Goal: Information Seeking & Learning: Learn about a topic

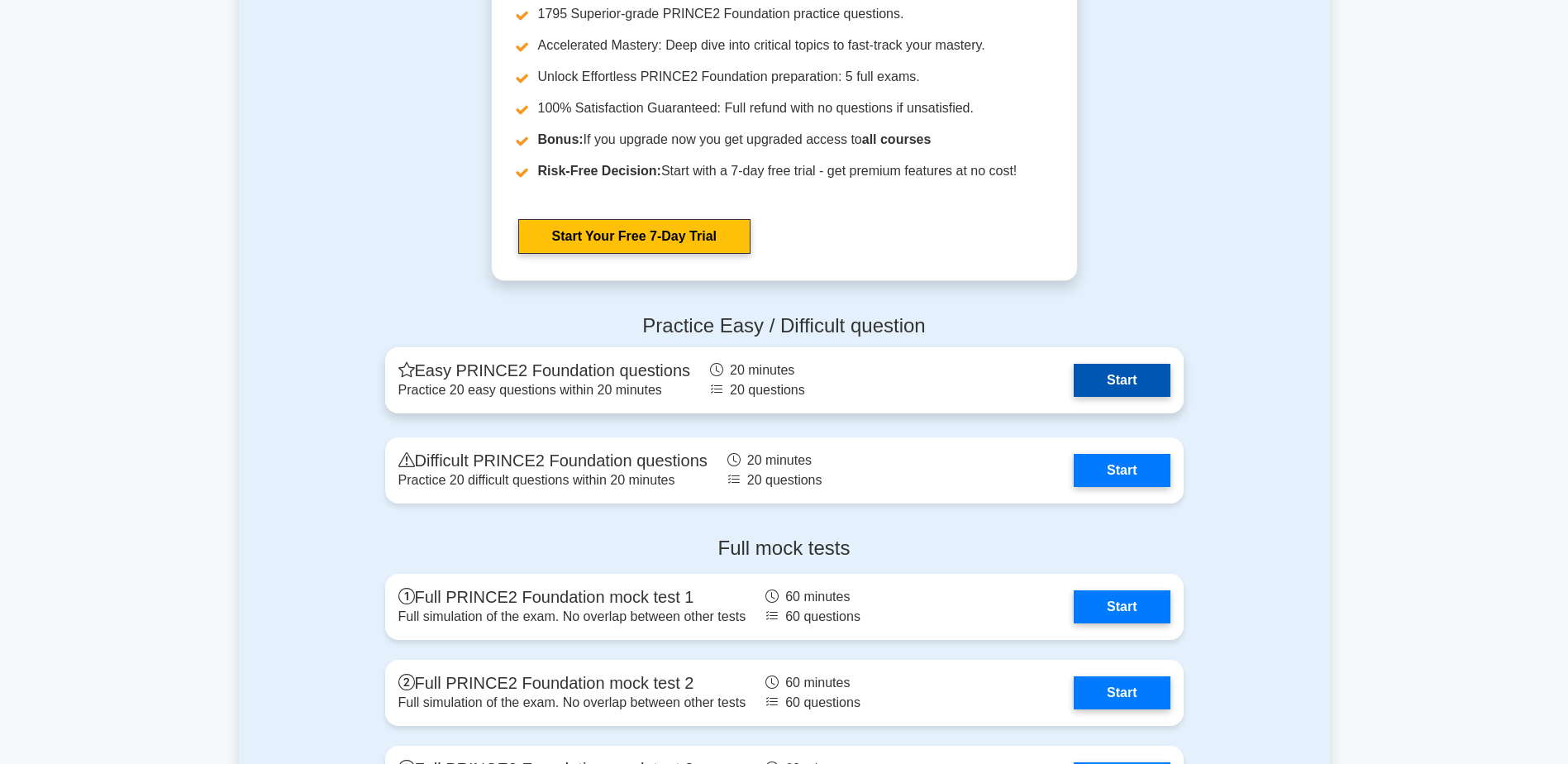
scroll to position [2481, 0]
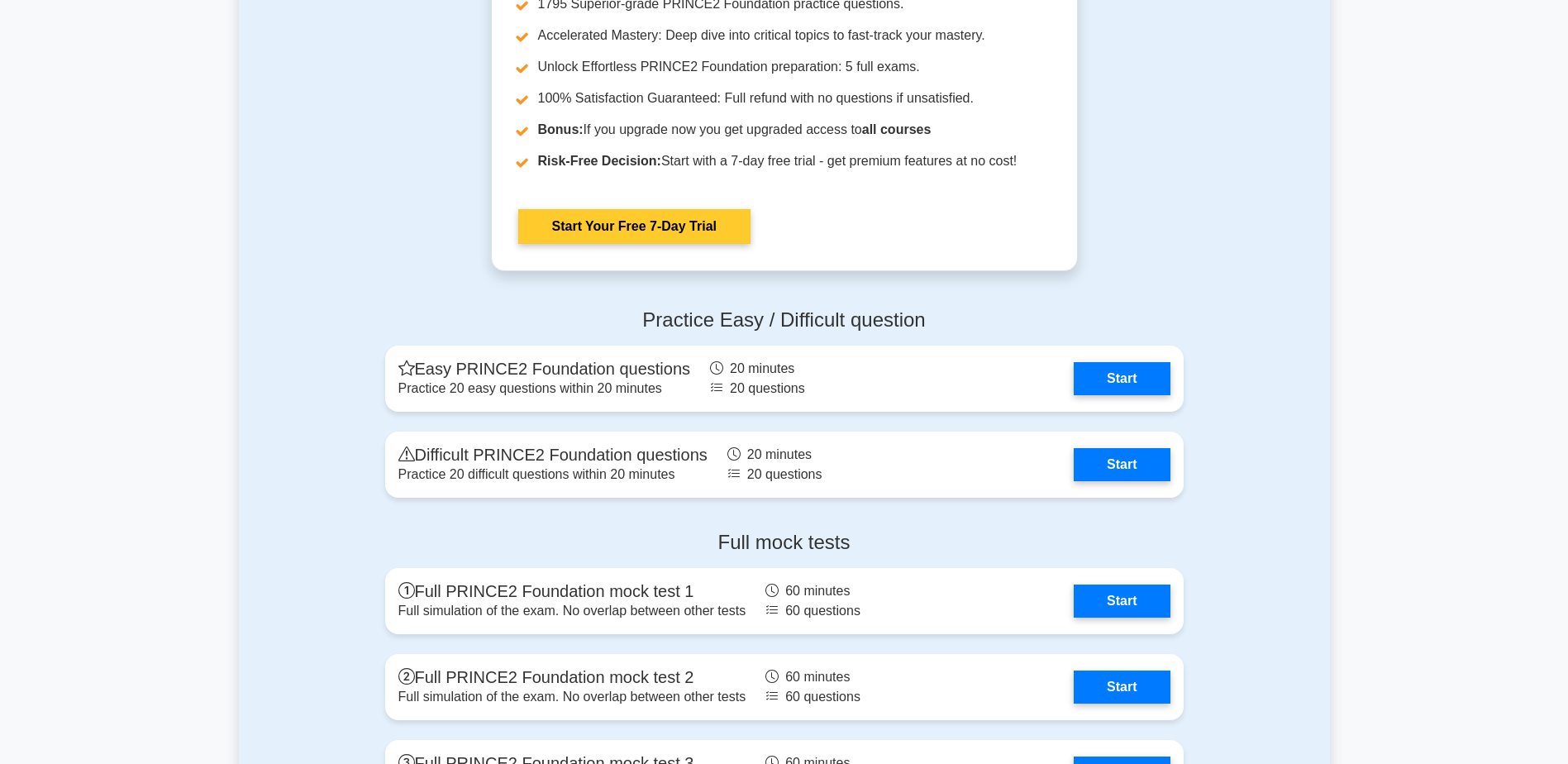
click at [597, 225] on link "Start Your Free 7-Day Trial" at bounding box center [635, 227] width 233 height 35
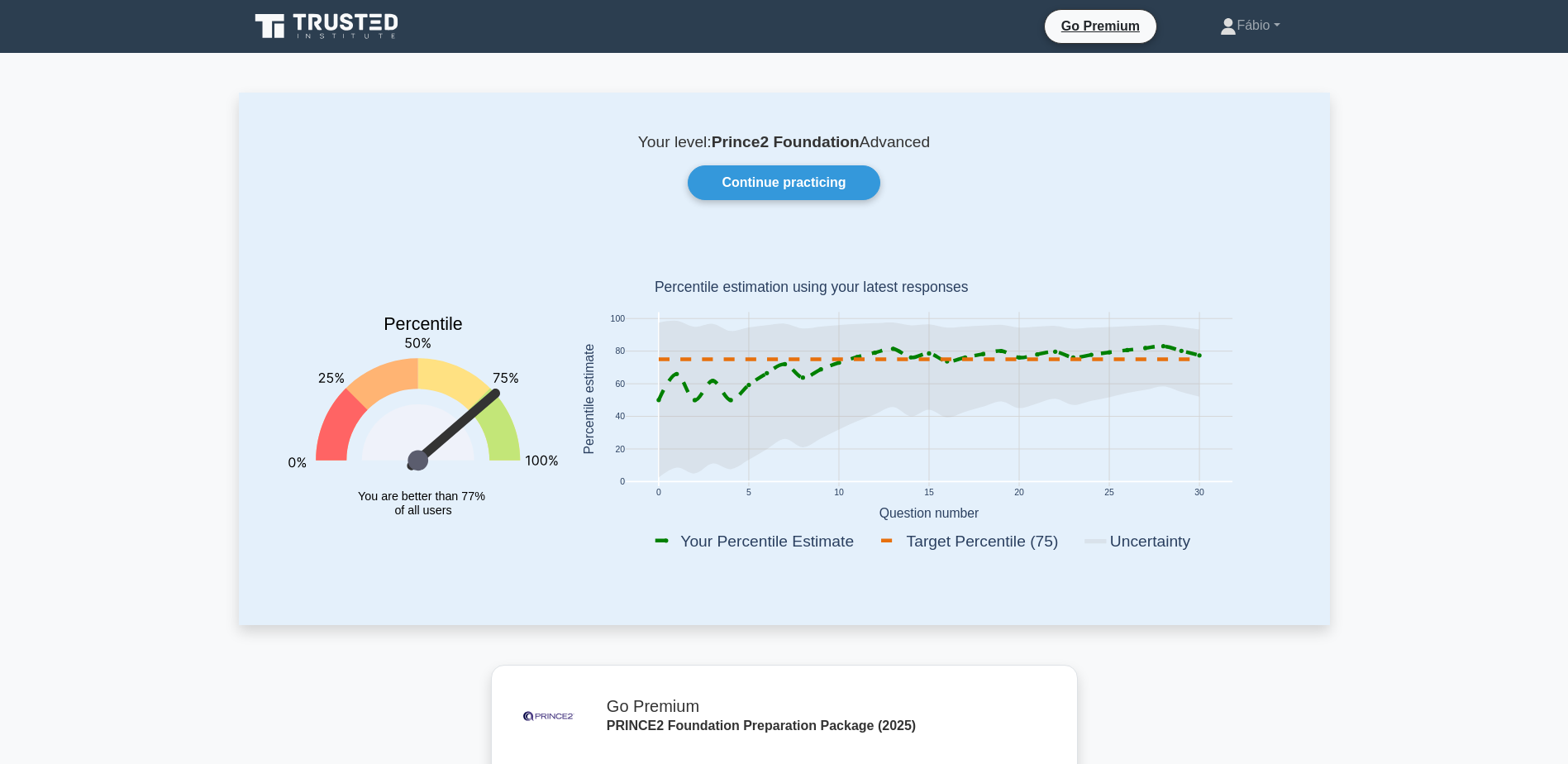
click at [337, 17] on icon at bounding box center [332, 22] width 13 height 17
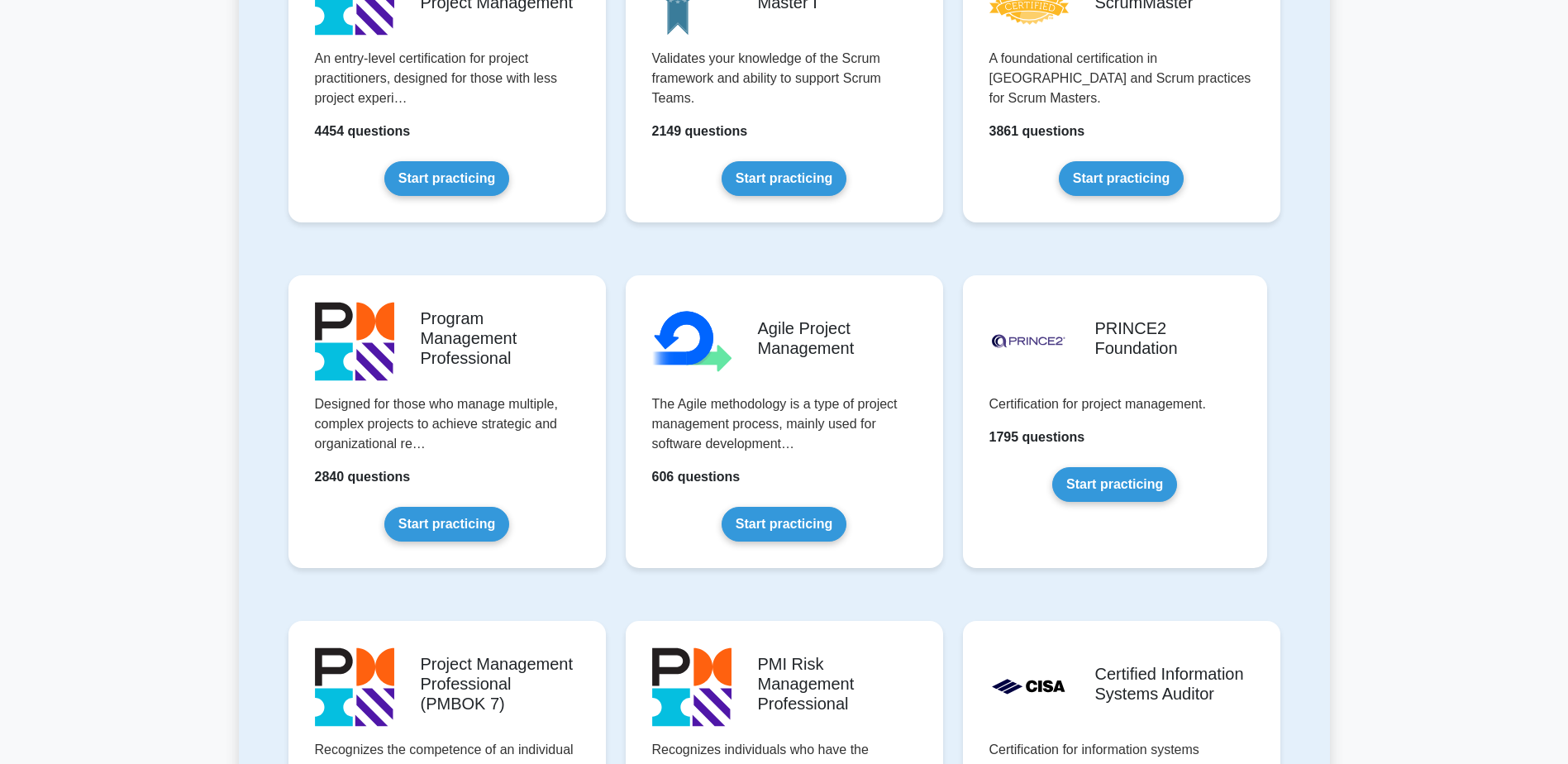
scroll to position [909, 0]
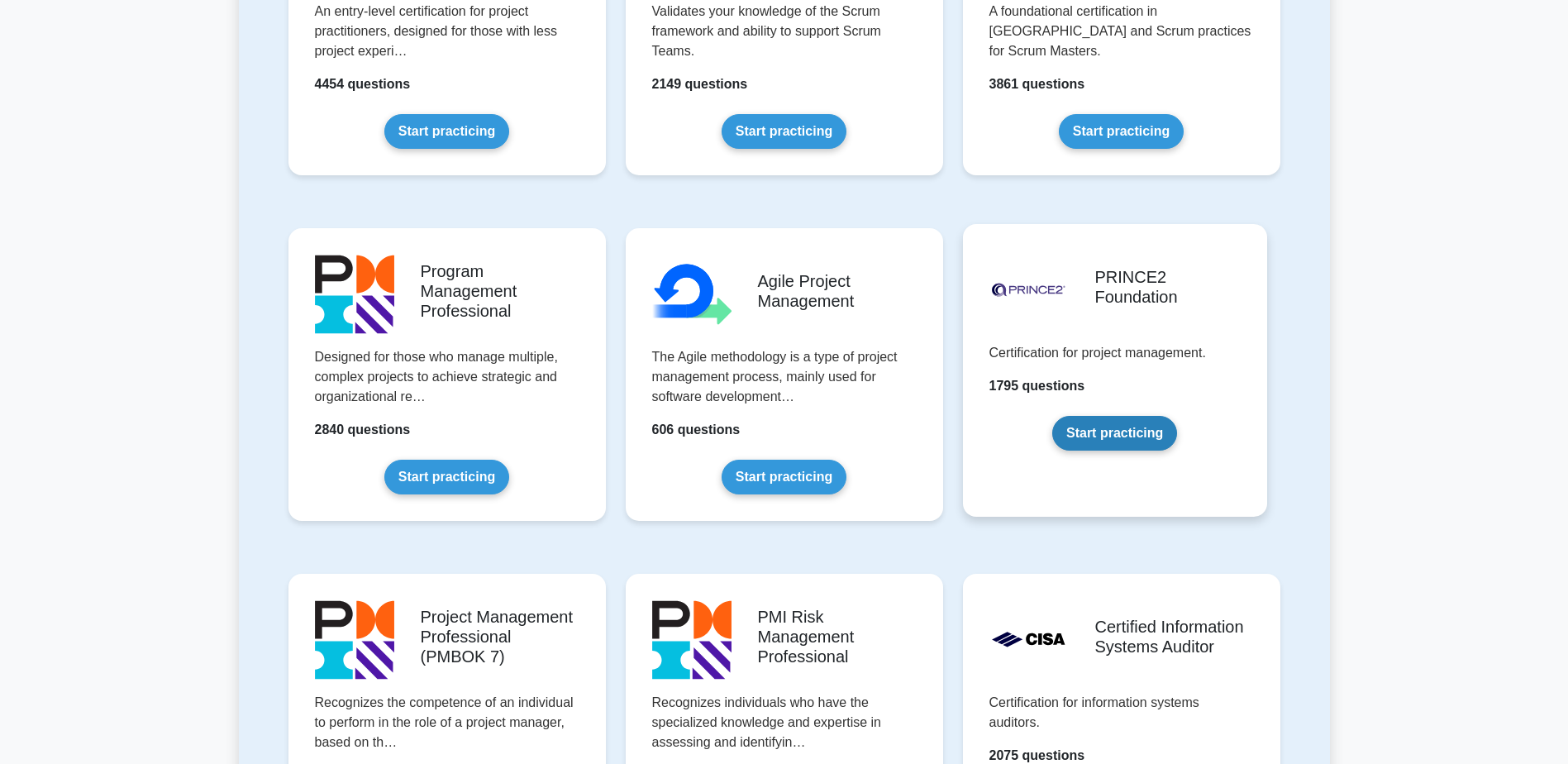
click at [1139, 426] on link "Start practicing" at bounding box center [1114, 433] width 125 height 35
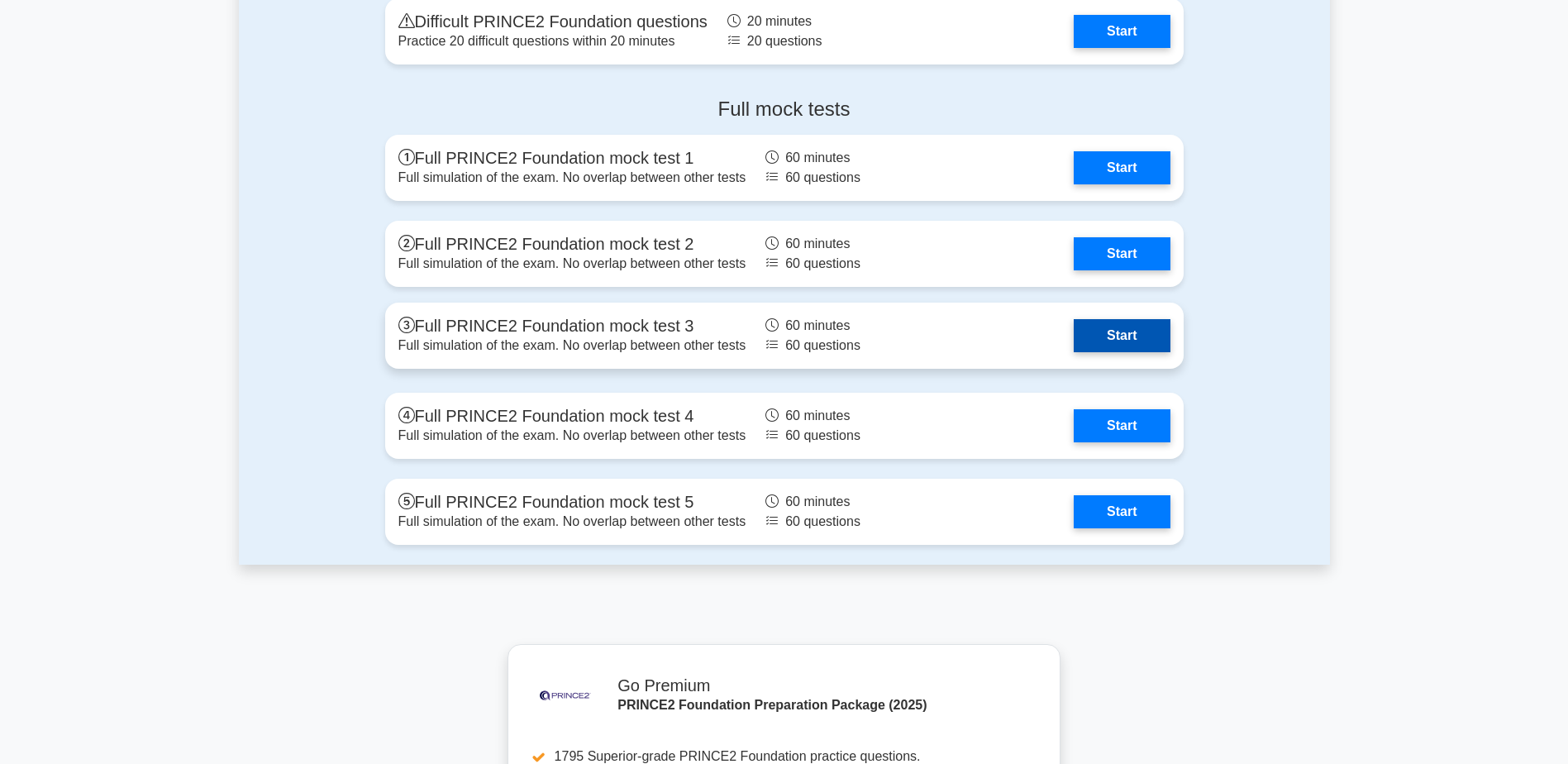
scroll to position [2894, 0]
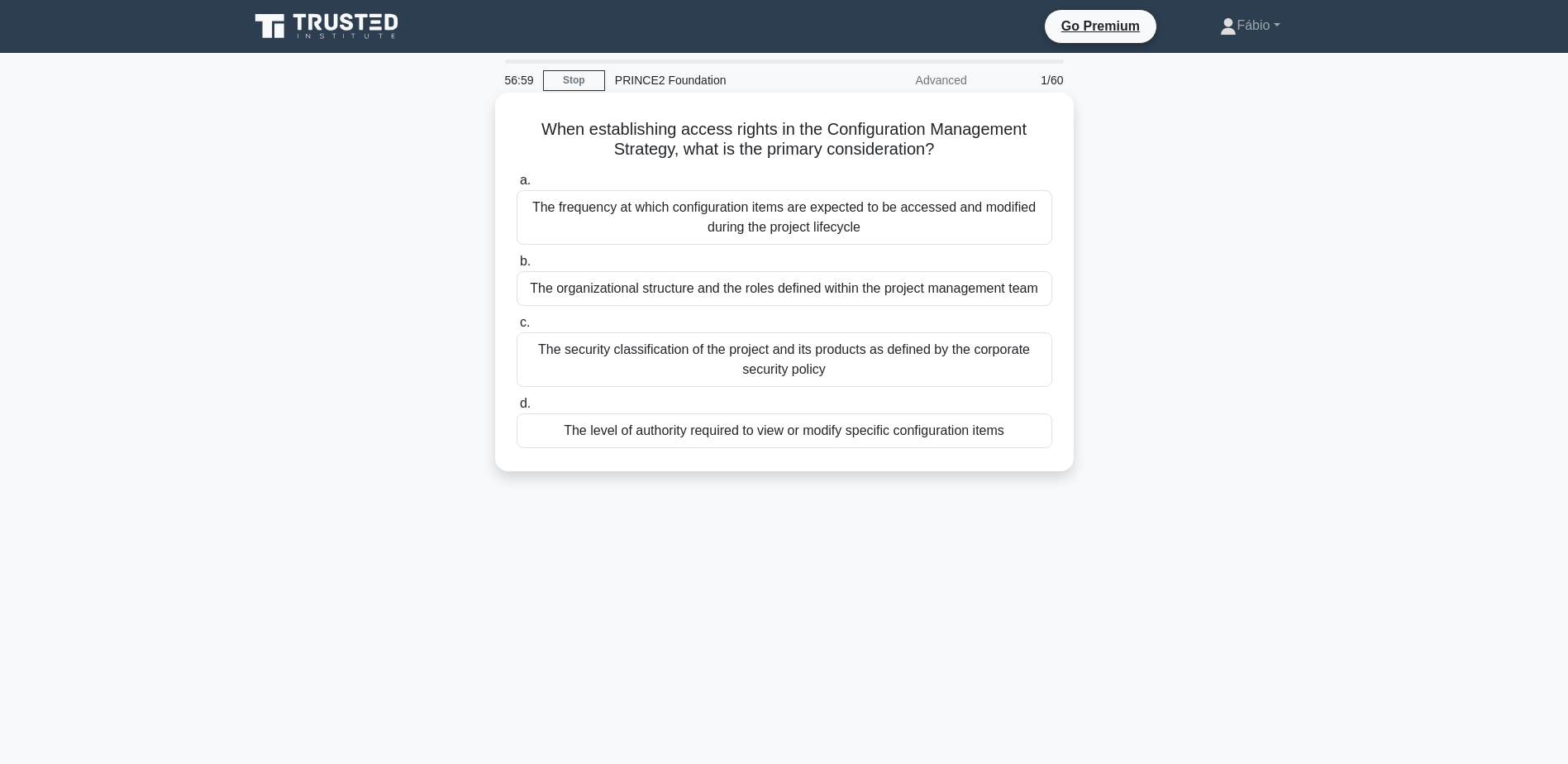
click at [705, 439] on div "The level of authority required to view or modify specific configuration items" at bounding box center [784, 431] width 536 height 35
click at [517, 409] on input "d. The level of authority required to view or modify specific configuration ite…" at bounding box center [517, 403] width 0 height 11
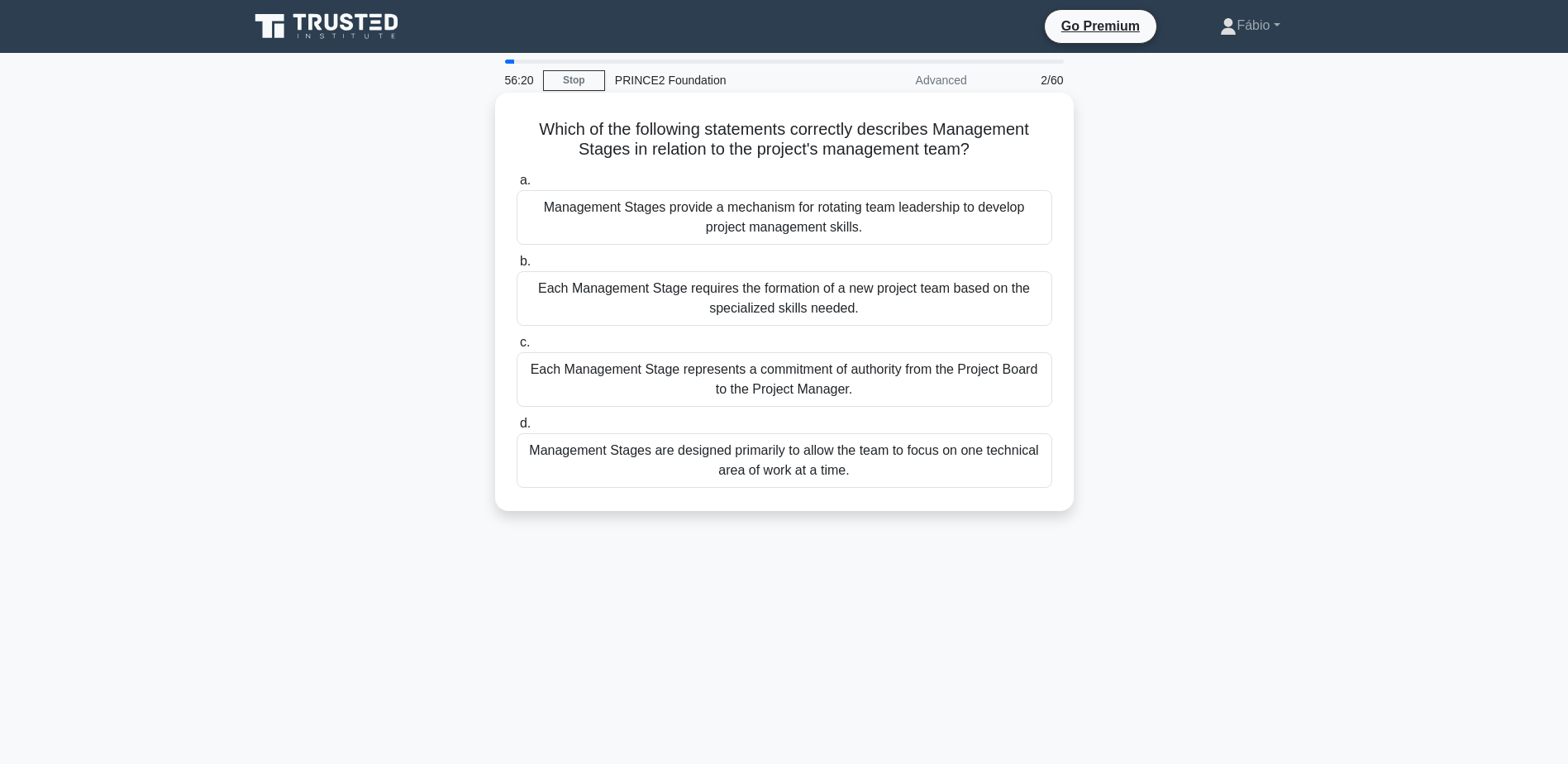
click at [587, 374] on div "Each Management Stage represents a commitment of authority from the Project Boa…" at bounding box center [784, 380] width 536 height 55
click at [517, 348] on input "c. Each Management Stage represents a commitment of authority from the Project …" at bounding box center [517, 343] width 0 height 11
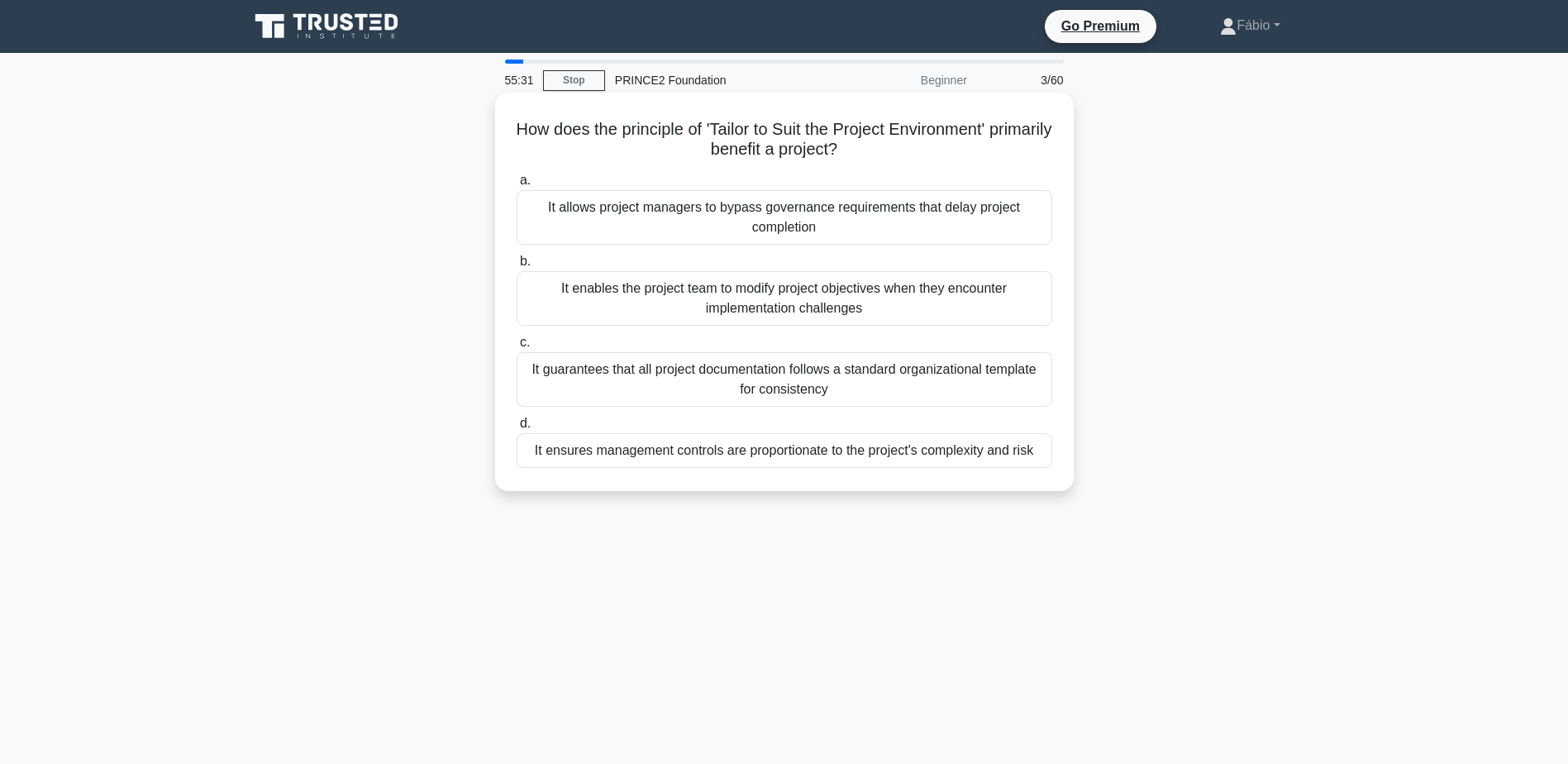
click at [531, 382] on div "It guarantees that all project documentation follows a standard organizational …" at bounding box center [784, 380] width 536 height 55
click at [517, 348] on input "c. It guarantees that all project documentation follows a standard organization…" at bounding box center [517, 343] width 0 height 11
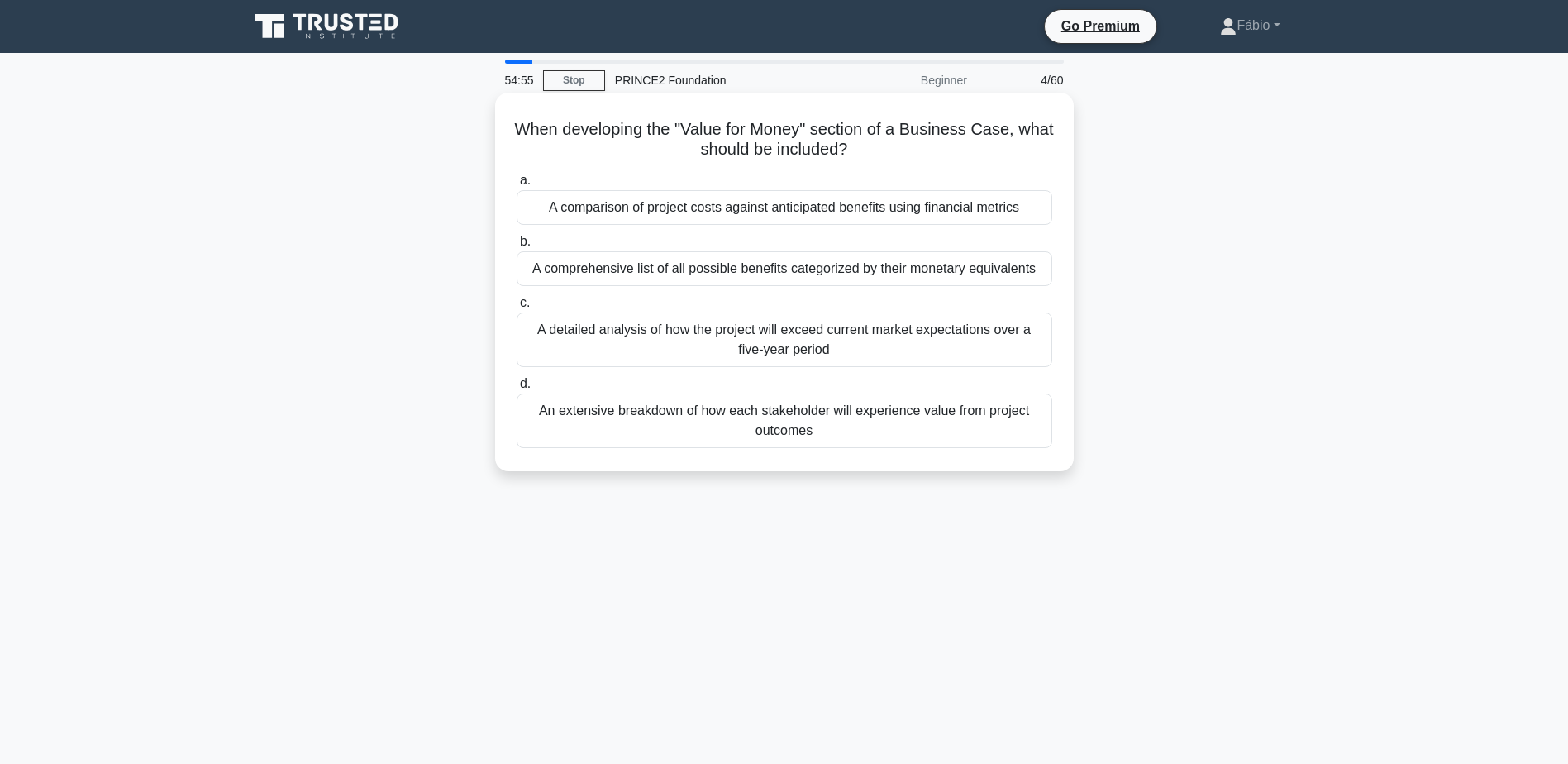
click at [571, 206] on div "A comparison of project costs against anticipated benefits using financial metr…" at bounding box center [784, 208] width 536 height 35
click at [517, 186] on input "a. A comparison of project costs against anticipated benefits using financial m…" at bounding box center [517, 180] width 0 height 11
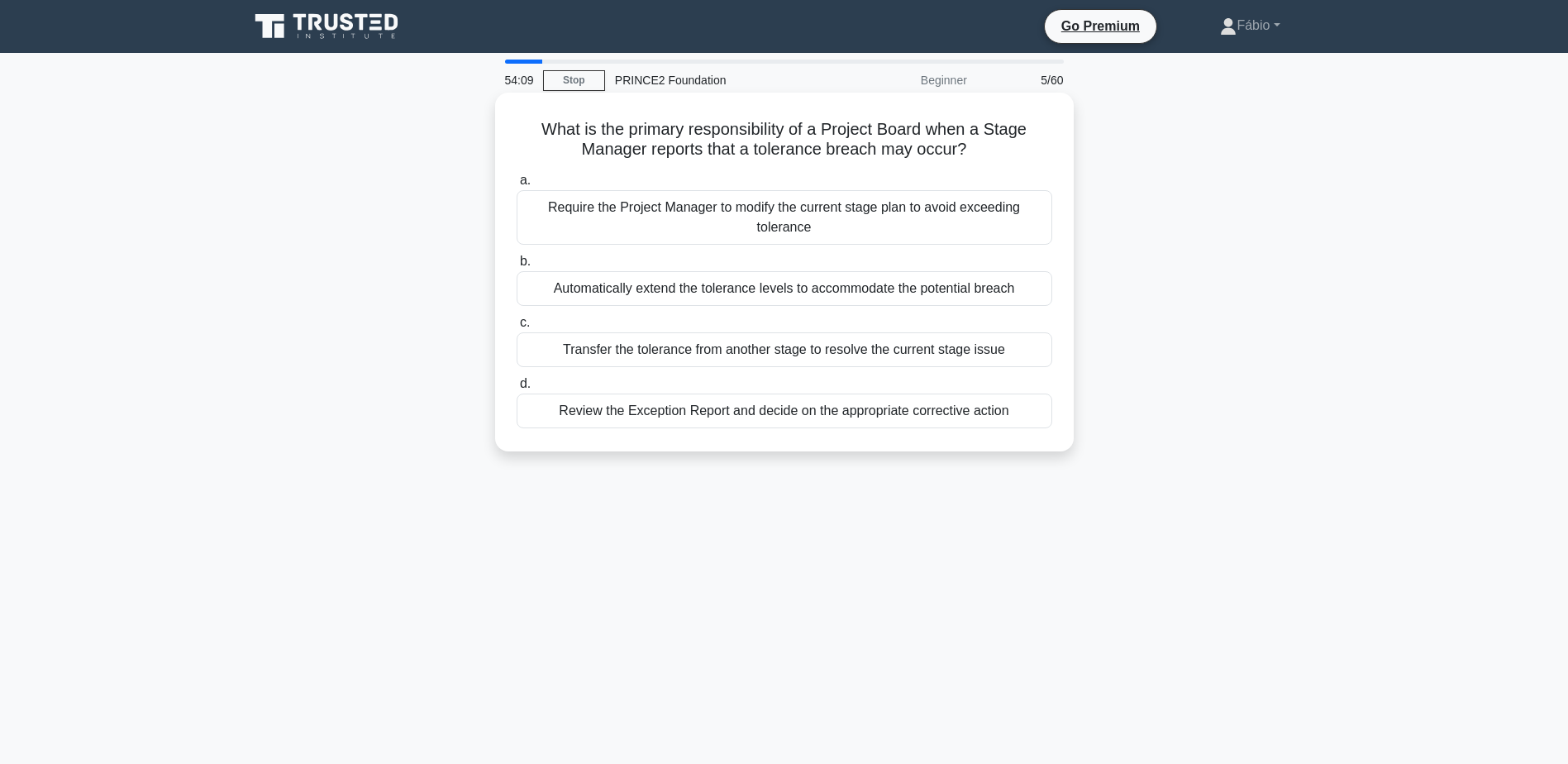
click at [637, 414] on div "Review the Exception Report and decide on the appropriate corrective action" at bounding box center [784, 411] width 536 height 35
click at [517, 389] on input "d. Review the Exception Report and decide on the appropriate corrective action" at bounding box center [517, 384] width 0 height 11
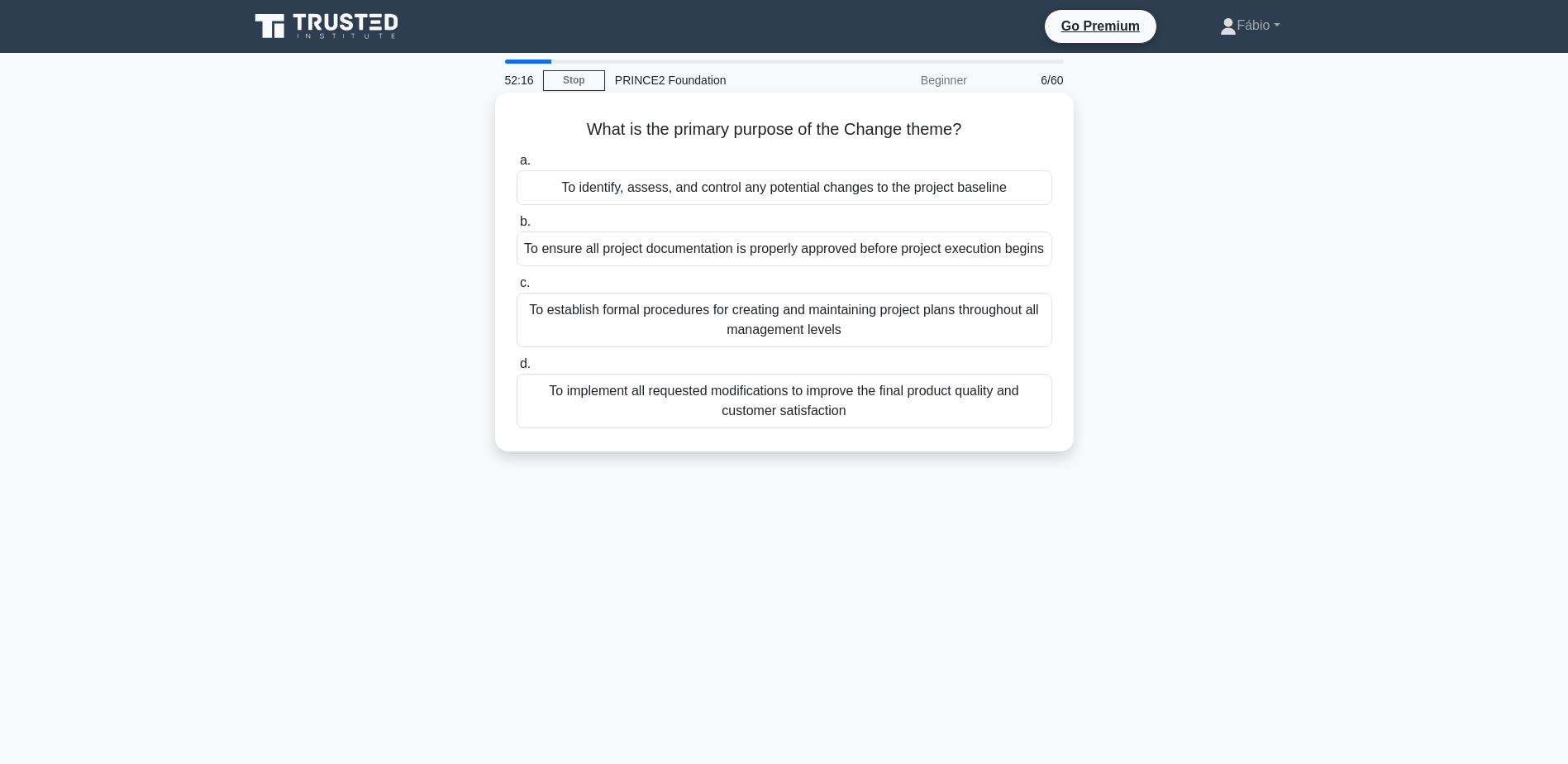
click at [947, 187] on div "To identify, assess, and control any potential changes to the project baseline" at bounding box center [784, 188] width 536 height 35
click at [517, 166] on input "a. To identify, assess, and control any potential changes to the project baseli…" at bounding box center [517, 160] width 0 height 11
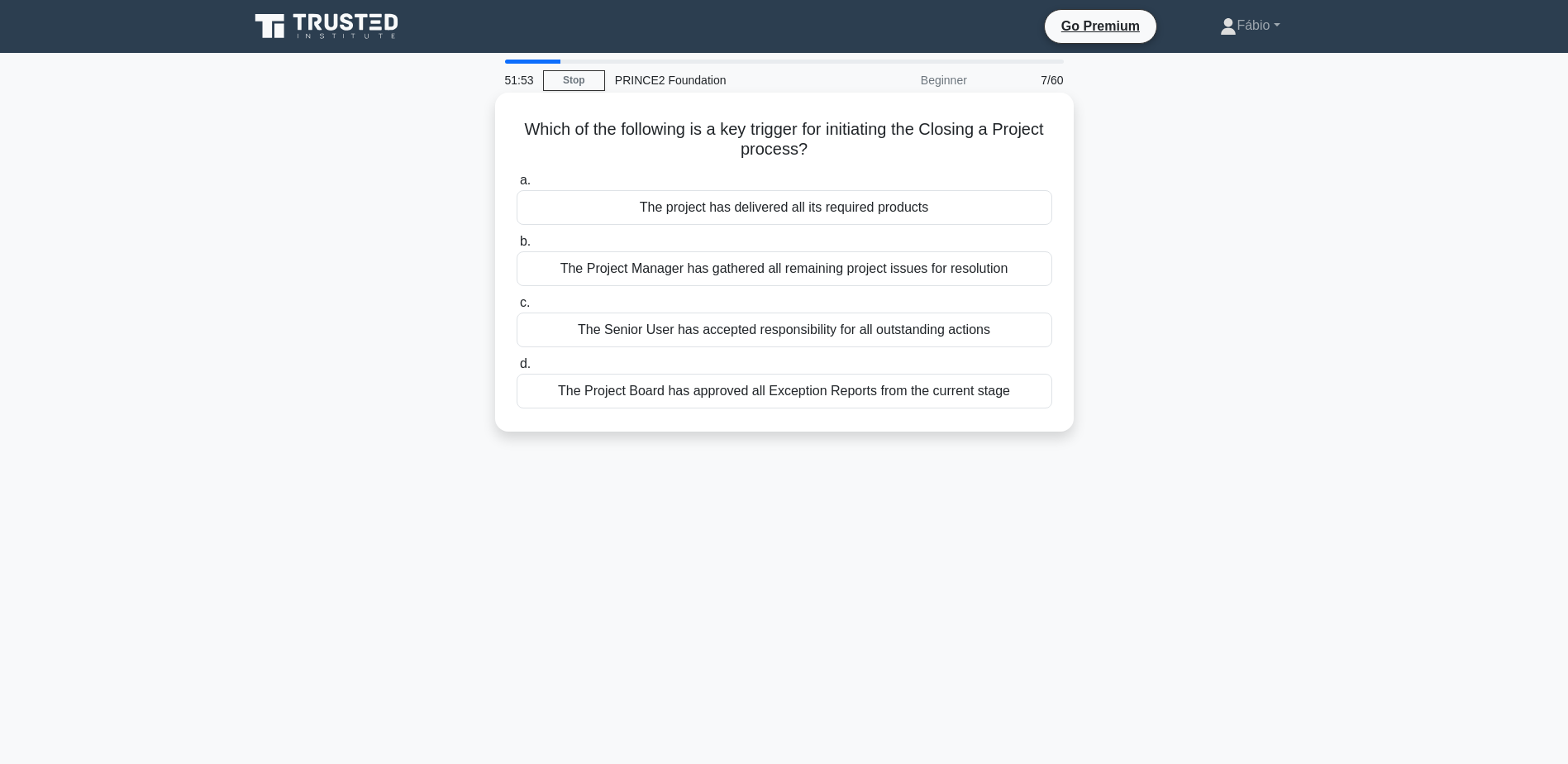
click at [872, 214] on div "The project has delivered all its required products" at bounding box center [784, 208] width 536 height 35
click at [517, 186] on input "a. The project has delivered all its required products" at bounding box center [517, 180] width 0 height 11
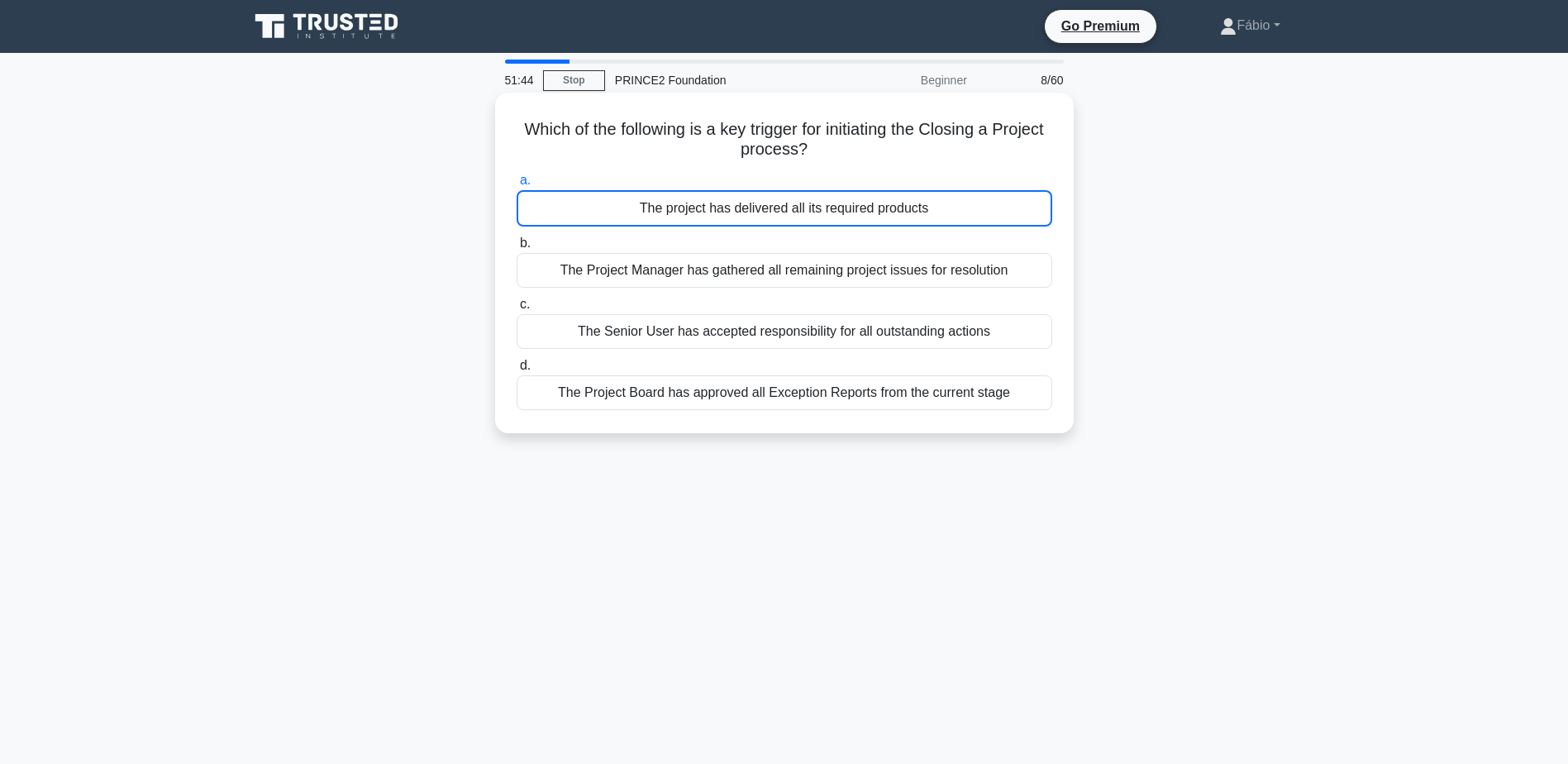
click at [844, 212] on div "The project has delivered all its required products" at bounding box center [784, 209] width 536 height 37
click at [517, 186] on input "a. The project has delivered all its required products" at bounding box center [517, 180] width 0 height 11
click at [769, 280] on div "The Project Manager has gathered all remaining project issues for resolution" at bounding box center [784, 270] width 536 height 35
click at [517, 249] on input "b. The Project Manager has gathered all remaining project issues for resolution" at bounding box center [517, 243] width 0 height 11
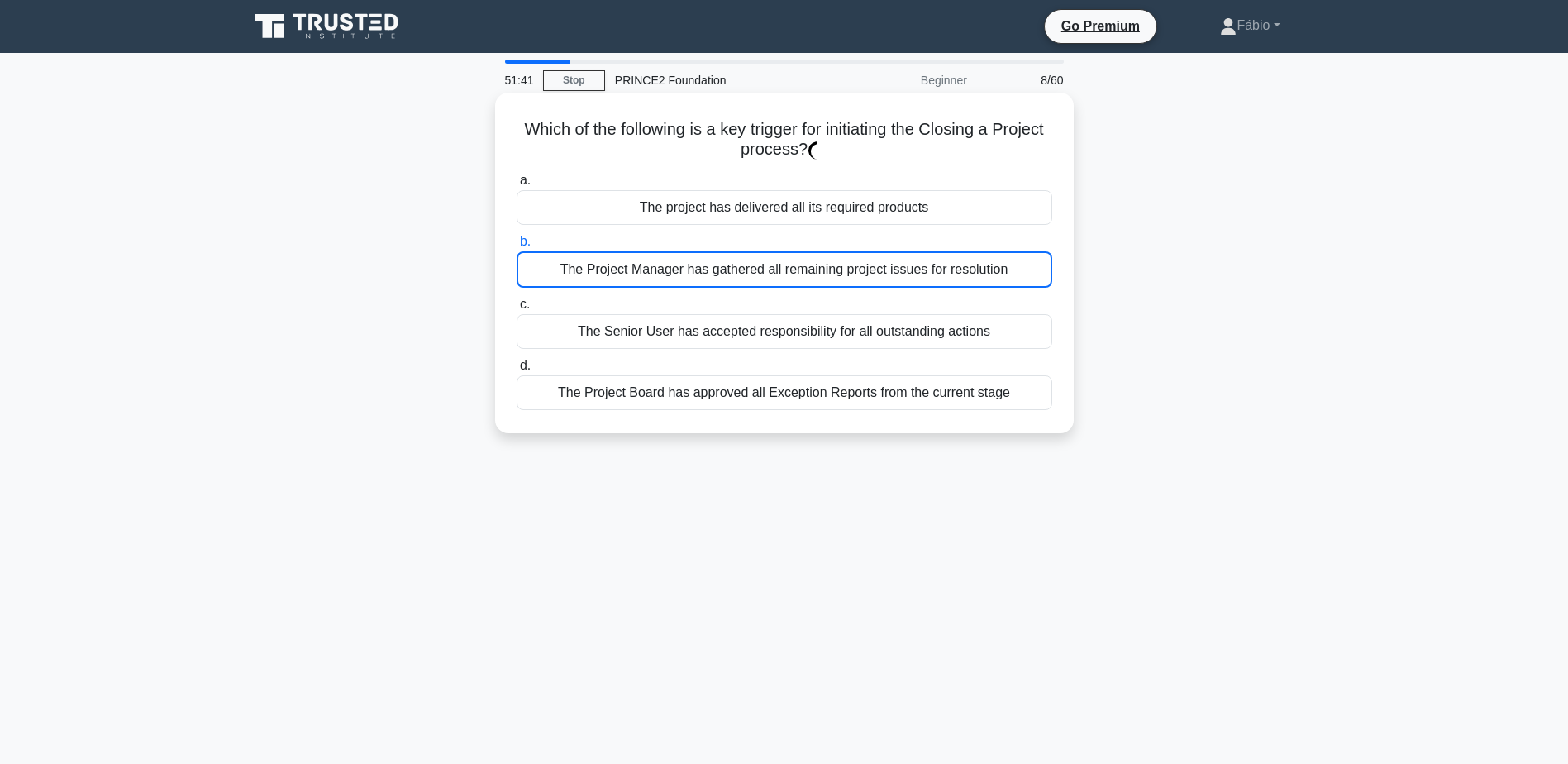
click at [789, 205] on div "The project has delivered all its required products" at bounding box center [784, 208] width 536 height 35
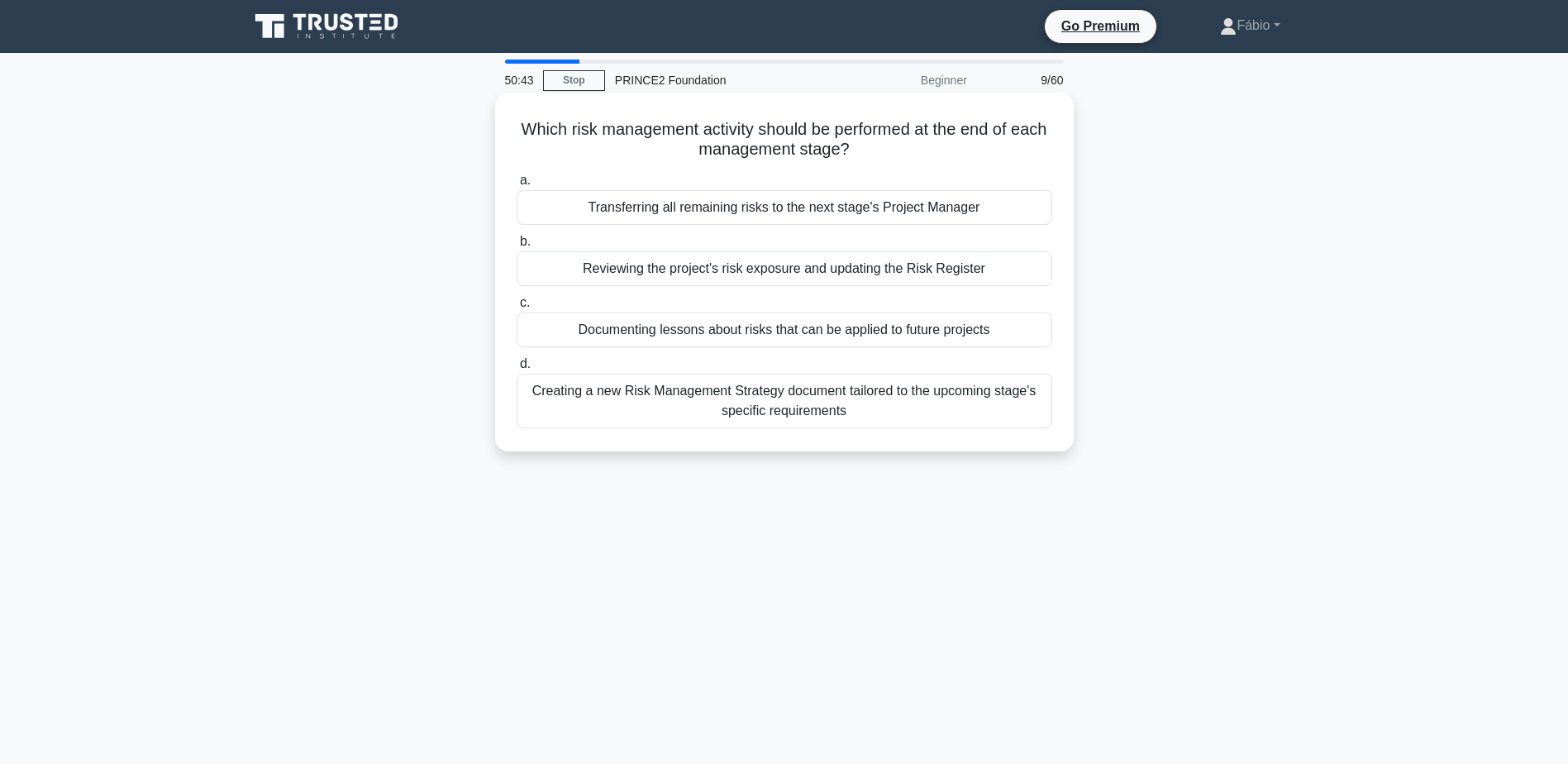
click at [747, 269] on div "Reviewing the project's risk exposure and updating the Risk Register" at bounding box center [784, 269] width 536 height 35
click at [517, 247] on input "b. Reviewing the project's risk exposure and updating the Risk Register" at bounding box center [517, 241] width 0 height 11
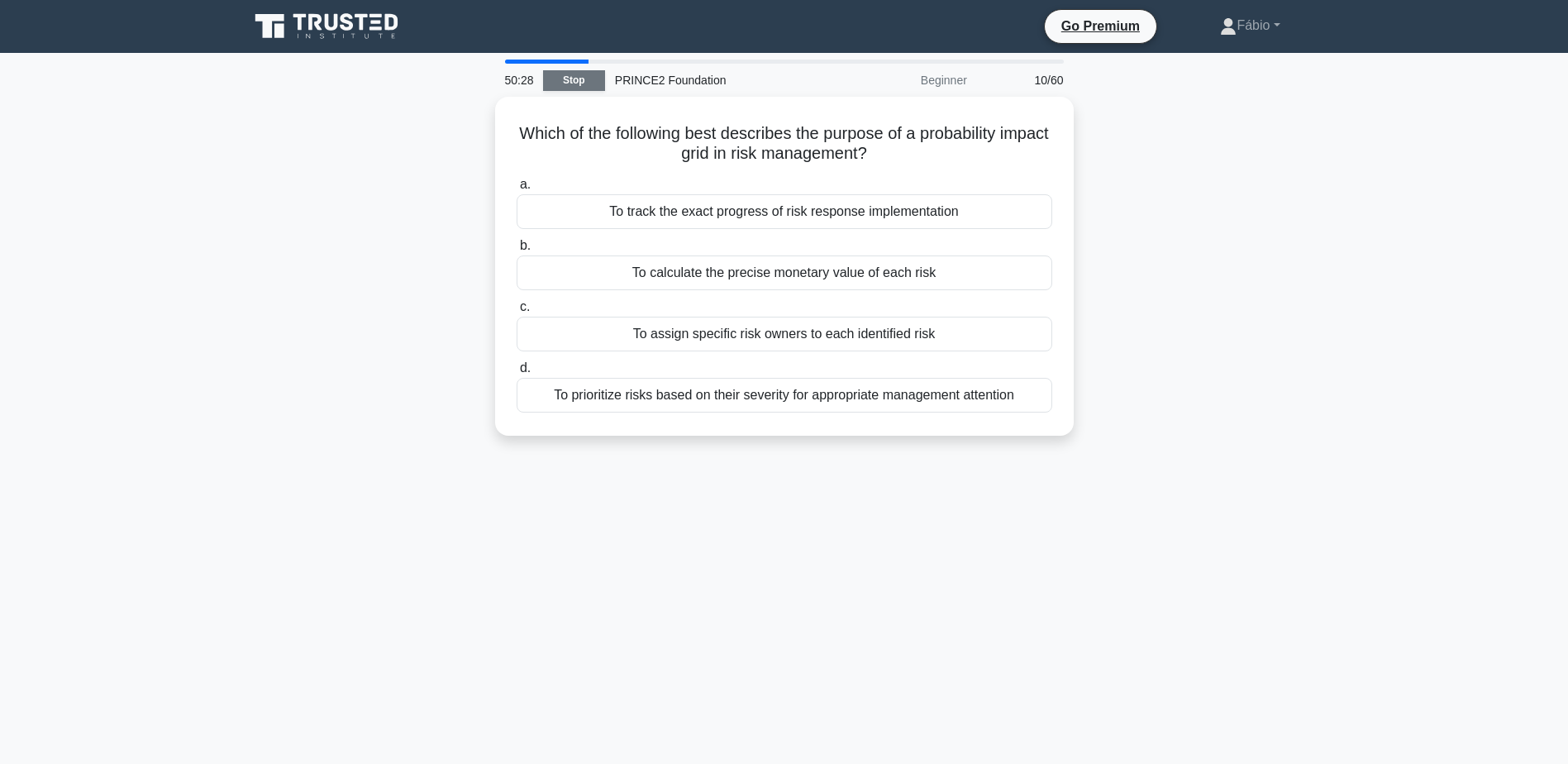
click at [564, 87] on link "Stop" at bounding box center [574, 81] width 62 height 21
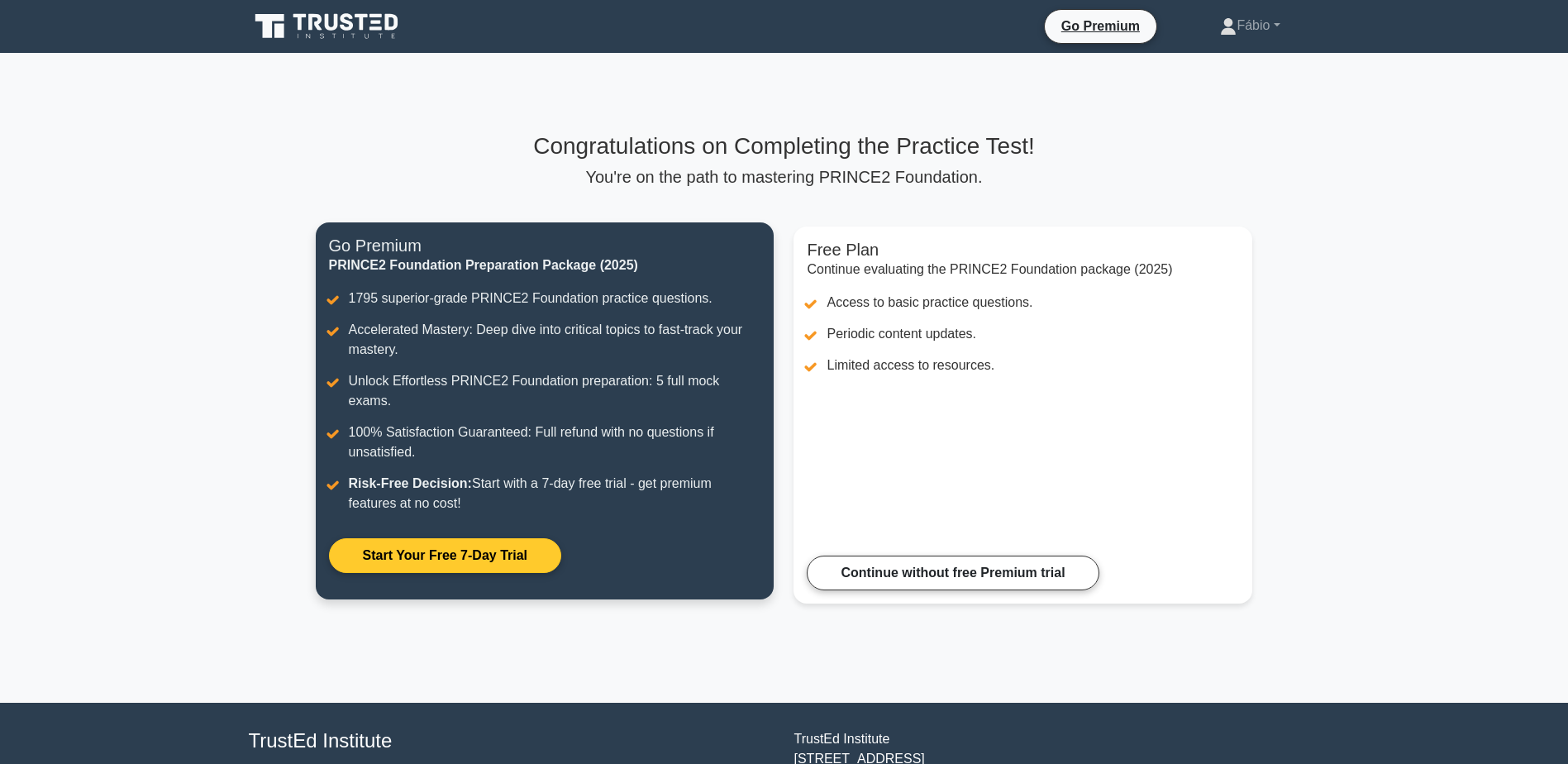
click at [480, 539] on link "Start Your Free 7-Day Trial" at bounding box center [445, 556] width 233 height 35
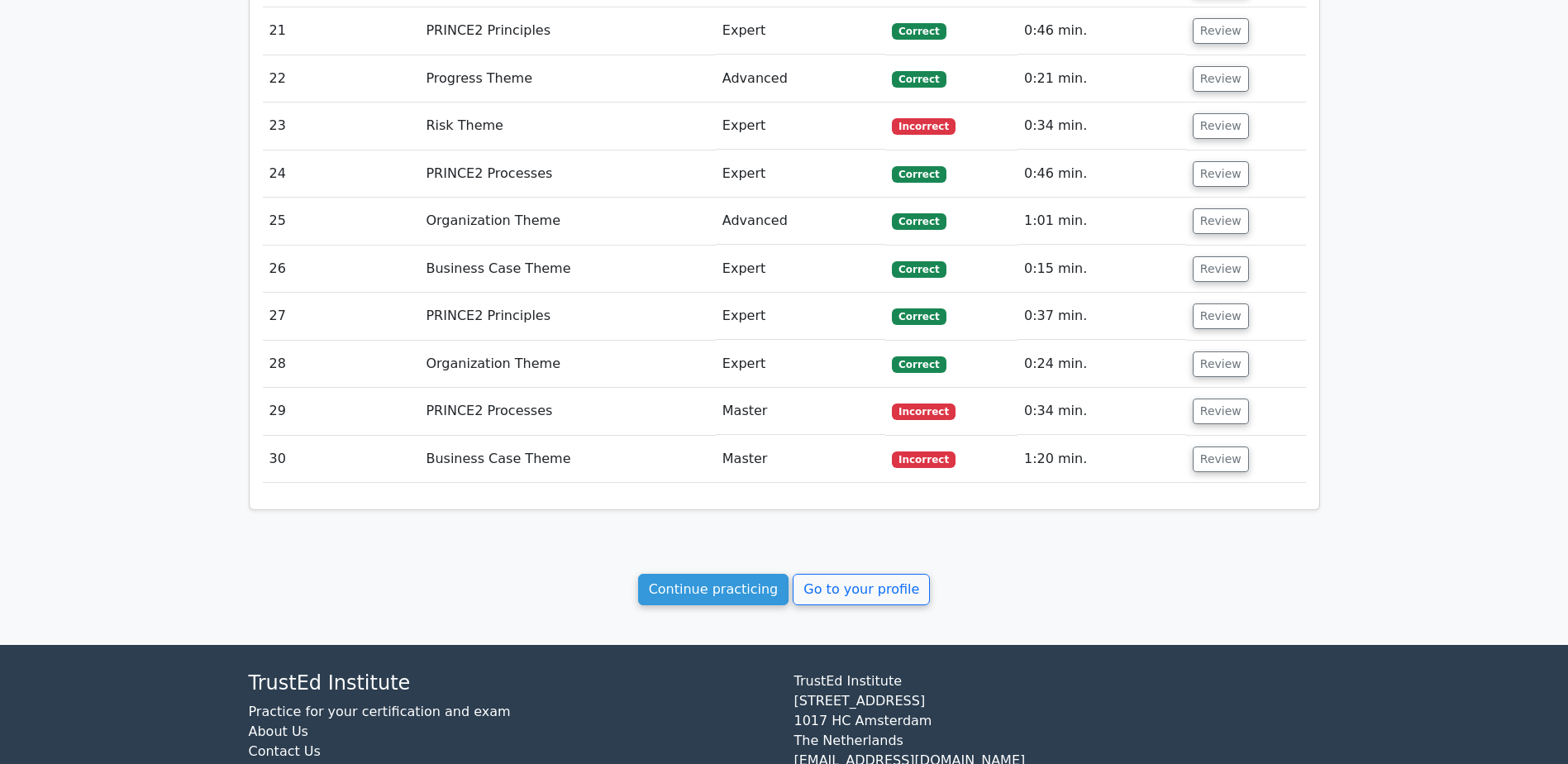
scroll to position [3021, 0]
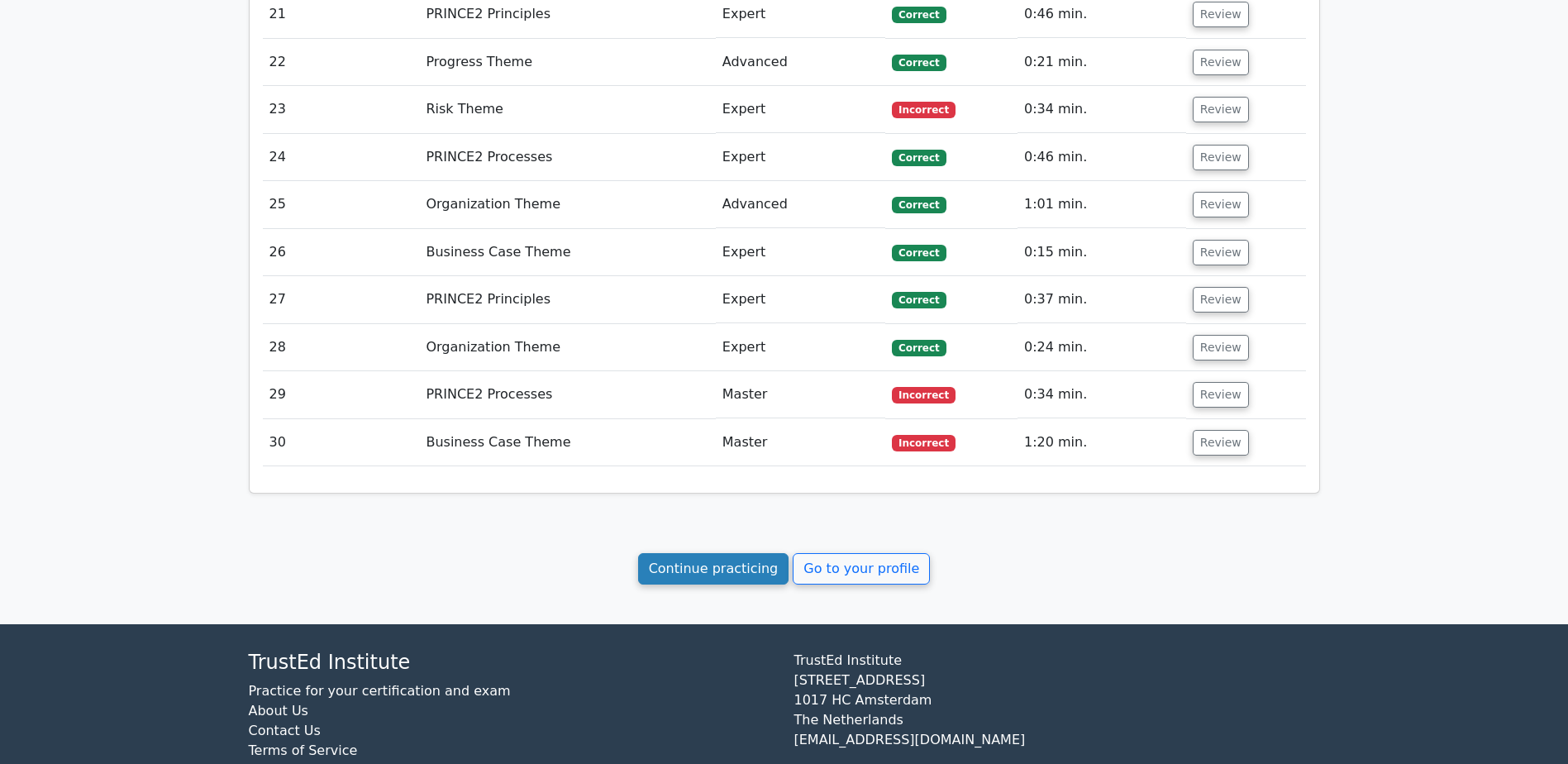
click at [704, 553] on link "Continue practicing" at bounding box center [714, 569] width 151 height 32
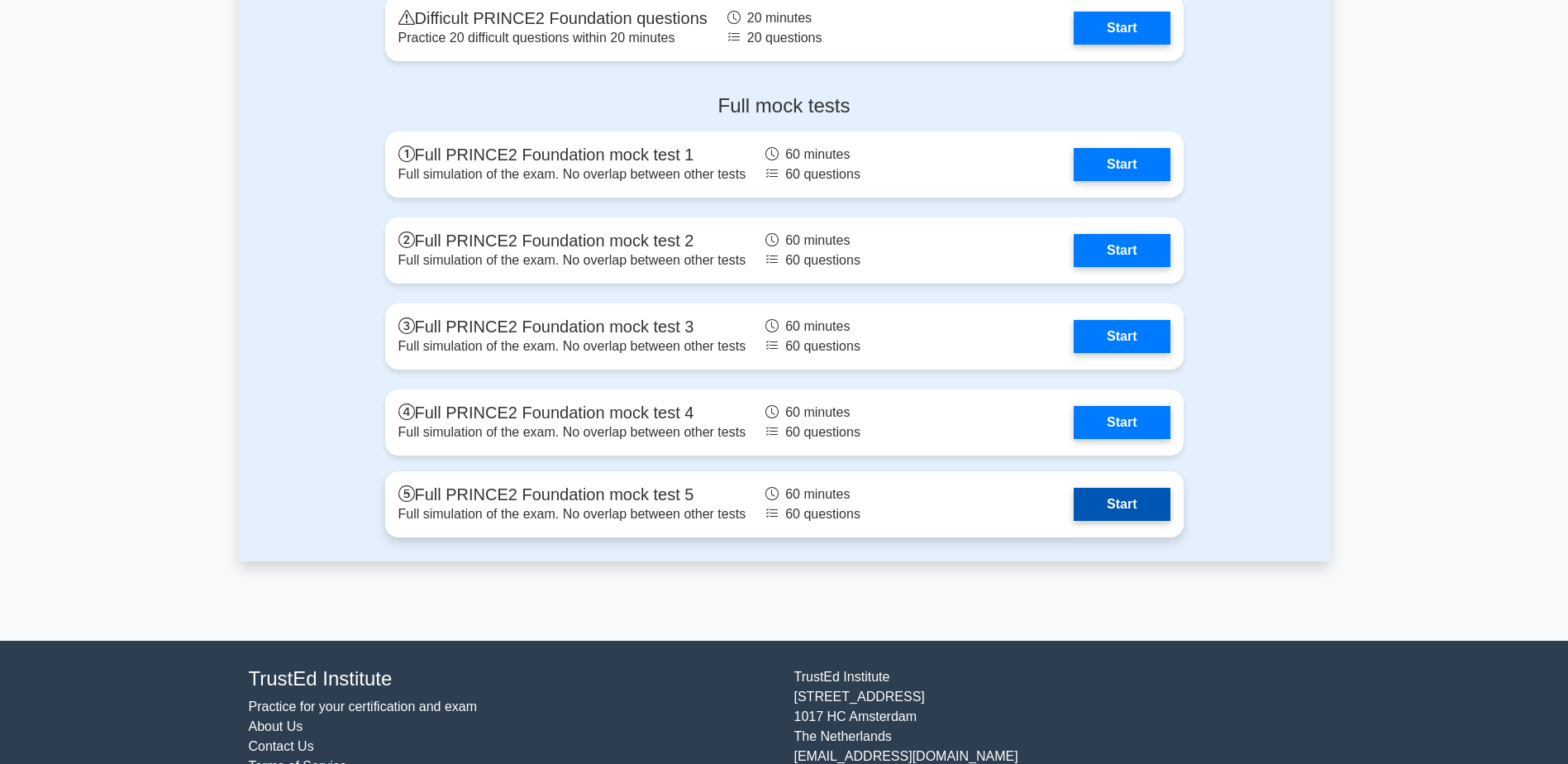
scroll to position [2176, 0]
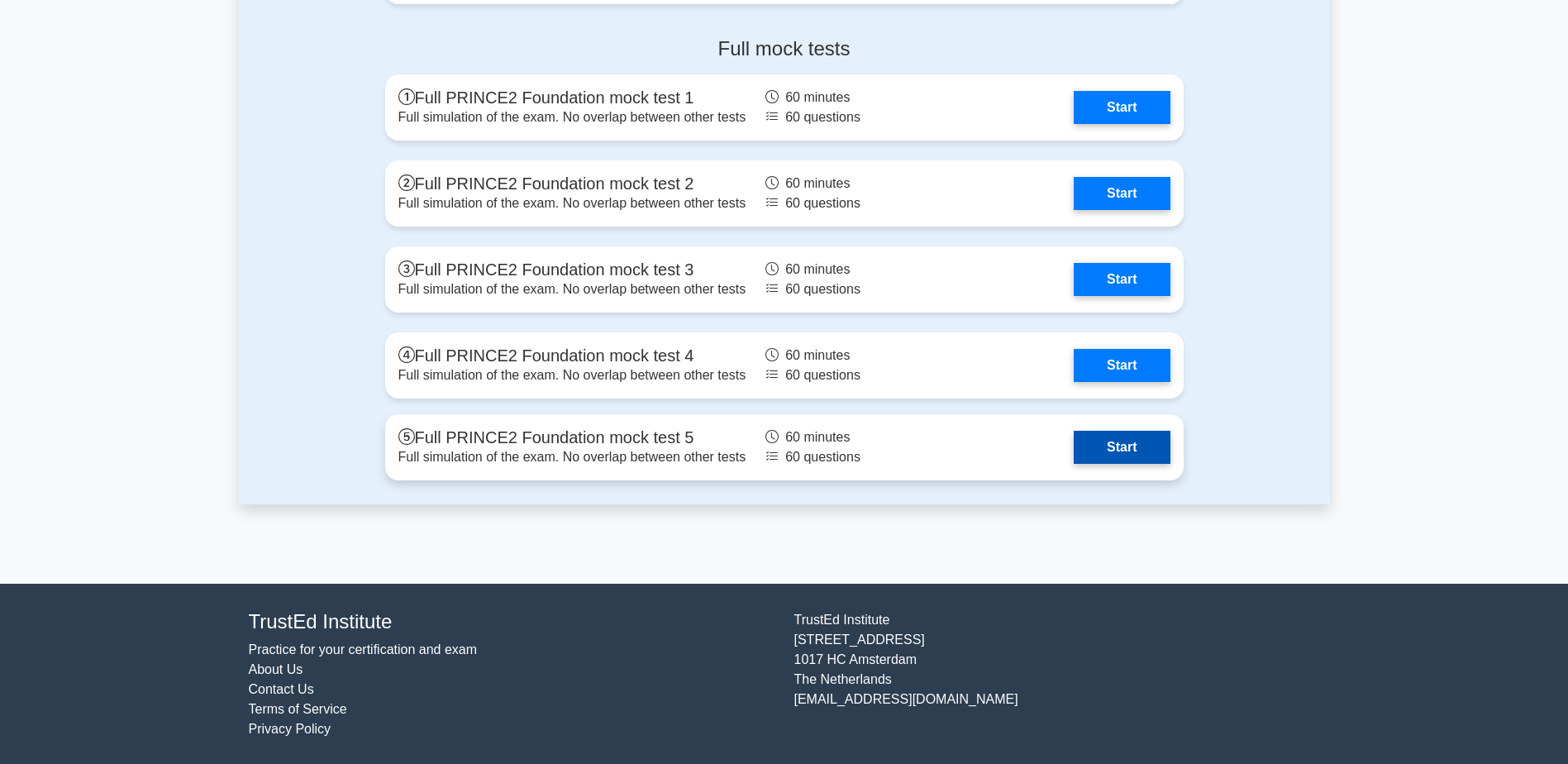
click at [1111, 452] on link "Start" at bounding box center [1121, 447] width 96 height 33
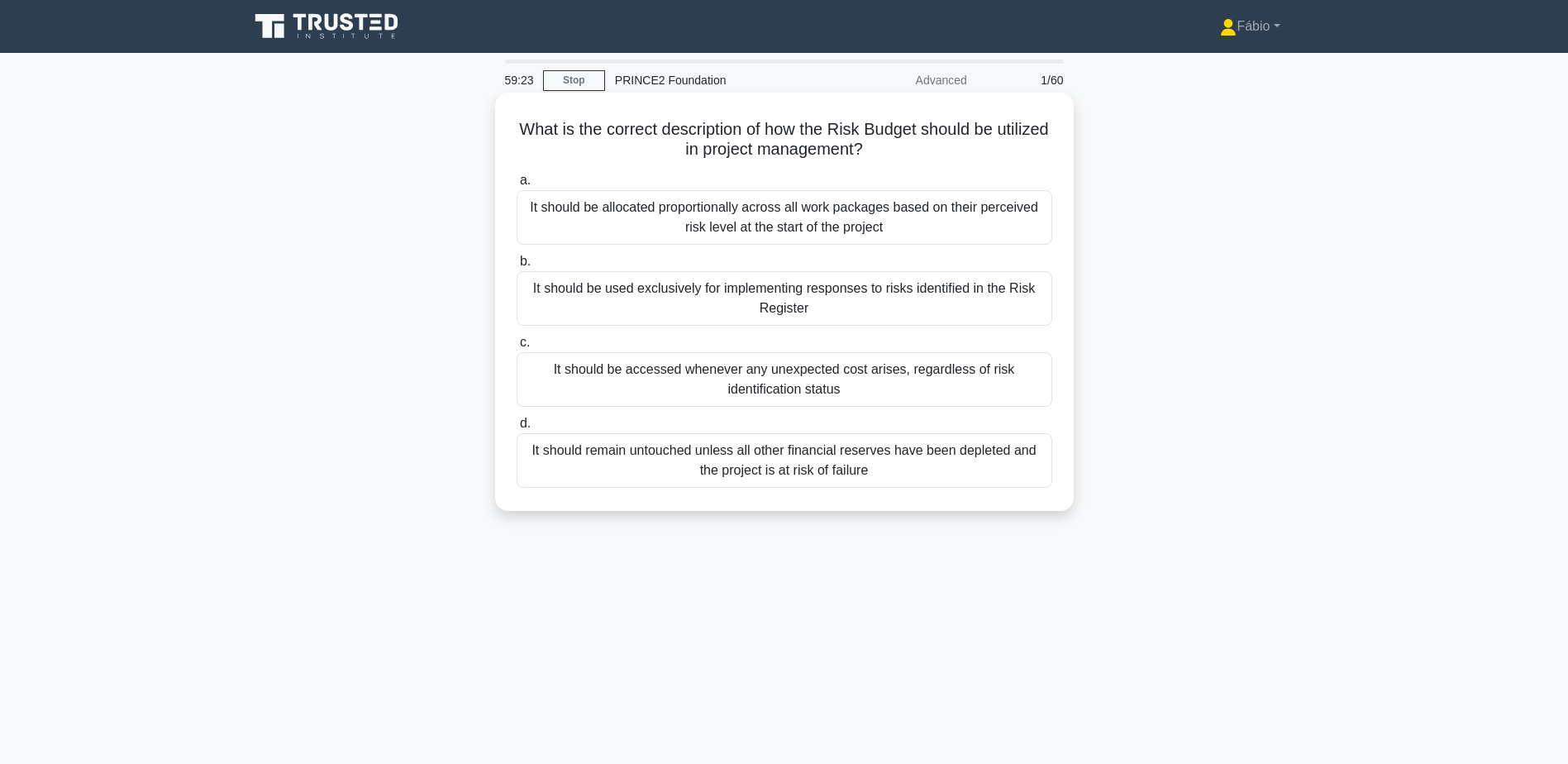
click at [986, 292] on div "It should be used exclusively for implementing responses to risks identified in…" at bounding box center [784, 298] width 536 height 55
click at [517, 267] on input "b. It should be used exclusively for implementing responses to risks identified…" at bounding box center [517, 261] width 0 height 11
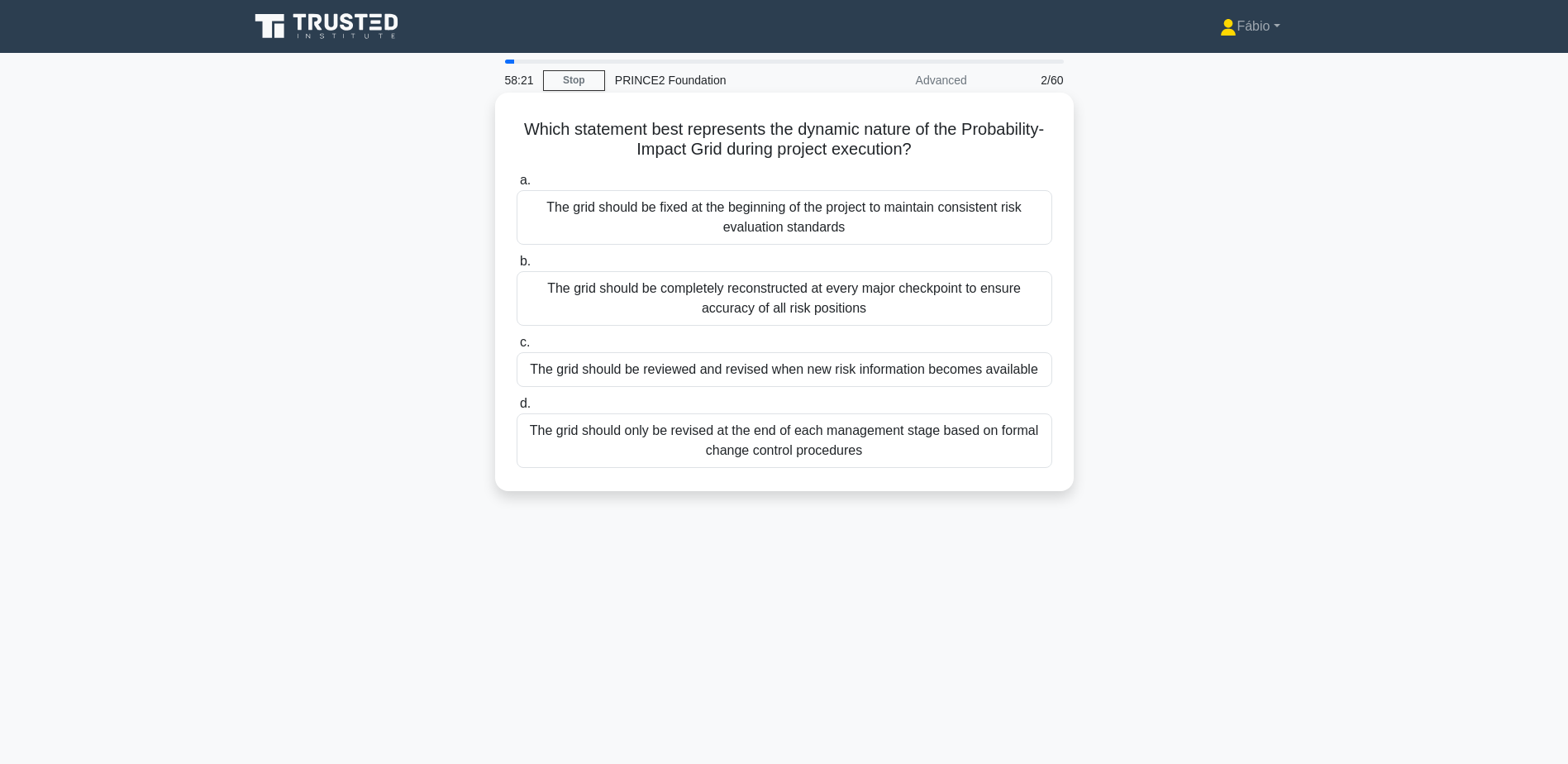
click at [747, 367] on div "The grid should be reviewed and revised when new risk information becomes avail…" at bounding box center [784, 370] width 536 height 35
click at [517, 348] on input "c. The grid should be reviewed and revised when new risk information becomes av…" at bounding box center [517, 343] width 0 height 11
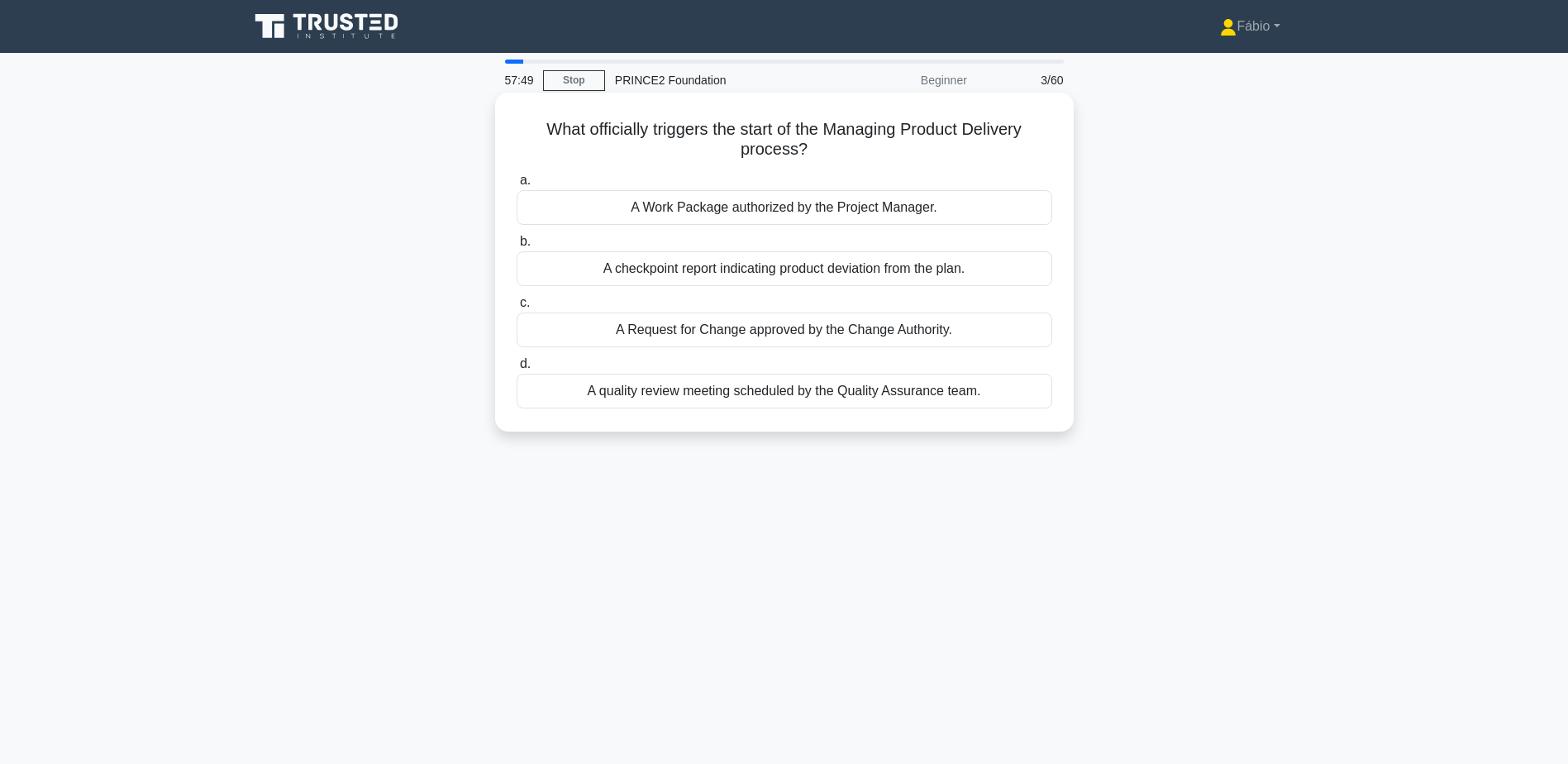
click at [787, 208] on div "A Work Package authorized by the Project Manager." at bounding box center [784, 208] width 536 height 35
click at [517, 186] on input "a. A Work Package authorized by the Project Manager." at bounding box center [517, 180] width 0 height 11
click at [988, 205] on div "Ensuring the project remains viable against its Business Case" at bounding box center [784, 208] width 536 height 35
click at [517, 186] on input "a. Ensuring the project remains viable against its Business Case" at bounding box center [517, 180] width 0 height 11
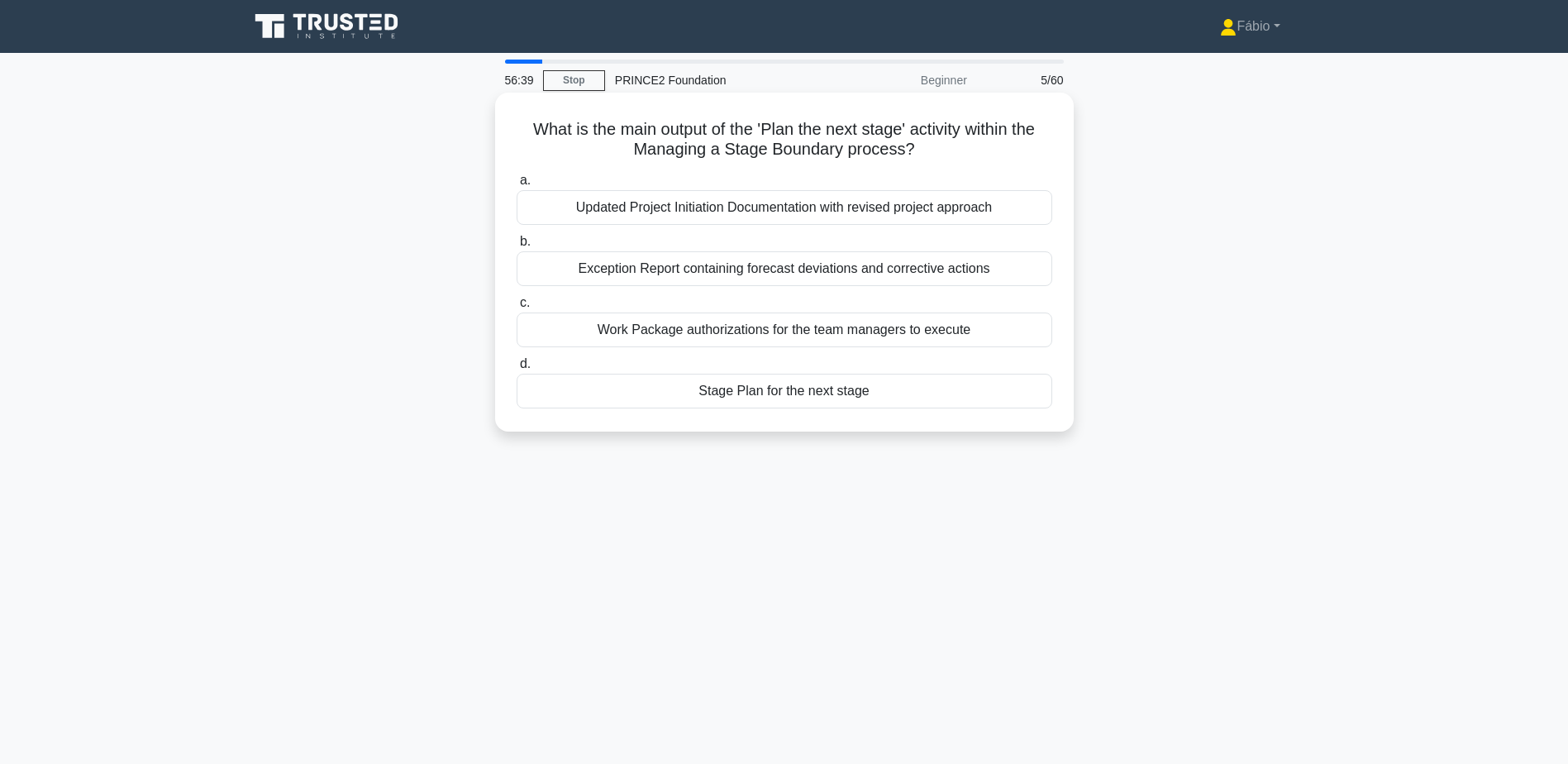
click at [926, 394] on div "Stage Plan for the next stage" at bounding box center [784, 392] width 536 height 35
click at [517, 370] on input "d. Stage Plan for the next stage" at bounding box center [517, 364] width 0 height 11
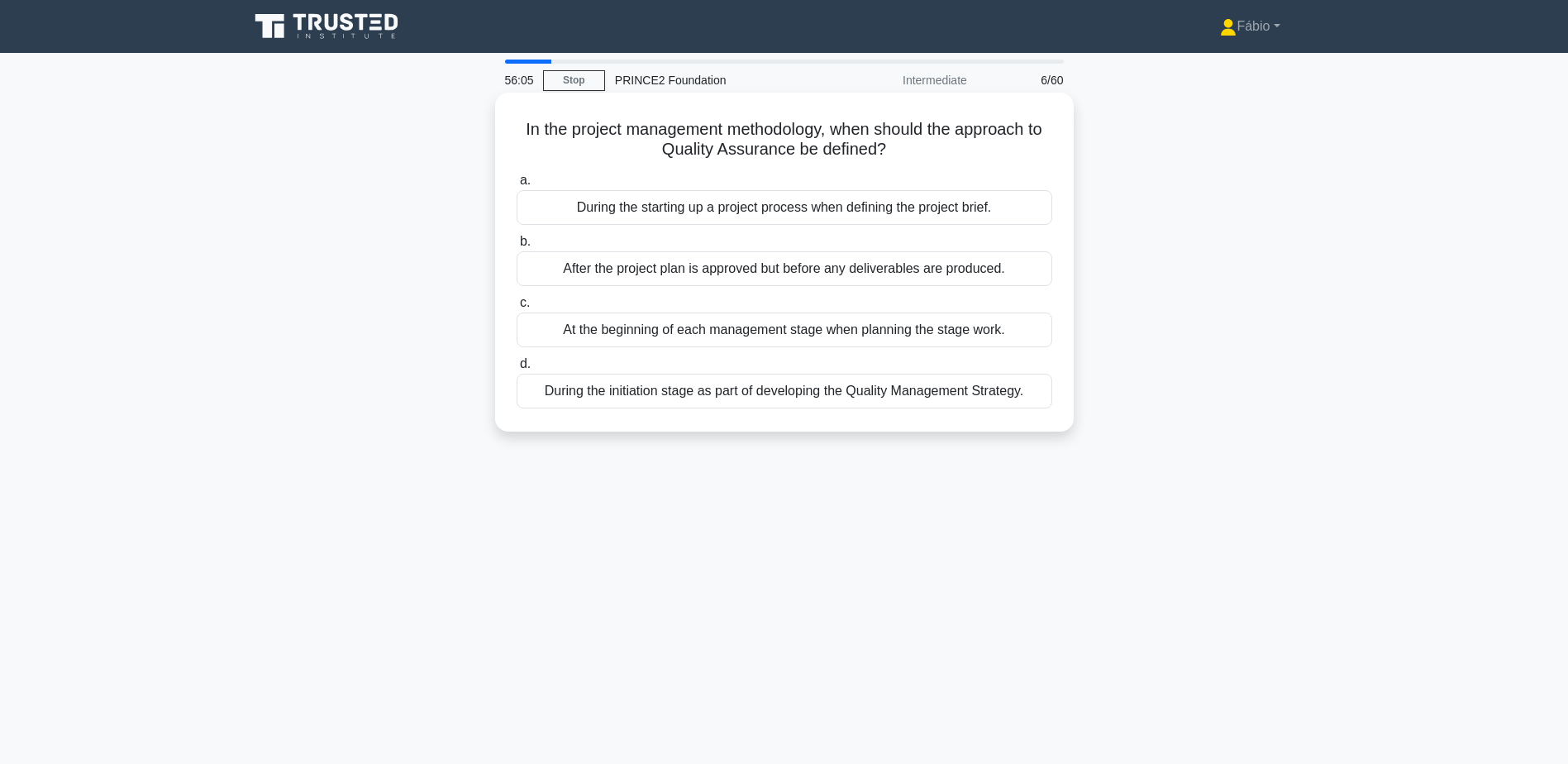
click at [996, 393] on div "During the initiation stage as part of developing the Quality Management Strate…" at bounding box center [784, 392] width 536 height 35
click at [517, 370] on input "d. During the initiation stage as part of developing the Quality Management Str…" at bounding box center [517, 364] width 0 height 11
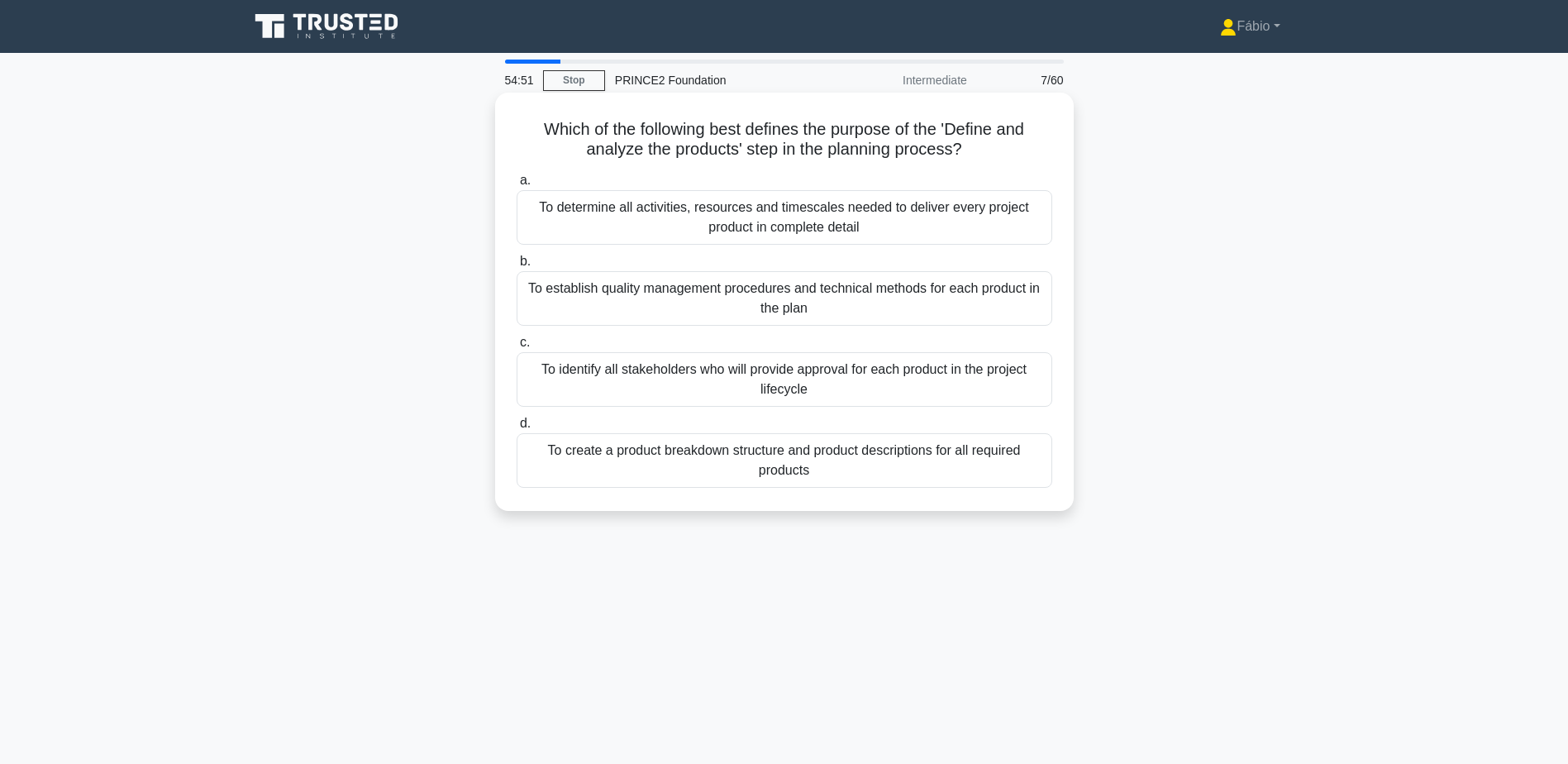
click at [824, 469] on div "To create a product breakdown structure and product descriptions for all requir…" at bounding box center [784, 461] width 536 height 55
click at [517, 429] on input "d. To create a product breakdown structure and product descriptions for all req…" at bounding box center [517, 423] width 0 height 11
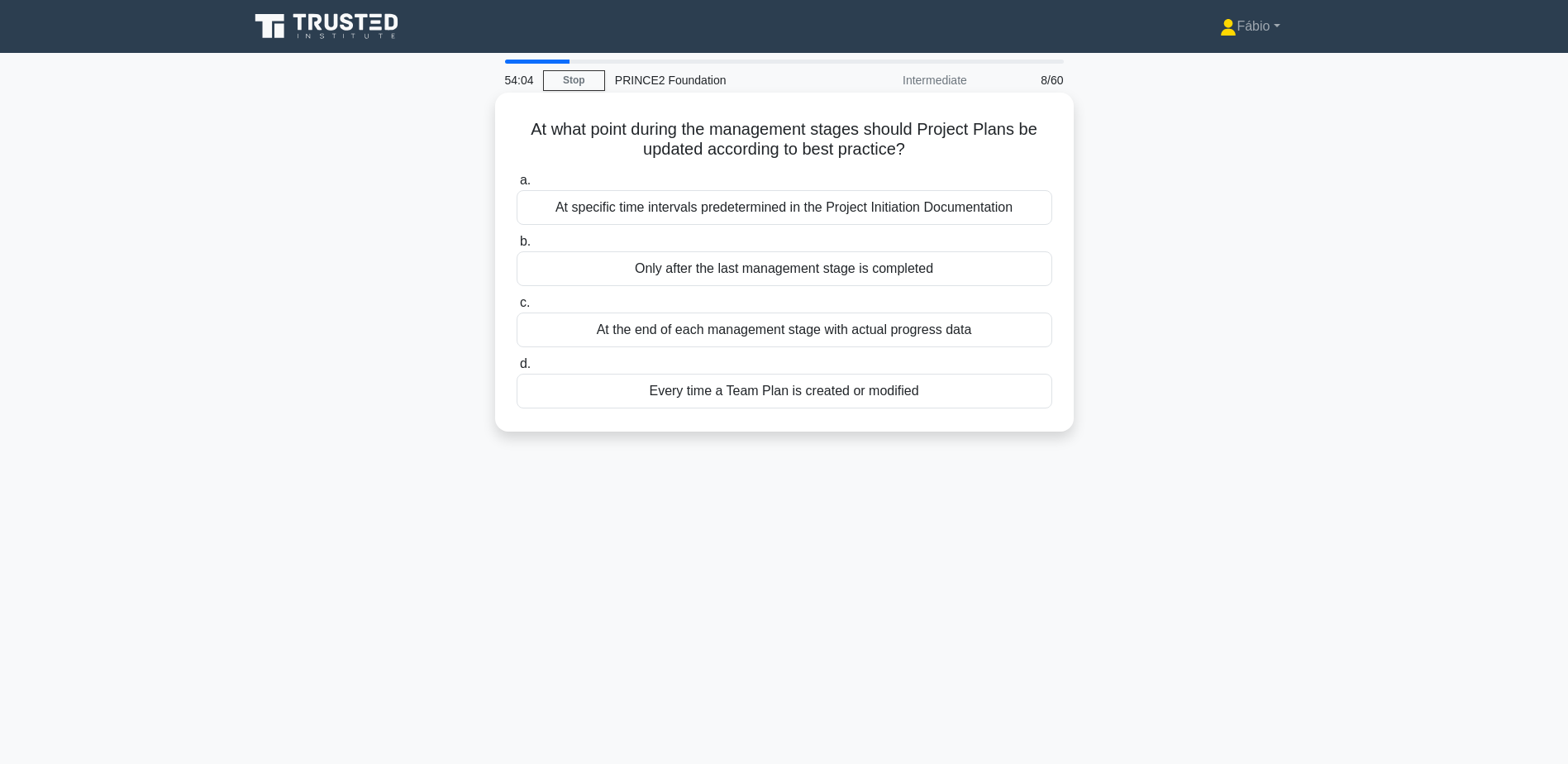
click at [838, 335] on div "At the end of each management stage with actual progress data" at bounding box center [784, 330] width 536 height 35
click at [517, 308] on input "c. At the end of each management stage with actual progress data" at bounding box center [517, 303] width 0 height 11
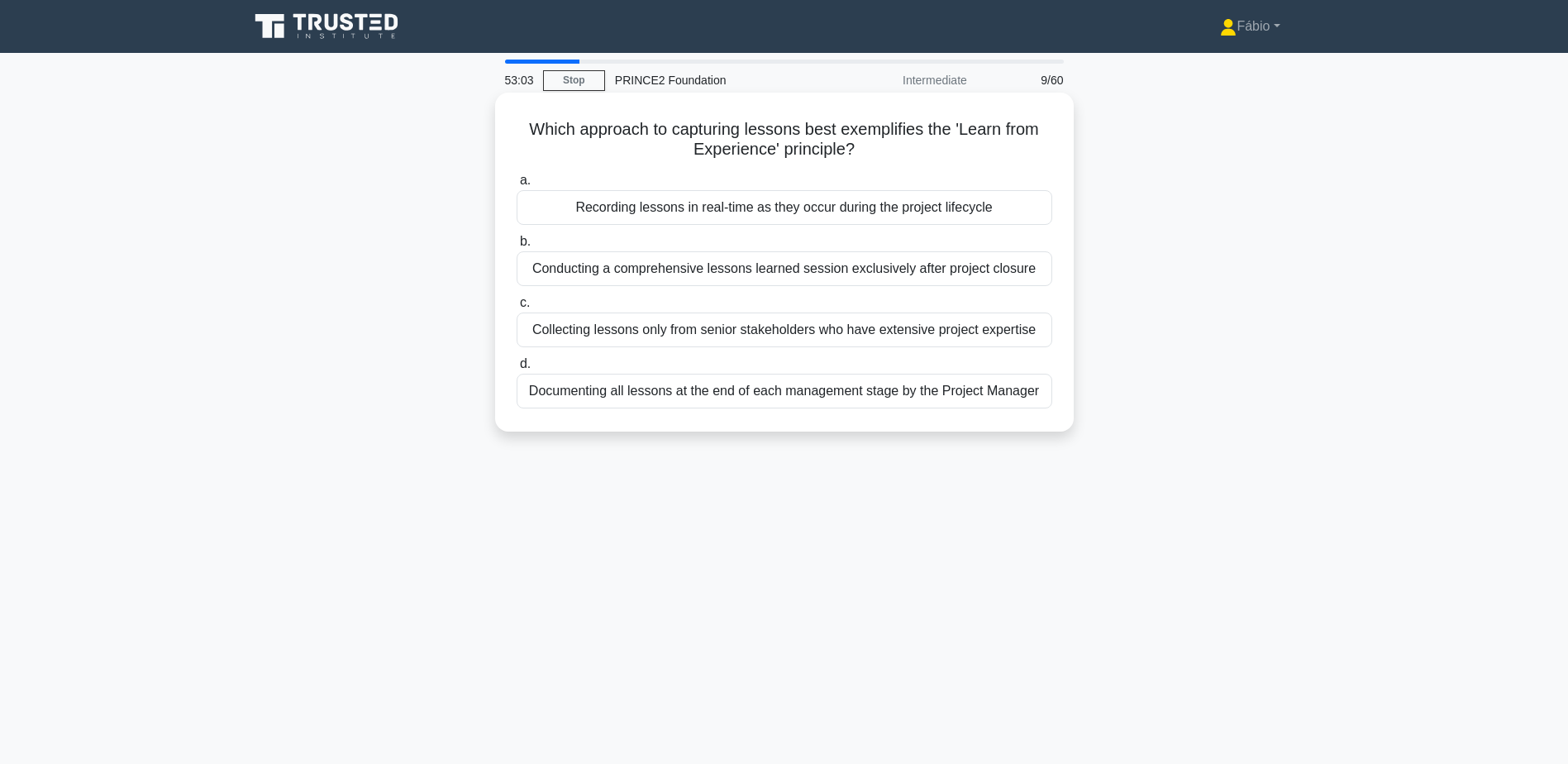
click at [798, 333] on div "Collecting lessons only from senior stakeholders who have extensive project exp…" at bounding box center [784, 330] width 536 height 35
click at [517, 308] on input "c. Collecting lessons only from senior stakeholders who have extensive project …" at bounding box center [517, 303] width 0 height 11
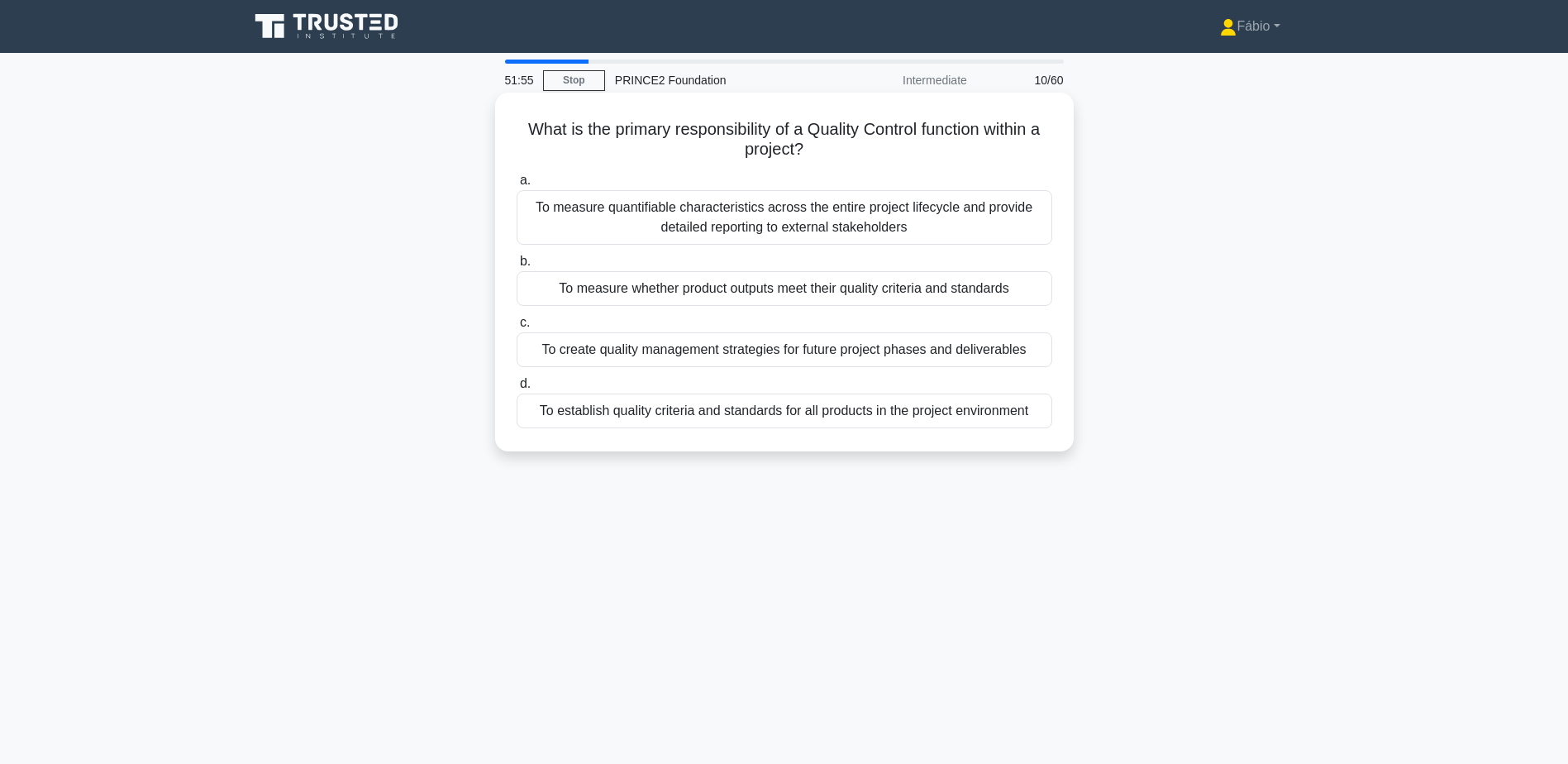
click at [948, 292] on div "To measure whether product outputs meet their quality criteria and standards" at bounding box center [784, 288] width 536 height 35
click at [517, 267] on input "b. To measure whether product outputs meet their quality criteria and standards" at bounding box center [517, 261] width 0 height 11
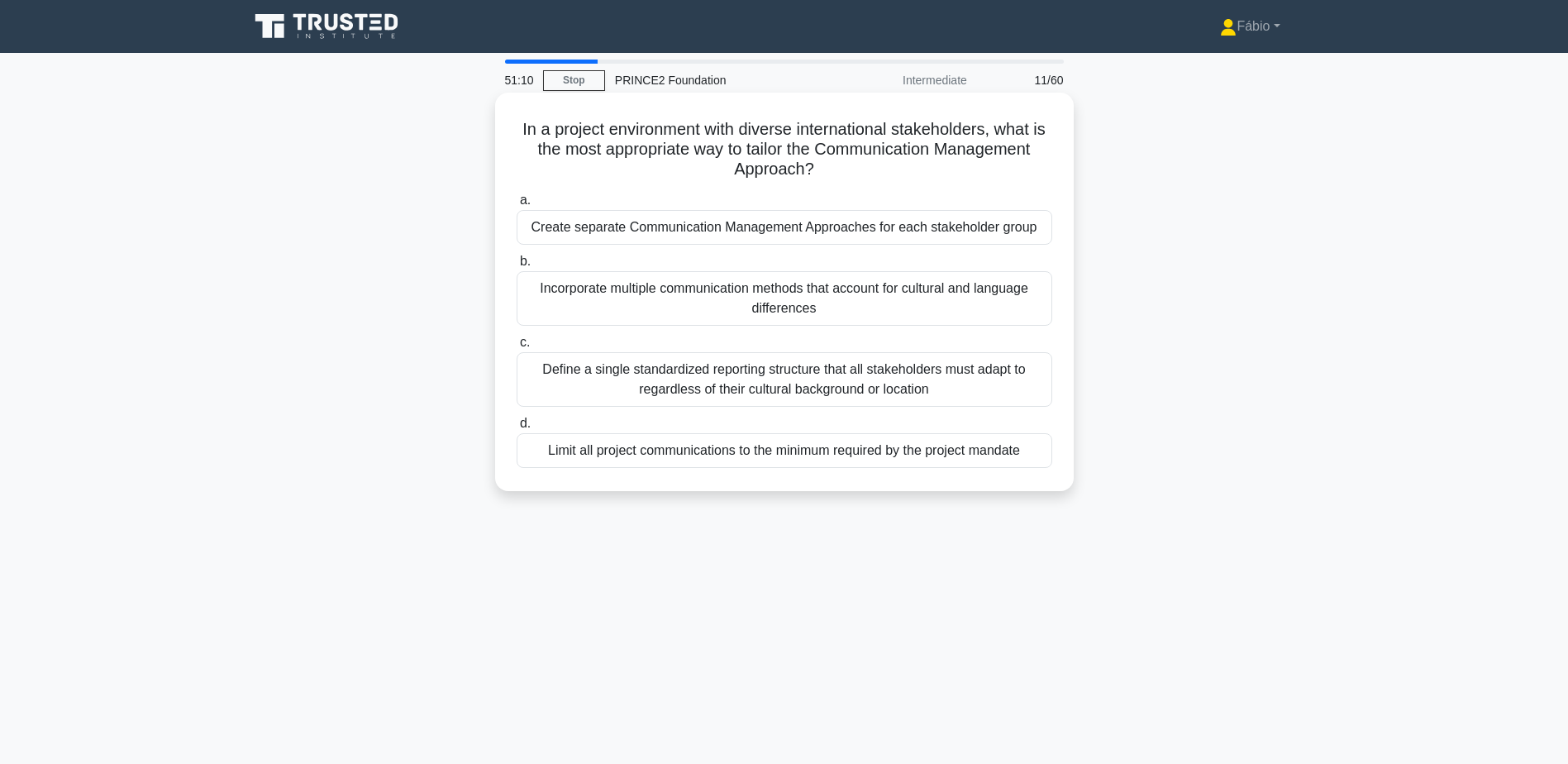
click at [1009, 292] on div "Incorporate multiple communication methods that account for cultural and langua…" at bounding box center [784, 298] width 536 height 55
click at [517, 267] on input "b. Incorporate multiple communication methods that account for cultural and lan…" at bounding box center [517, 261] width 0 height 11
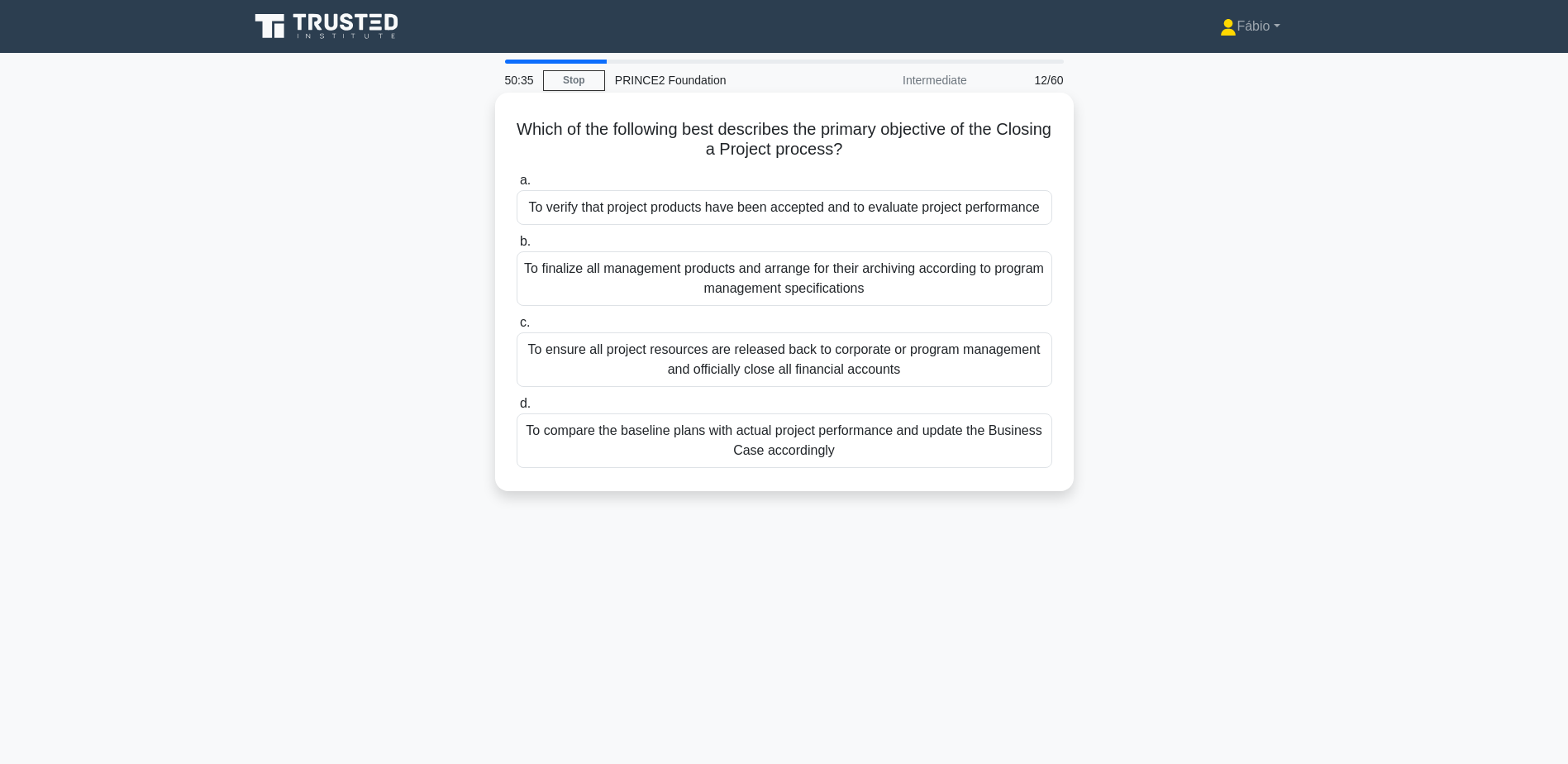
click at [990, 446] on div "To compare the baseline plans with actual project performance and update the Bu…" at bounding box center [784, 441] width 536 height 55
click at [517, 409] on input "d. To compare the baseline plans with actual project performance and update the…" at bounding box center [517, 403] width 0 height 11
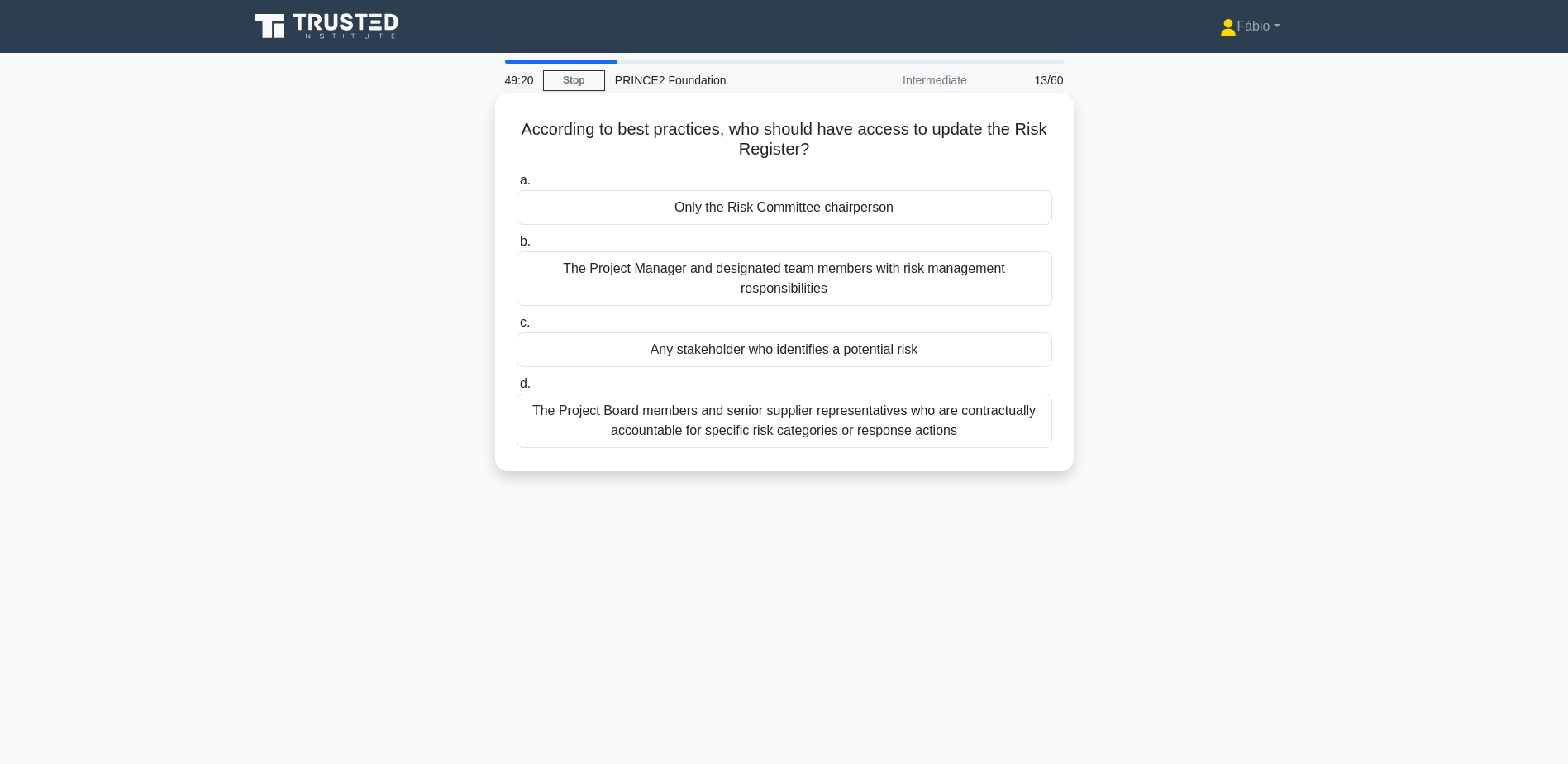
click at [909, 347] on div "Any stakeholder who identifies a potential risk" at bounding box center [784, 350] width 536 height 35
click at [517, 328] on input "c. Any stakeholder who identifies a potential risk" at bounding box center [517, 323] width 0 height 11
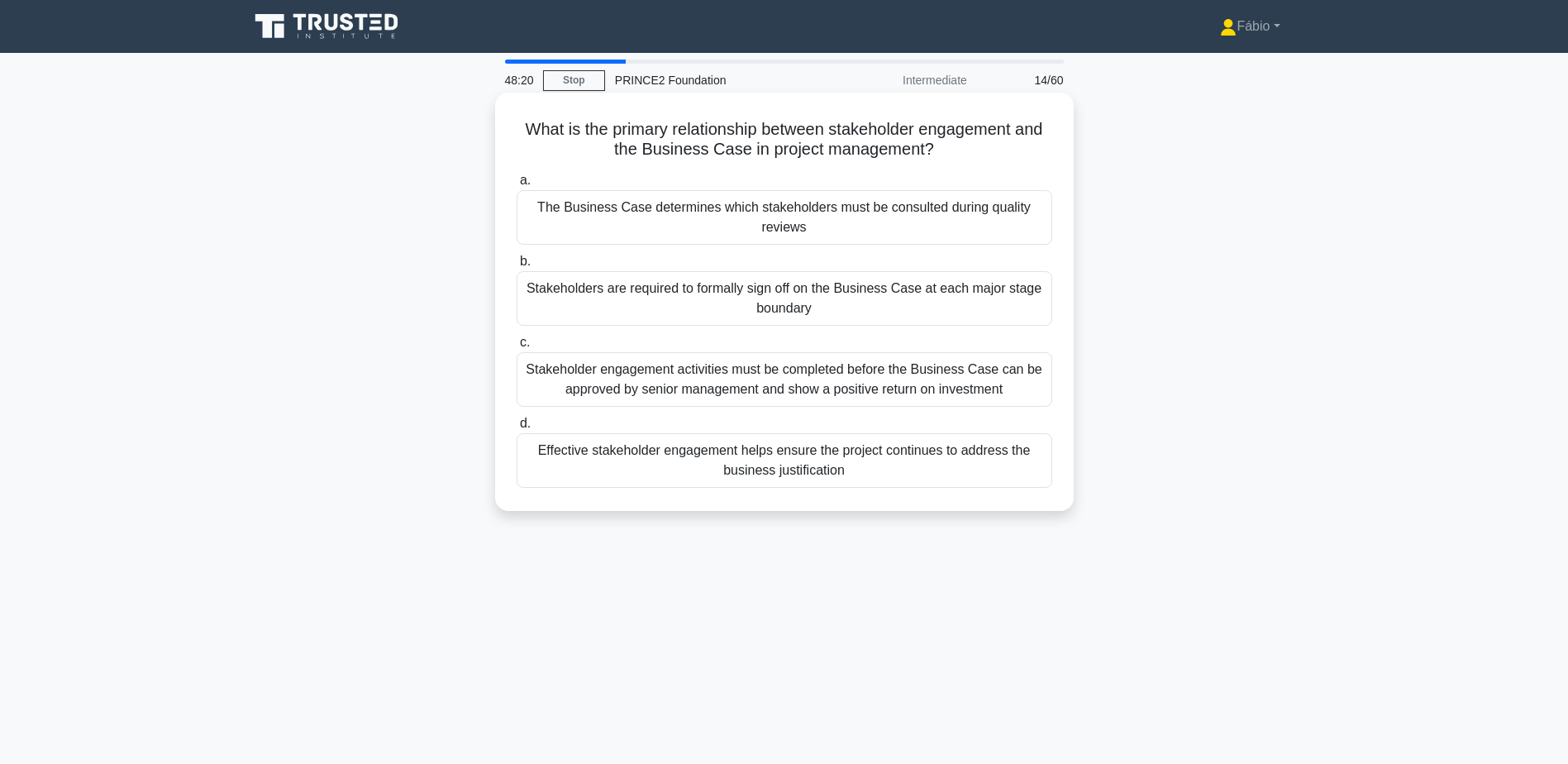
click at [995, 452] on div "Effective stakeholder engagement helps ensure the project continues to address …" at bounding box center [784, 461] width 536 height 55
click at [517, 429] on input "d. Effective stakeholder engagement helps ensure the project continues to addre…" at bounding box center [517, 423] width 0 height 11
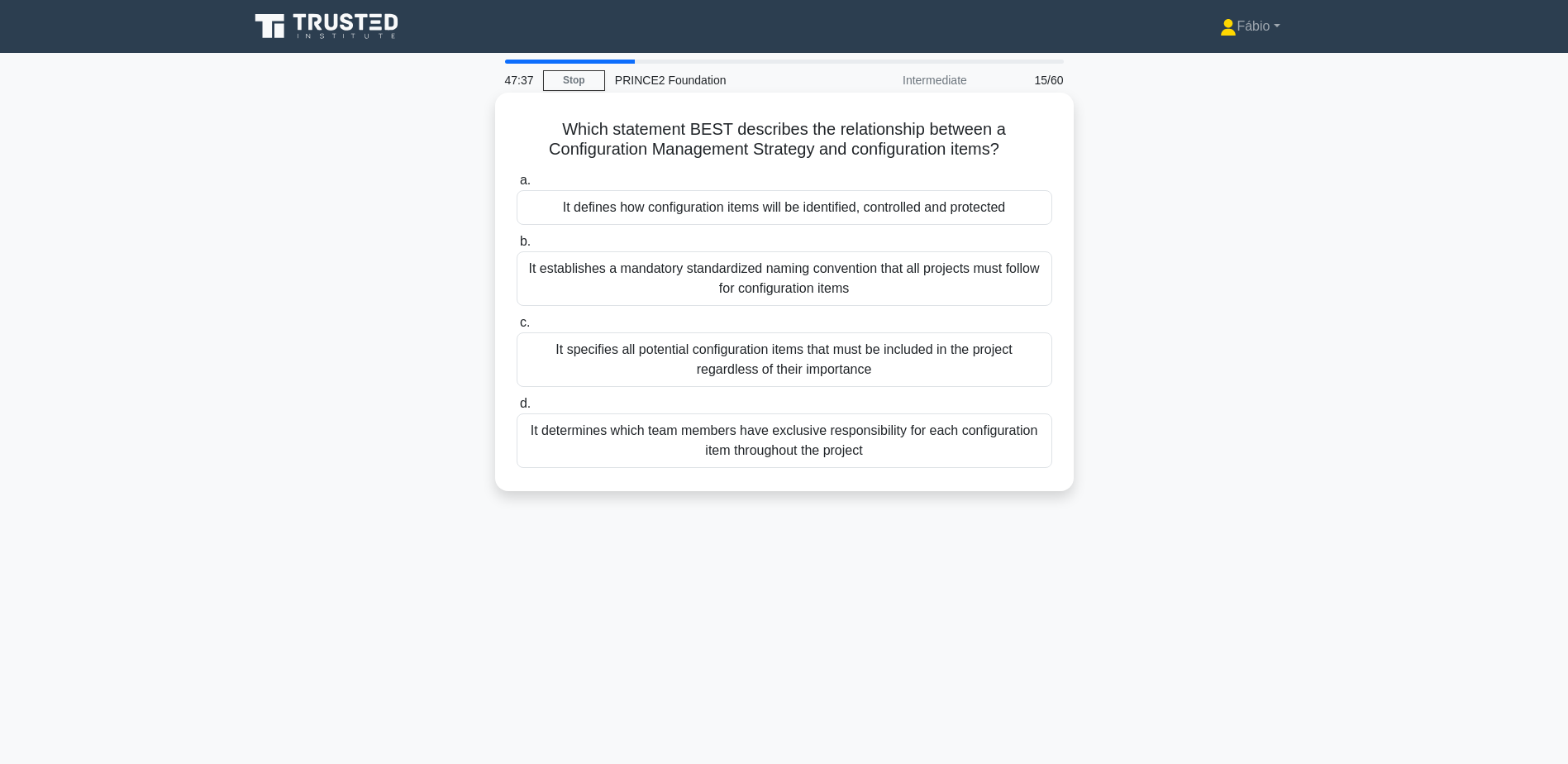
click at [966, 205] on div "It defines how configuration items will be identified, controlled and protected" at bounding box center [784, 208] width 536 height 35
click at [517, 186] on input "a. It defines how configuration items will be identified, controlled and protec…" at bounding box center [517, 180] width 0 height 11
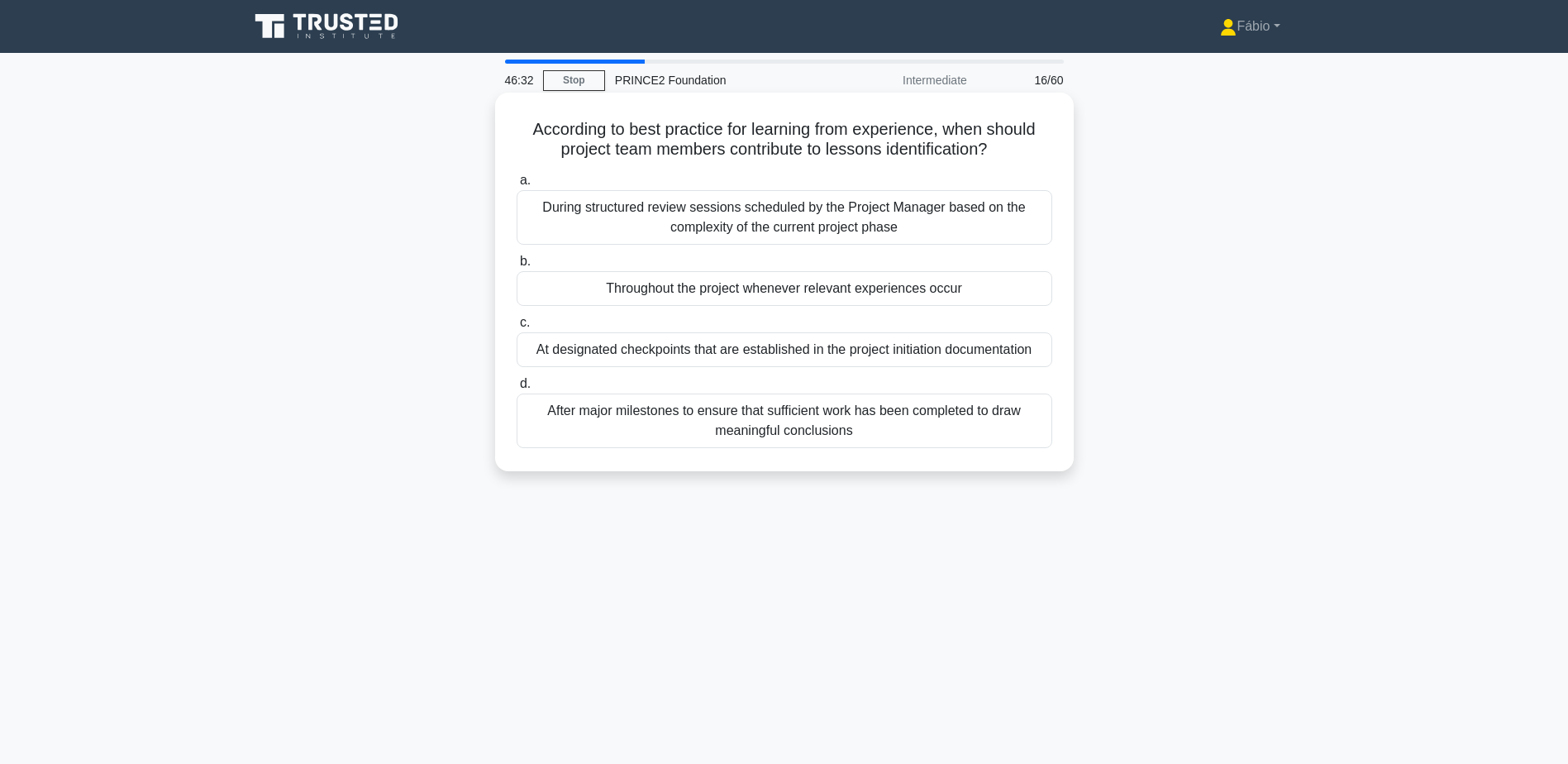
click at [915, 293] on div "Throughout the project whenever relevant experiences occur" at bounding box center [784, 288] width 536 height 35
click at [517, 267] on input "b. Throughout the project whenever relevant experiences occur" at bounding box center [517, 261] width 0 height 11
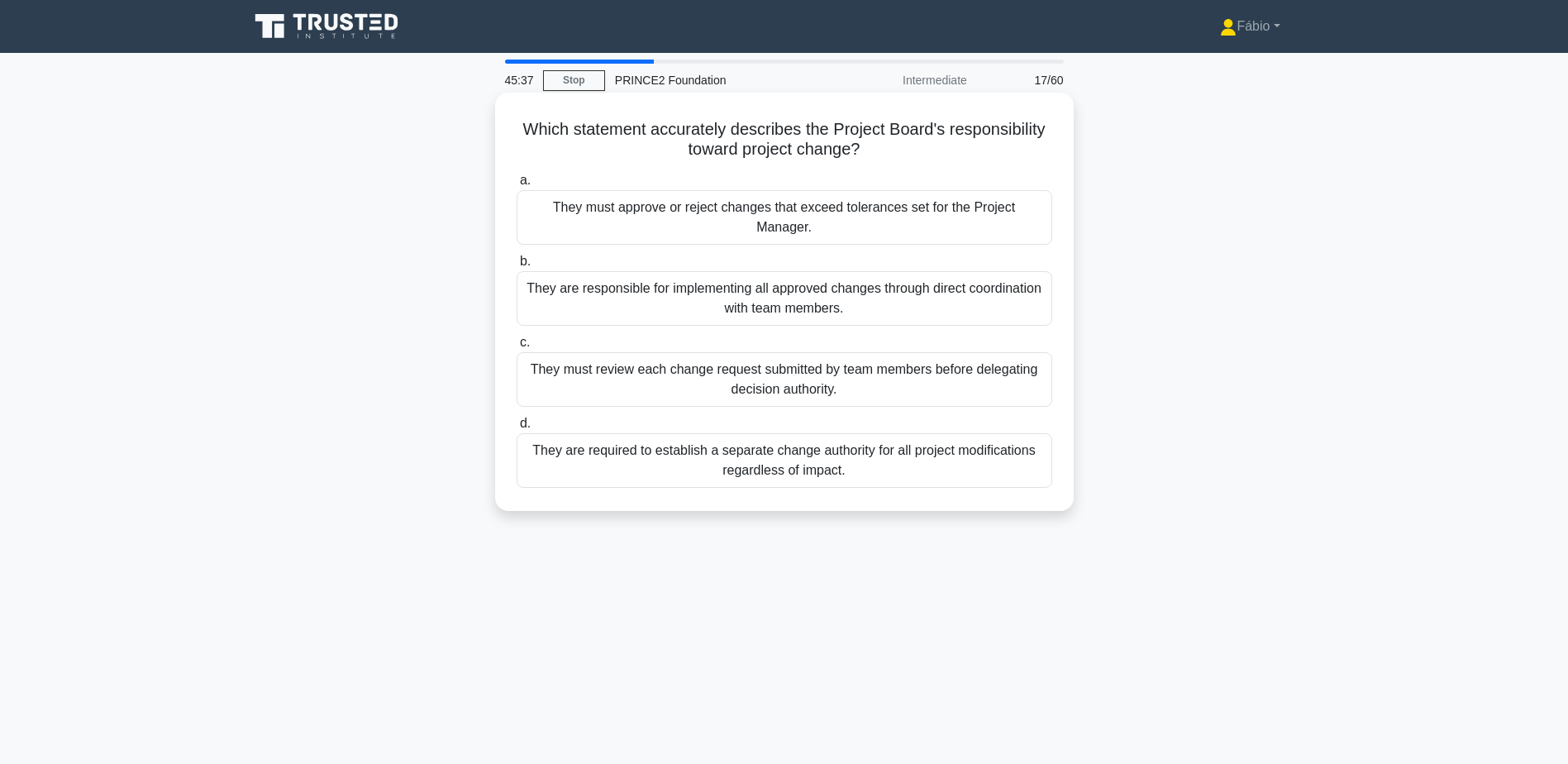
click at [1016, 207] on div "They must approve or reject changes that exceed tolerances set for the Project …" at bounding box center [784, 218] width 536 height 55
click at [517, 186] on input "a. They must approve or reject changes that exceed tolerances set for the Proje…" at bounding box center [517, 180] width 0 height 11
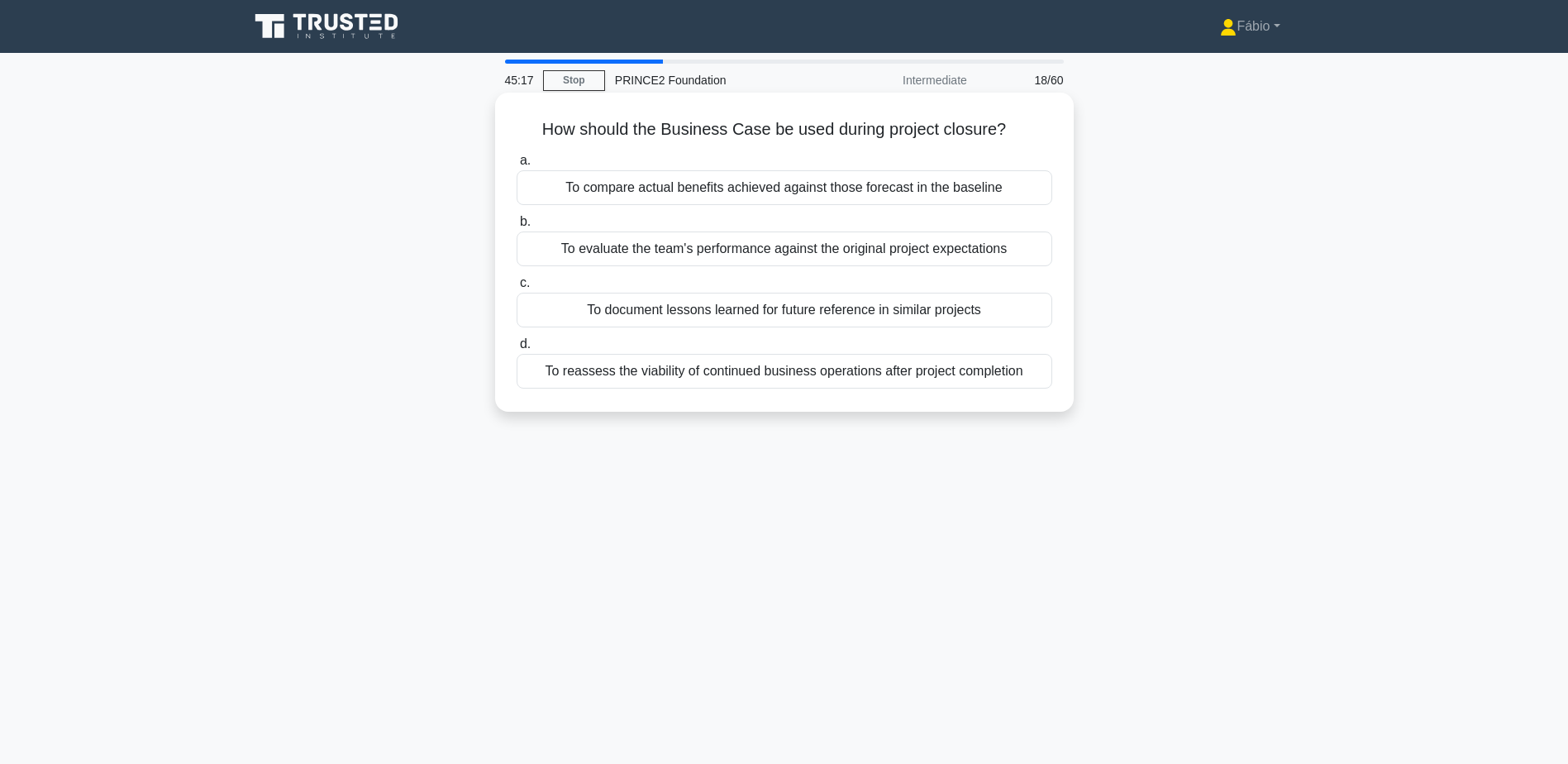
click at [737, 192] on div "To compare actual benefits achieved against those forecast in the baseline" at bounding box center [784, 188] width 536 height 35
click at [517, 166] on input "a. To compare actual benefits achieved against those forecast in the baseline" at bounding box center [517, 160] width 0 height 11
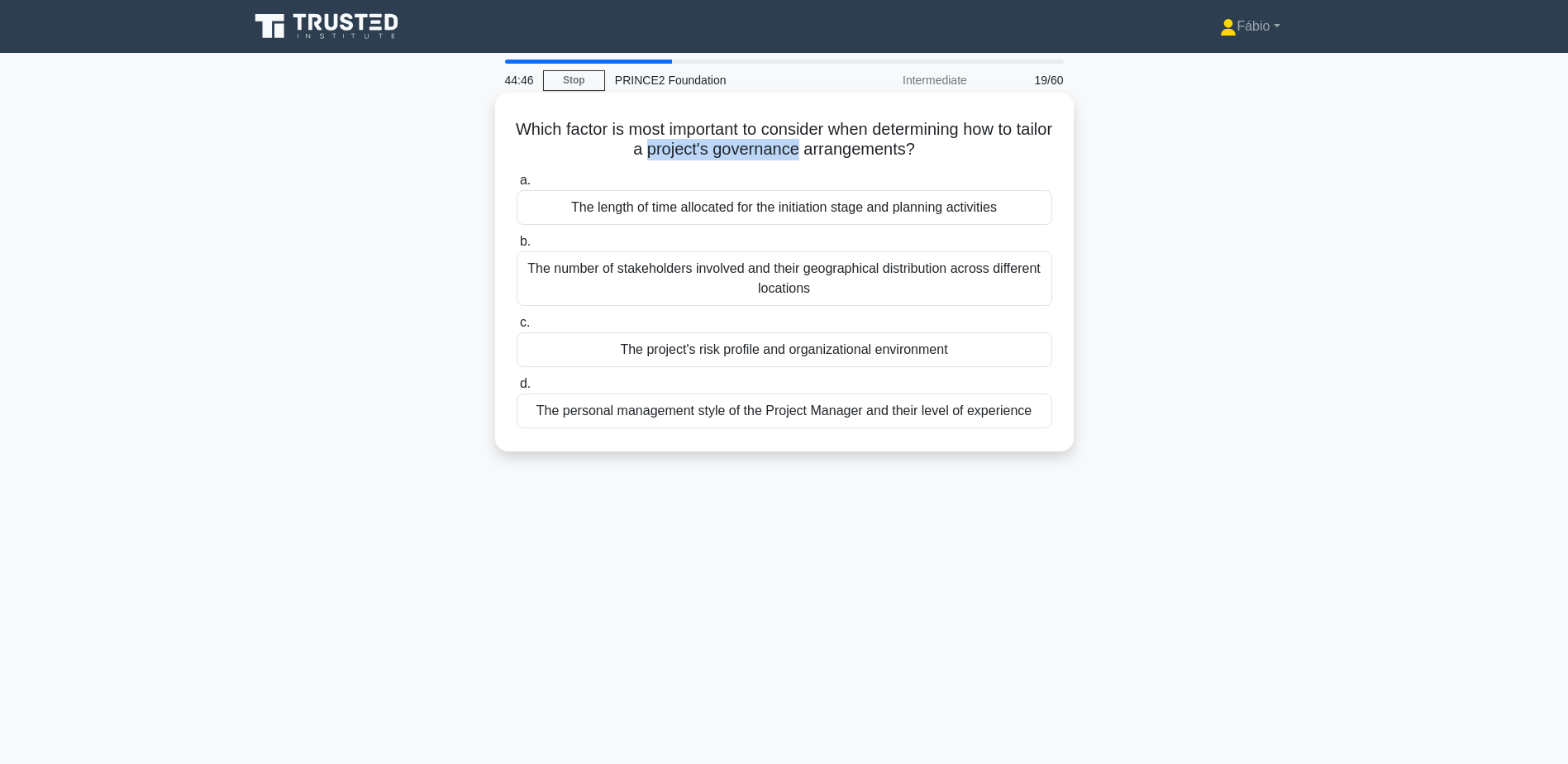
drag, startPoint x: 666, startPoint y: 154, endPoint x: 816, endPoint y: 148, distance: 150.1
click at [816, 148] on h5 "Which factor is most important to consider when determining how to tailor a pro…" at bounding box center [784, 140] width 539 height 42
copy h5 "project's governance"
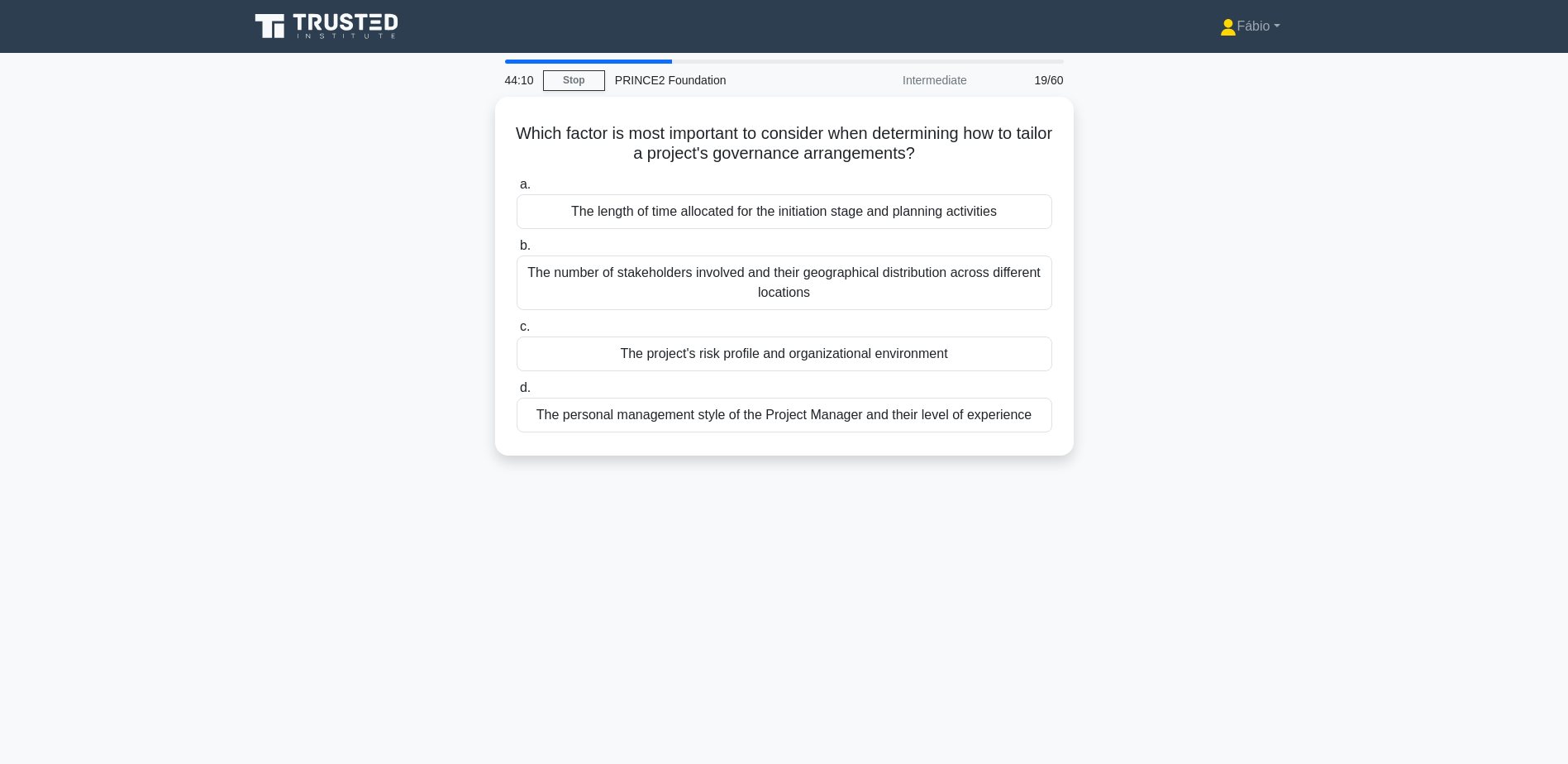
click at [1199, 206] on div "Which factor is most important to consider when determining how to tailor a pro…" at bounding box center [784, 286] width 1091 height 379
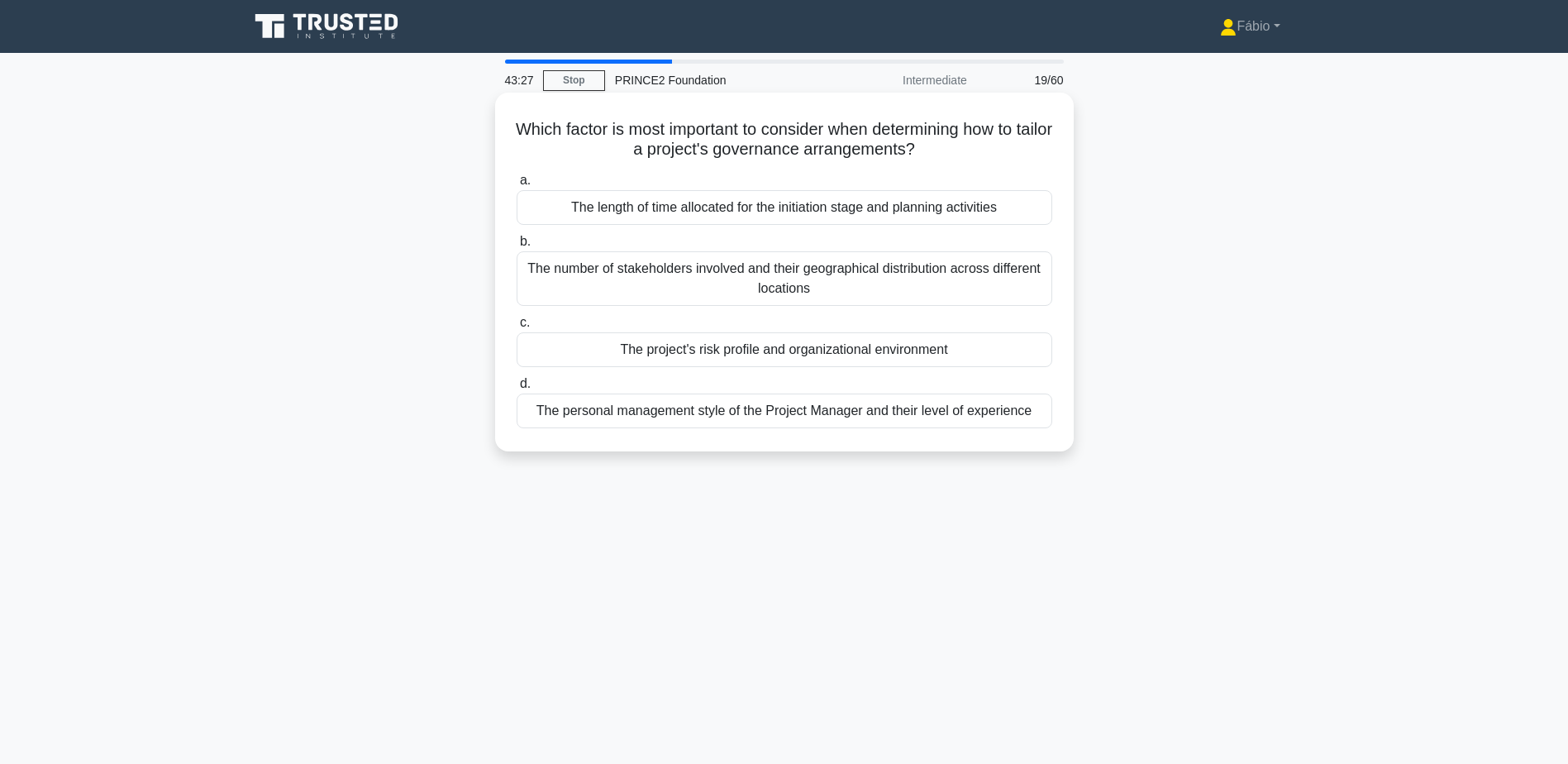
click at [944, 348] on div "The project's risk profile and organizational environment" at bounding box center [784, 350] width 536 height 35
click at [517, 328] on input "c. The project's risk profile and organizational environment" at bounding box center [517, 323] width 0 height 11
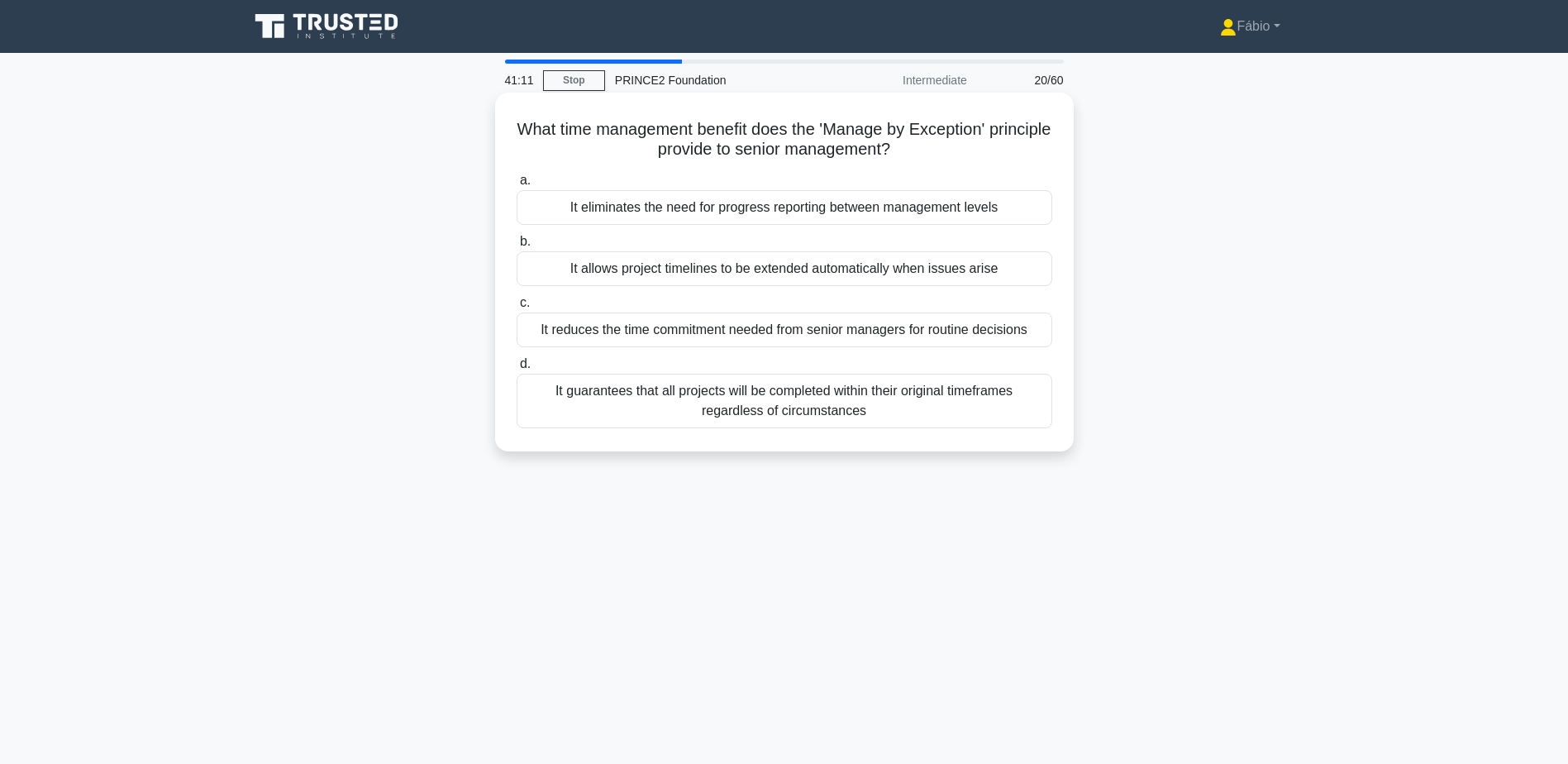
click at [1030, 336] on div "It reduces the time commitment needed from senior managers for routine decisions" at bounding box center [784, 330] width 536 height 35
click at [517, 308] on input "c. It reduces the time commitment needed from senior managers for routine decis…" at bounding box center [517, 303] width 0 height 11
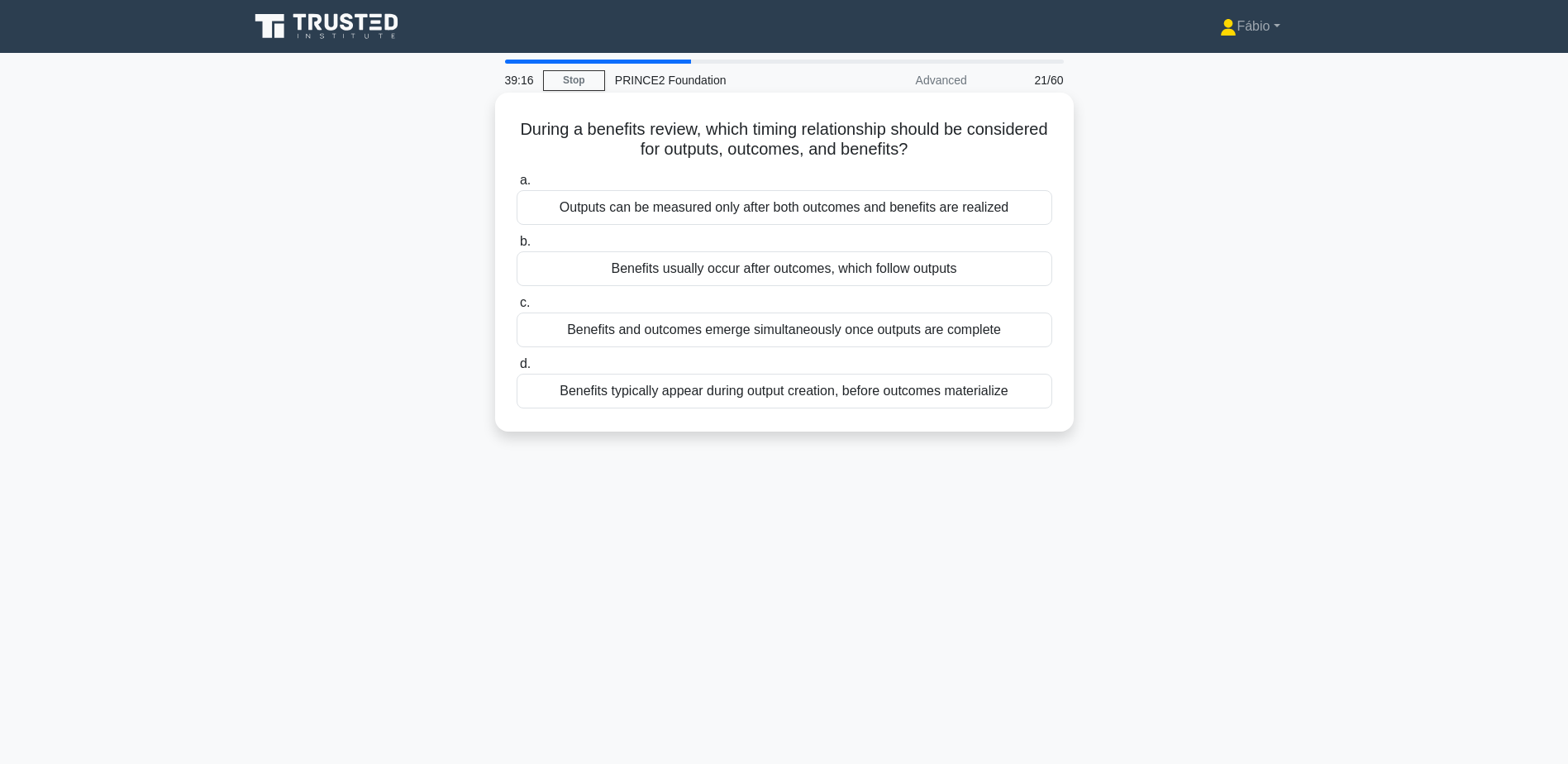
drag, startPoint x: 966, startPoint y: 269, endPoint x: 601, endPoint y: 266, distance: 365.0
click at [601, 266] on div "Benefits usually occur after outcomes, which follow outputs" at bounding box center [784, 269] width 536 height 35
copy div "Benefits usually occur after outcomes, which follow outputs"
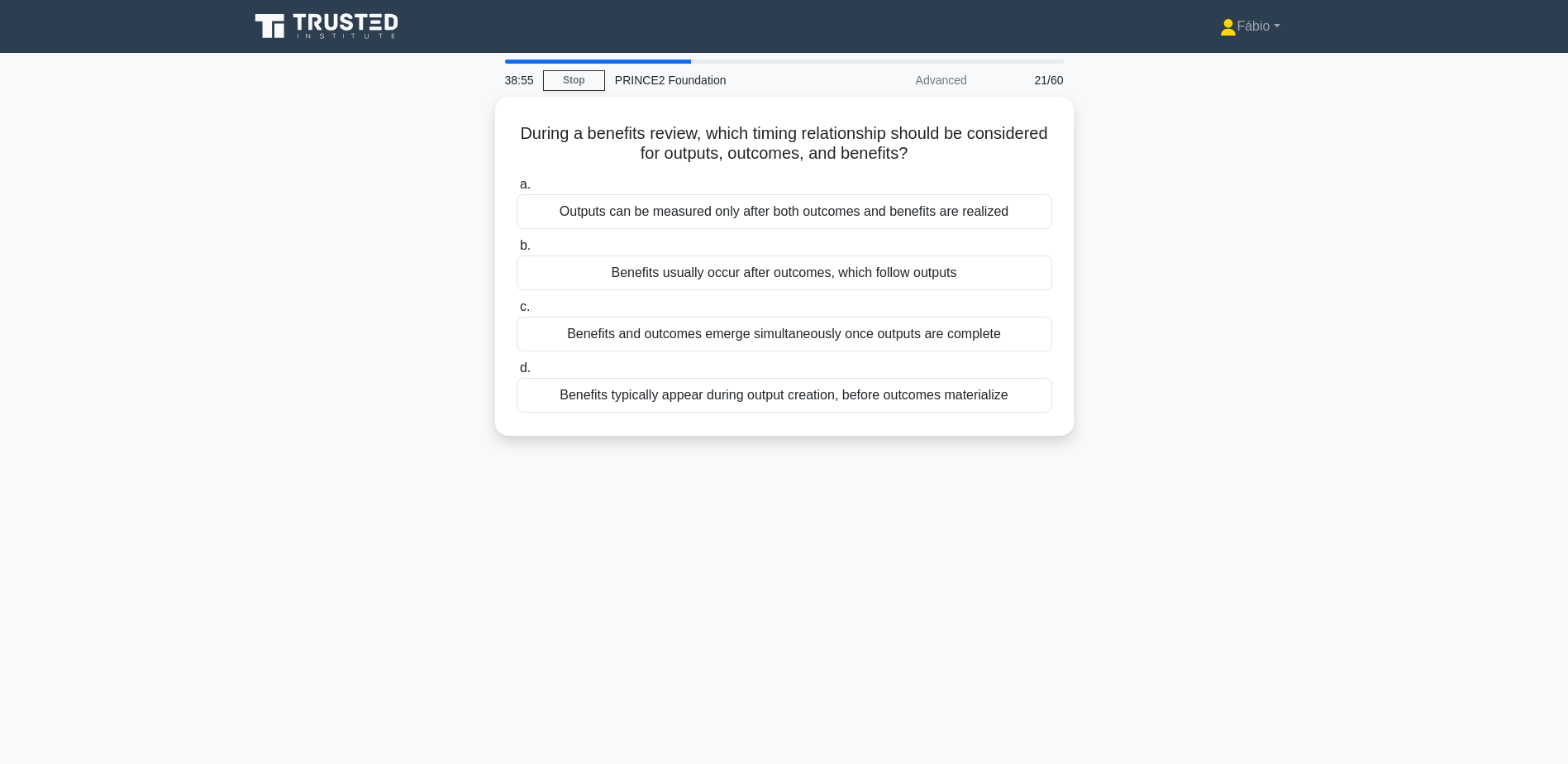
click at [1349, 286] on main "38:55 Stop PRINCE2 Foundation Advanced 21/60 During a benefits review, which ti…" at bounding box center [784, 473] width 1568 height 840
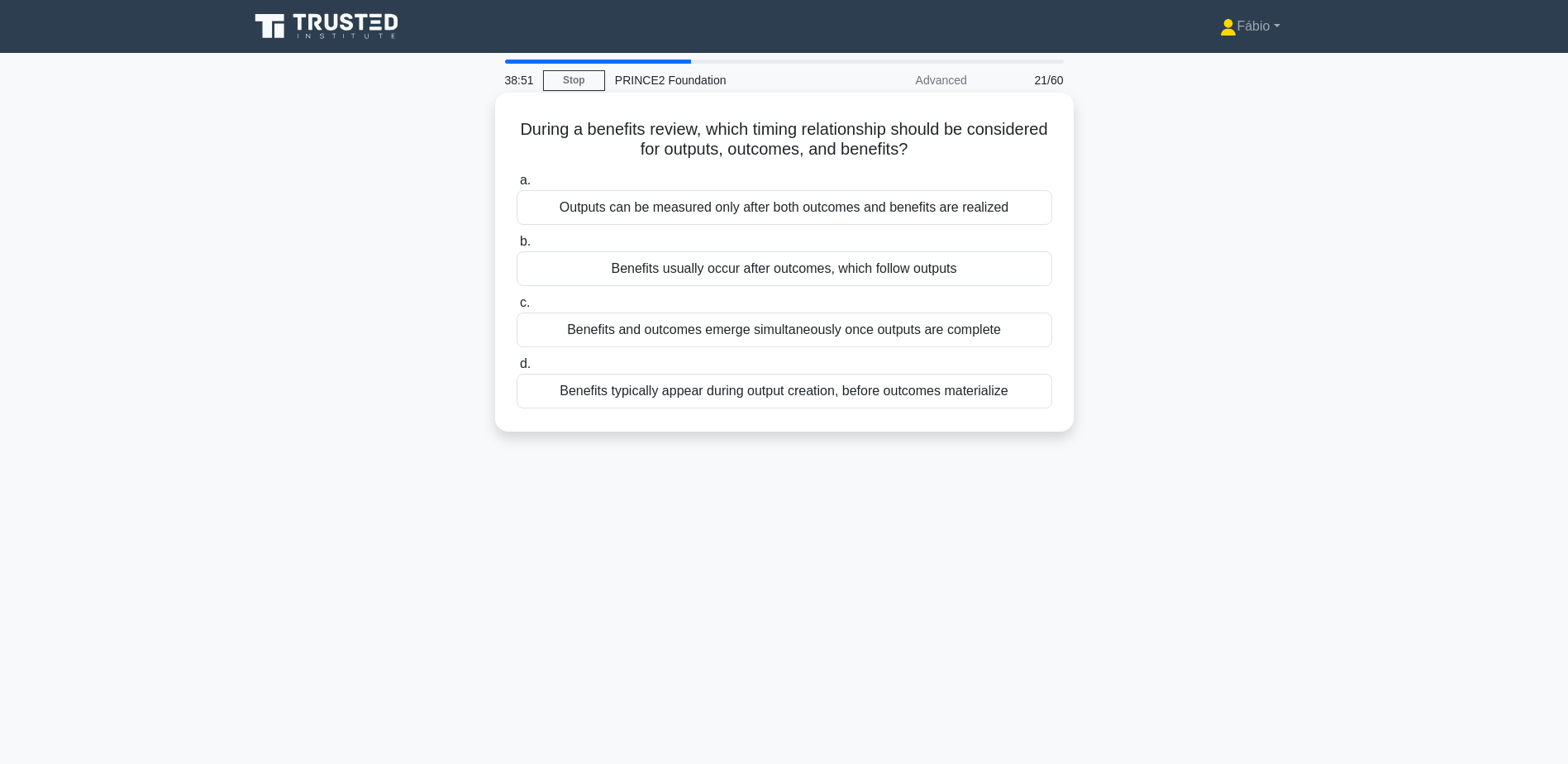
click at [873, 270] on div "Benefits usually occur after outcomes, which follow outputs" at bounding box center [784, 269] width 536 height 35
click at [517, 247] on input "b. Benefits usually occur after outcomes, which follow outputs" at bounding box center [517, 241] width 0 height 11
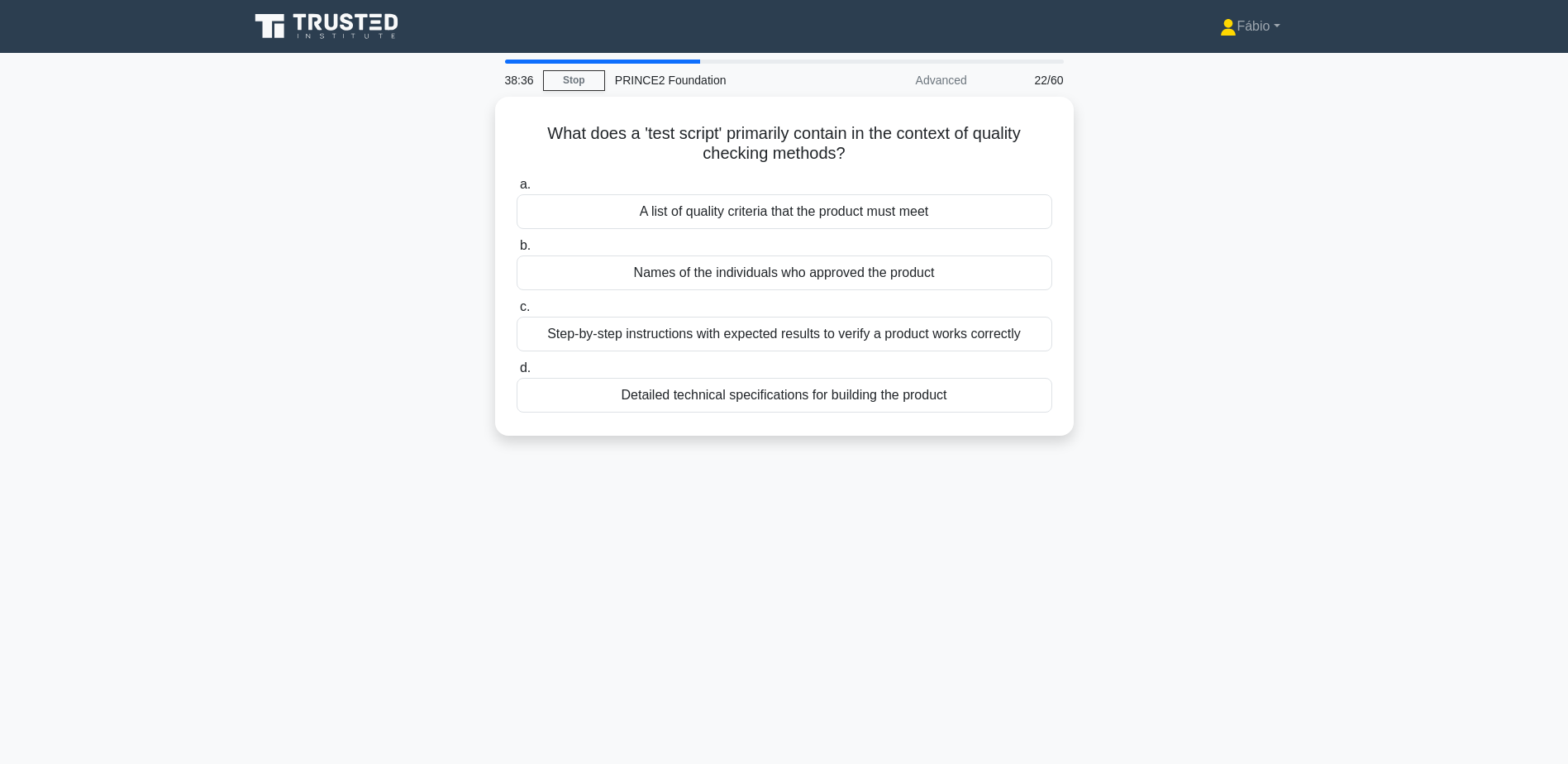
click at [1241, 288] on div "What does a 'test script' primarily contain in the context of quality checking …" at bounding box center [784, 276] width 1091 height 359
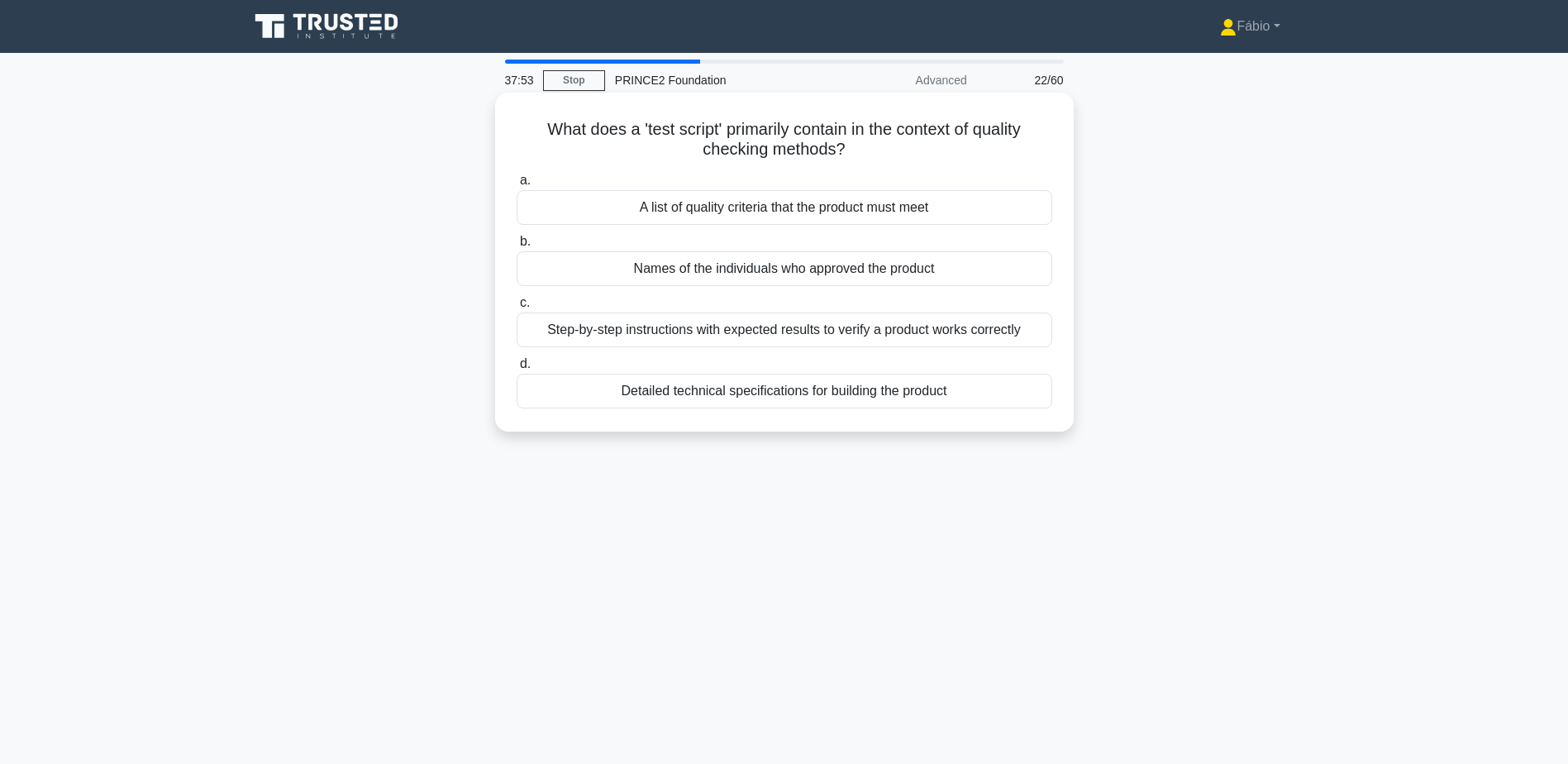
click at [992, 330] on div "Step-by-step instructions with expected results to verify a product works corre…" at bounding box center [784, 330] width 536 height 35
click at [517, 308] on input "c. Step-by-step instructions with expected results to verify a product works co…" at bounding box center [517, 303] width 0 height 11
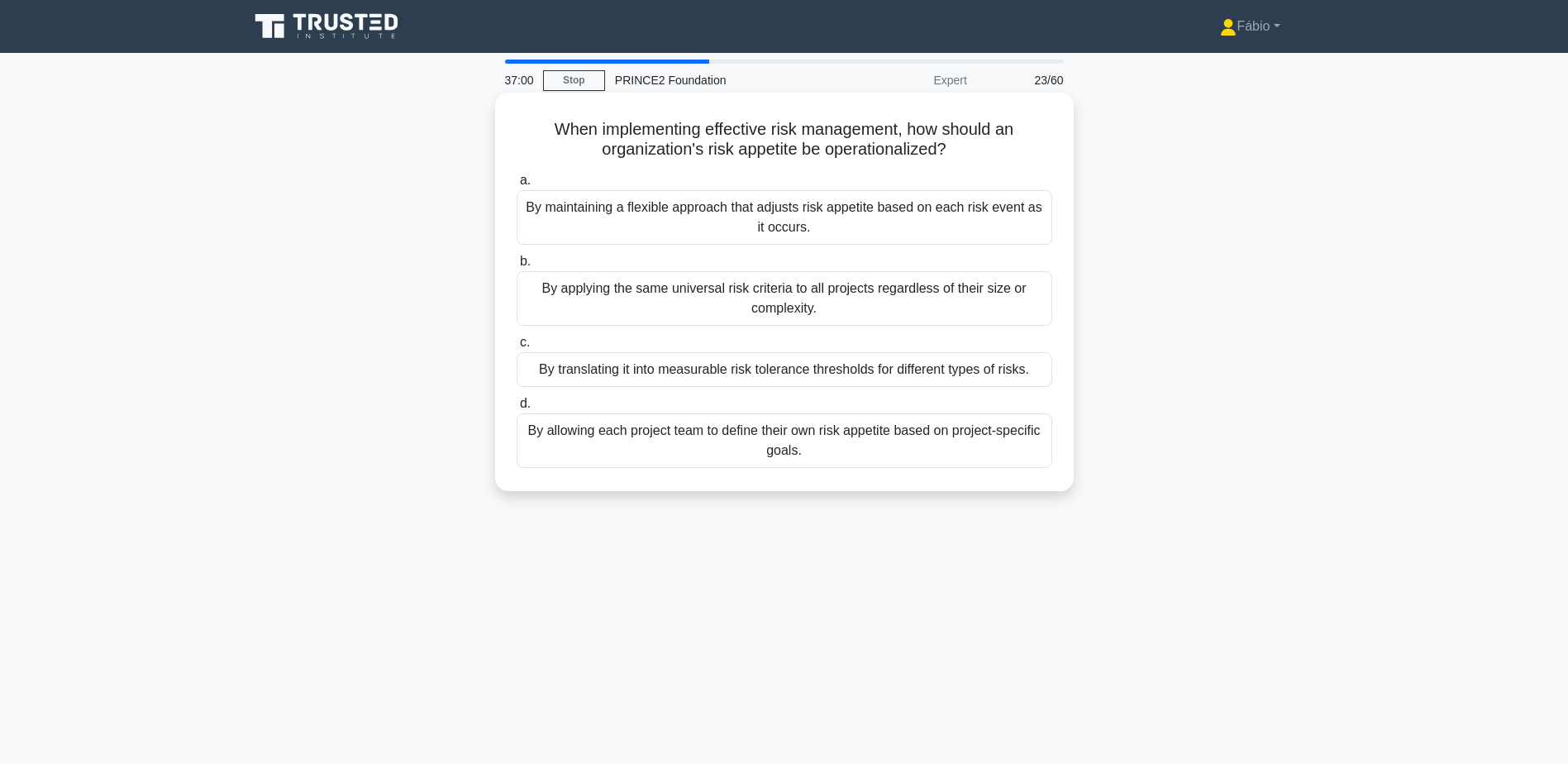
click at [682, 372] on div "By translating it into measurable risk tolerance thresholds for different types…" at bounding box center [784, 370] width 536 height 35
click at [517, 348] on input "c. By translating it into measurable risk tolerance thresholds for different ty…" at bounding box center [517, 343] width 0 height 11
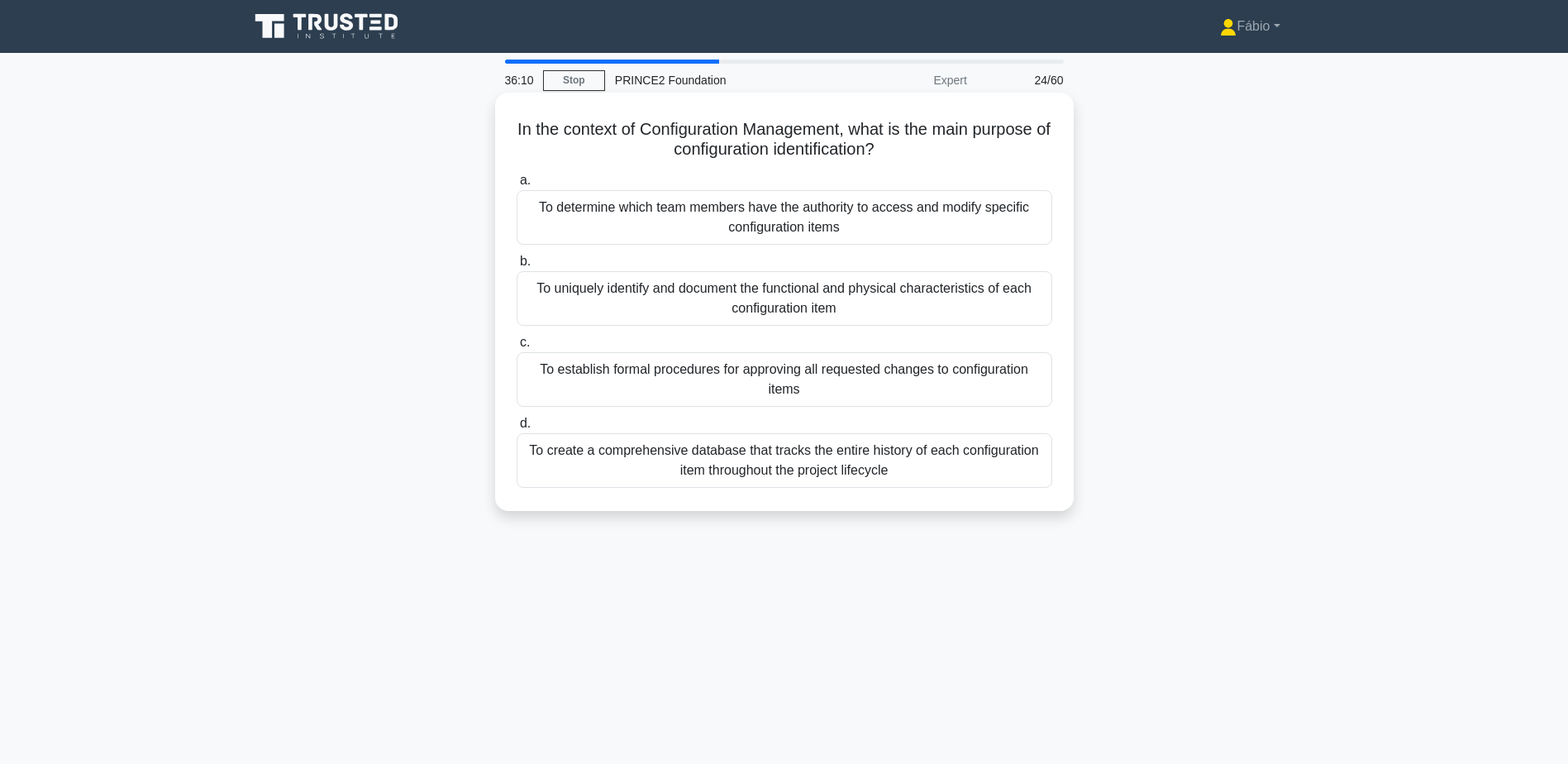
click at [922, 297] on div "To uniquely identify and document the functional and physical characteristics o…" at bounding box center [784, 298] width 536 height 55
click at [517, 267] on input "b. To uniquely identify and document the functional and physical characteristic…" at bounding box center [517, 261] width 0 height 11
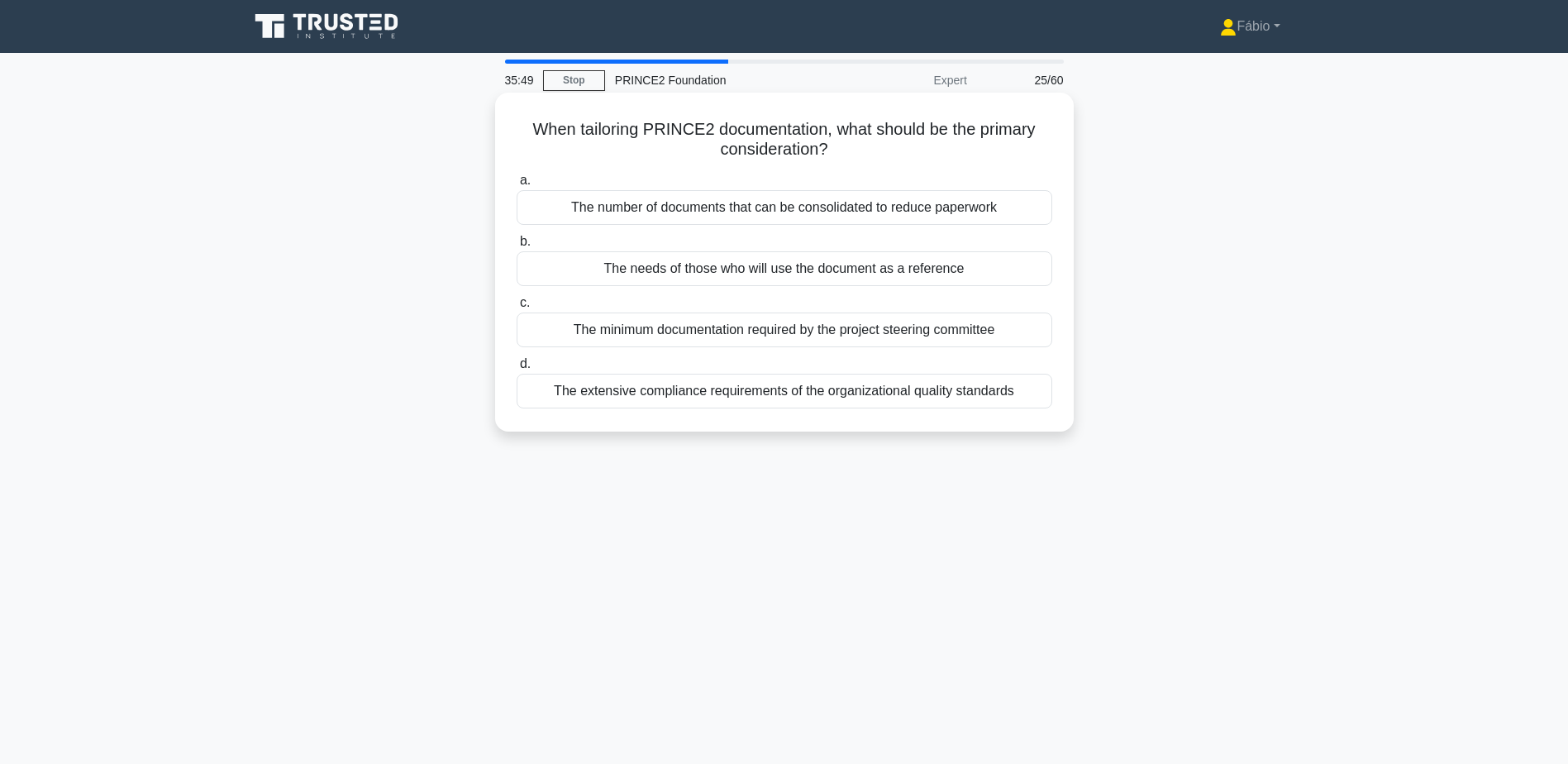
click at [781, 386] on div "The extensive compliance requirements of the organizational quality standards" at bounding box center [784, 392] width 536 height 35
click at [517, 370] on input "d. The extensive compliance requirements of the organizational quality standards" at bounding box center [517, 364] width 0 height 11
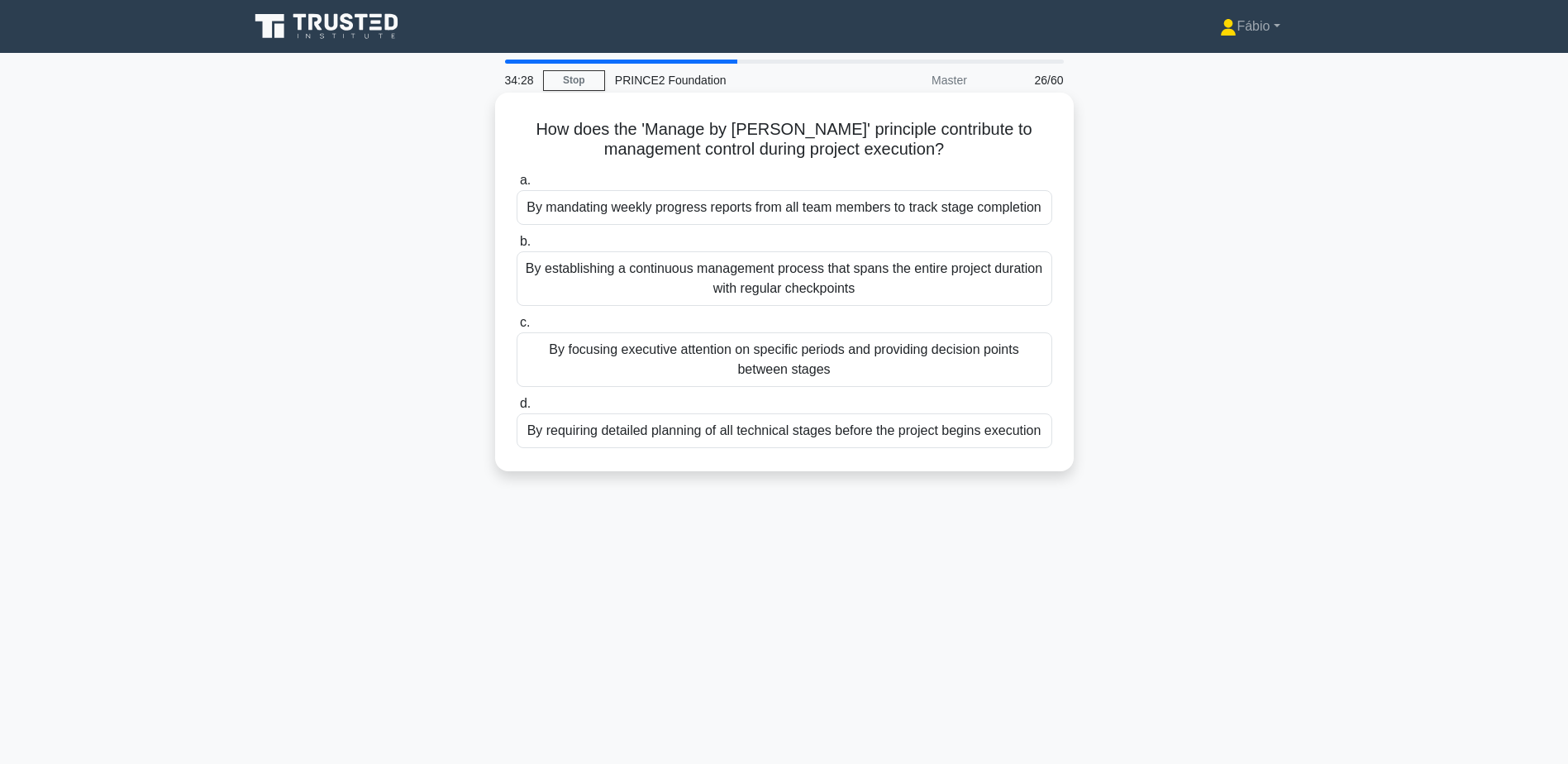
click at [869, 358] on div "By focusing executive attention on specific periods and providing decision poin…" at bounding box center [784, 360] width 536 height 55
click at [517, 328] on input "c. By focusing executive attention on specific periods and providing decision p…" at bounding box center [517, 323] width 0 height 11
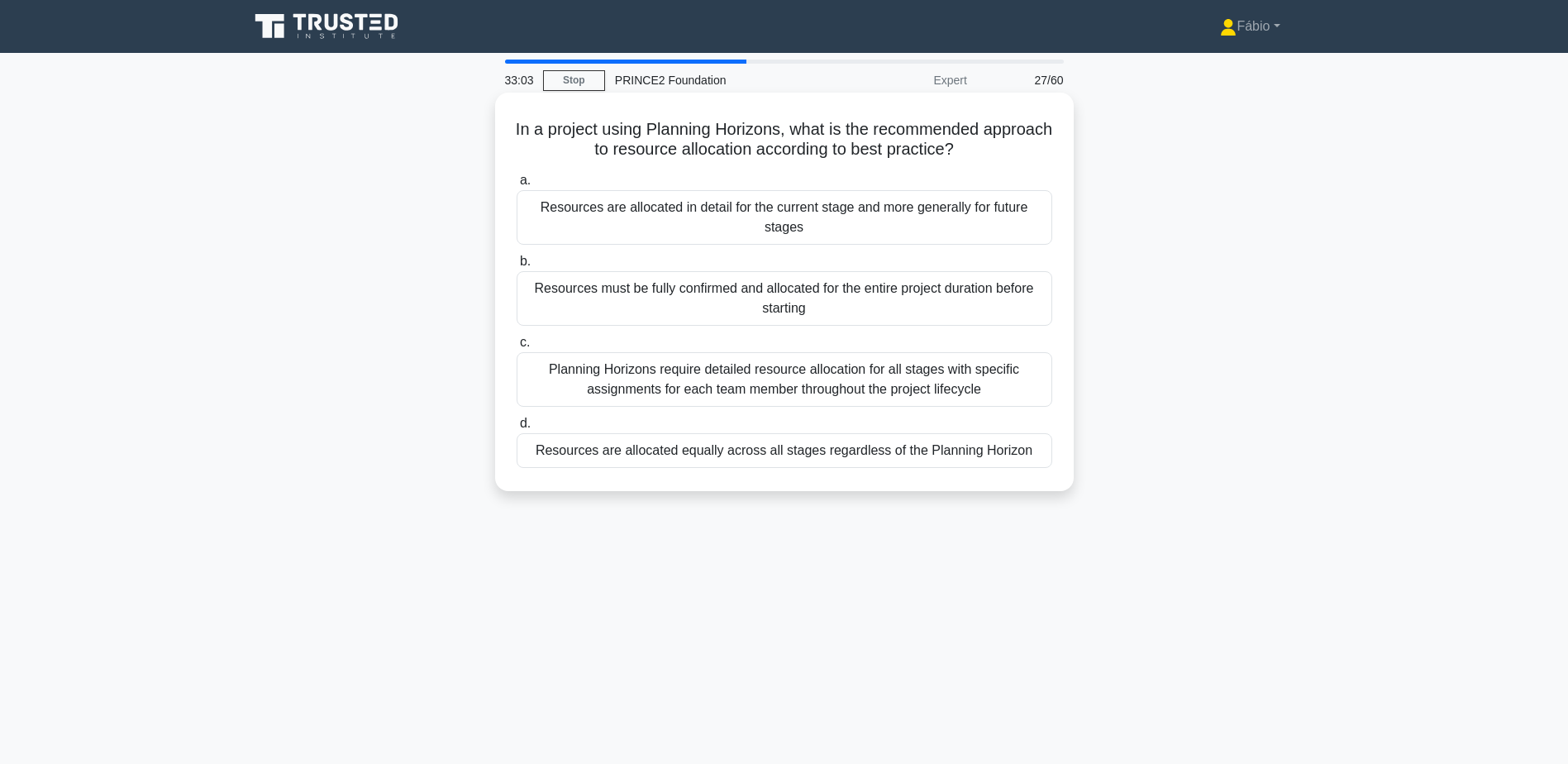
click at [999, 224] on div "Resources are allocated in detail for the current stage and more generally for …" at bounding box center [784, 218] width 536 height 55
click at [517, 186] on input "a. Resources are allocated in detail for the current stage and more generally f…" at bounding box center [517, 180] width 0 height 11
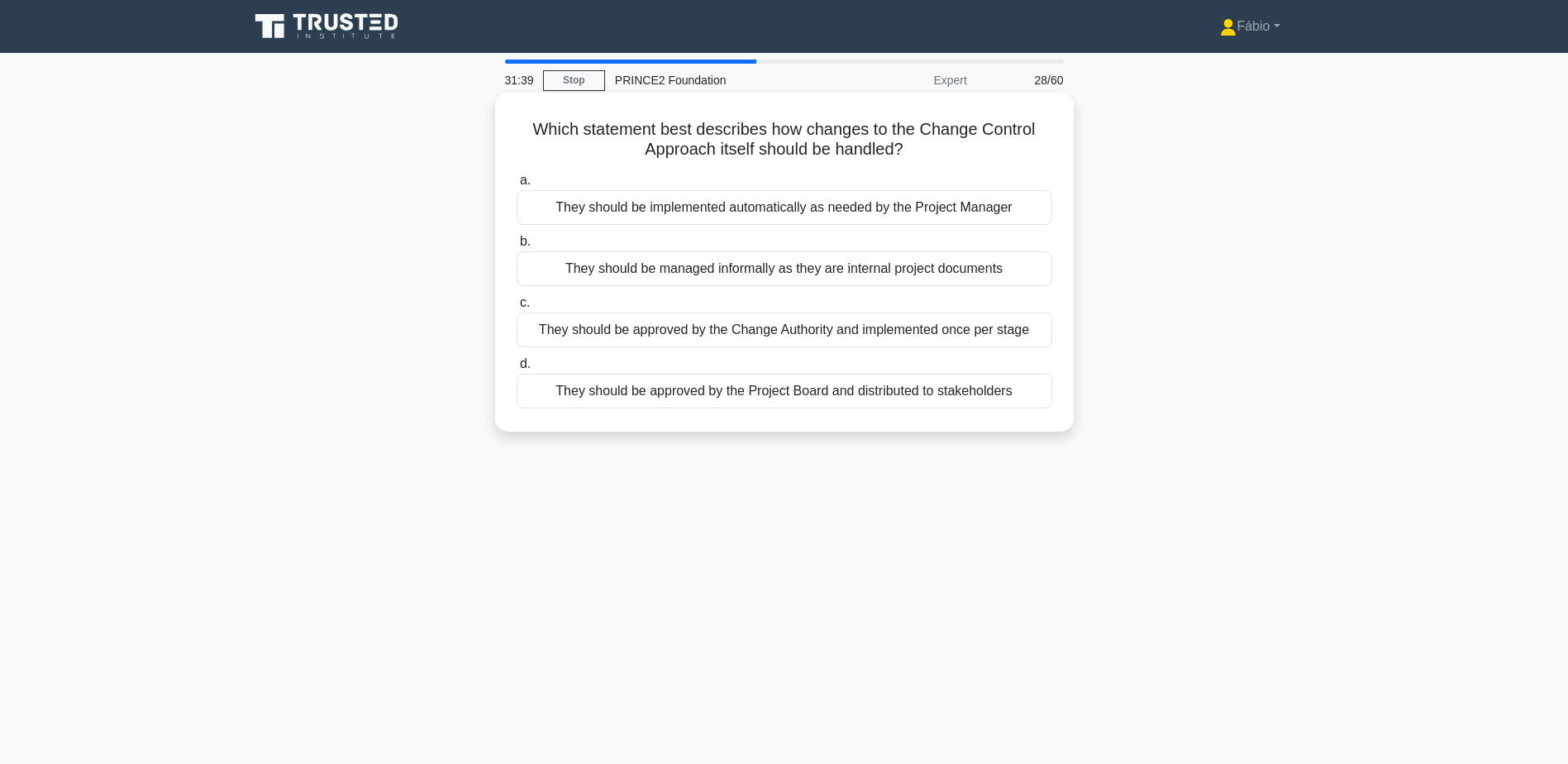
click at [1005, 396] on div "They should be approved by the Project Board and distributed to stakeholders" at bounding box center [784, 392] width 536 height 35
click at [517, 370] on input "d. They should be approved by the Project Board and distributed to stakeholders" at bounding box center [517, 364] width 0 height 11
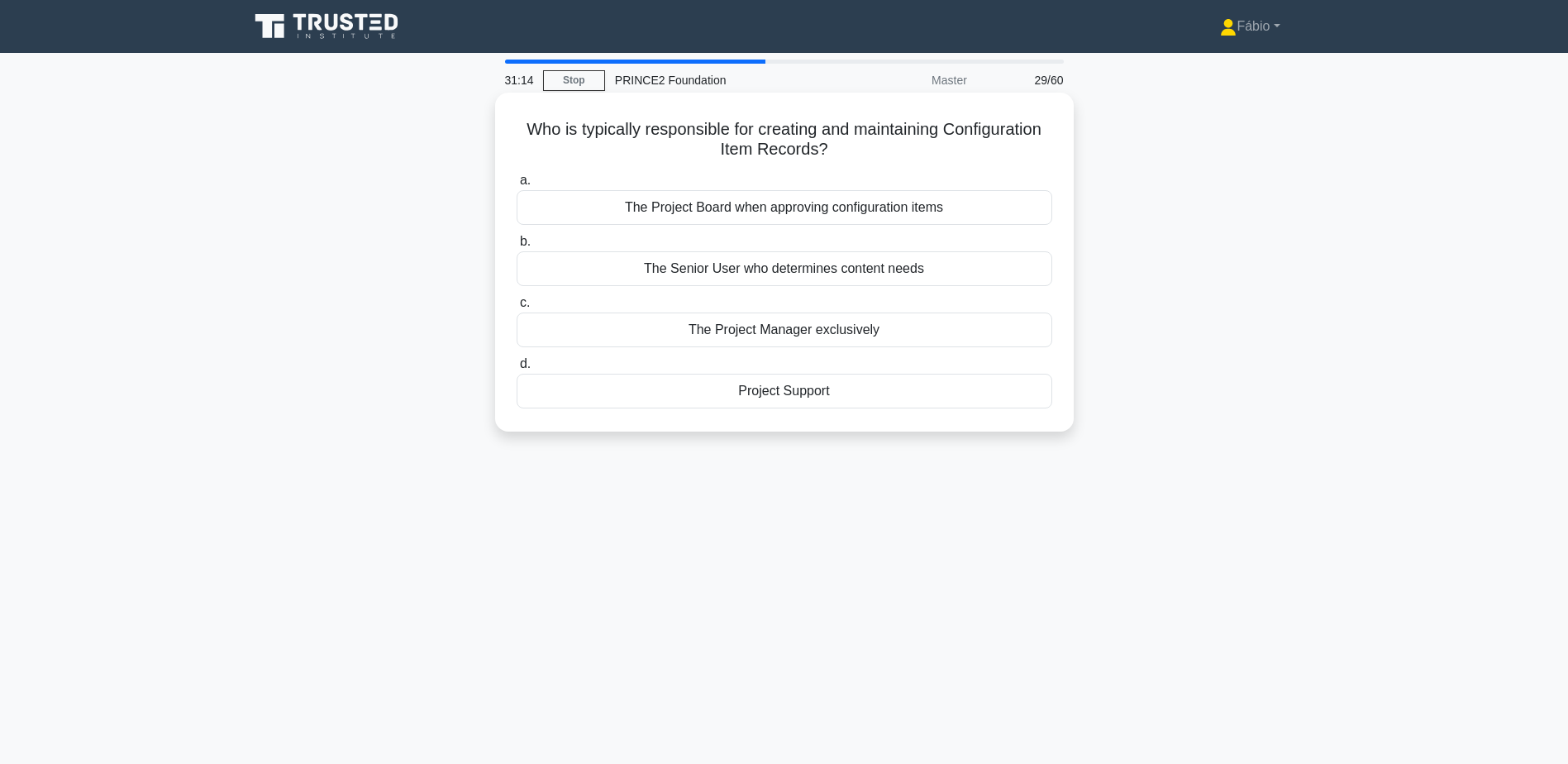
click at [907, 397] on div "Project Support" at bounding box center [784, 392] width 536 height 35
click at [517, 370] on input "d. Project Support" at bounding box center [517, 364] width 0 height 11
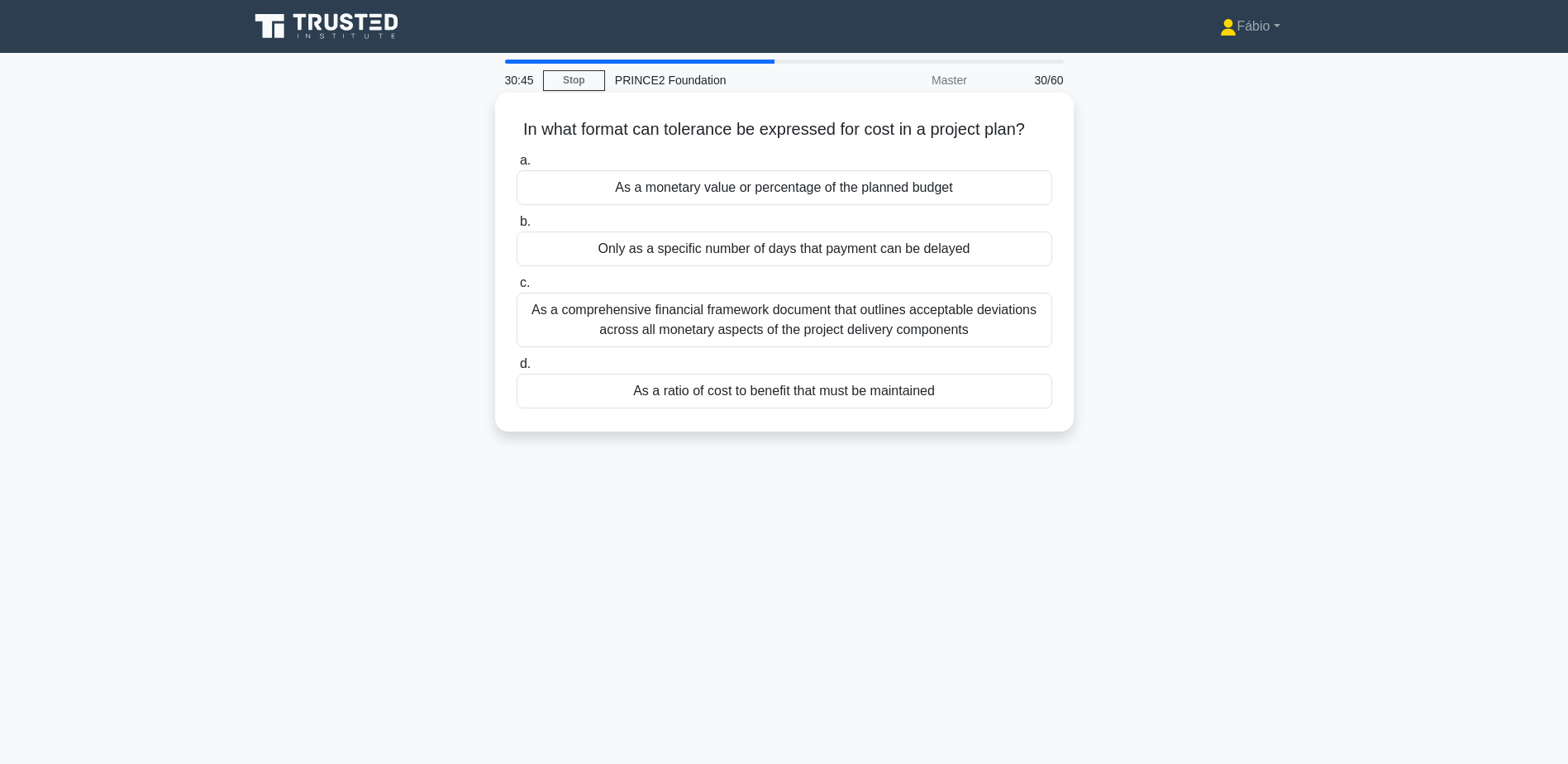
click at [698, 192] on div "As a monetary value or percentage of the planned budget" at bounding box center [784, 188] width 536 height 35
click at [517, 166] on input "a. As a monetary value or percentage of the planned budget" at bounding box center [517, 160] width 0 height 11
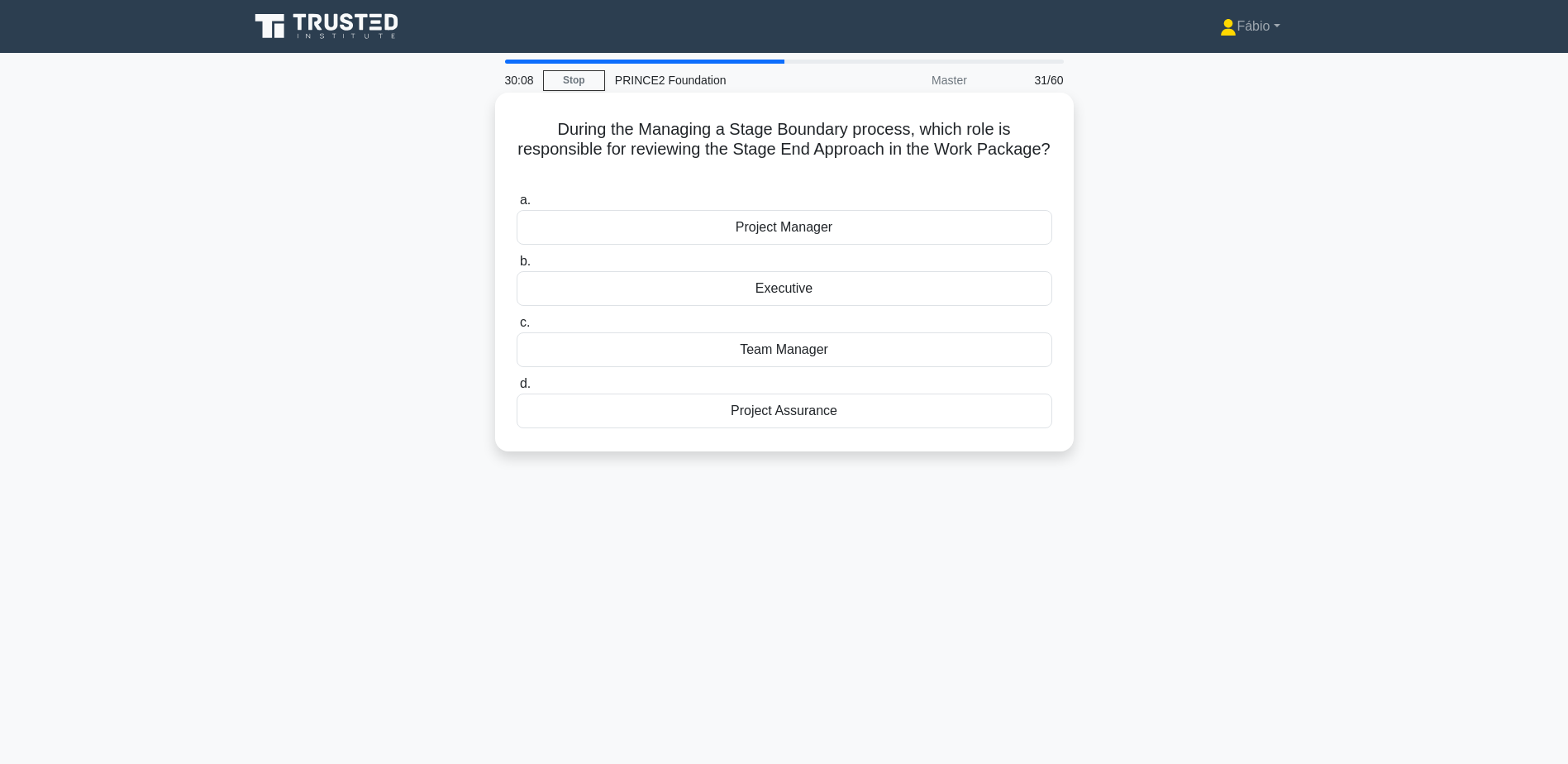
click at [727, 237] on div "Project Manager" at bounding box center [784, 228] width 536 height 35
click at [517, 206] on input "a. Project Manager" at bounding box center [517, 200] width 0 height 11
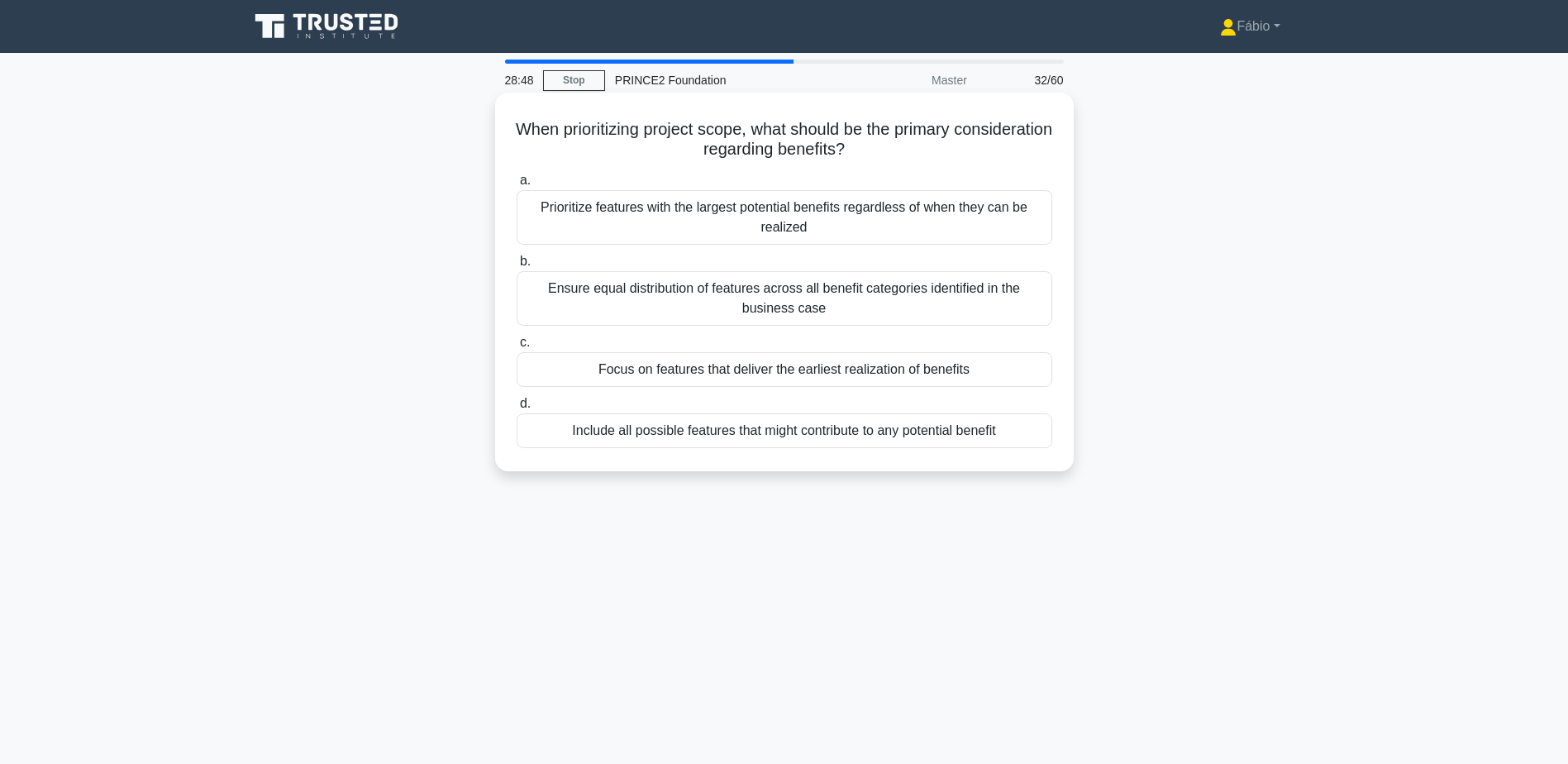
click at [592, 302] on div "Ensure equal distribution of features across all benefit categories identified …" at bounding box center [784, 298] width 536 height 55
click at [517, 267] on input "b. Ensure equal distribution of features across all benefit categories identifi…" at bounding box center [517, 261] width 0 height 11
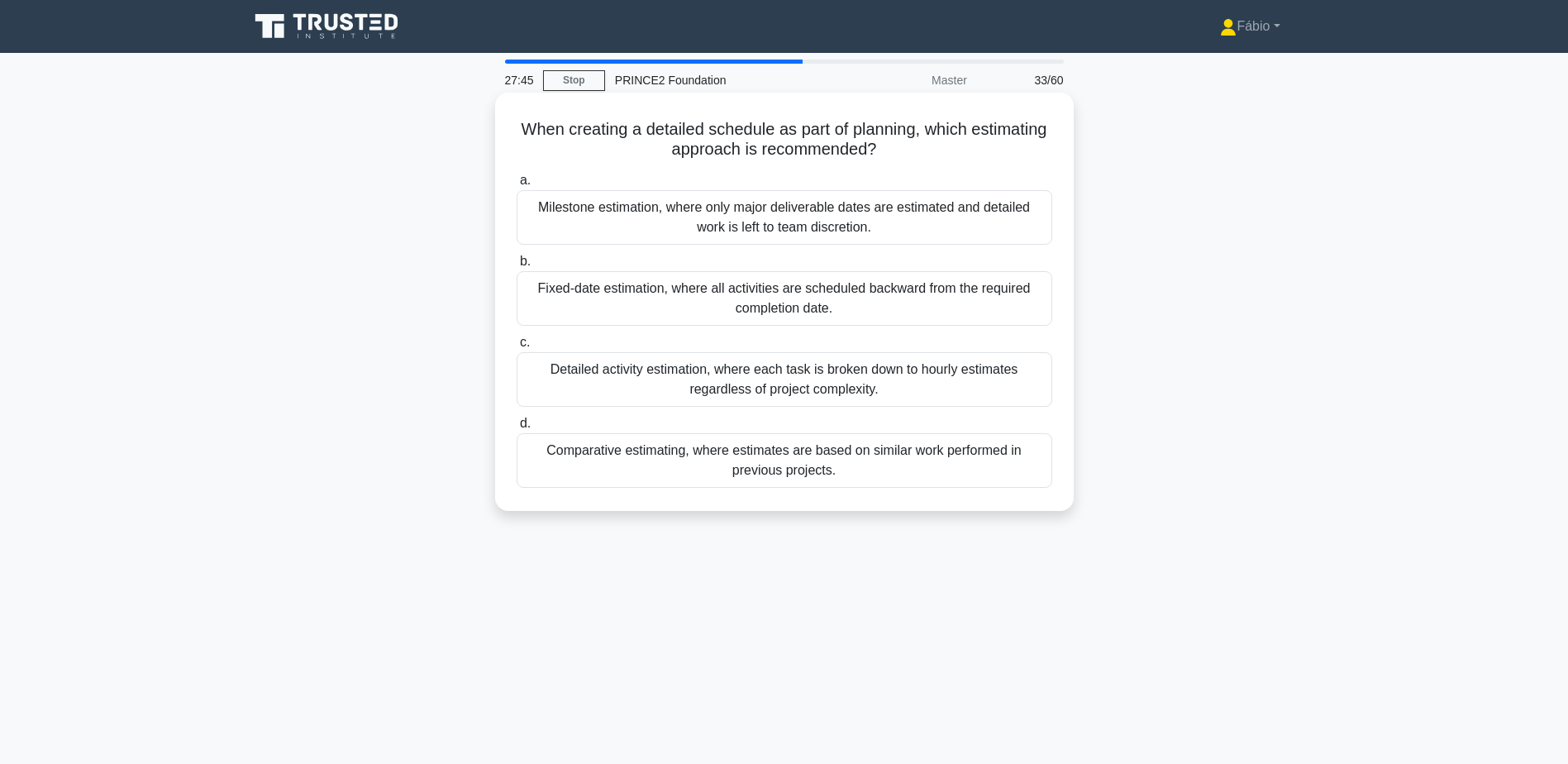
click at [581, 302] on div "Fixed-date estimation, where all activities are scheduled backward from the req…" at bounding box center [784, 298] width 536 height 55
click at [517, 267] on input "b. Fixed-date estimation, where all activities are scheduled backward from the …" at bounding box center [517, 261] width 0 height 11
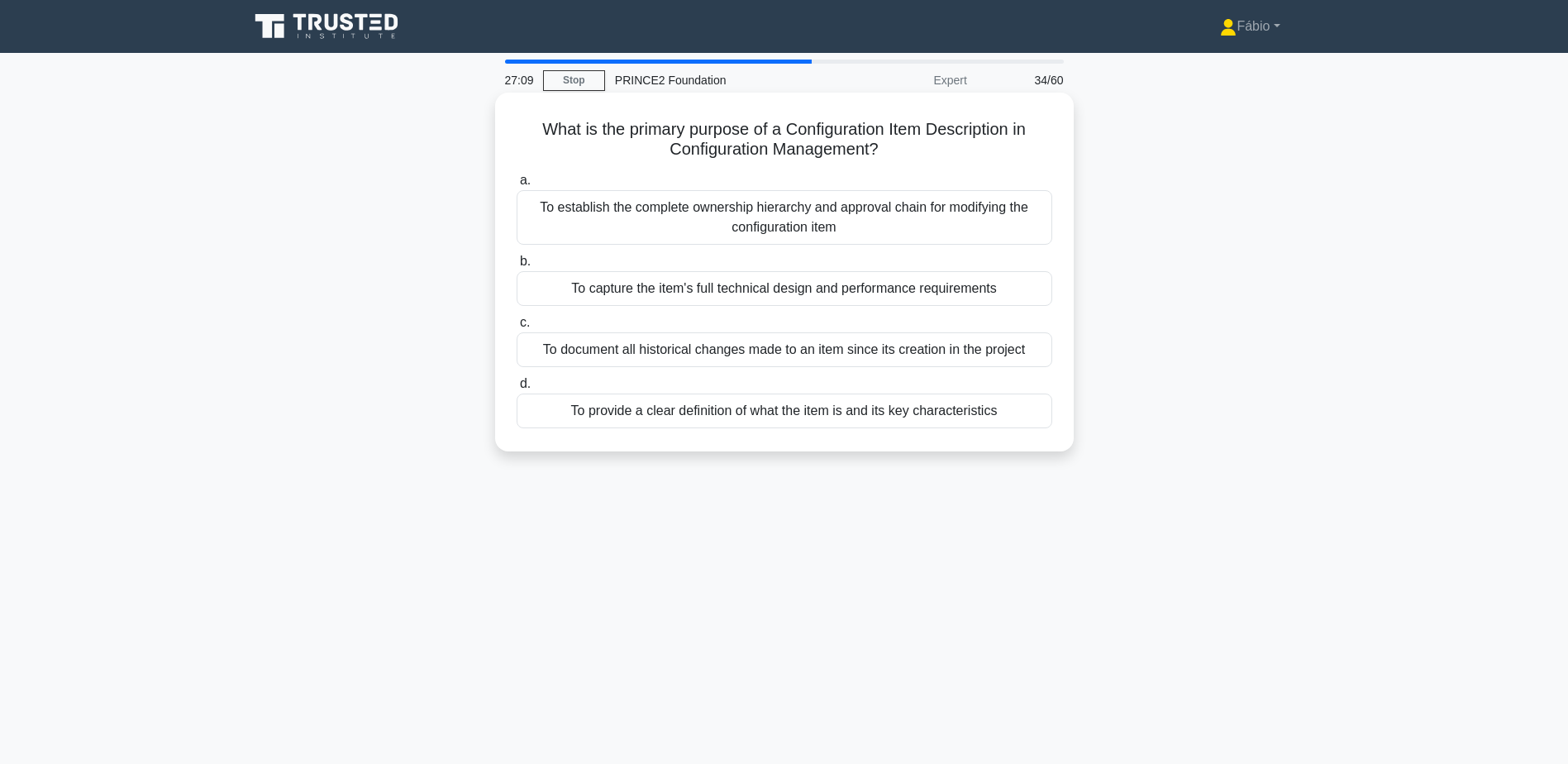
click at [986, 412] on div "To provide a clear definition of what the item is and its key characteristics" at bounding box center [784, 411] width 536 height 35
click at [517, 389] on input "d. To provide a clear definition of what the item is and its key characteristics" at bounding box center [517, 384] width 0 height 11
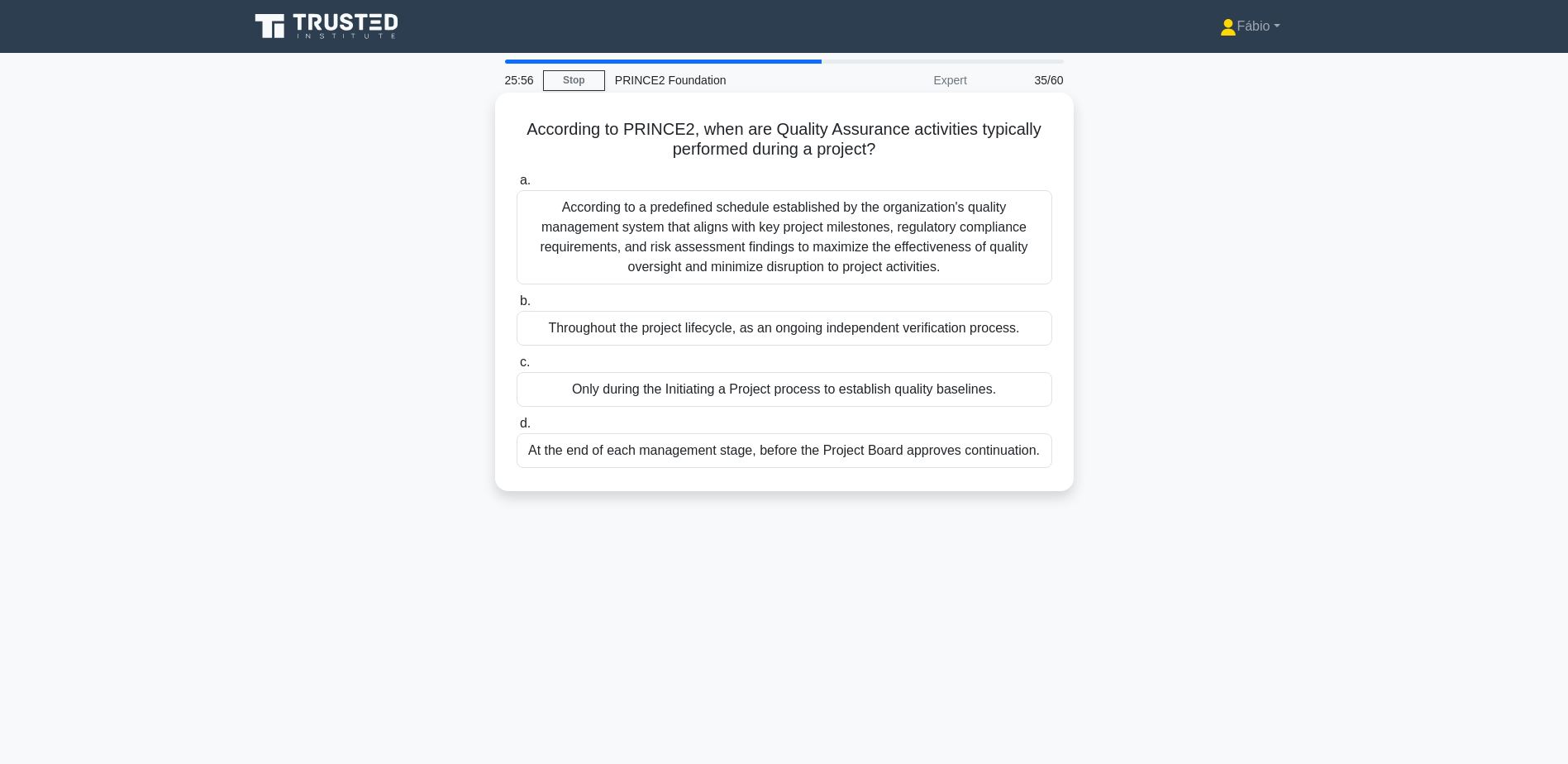
click at [993, 253] on div "According to a predefined schedule established by the organization's quality ma…" at bounding box center [784, 237] width 536 height 94
click at [517, 186] on input "a. According to a predefined schedule established by the organization's quality…" at bounding box center [517, 180] width 0 height 11
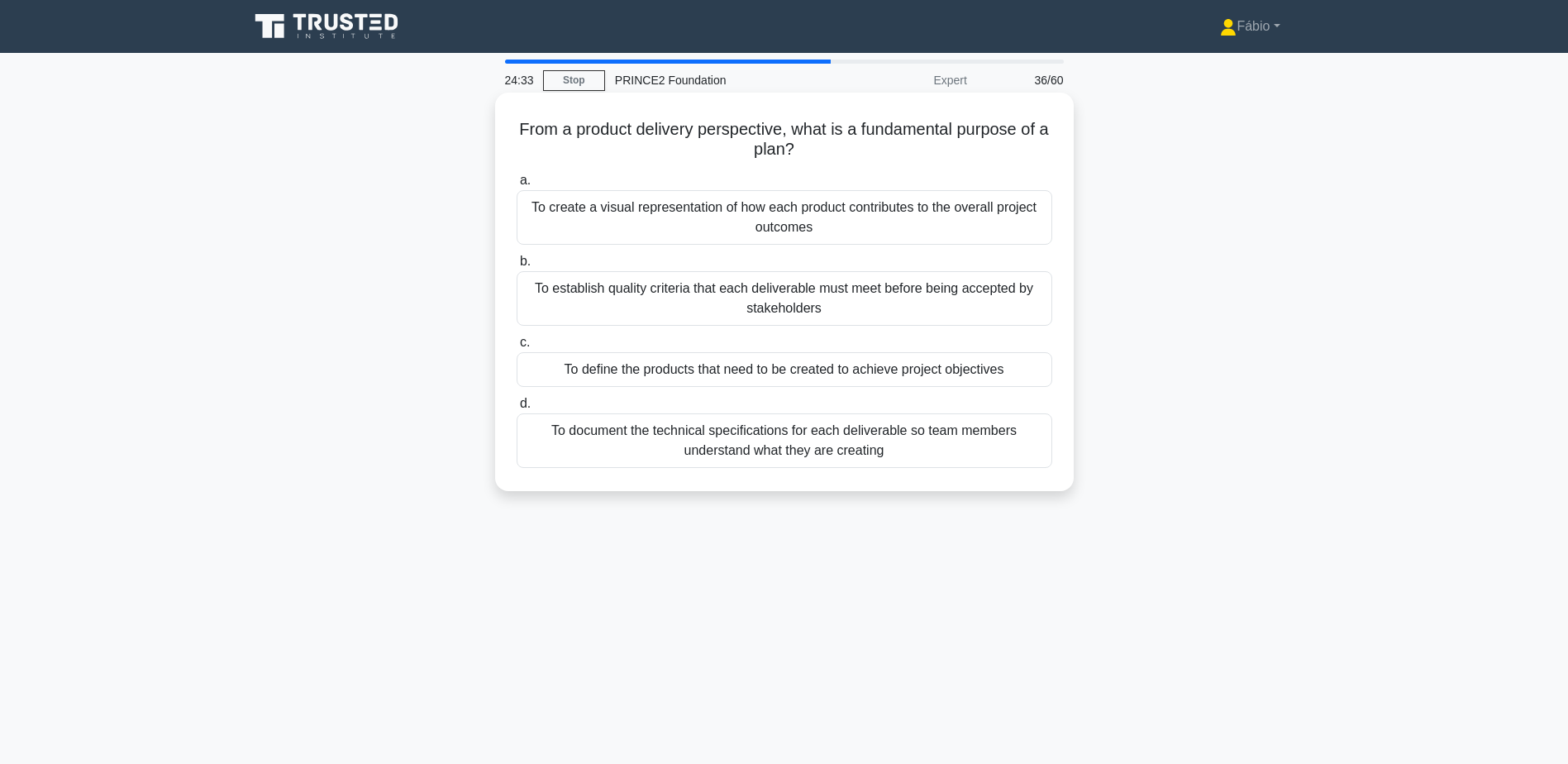
click at [719, 370] on div "To define the products that need to be created to achieve project objectives" at bounding box center [784, 370] width 536 height 35
click at [517, 348] on input "c. To define the products that need to be created to achieve project objectives" at bounding box center [517, 343] width 0 height 11
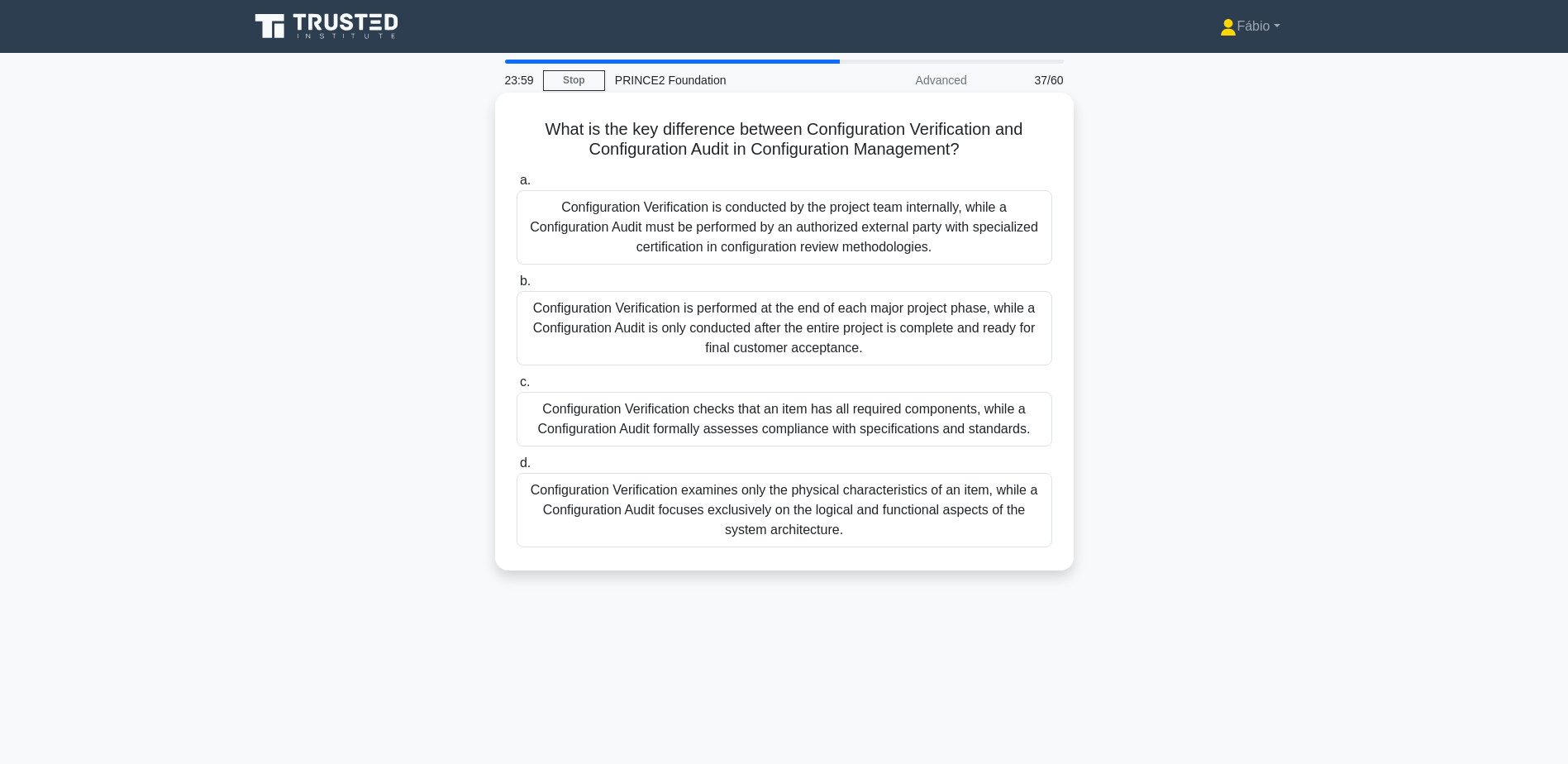
click at [892, 232] on div "Configuration Verification is conducted by the project team internally, while a…" at bounding box center [784, 228] width 536 height 75
click at [517, 186] on input "a. Configuration Verification is conducted by the project team internally, whil…" at bounding box center [517, 180] width 0 height 11
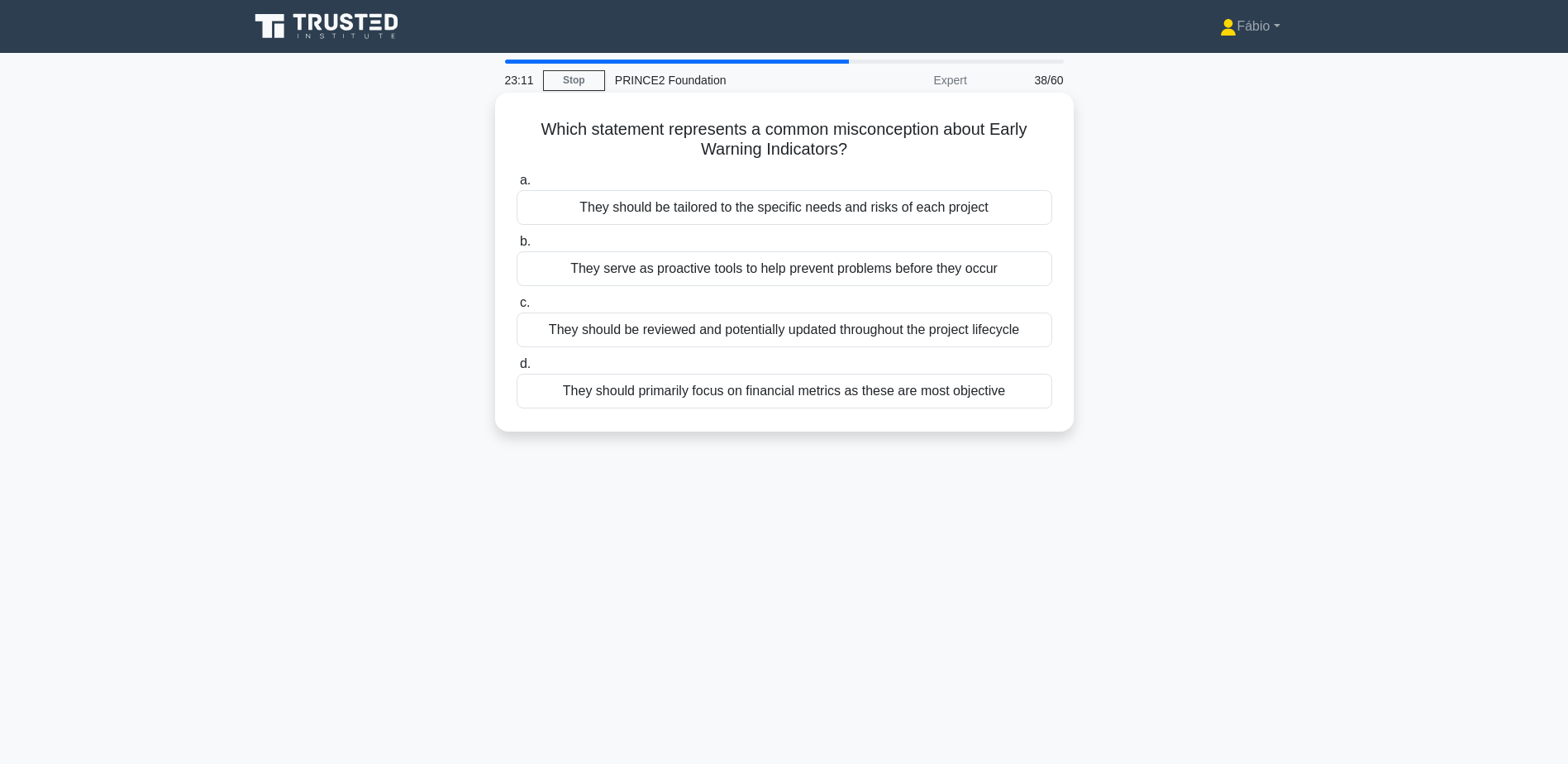
click at [956, 396] on div "They should primarily focus on financial metrics as these are most objective" at bounding box center [784, 392] width 536 height 35
click at [517, 370] on input "d. They should primarily focus on financial metrics as these are most objective" at bounding box center [517, 364] width 0 height 11
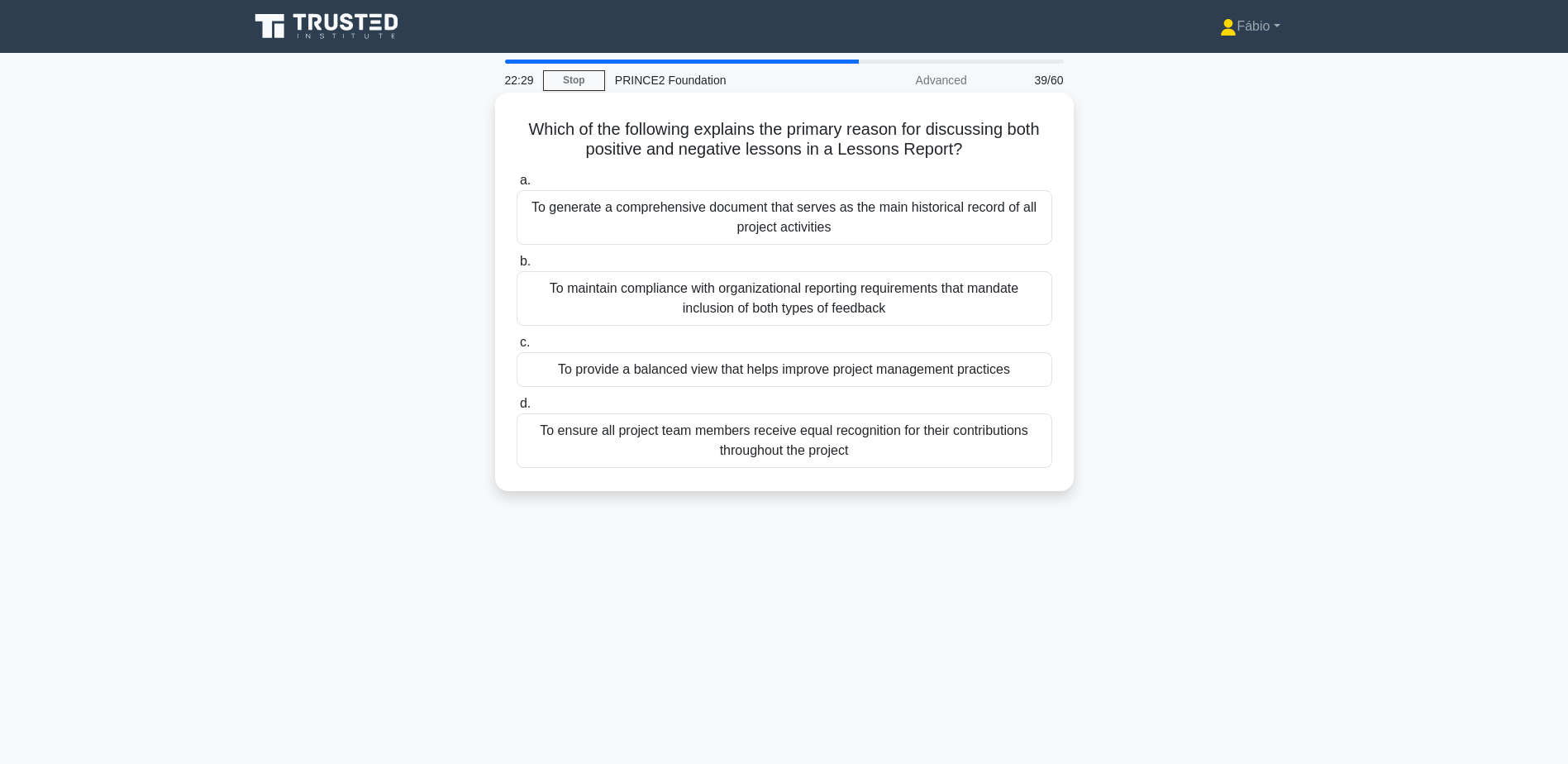
click at [1011, 369] on div "To provide a balanced view that helps improve project management practices" at bounding box center [784, 370] width 536 height 35
click at [517, 348] on input "c. To provide a balanced view that helps improve project management practices" at bounding box center [517, 343] width 0 height 11
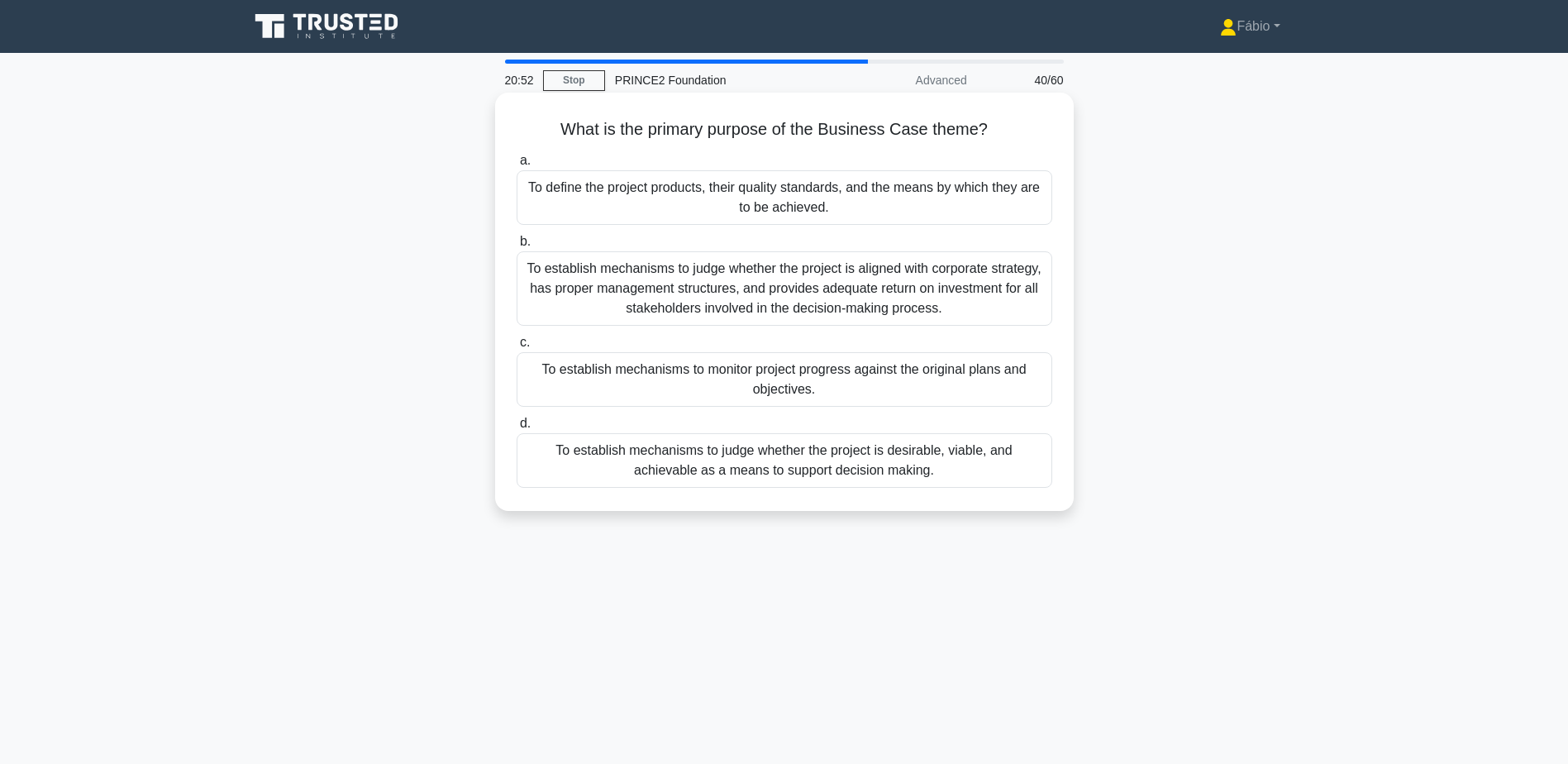
click at [858, 451] on div "To establish mechanisms to judge whether the project is desirable, viable, and …" at bounding box center [784, 461] width 536 height 55
click at [517, 429] on input "d. To establish mechanisms to judge whether the project is desirable, viable, a…" at bounding box center [517, 423] width 0 height 11
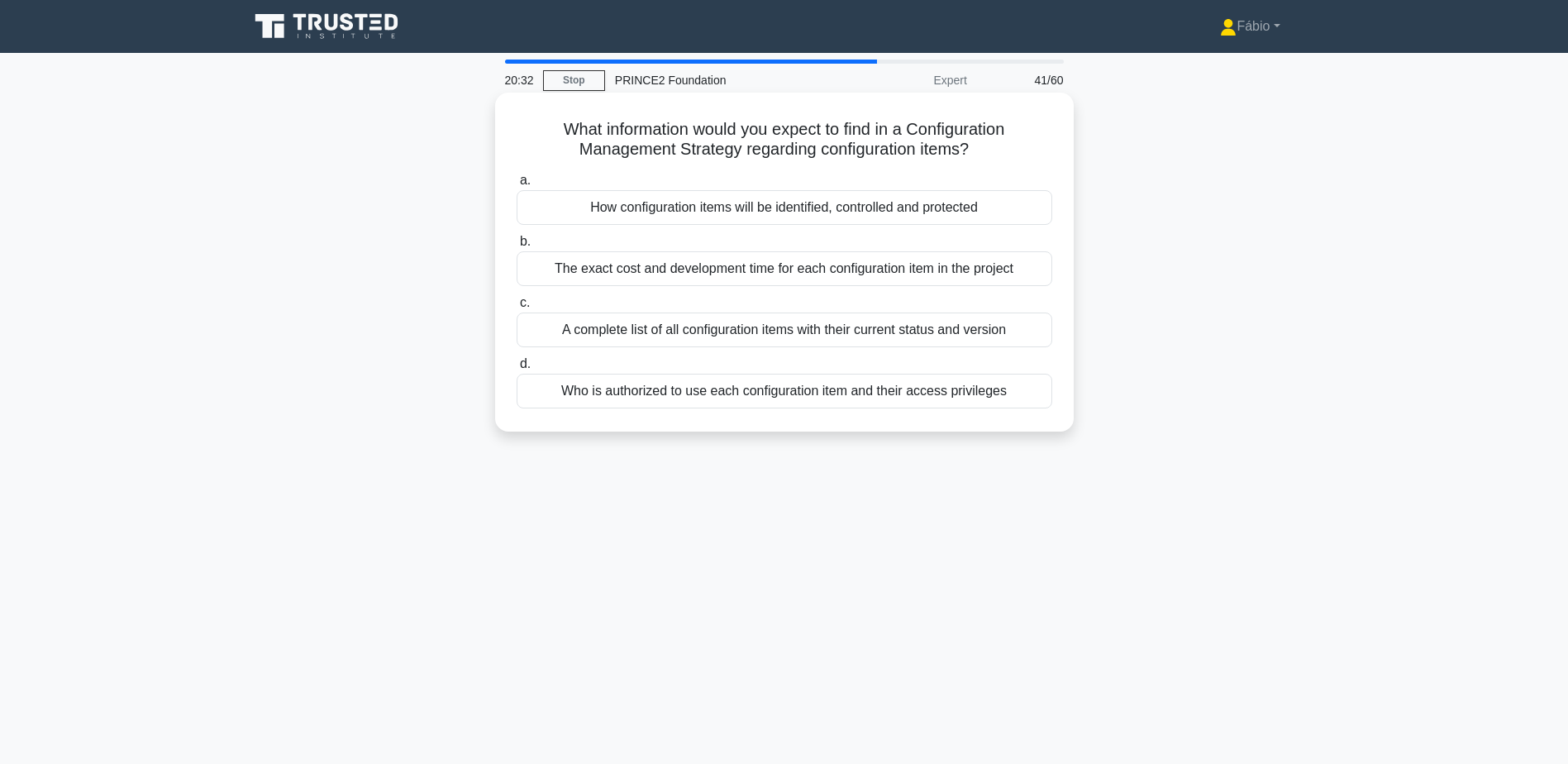
click at [994, 207] on div "How configuration items will be identified, controlled and protected" at bounding box center [784, 208] width 536 height 35
click at [517, 186] on input "a. How configuration items will be identified, controlled and protected" at bounding box center [517, 180] width 0 height 11
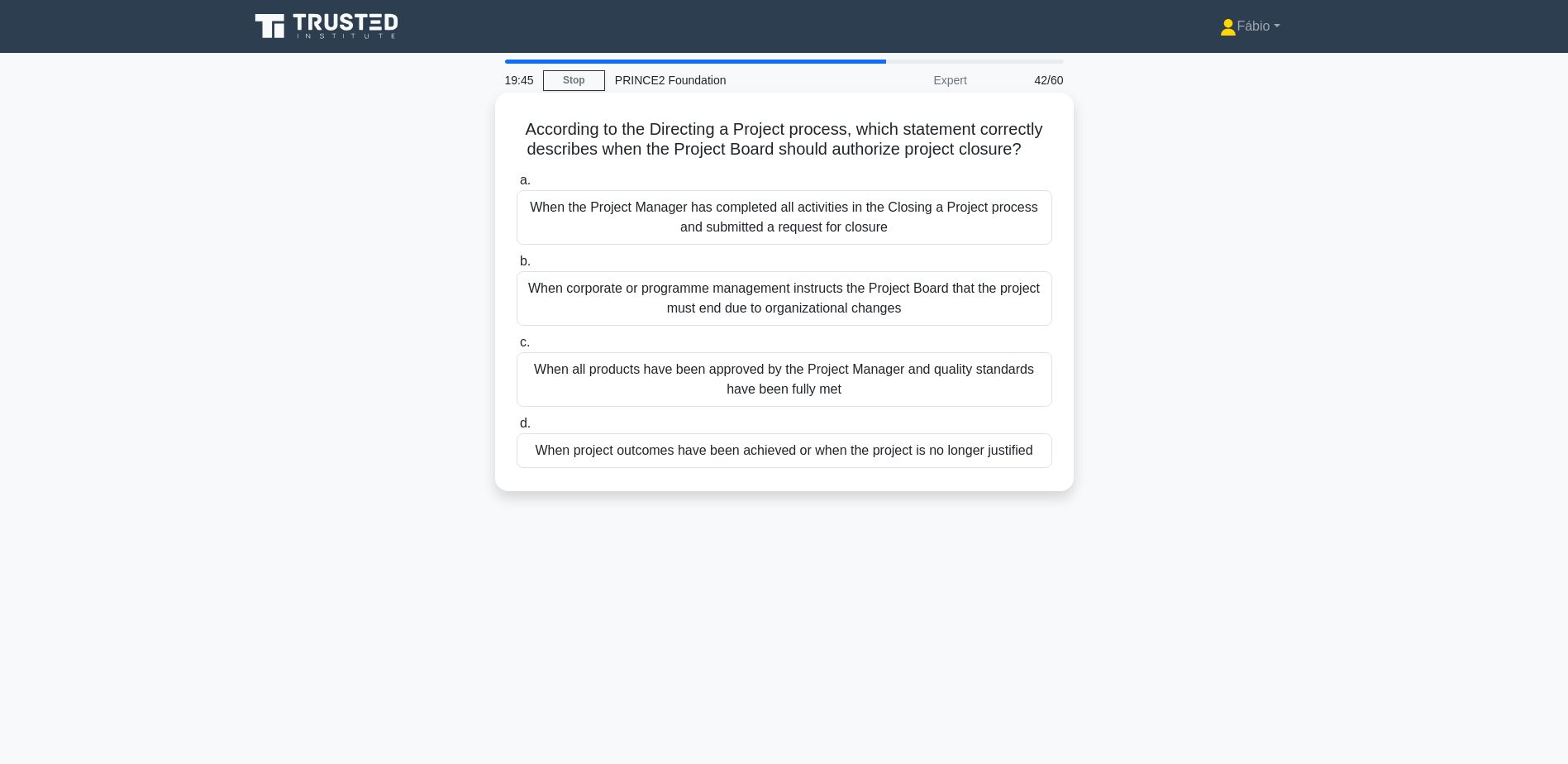
click at [1020, 298] on div "When corporate or programme management instructs the Project Board that the pro…" at bounding box center [784, 298] width 536 height 55
click at [517, 267] on input "b. When corporate or programme management instructs the Project Board that the …" at bounding box center [517, 261] width 0 height 11
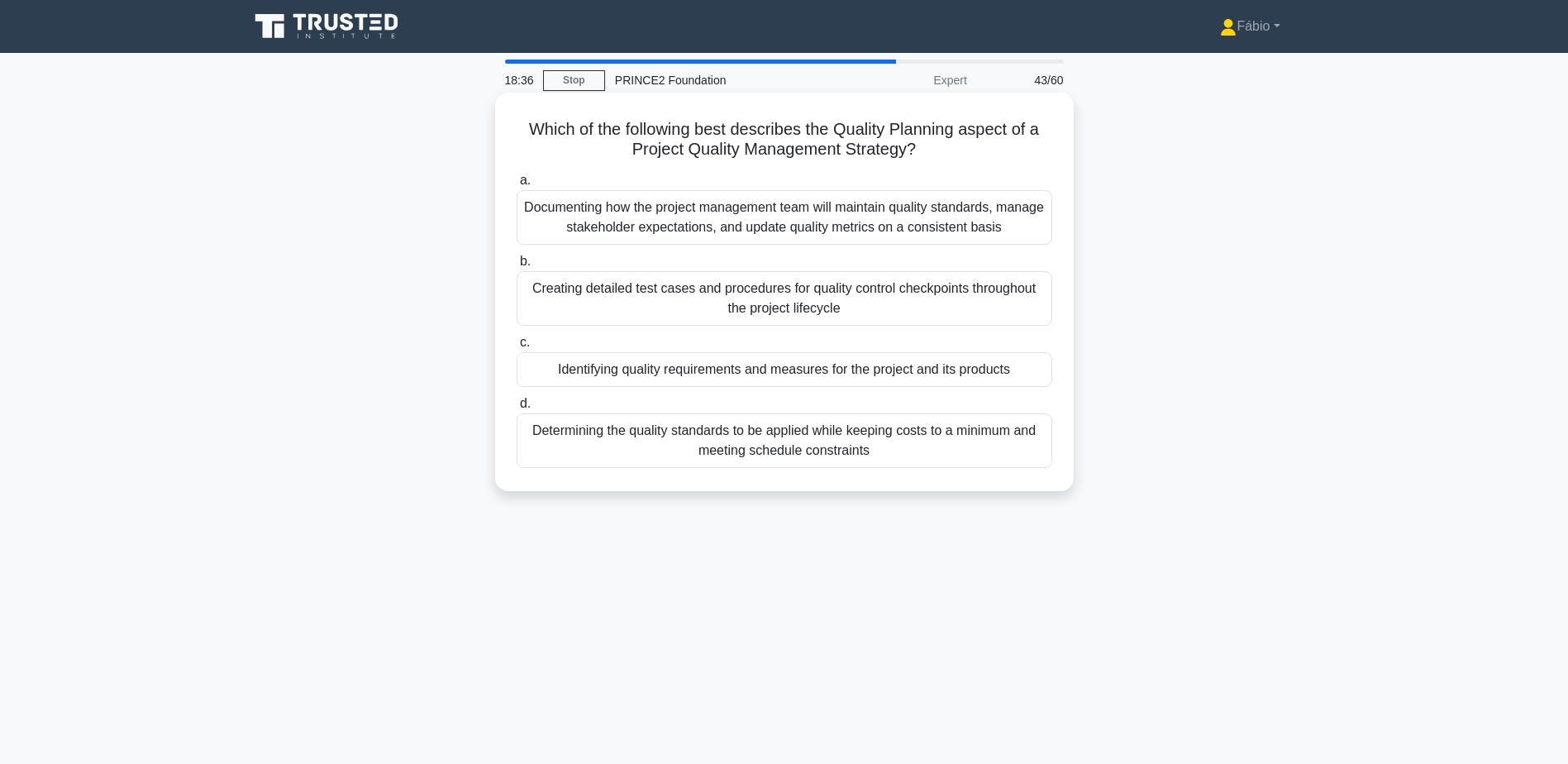
click at [956, 224] on div "Documenting how the project management team will maintain quality standards, ma…" at bounding box center [784, 218] width 536 height 55
click at [517, 186] on input "a. Documenting how the project management team will maintain quality standards,…" at bounding box center [517, 180] width 0 height 11
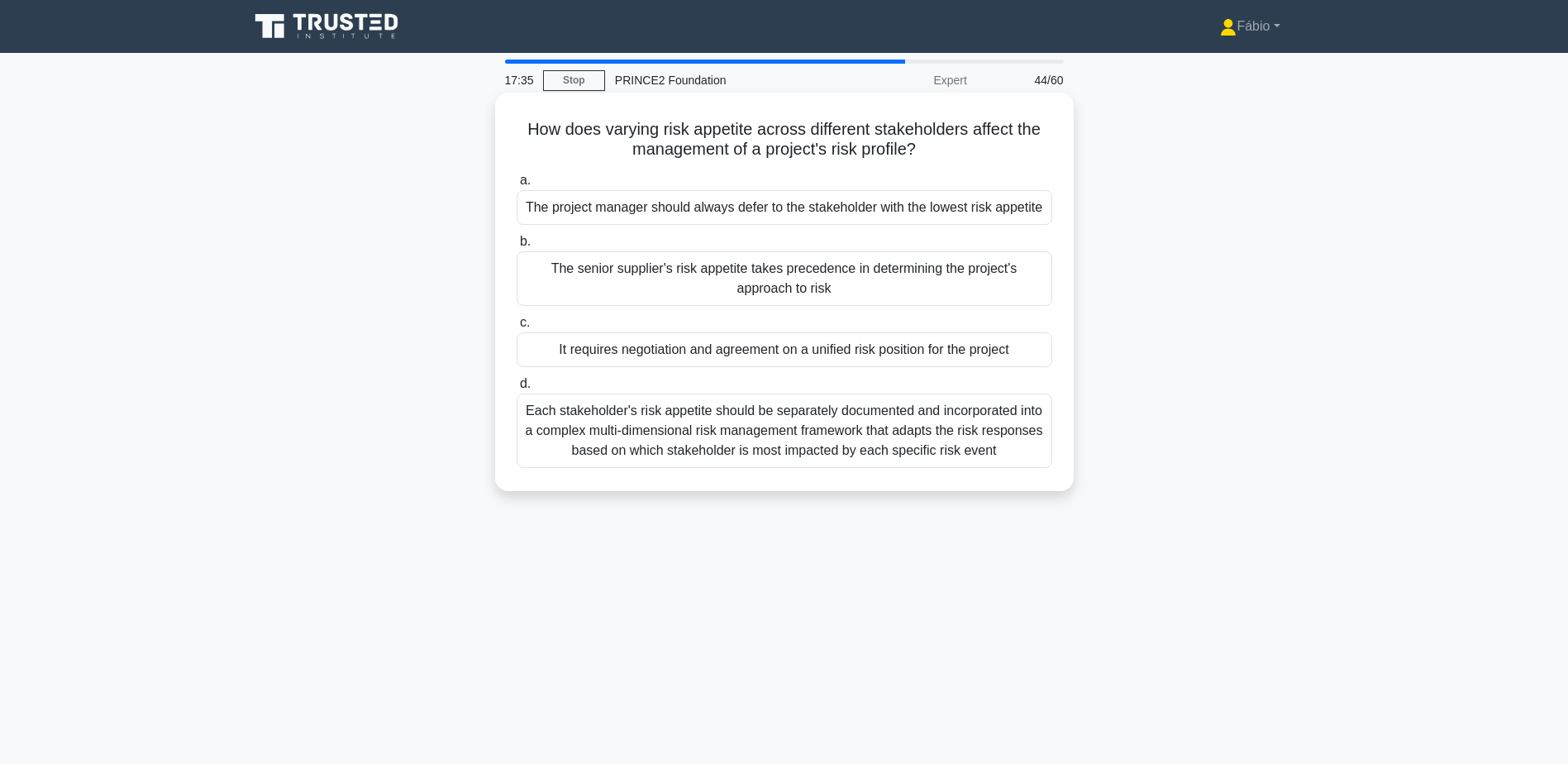
click at [917, 426] on div "Each stakeholder's risk appetite should be separately documented and incorporat…" at bounding box center [784, 431] width 536 height 75
click at [517, 389] on input "d. Each stakeholder's risk appetite should be separately documented and incorpo…" at bounding box center [517, 384] width 0 height 11
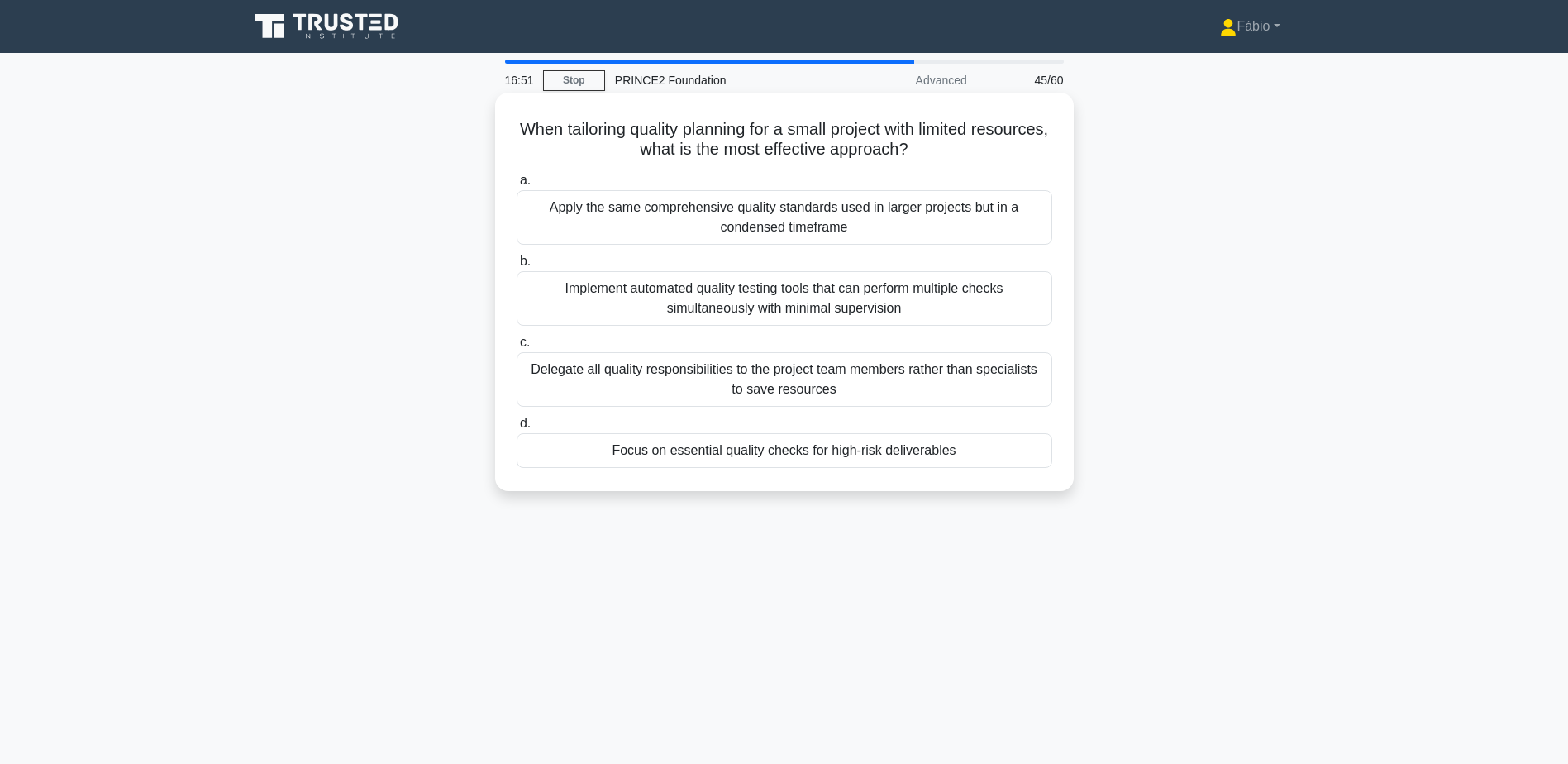
click at [924, 455] on div "Focus on essential quality checks for high-risk deliverables" at bounding box center [784, 451] width 536 height 35
click at [517, 429] on input "d. Focus on essential quality checks for high-risk deliverables" at bounding box center [517, 423] width 0 height 11
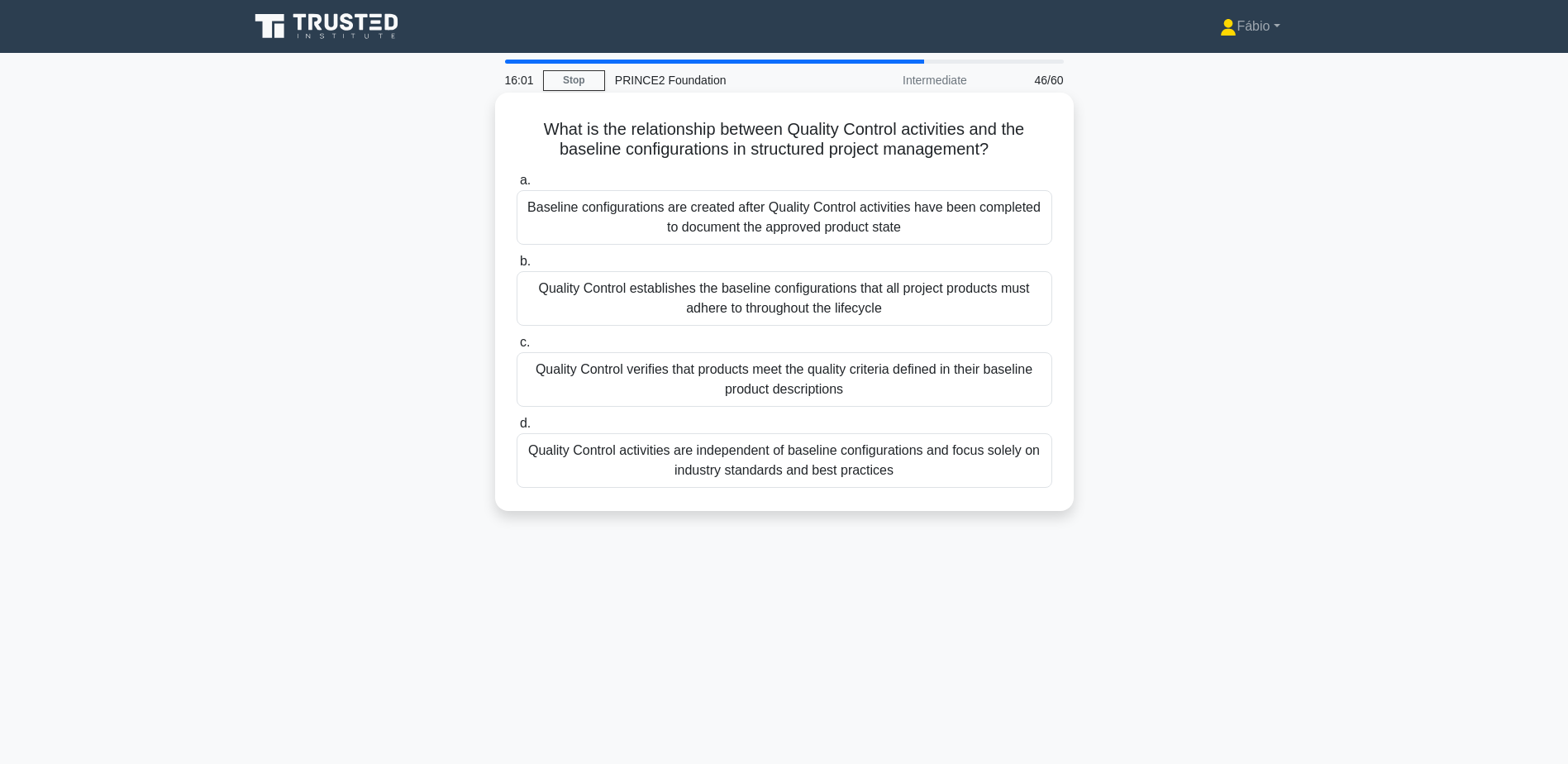
click at [951, 387] on div "Quality Control verifies that products meet the quality criteria defined in the…" at bounding box center [784, 380] width 536 height 55
click at [517, 348] on input "c. Quality Control verifies that products meet the quality criteria defined in …" at bounding box center [517, 343] width 0 height 11
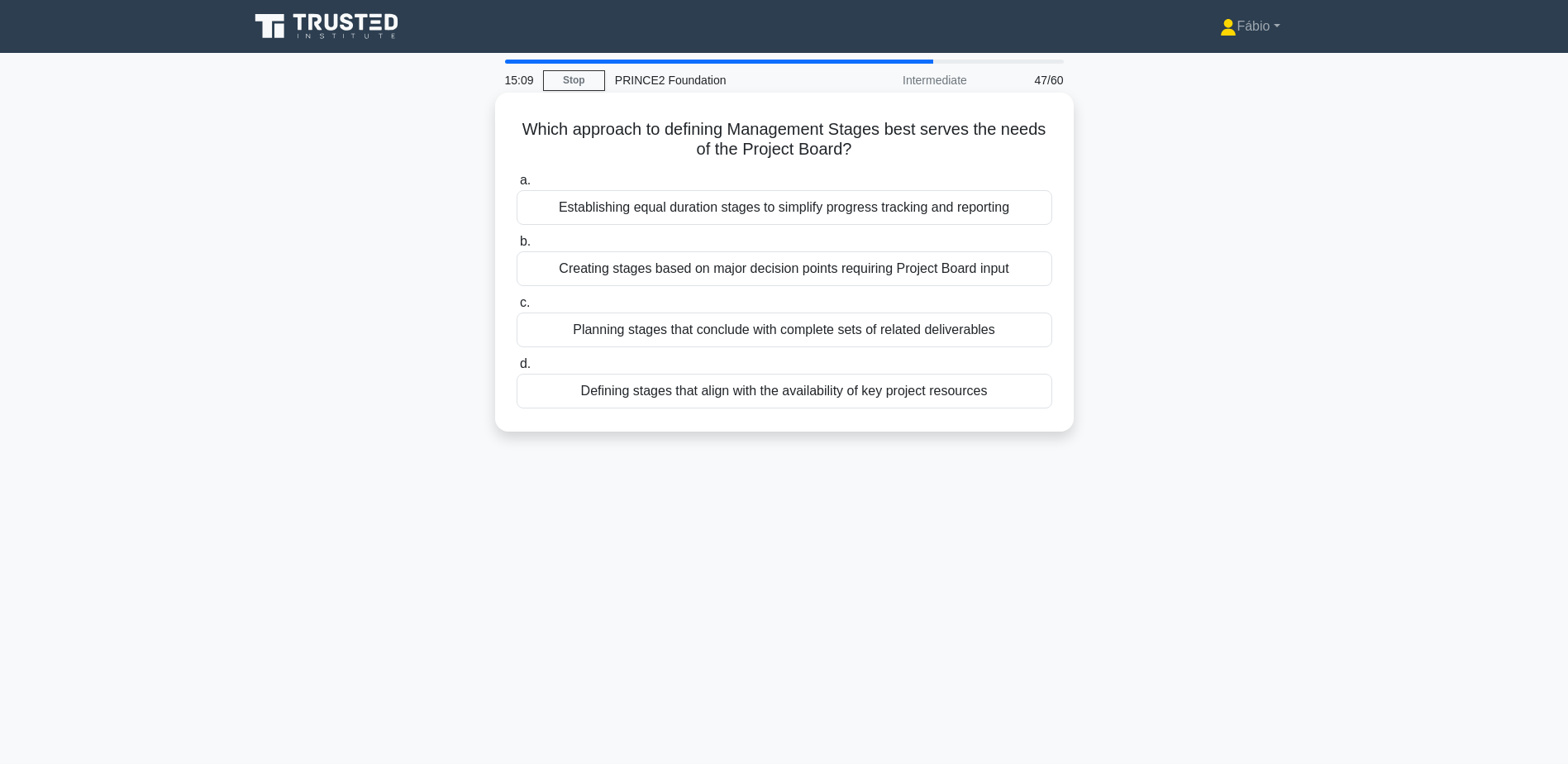
click at [909, 269] on div "Creating stages based on major decision points requiring Project Board input" at bounding box center [784, 269] width 536 height 35
click at [517, 247] on input "b. Creating stages based on major decision points requiring Project Board input" at bounding box center [517, 241] width 0 height 11
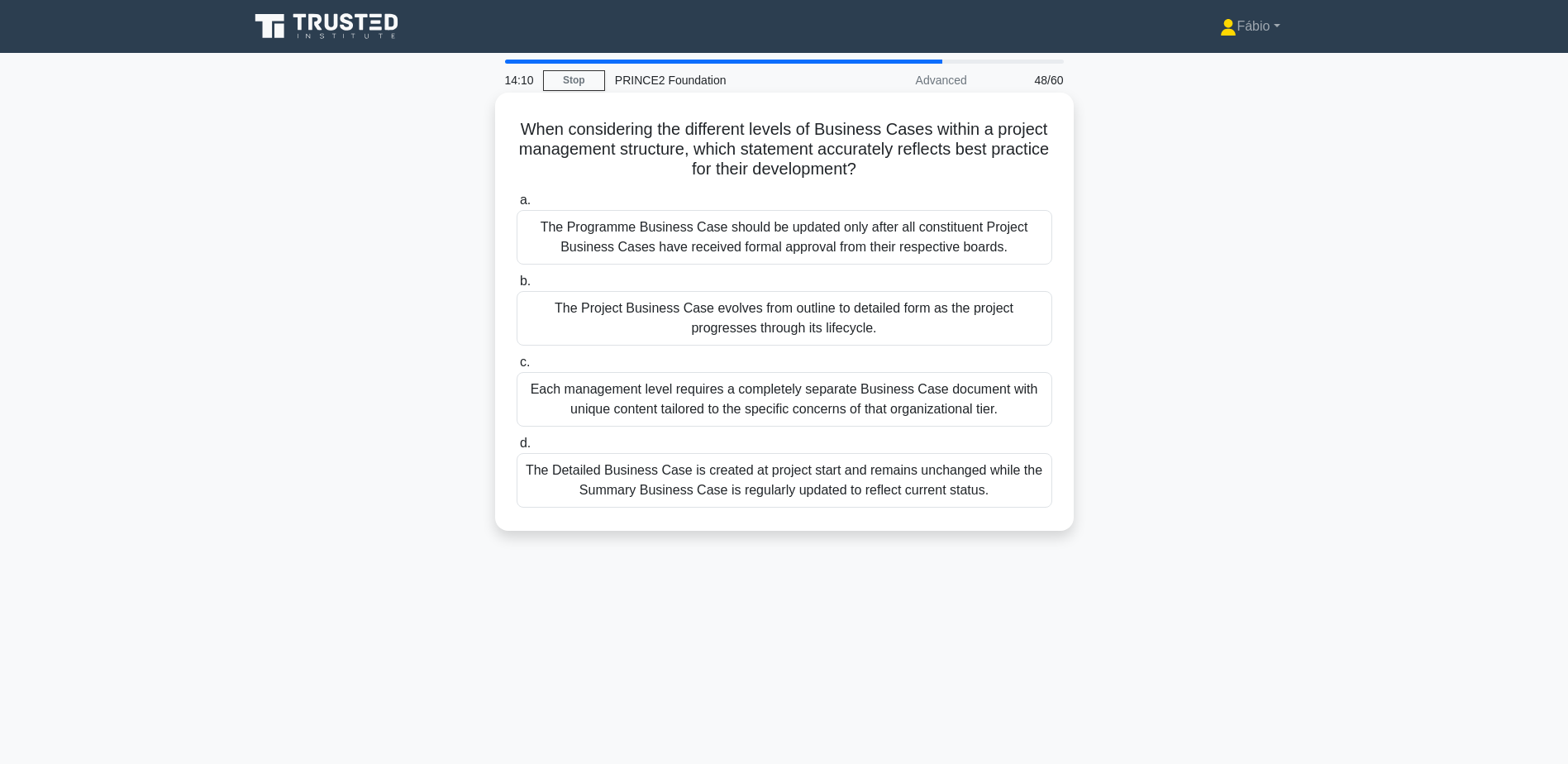
click at [1011, 317] on div "The Project Business Case evolves from outline to detailed form as the project …" at bounding box center [784, 318] width 536 height 55
click at [517, 287] on input "b. The Project Business Case evolves from outline to detailed form as the proje…" at bounding box center [517, 281] width 0 height 11
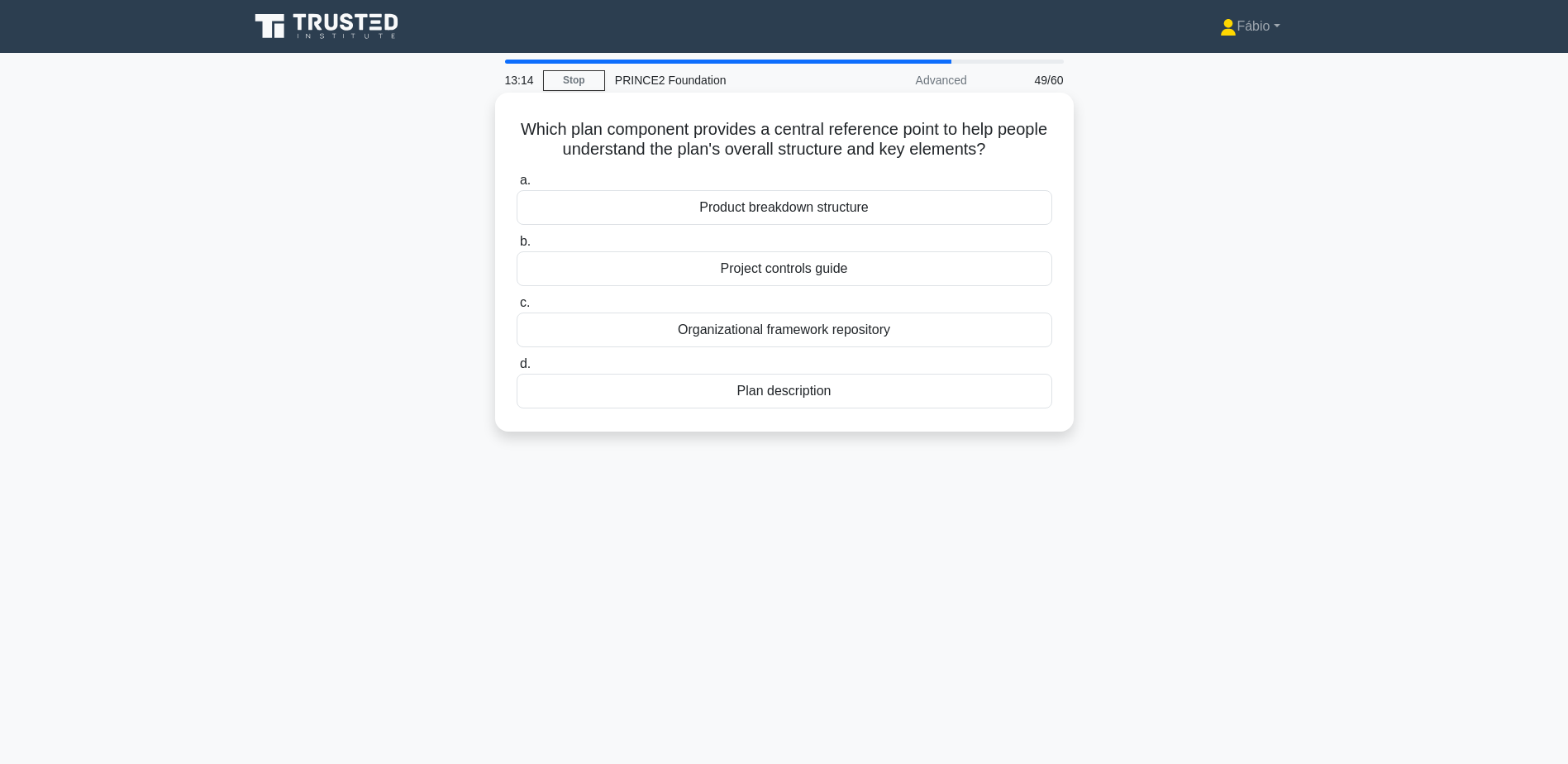
click at [774, 392] on div "Plan description" at bounding box center [784, 392] width 536 height 35
click at [517, 370] on input "d. Plan description" at bounding box center [517, 364] width 0 height 11
click at [817, 268] on div "The Senior User" at bounding box center [784, 269] width 536 height 35
click at [517, 247] on input "b. The Senior User" at bounding box center [517, 241] width 0 height 11
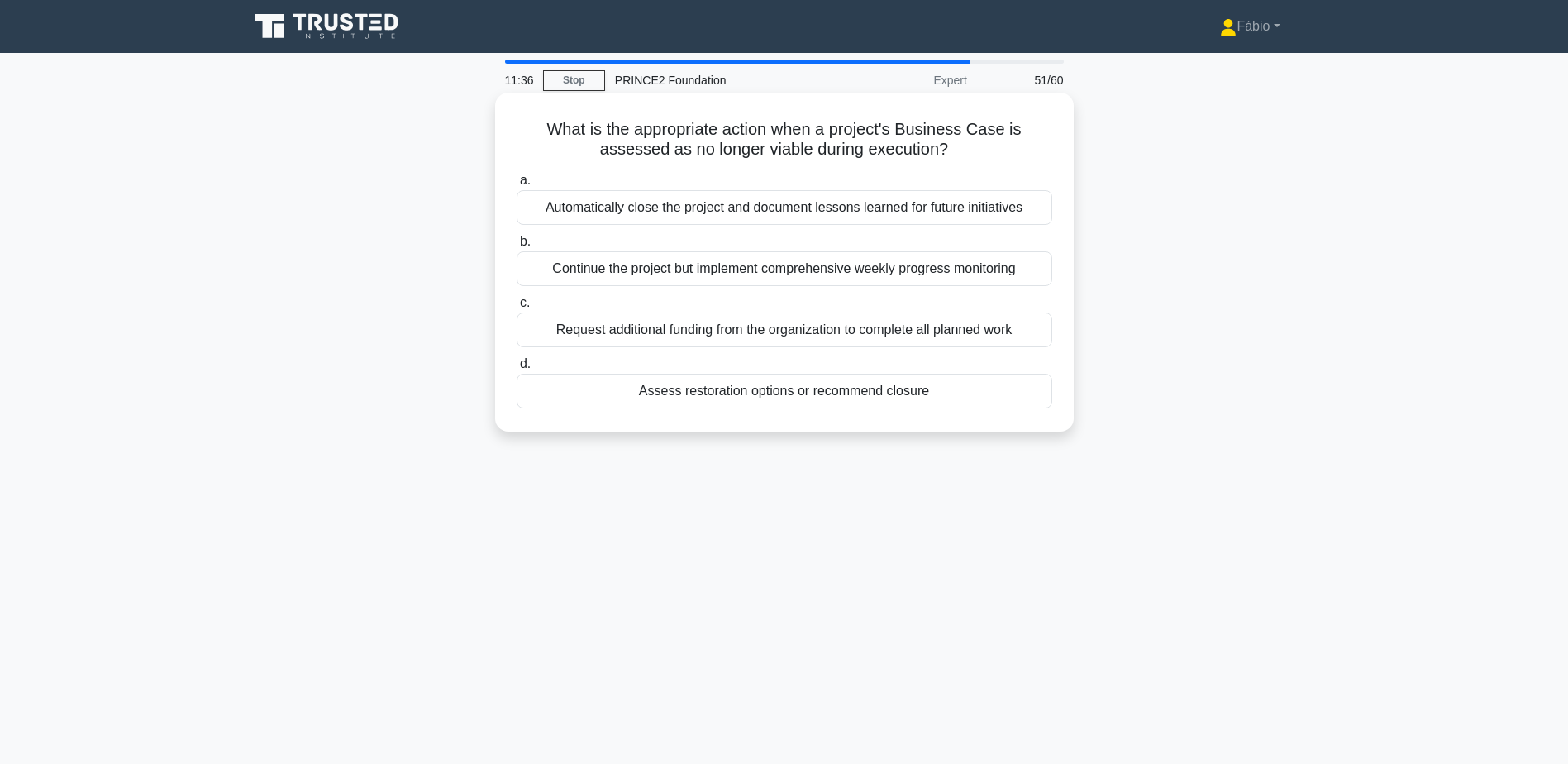
click at [734, 399] on div "Assess restoration options or recommend closure" at bounding box center [784, 392] width 536 height 35
click at [517, 370] on input "d. Assess restoration options or recommend closure" at bounding box center [517, 364] width 0 height 11
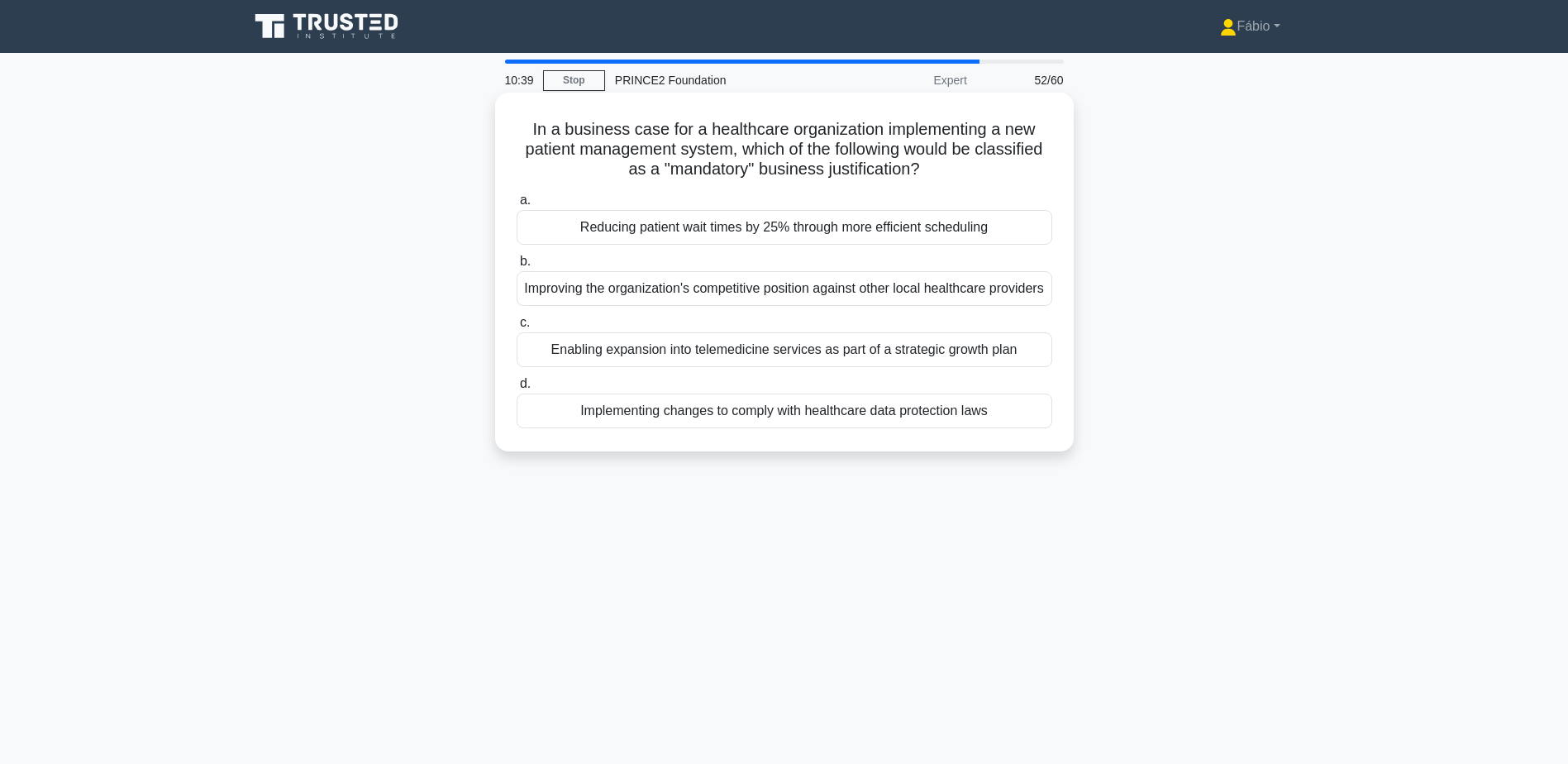
click at [787, 237] on div "Reducing patient wait times by 25% through more efficient scheduling" at bounding box center [784, 228] width 536 height 35
click at [517, 206] on input "a. Reducing patient wait times by 25% through more efficient scheduling" at bounding box center [517, 200] width 0 height 11
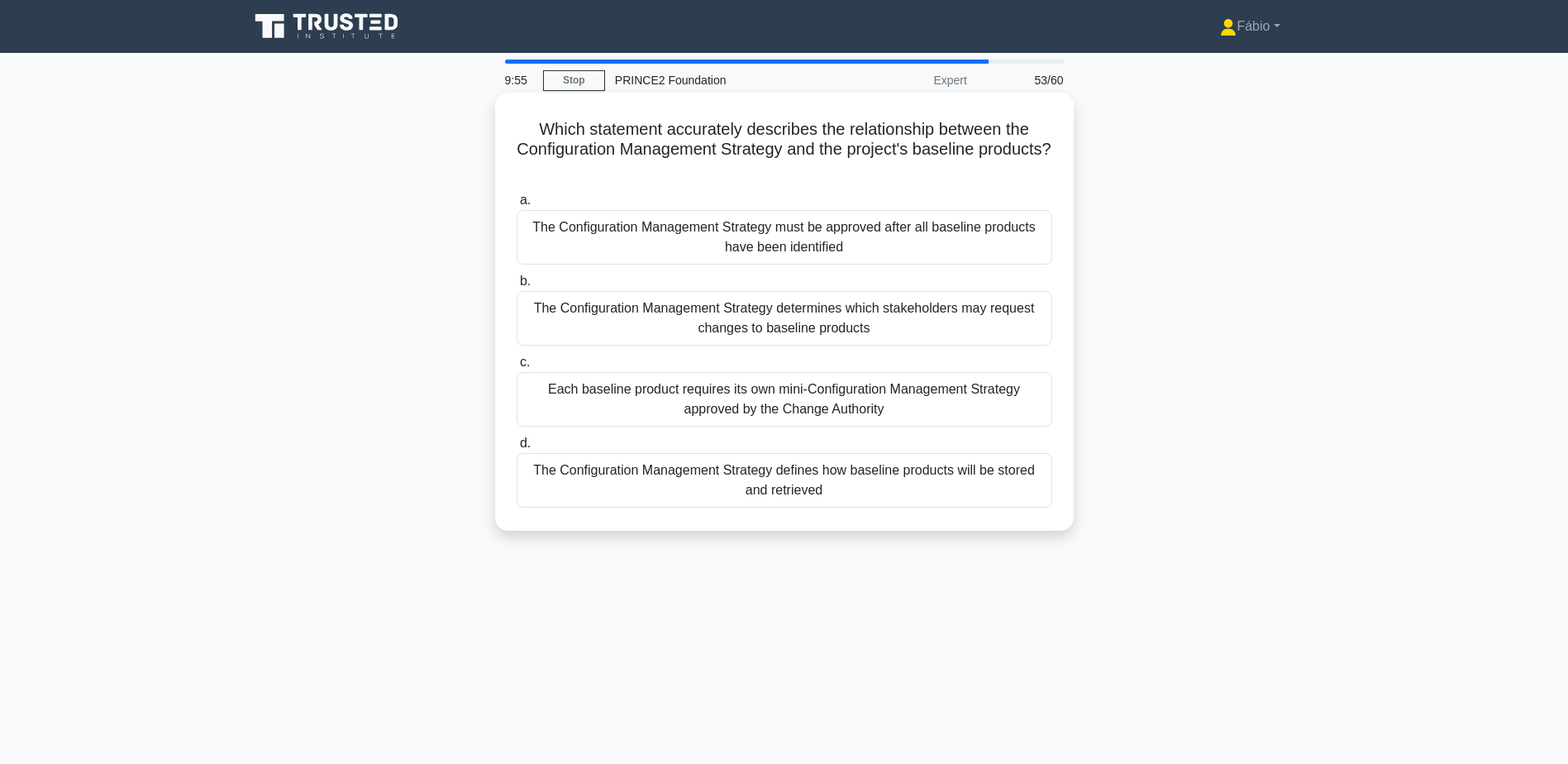
click at [813, 313] on div "The Configuration Management Strategy determines which stakeholders may request…" at bounding box center [784, 318] width 536 height 55
click at [517, 287] on input "b. The Configuration Management Strategy determines which stakeholders may requ…" at bounding box center [517, 281] width 0 height 11
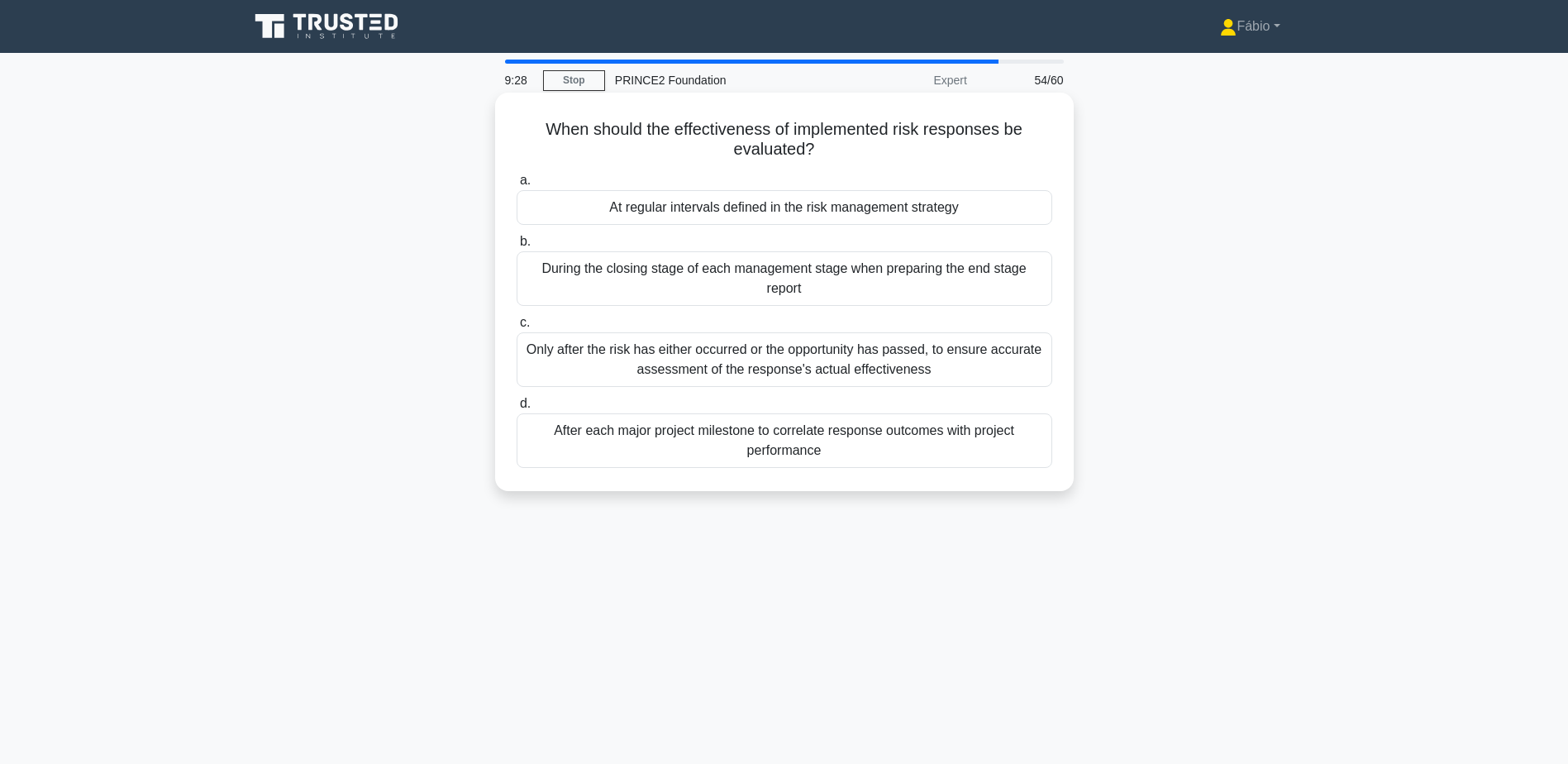
click at [960, 218] on div "At regular intervals defined in the risk management strategy" at bounding box center [784, 208] width 536 height 35
click at [517, 186] on input "a. At regular intervals defined in the risk management strategy" at bounding box center [517, 180] width 0 height 11
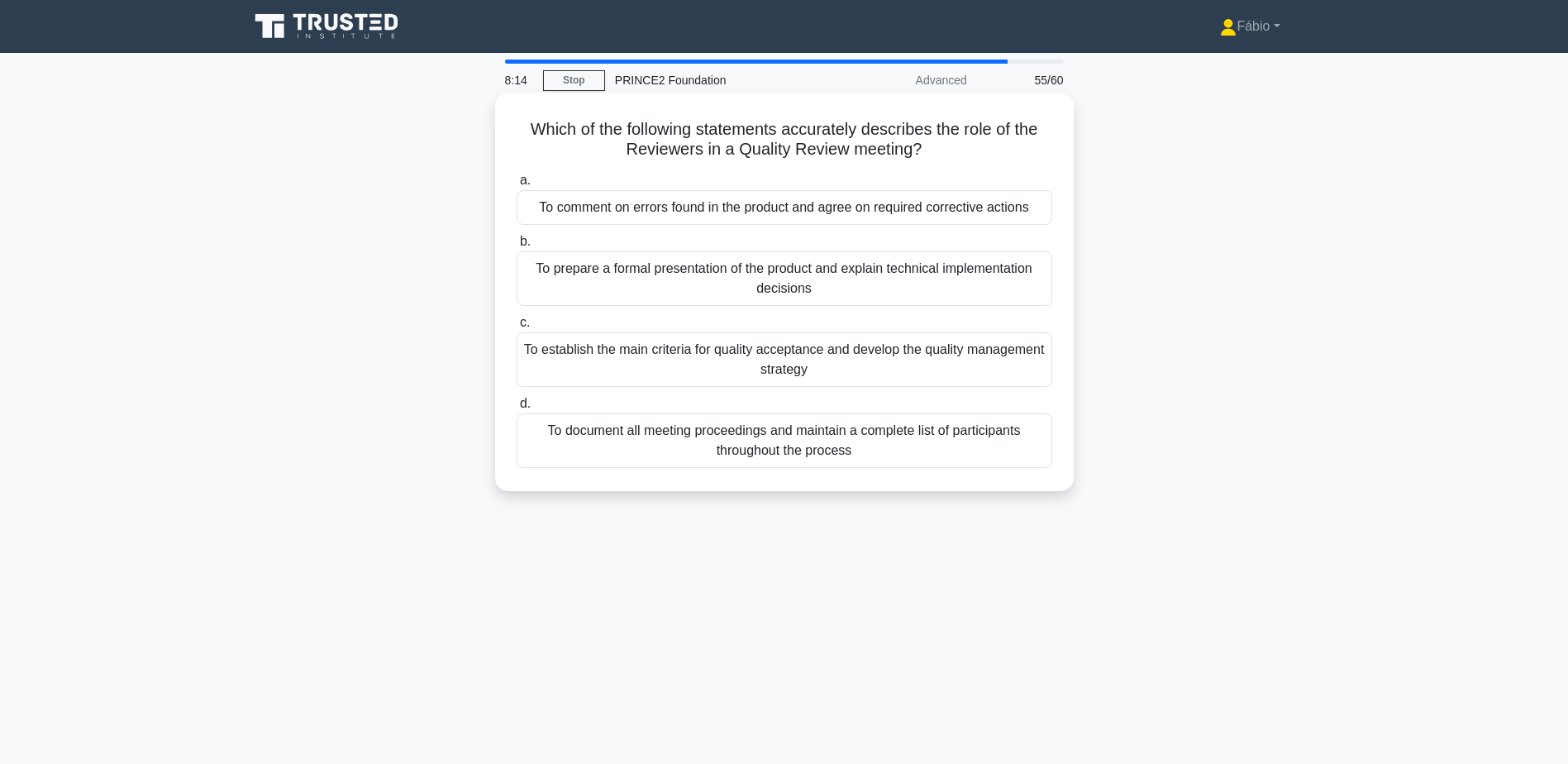
click at [916, 445] on div "To document all meeting proceedings and maintain a complete list of participant…" at bounding box center [784, 441] width 536 height 55
click at [517, 409] on input "d. To document all meeting proceedings and maintain a complete list of particip…" at bounding box center [517, 403] width 0 height 11
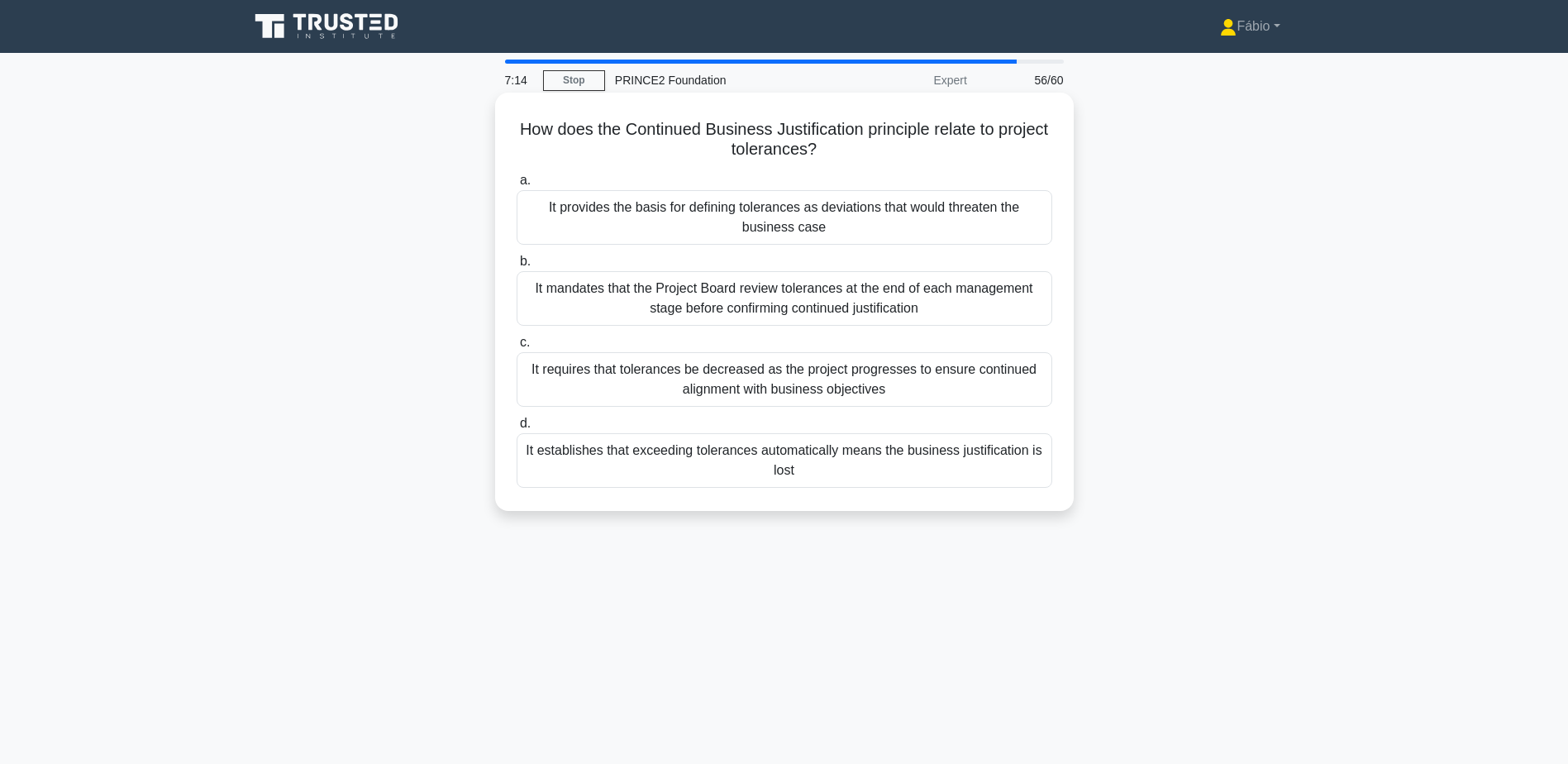
click at [971, 228] on div "It provides the basis for defining tolerances as deviations that would threaten…" at bounding box center [784, 218] width 536 height 55
click at [517, 186] on input "a. It provides the basis for defining tolerances as deviations that would threa…" at bounding box center [517, 180] width 0 height 11
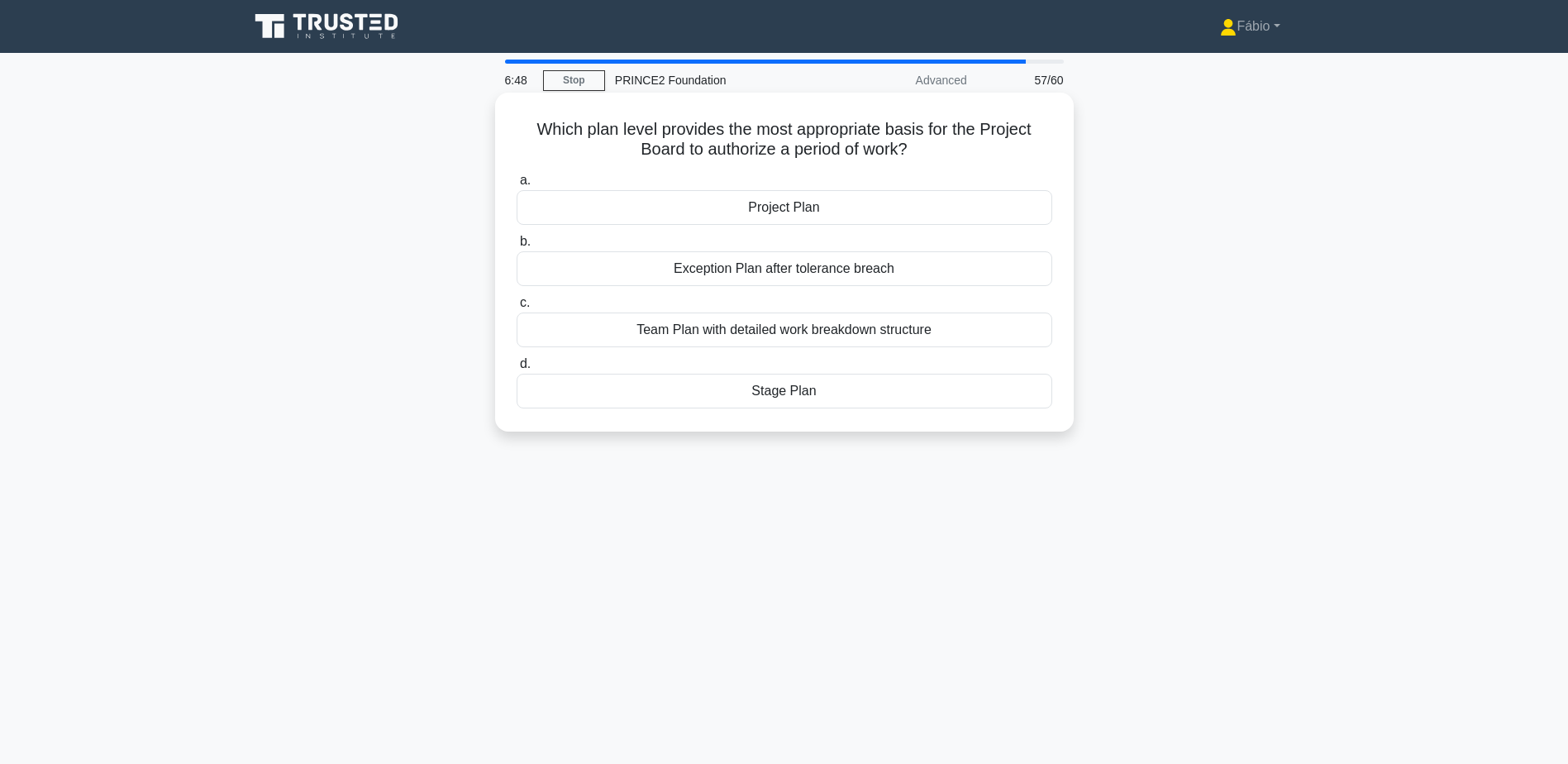
click at [839, 392] on div "Stage Plan" at bounding box center [784, 392] width 536 height 35
click at [517, 370] on input "d. Stage Plan" at bounding box center [517, 364] width 0 height 11
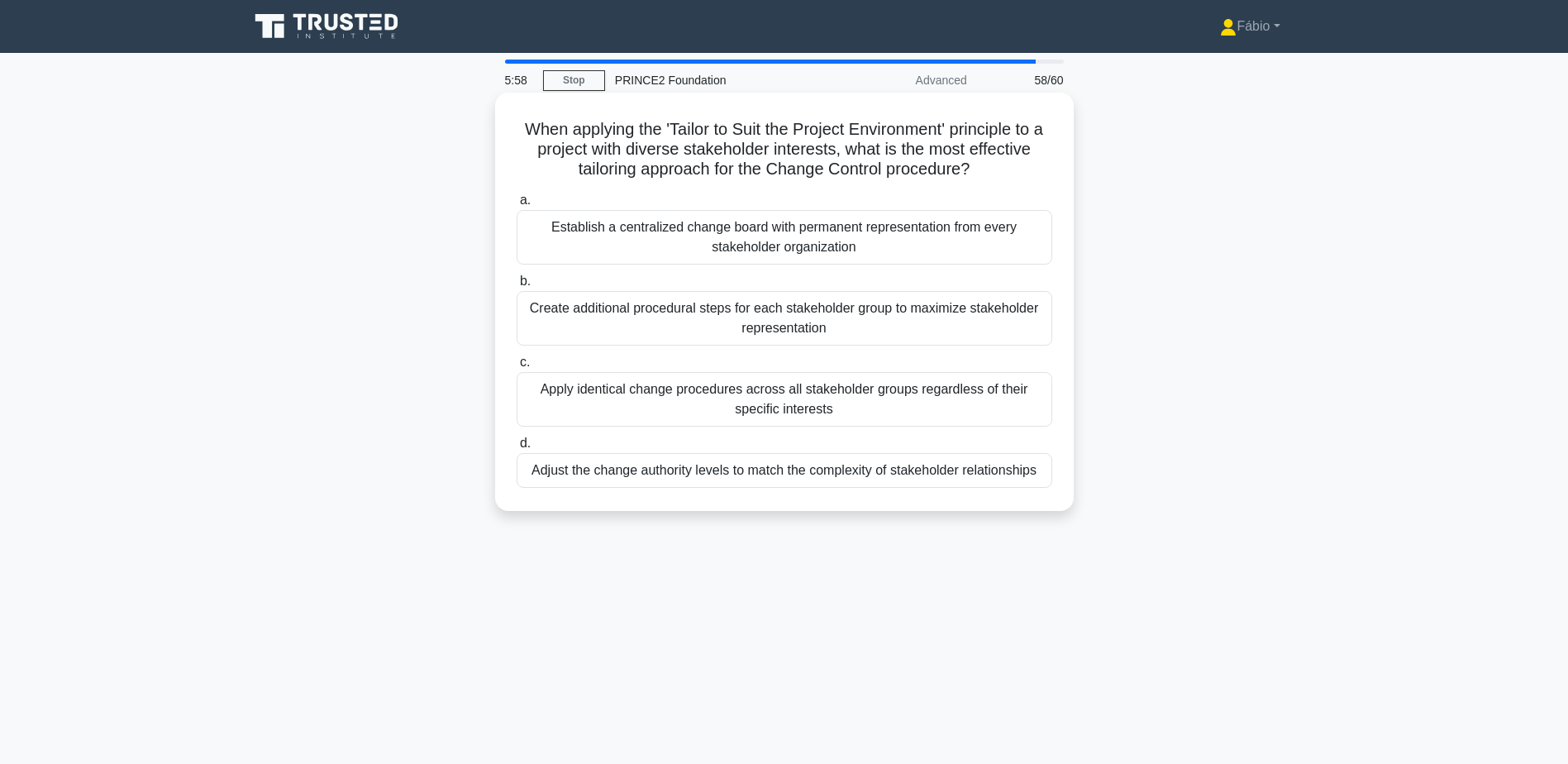
click at [957, 236] on div "Establish a centralized change board with permanent representation from every s…" at bounding box center [784, 238] width 536 height 55
click at [517, 206] on input "a. Establish a centralized change board with permanent representation from ever…" at bounding box center [517, 200] width 0 height 11
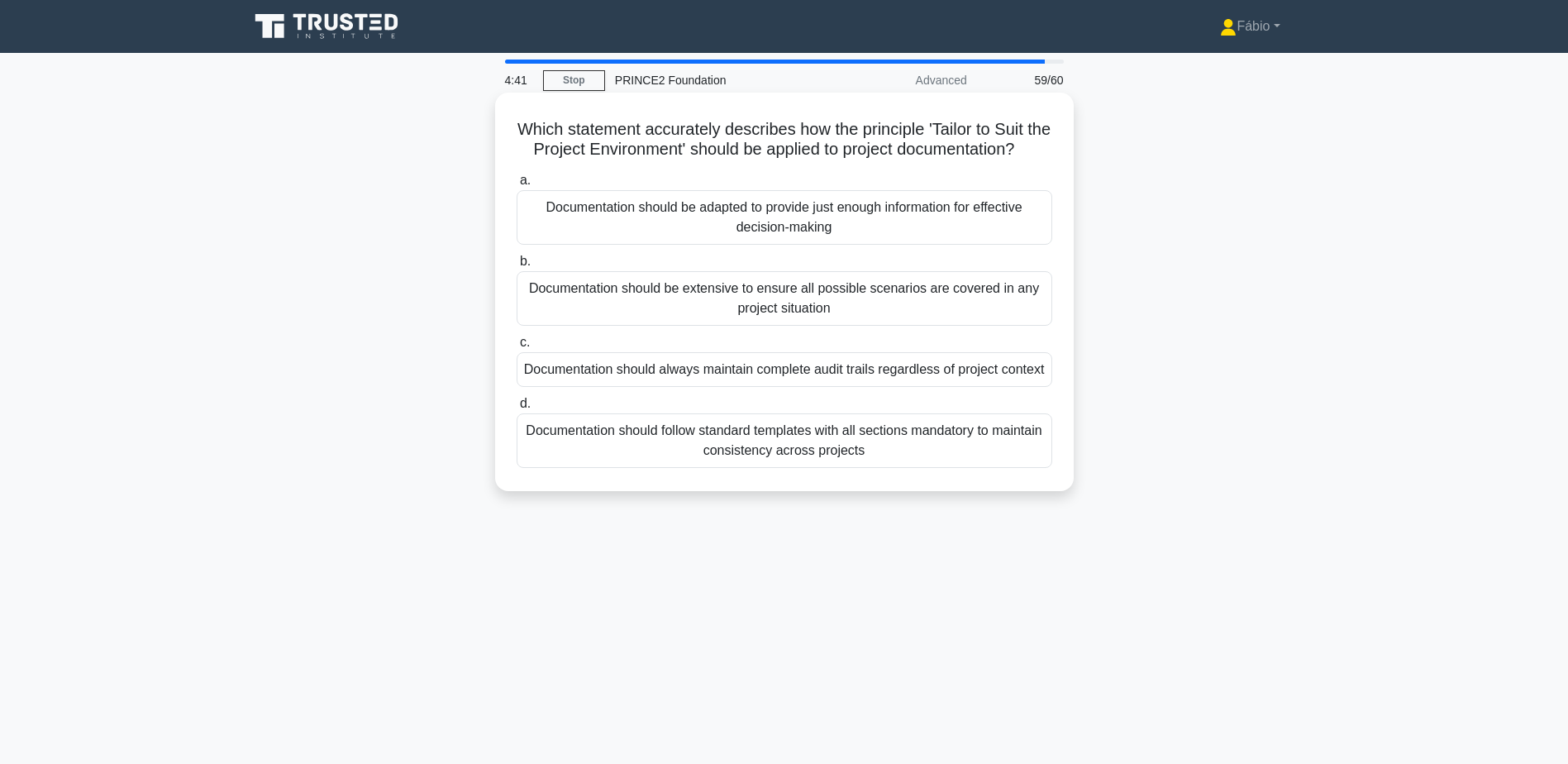
click at [972, 225] on div "Documentation should be adapted to provide just enough information for effectiv…" at bounding box center [784, 218] width 536 height 55
click at [517, 186] on input "a. Documentation should be adapted to provide just enough information for effec…" at bounding box center [517, 180] width 0 height 11
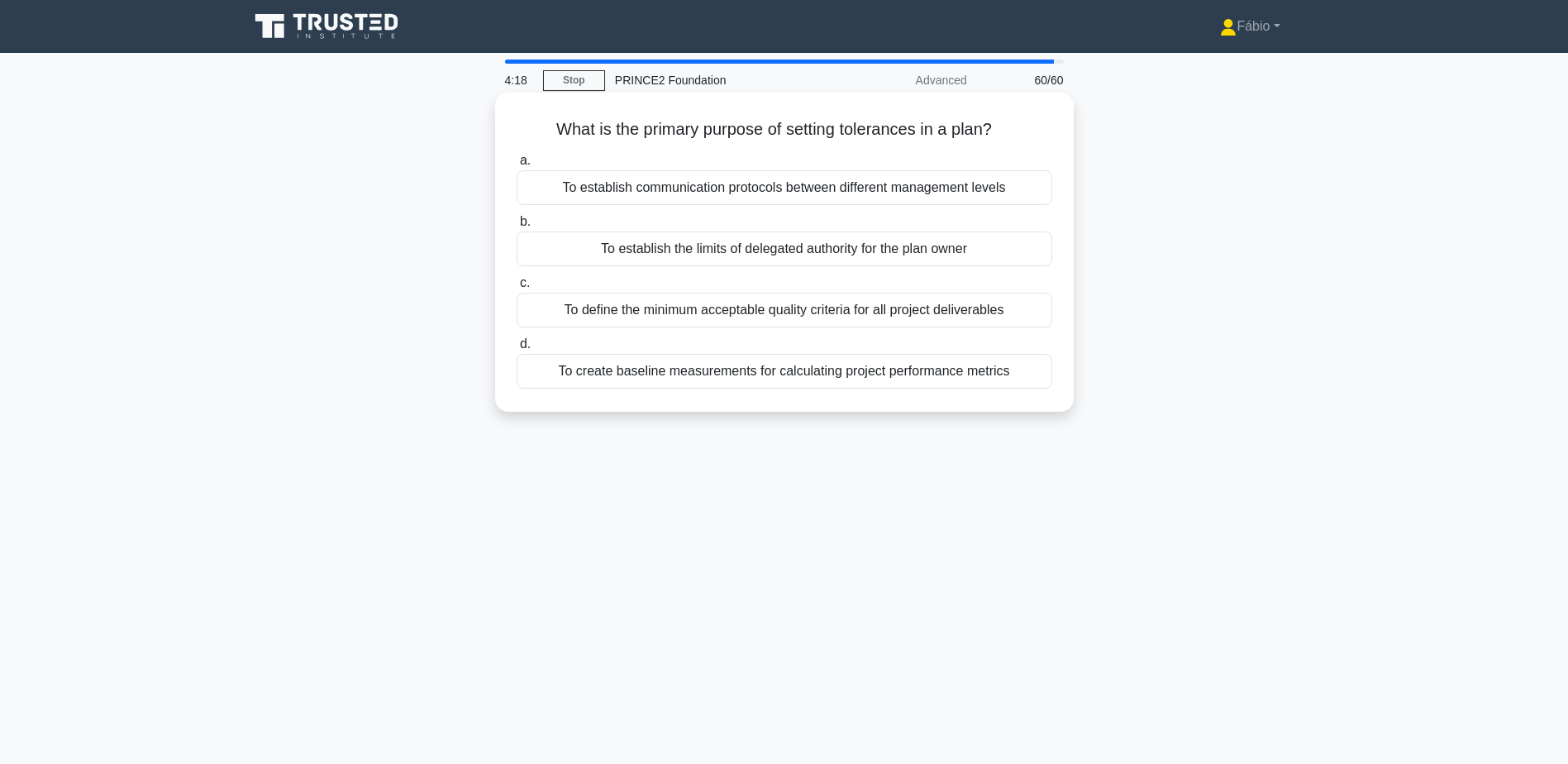
click at [904, 254] on div "To establish the limits of delegated authority for the plan owner" at bounding box center [784, 249] width 536 height 35
click at [517, 228] on input "b. To establish the limits of delegated authority for the plan owner" at bounding box center [517, 222] width 0 height 11
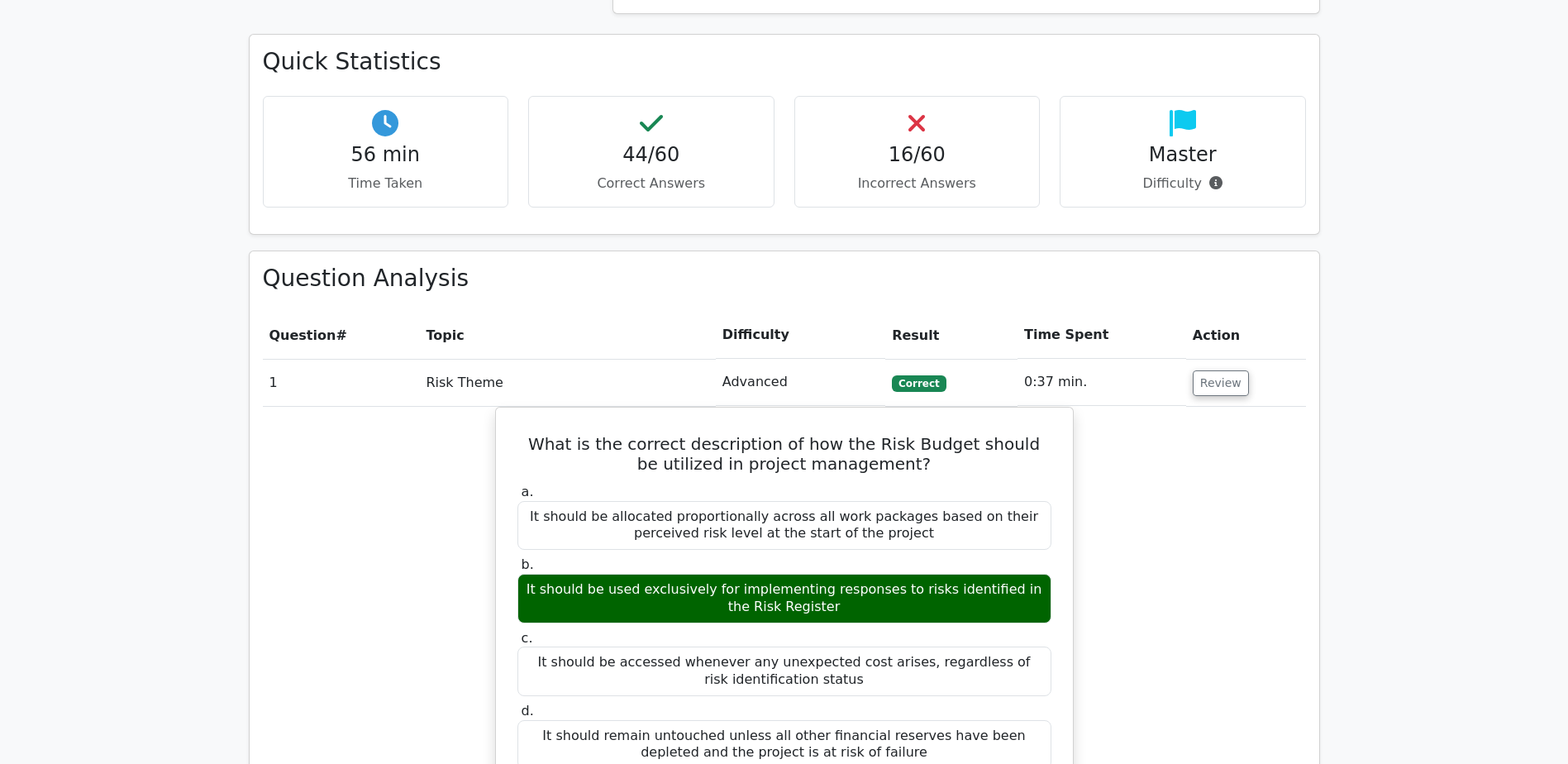
scroll to position [744, 0]
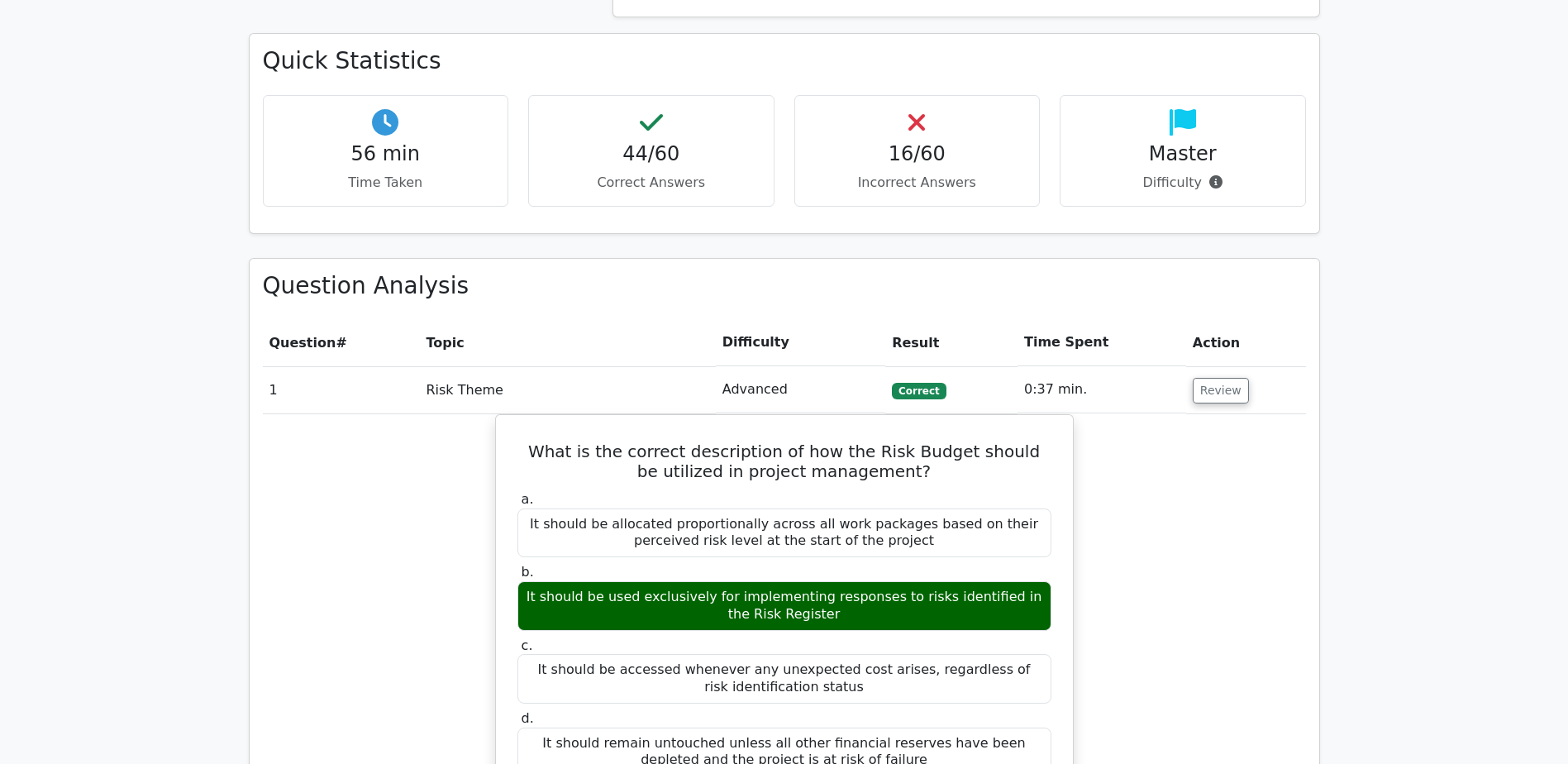
click at [909, 161] on h4 "16/60" at bounding box center [917, 154] width 219 height 24
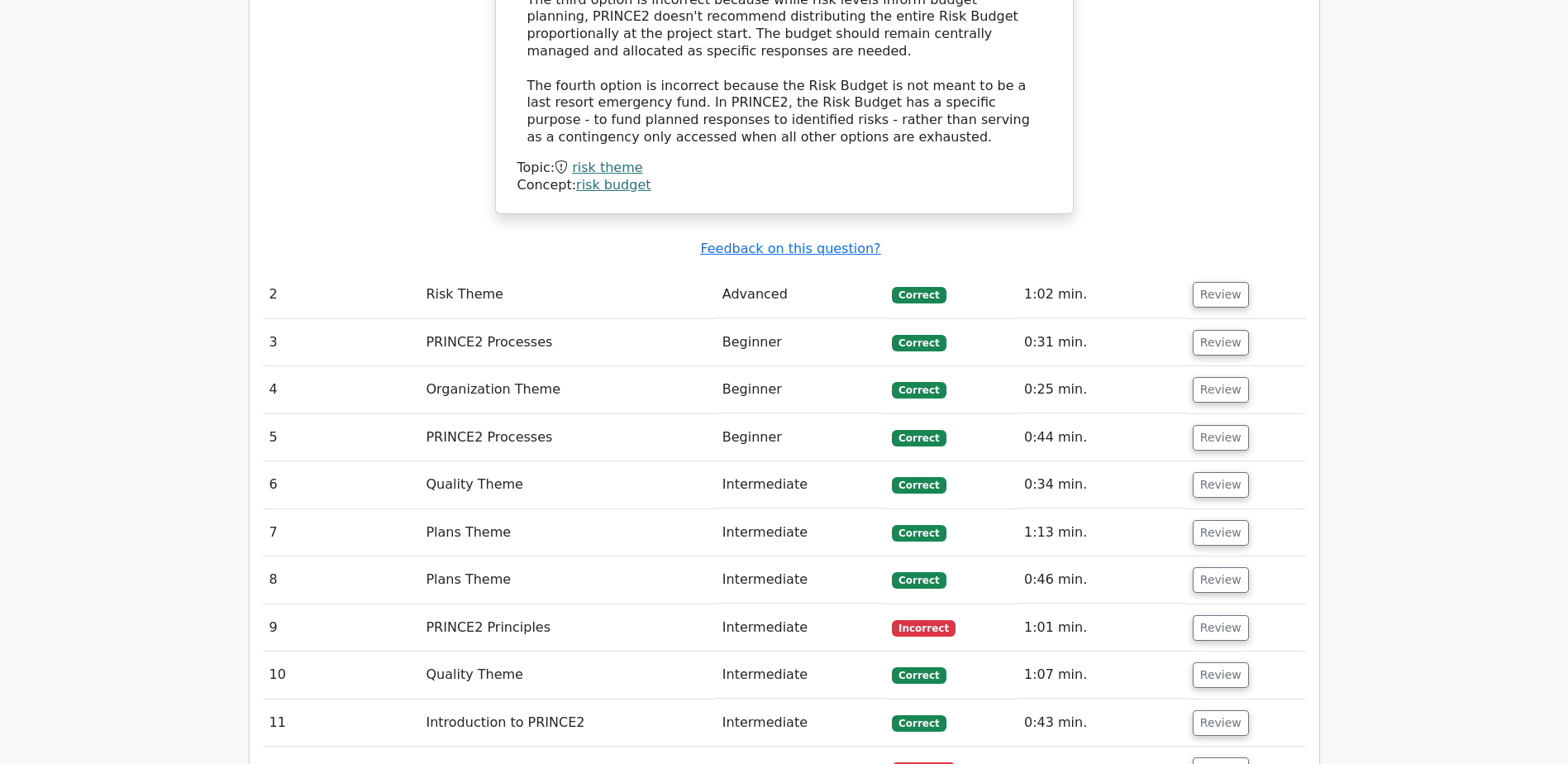
scroll to position [1902, 0]
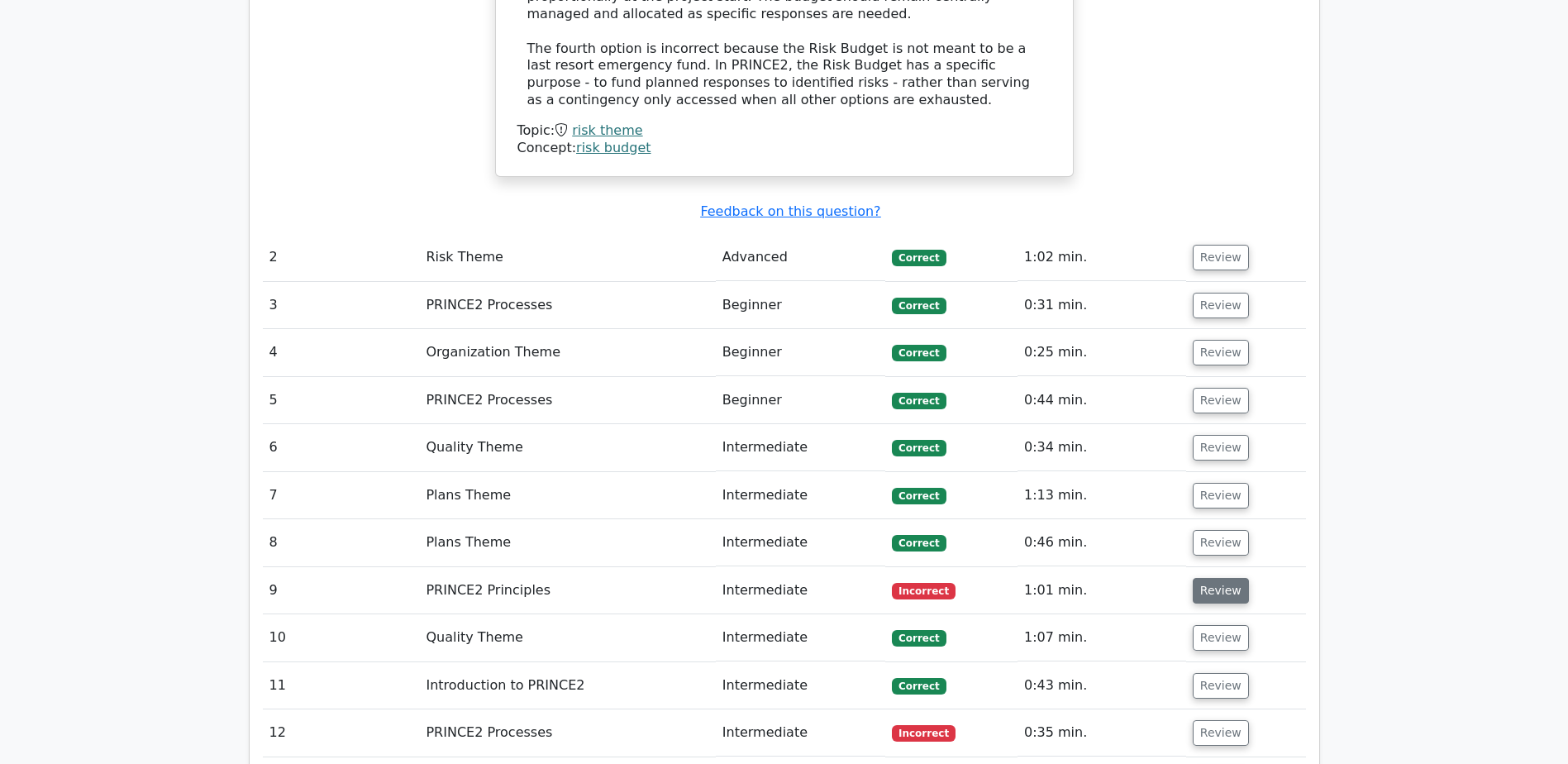
click at [1195, 578] on button "Review" at bounding box center [1221, 590] width 57 height 26
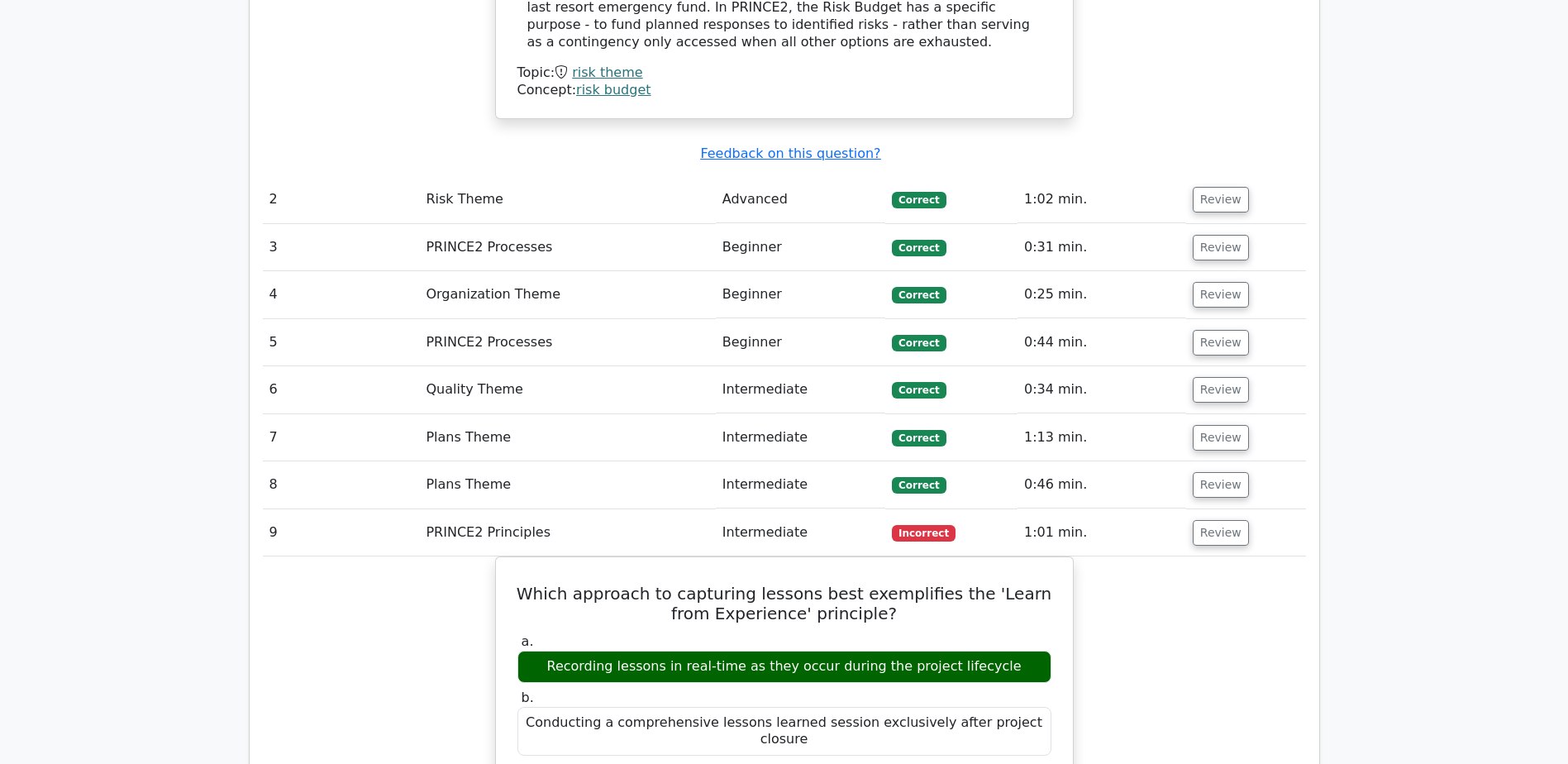
scroll to position [2068, 0]
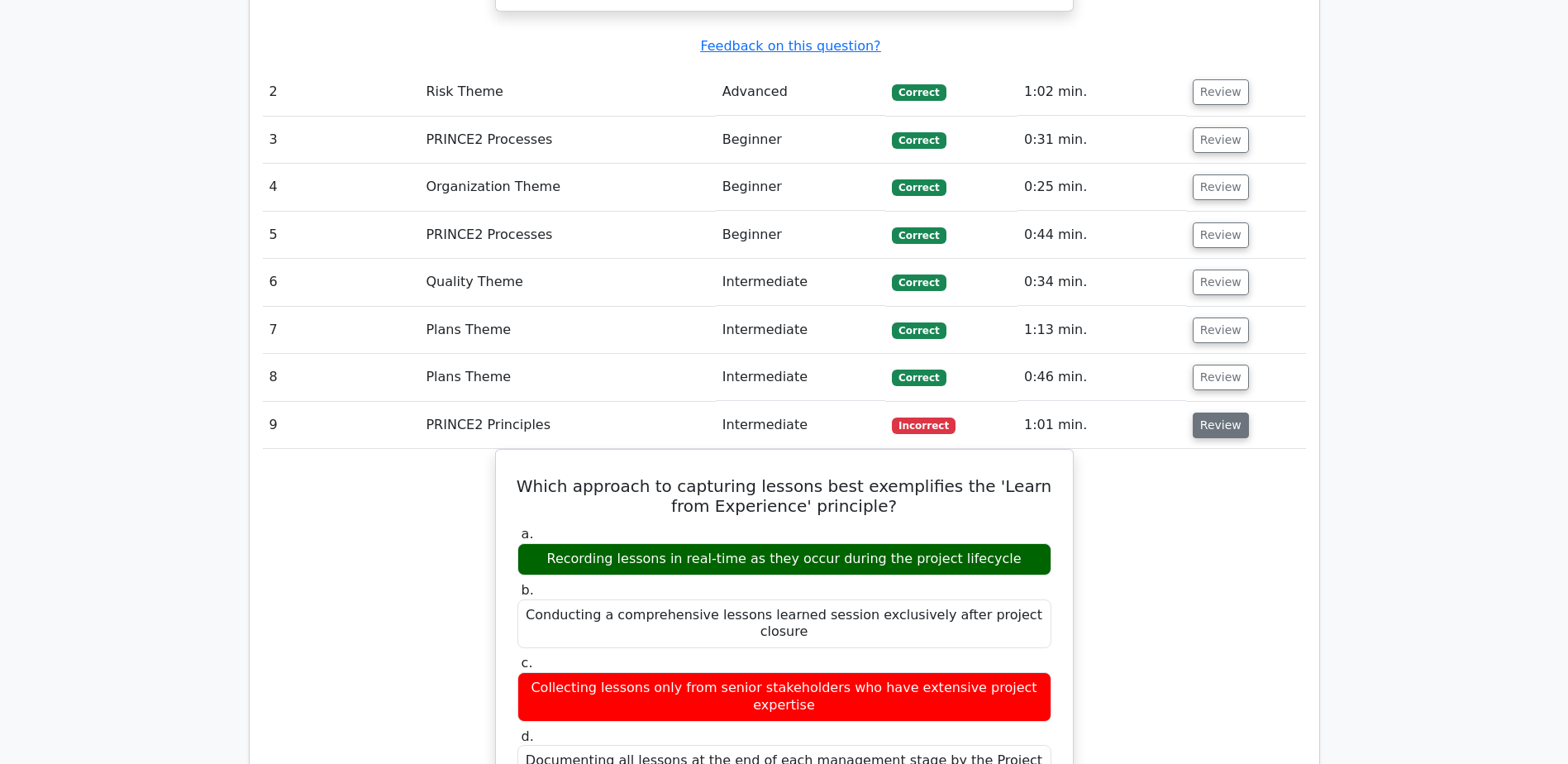
click at [1212, 412] on button "Review" at bounding box center [1221, 425] width 57 height 26
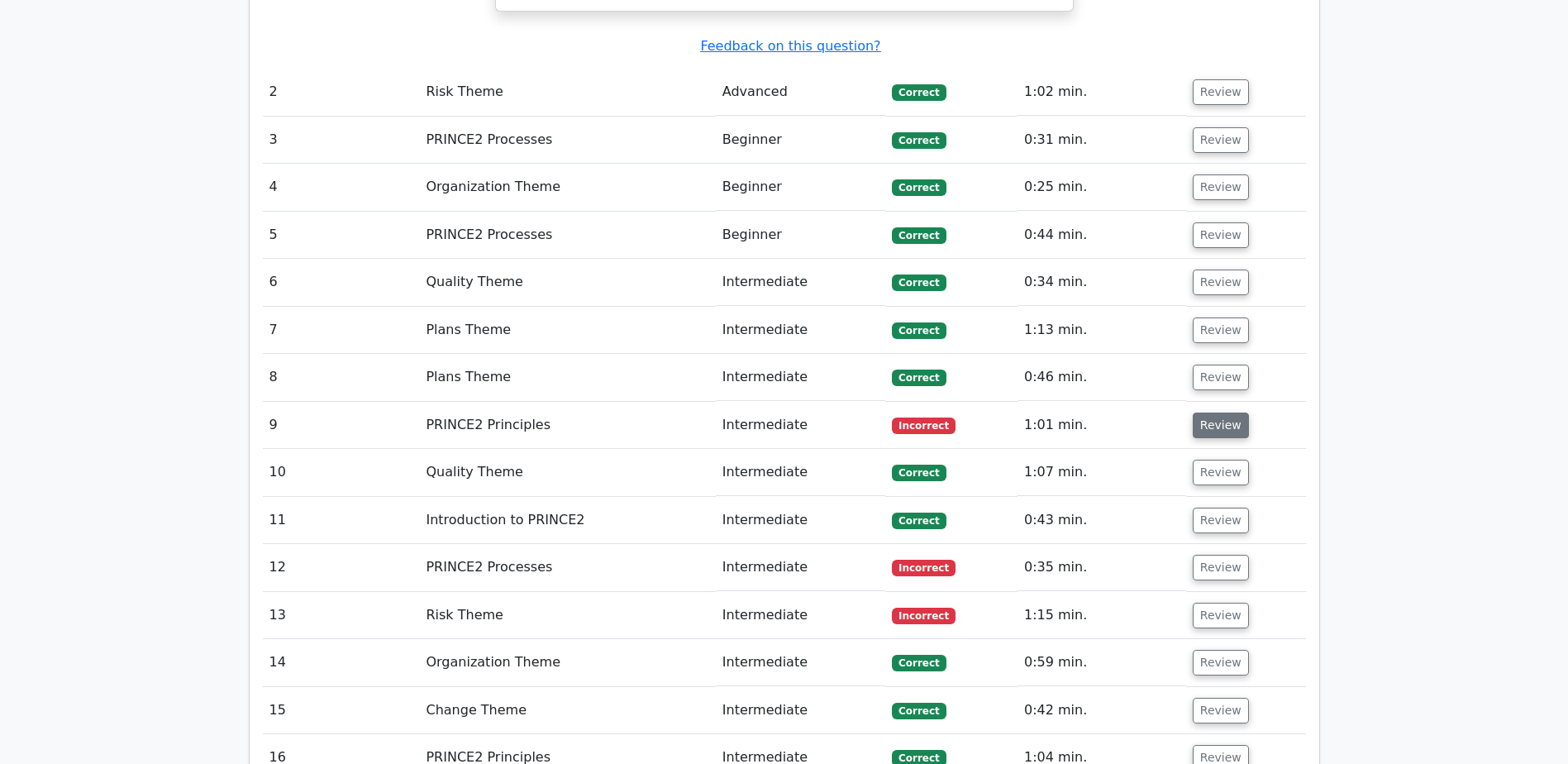
click at [1212, 412] on button "Review" at bounding box center [1221, 425] width 57 height 26
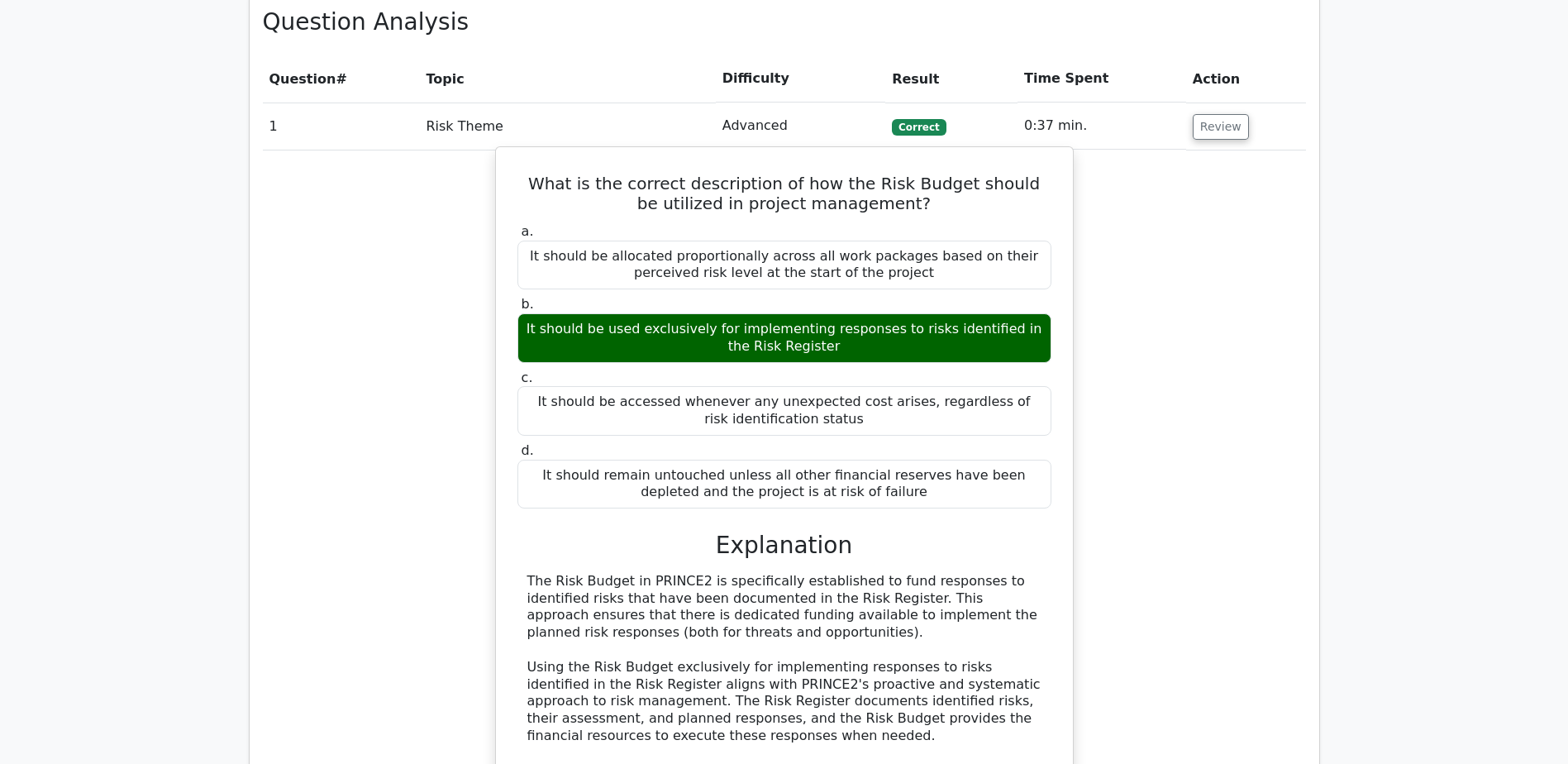
scroll to position [993, 0]
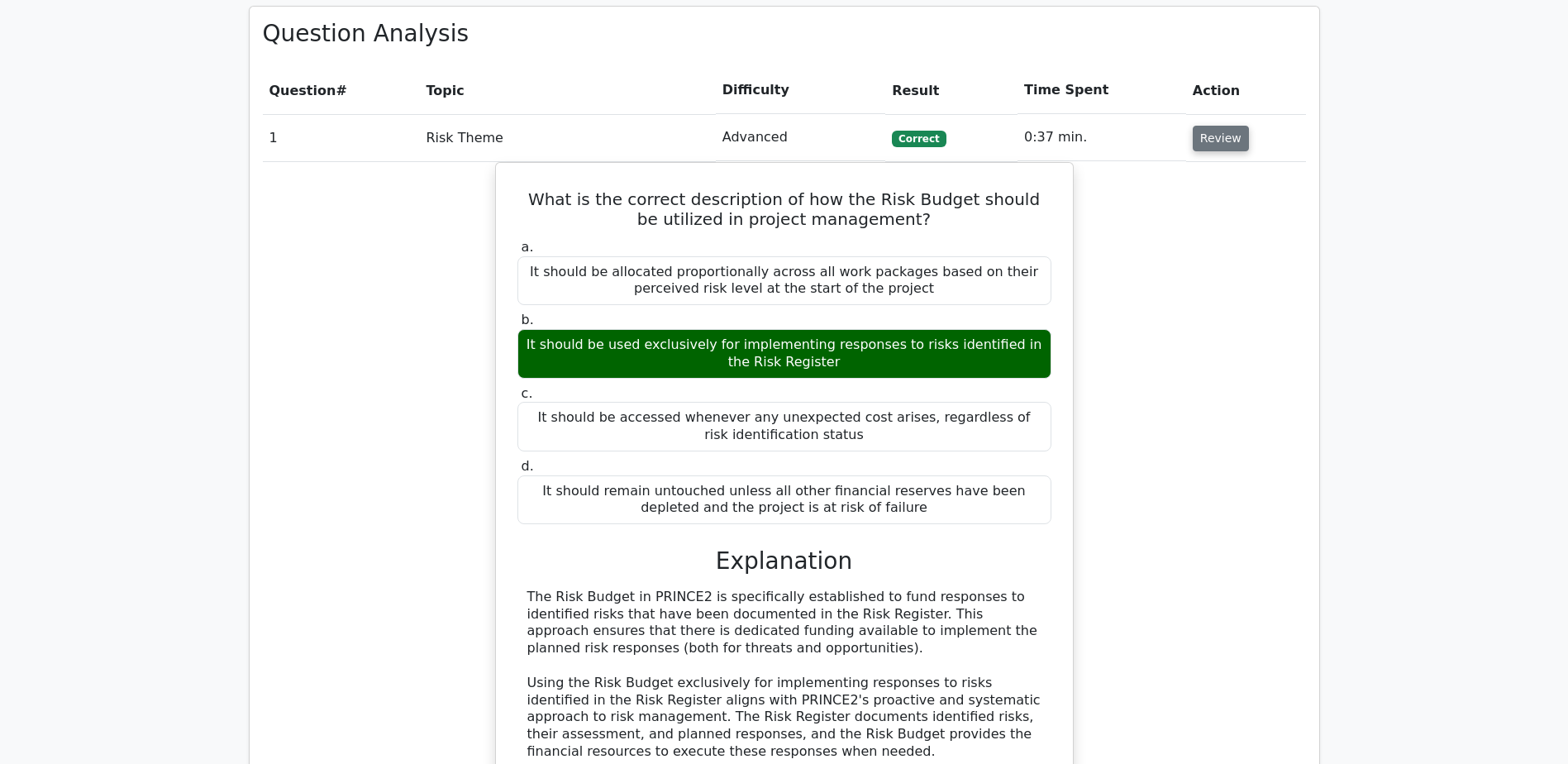
click at [1212, 138] on button "Review" at bounding box center [1221, 138] width 57 height 26
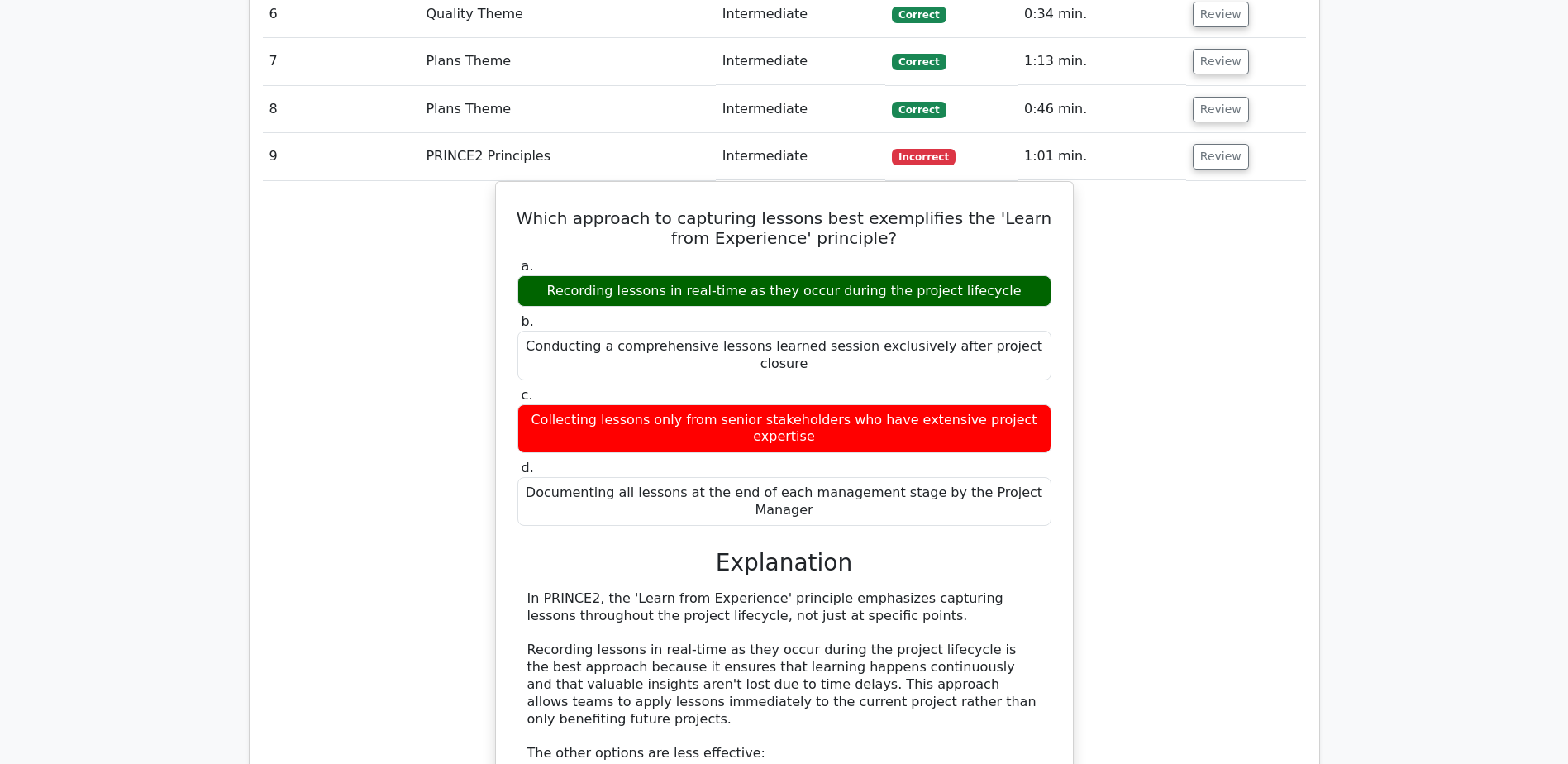
scroll to position [1406, 0]
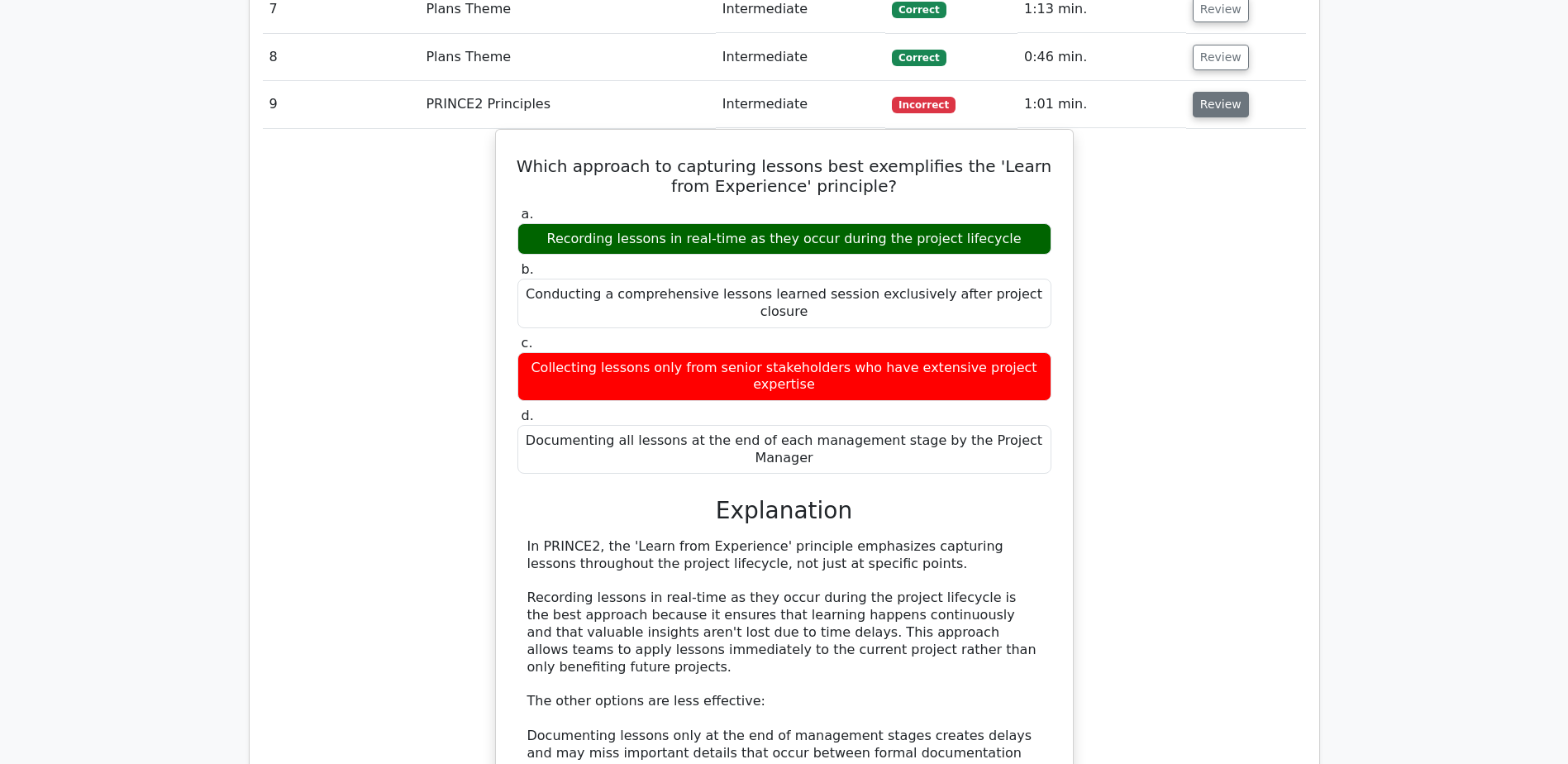
click at [1200, 105] on button "Review" at bounding box center [1221, 104] width 57 height 26
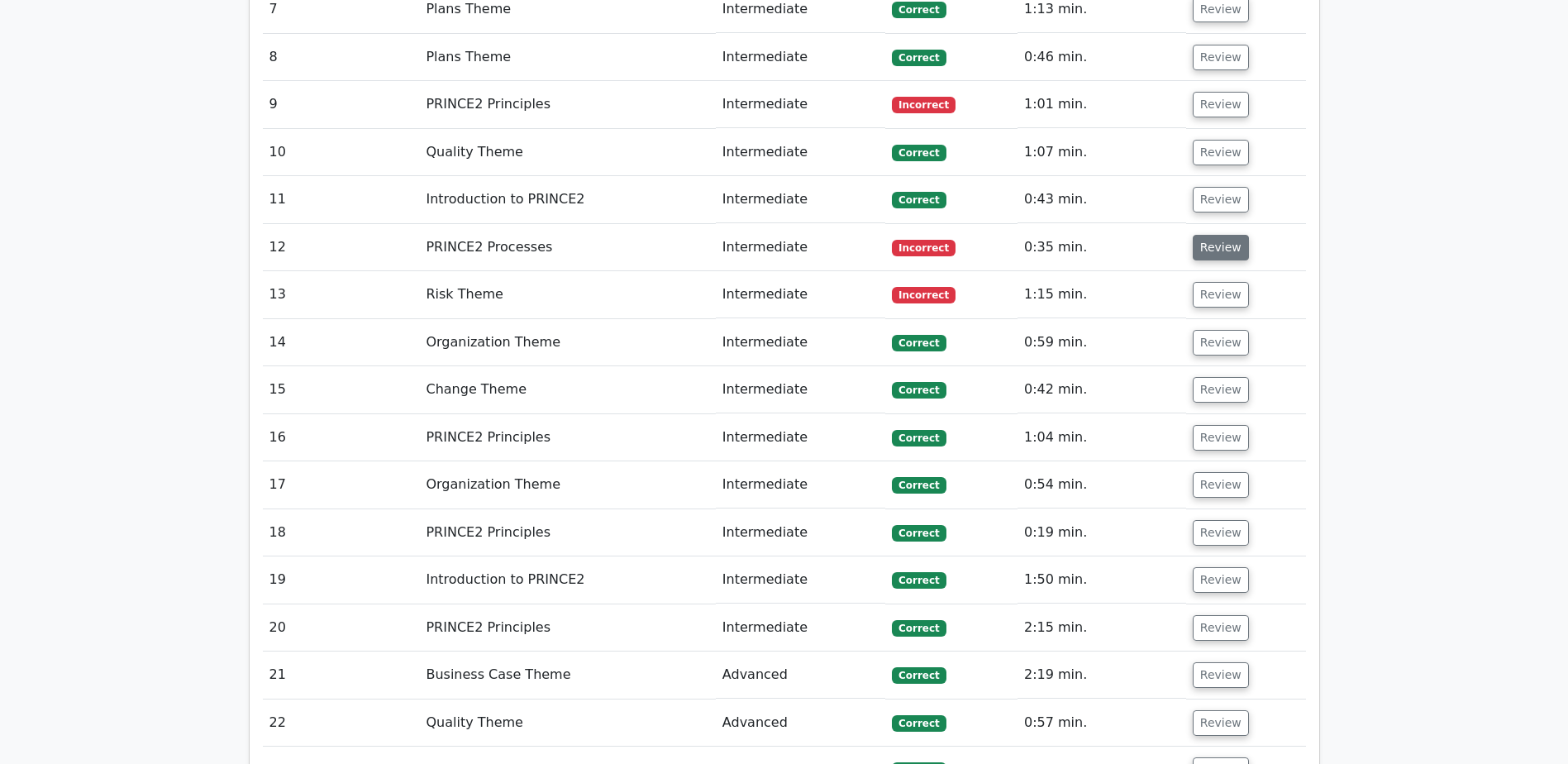
click at [1229, 245] on button "Review" at bounding box center [1221, 247] width 57 height 26
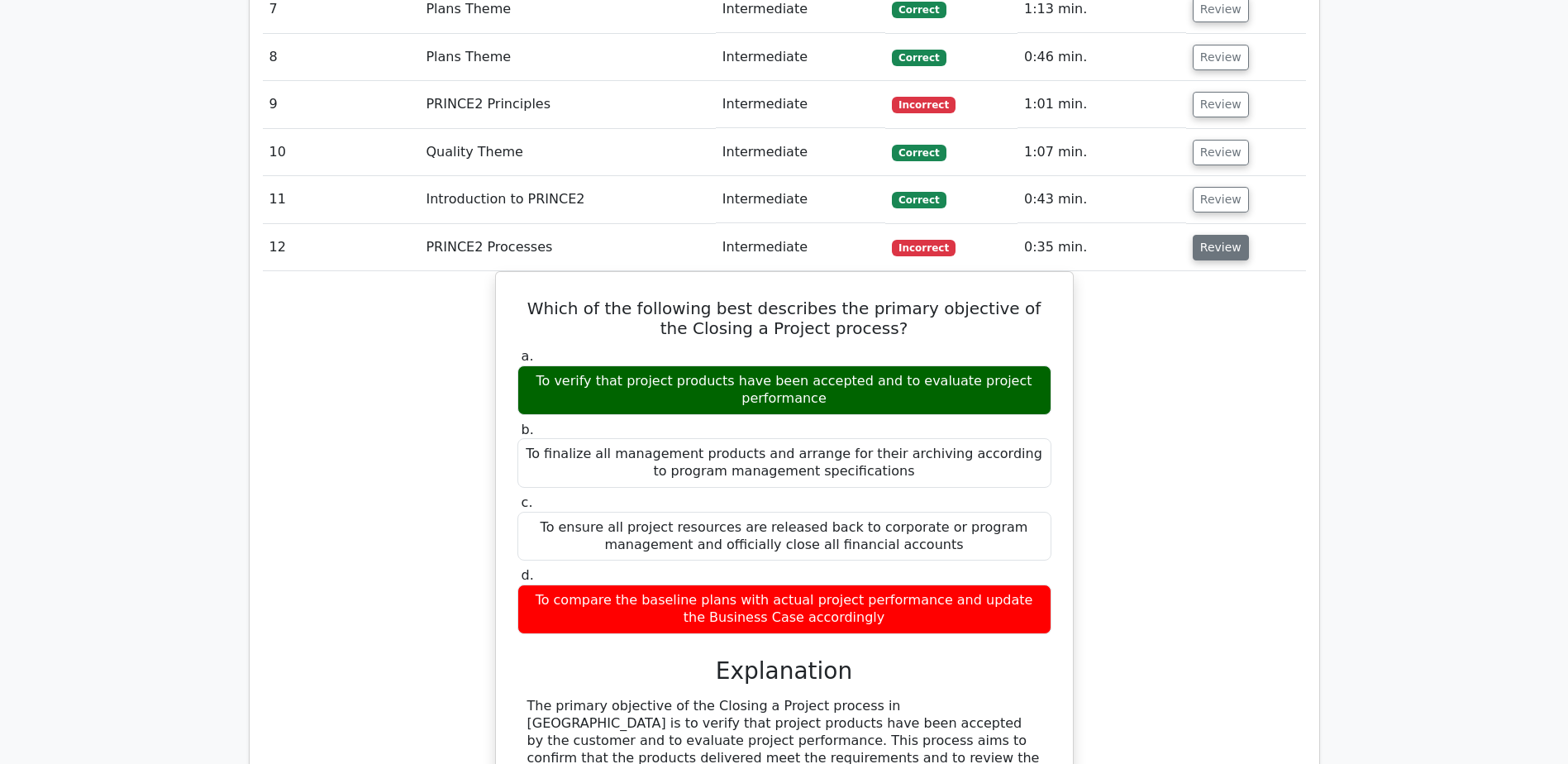
click at [1234, 245] on button "Review" at bounding box center [1221, 247] width 57 height 26
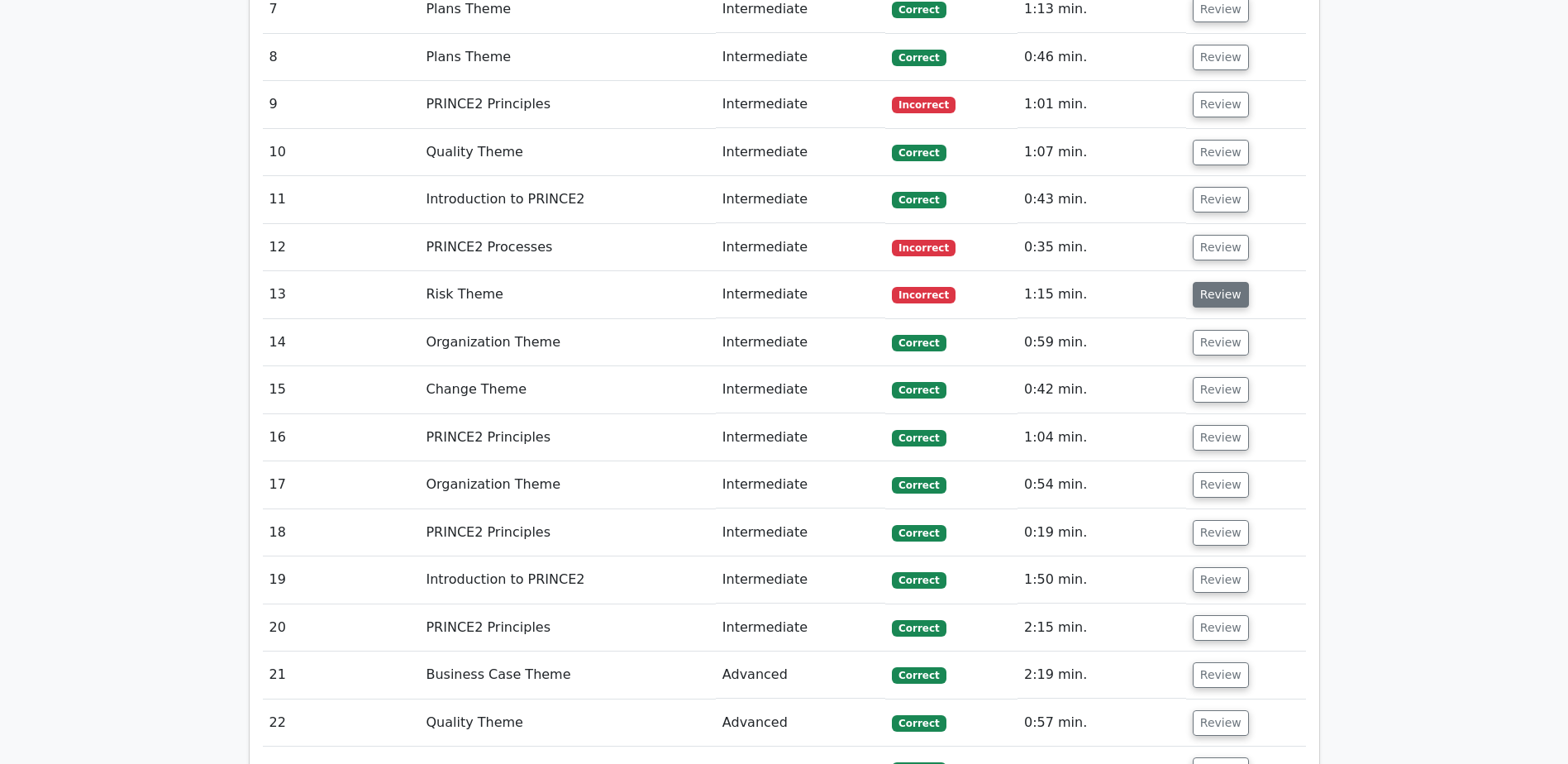
click at [1228, 297] on button "Review" at bounding box center [1221, 294] width 57 height 26
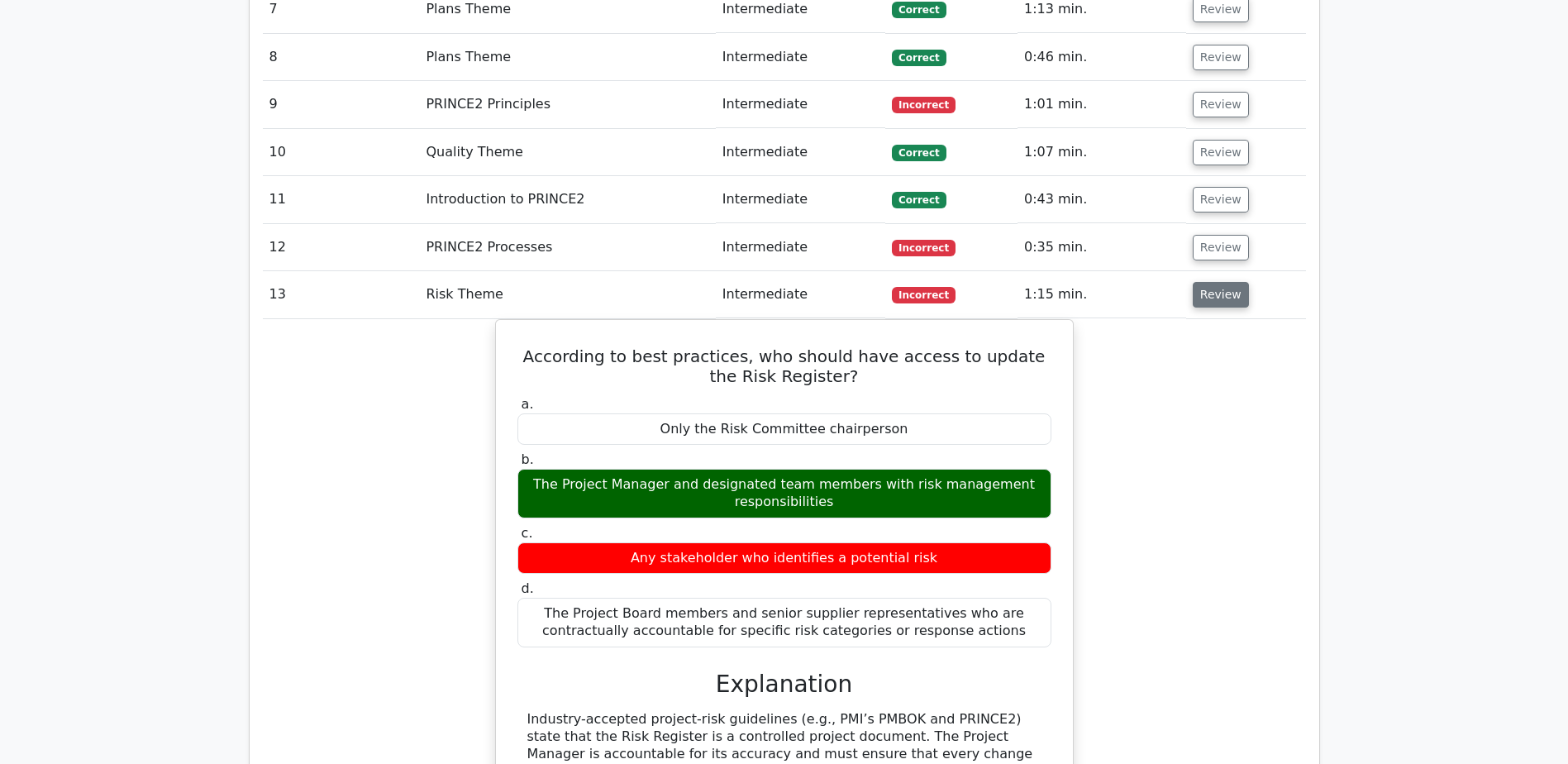
click at [1231, 302] on button "Review" at bounding box center [1221, 294] width 57 height 26
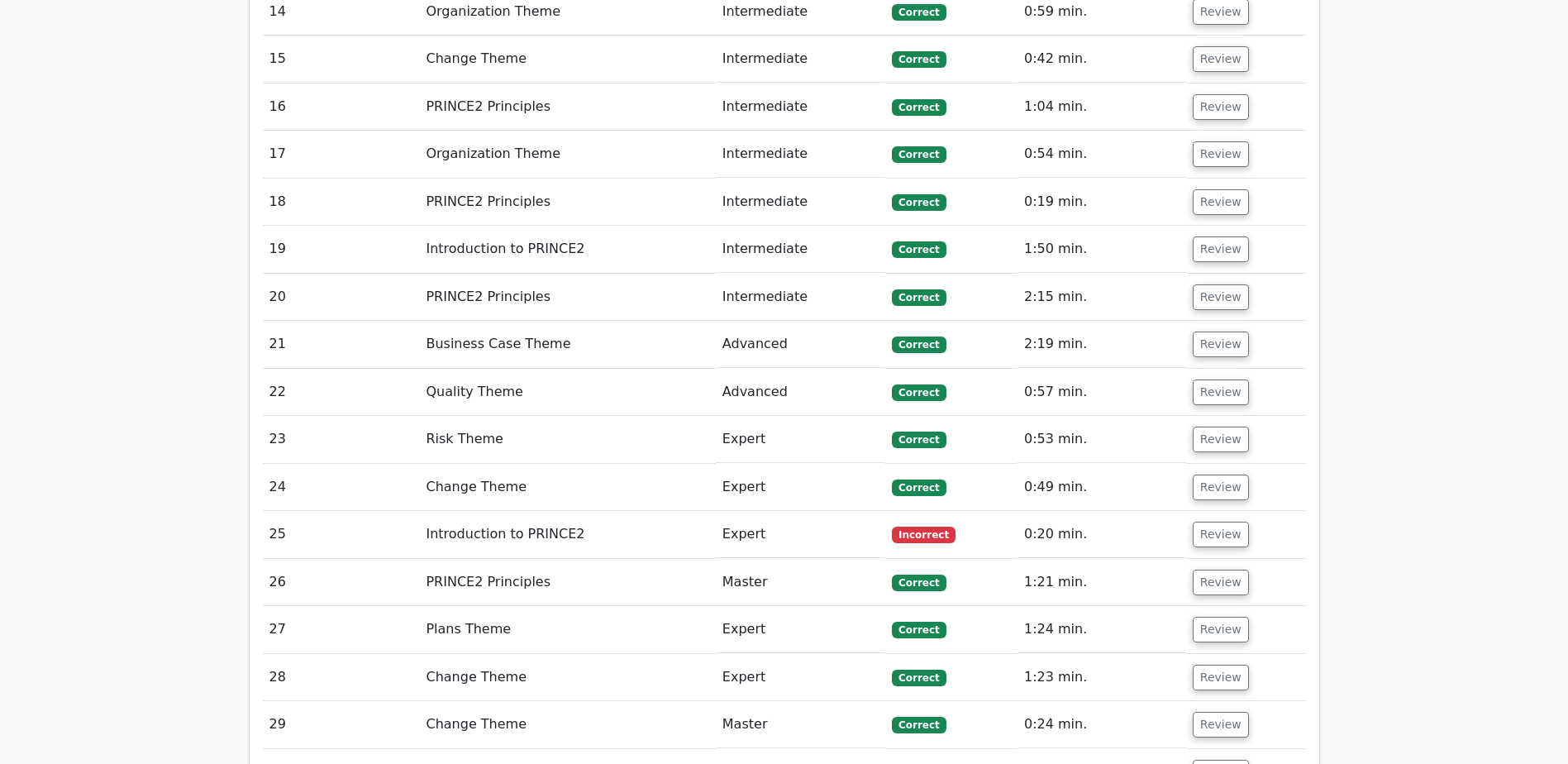
scroll to position [1819, 0]
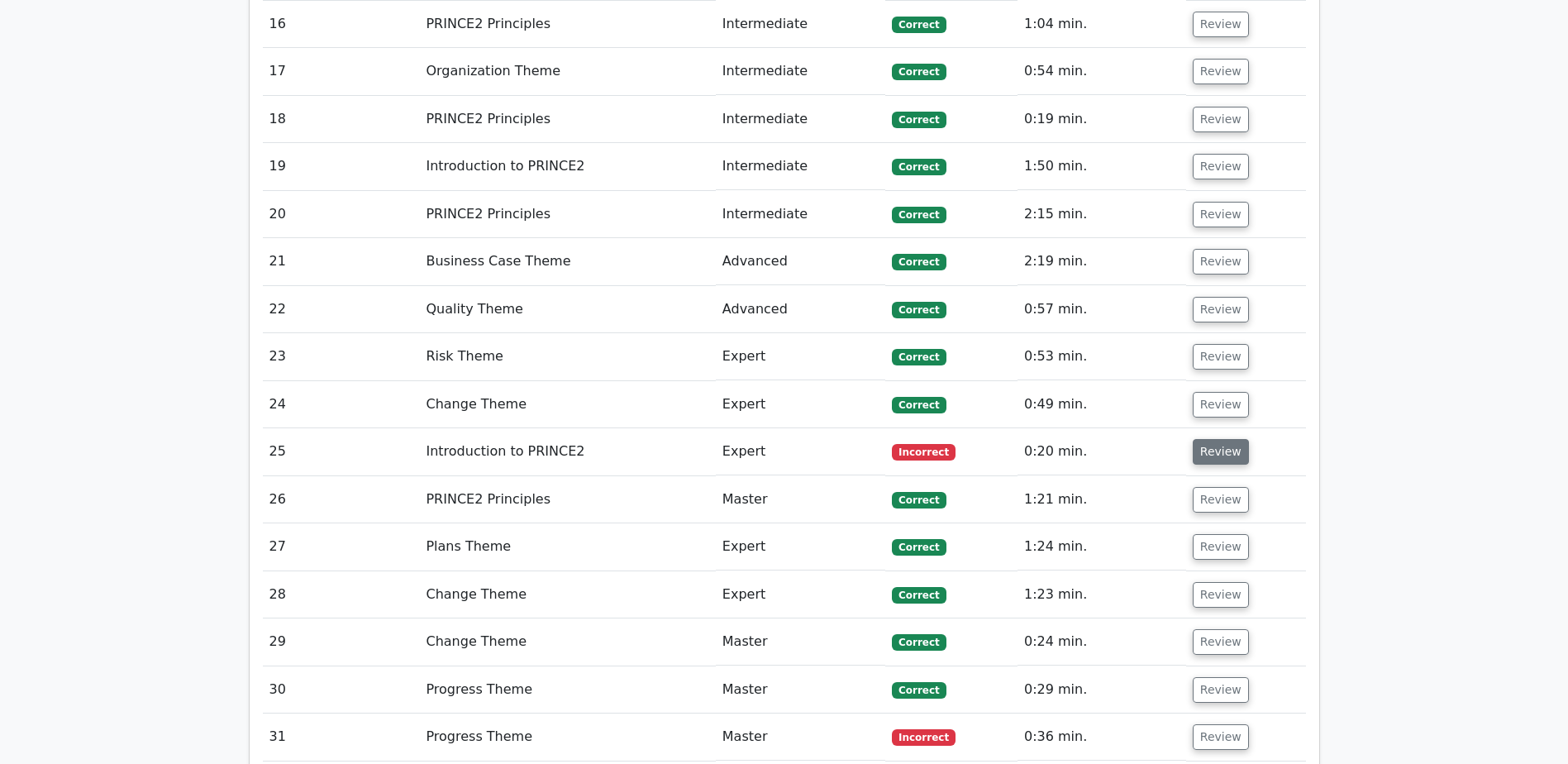
click at [1212, 446] on button "Review" at bounding box center [1221, 451] width 57 height 26
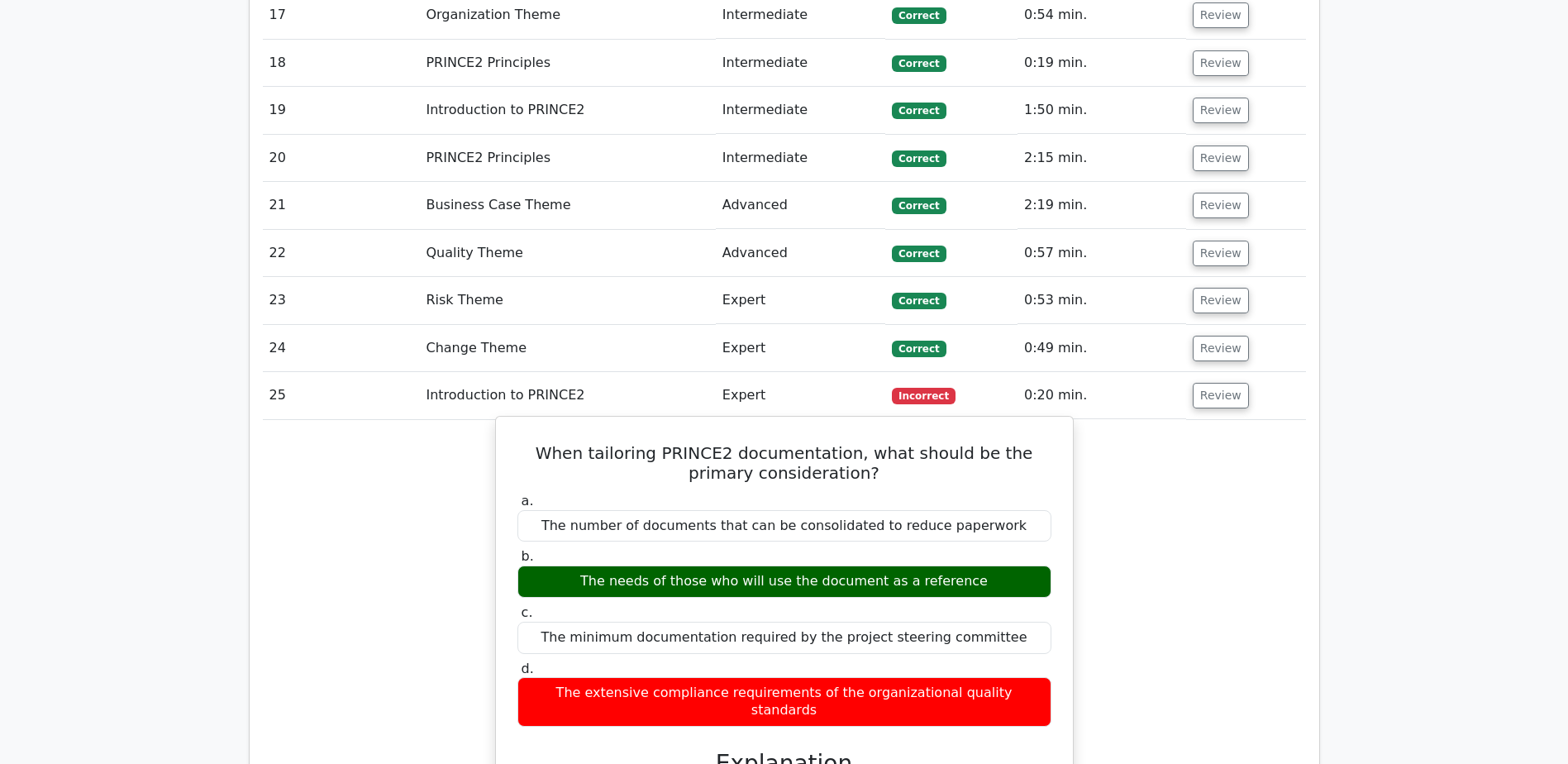
scroll to position [1902, 0]
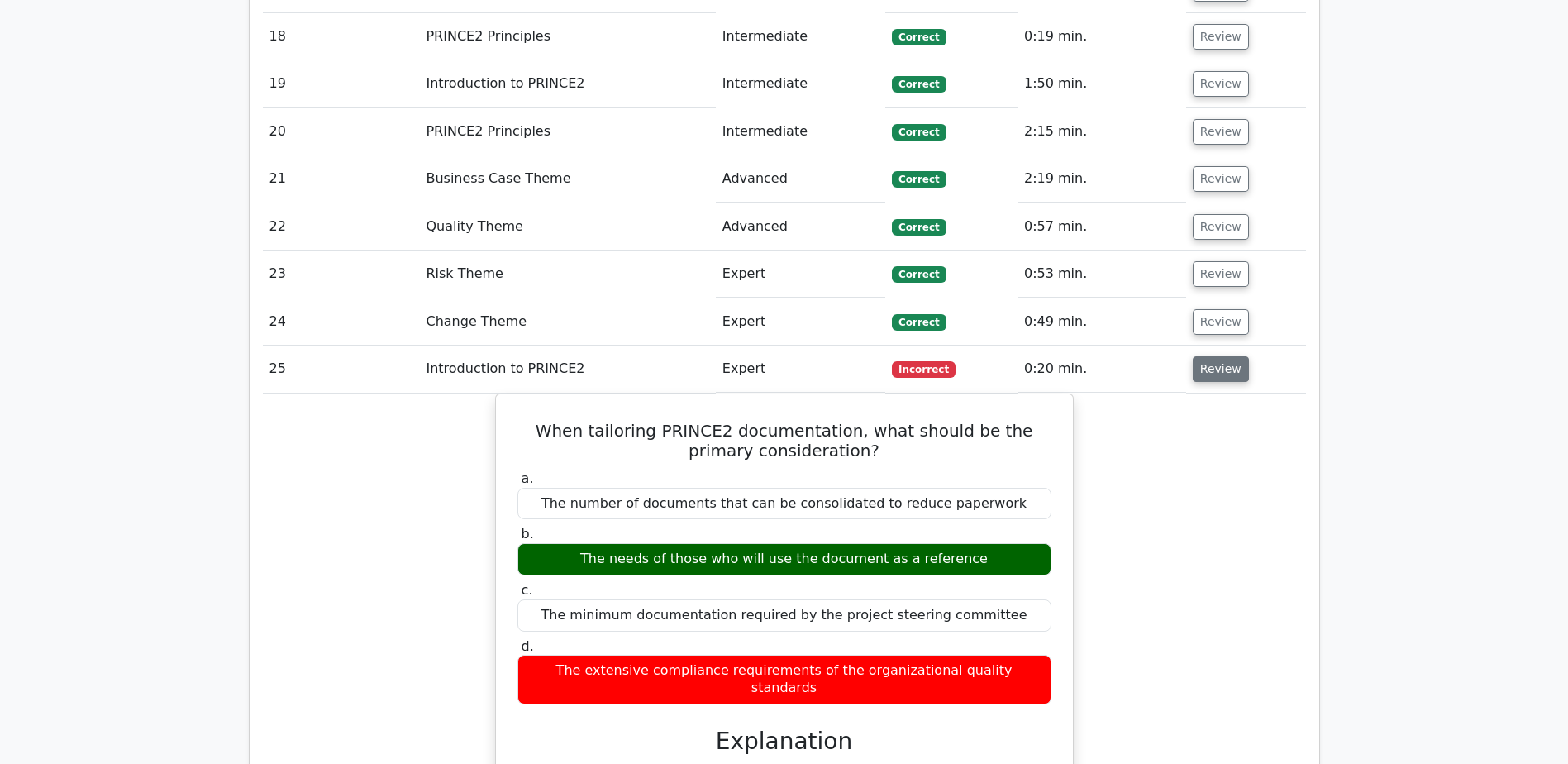
click at [1197, 360] on button "Review" at bounding box center [1221, 369] width 57 height 26
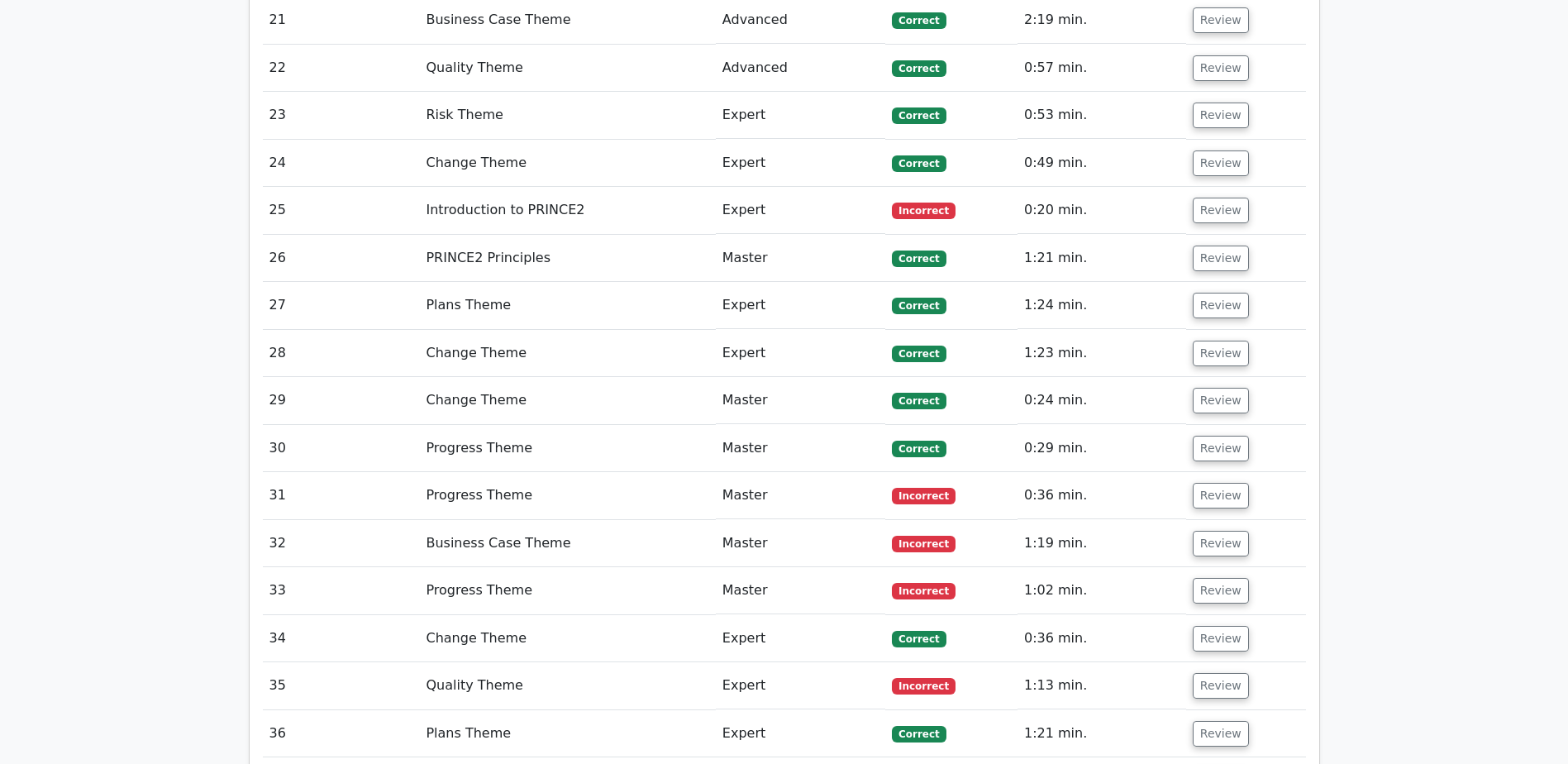
scroll to position [2068, 0]
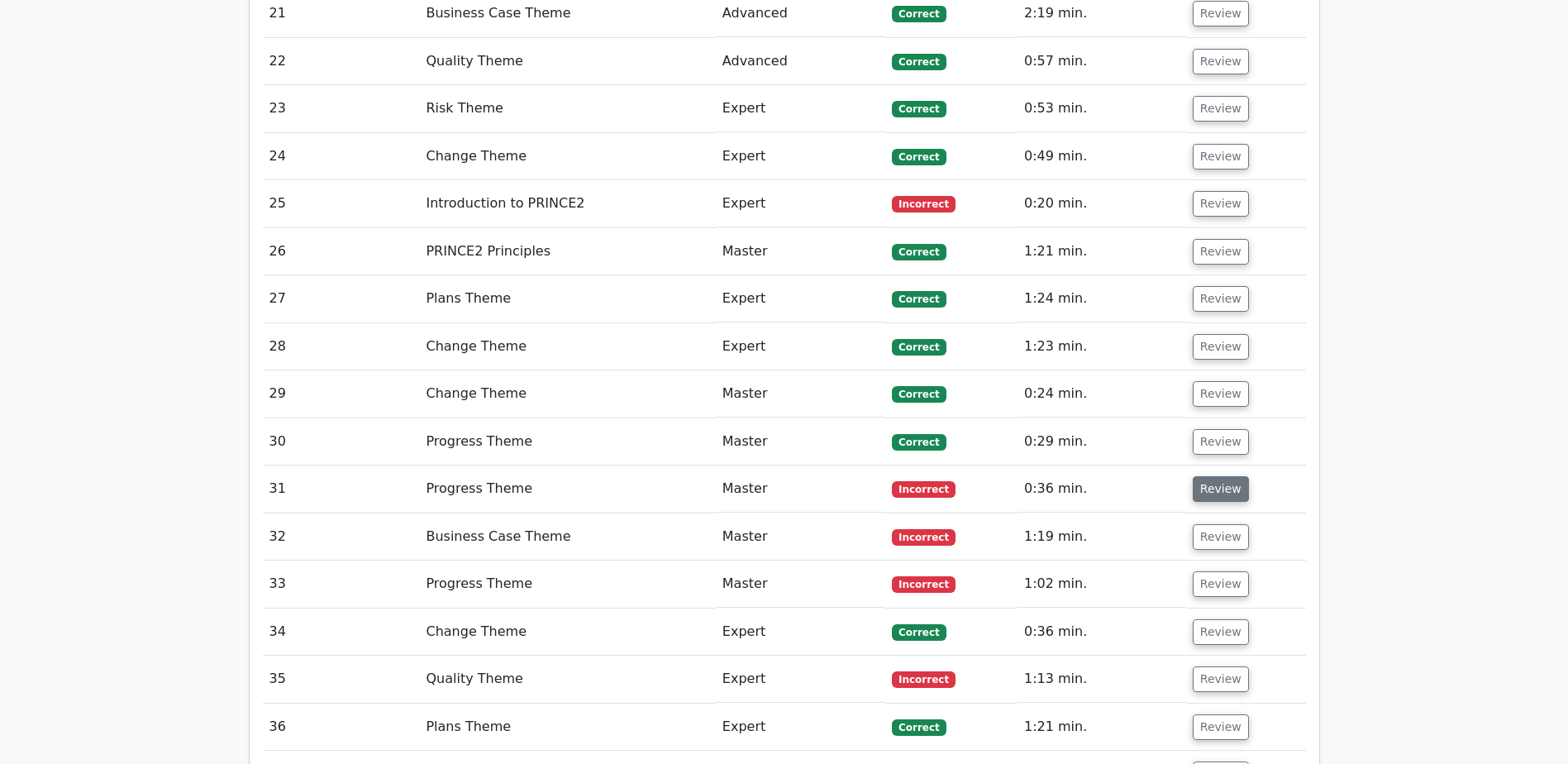
click at [1214, 481] on button "Review" at bounding box center [1221, 489] width 57 height 26
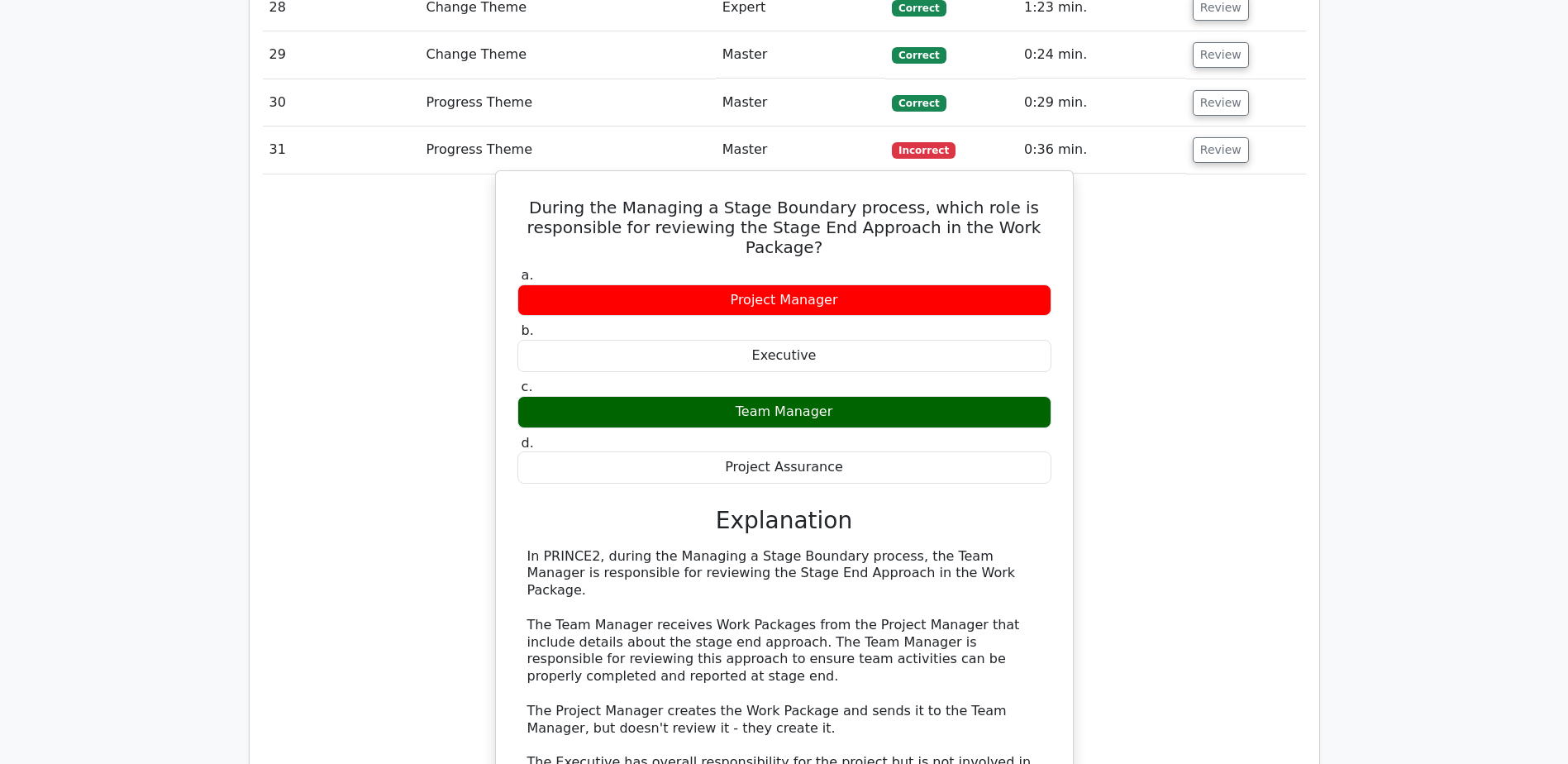
scroll to position [2398, 0]
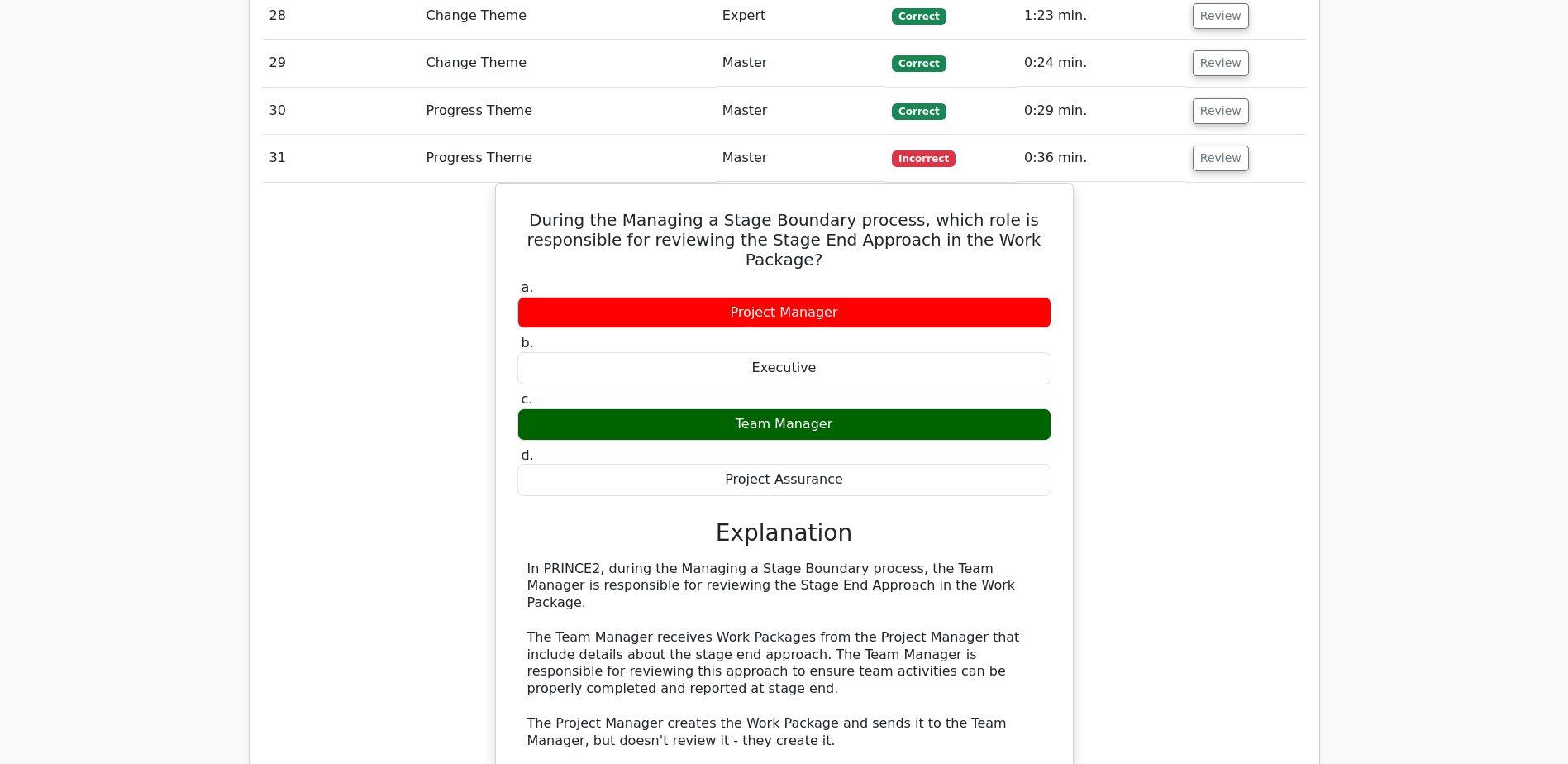
drag, startPoint x: 838, startPoint y: 525, endPoint x: 1277, endPoint y: 309, distance: 489.3
click at [1300, 339] on div "During the Managing a Stage Boundary process, which role is responsible for rev…" at bounding box center [784, 579] width 1043 height 793
click at [1208, 162] on button "Review" at bounding box center [1221, 158] width 57 height 26
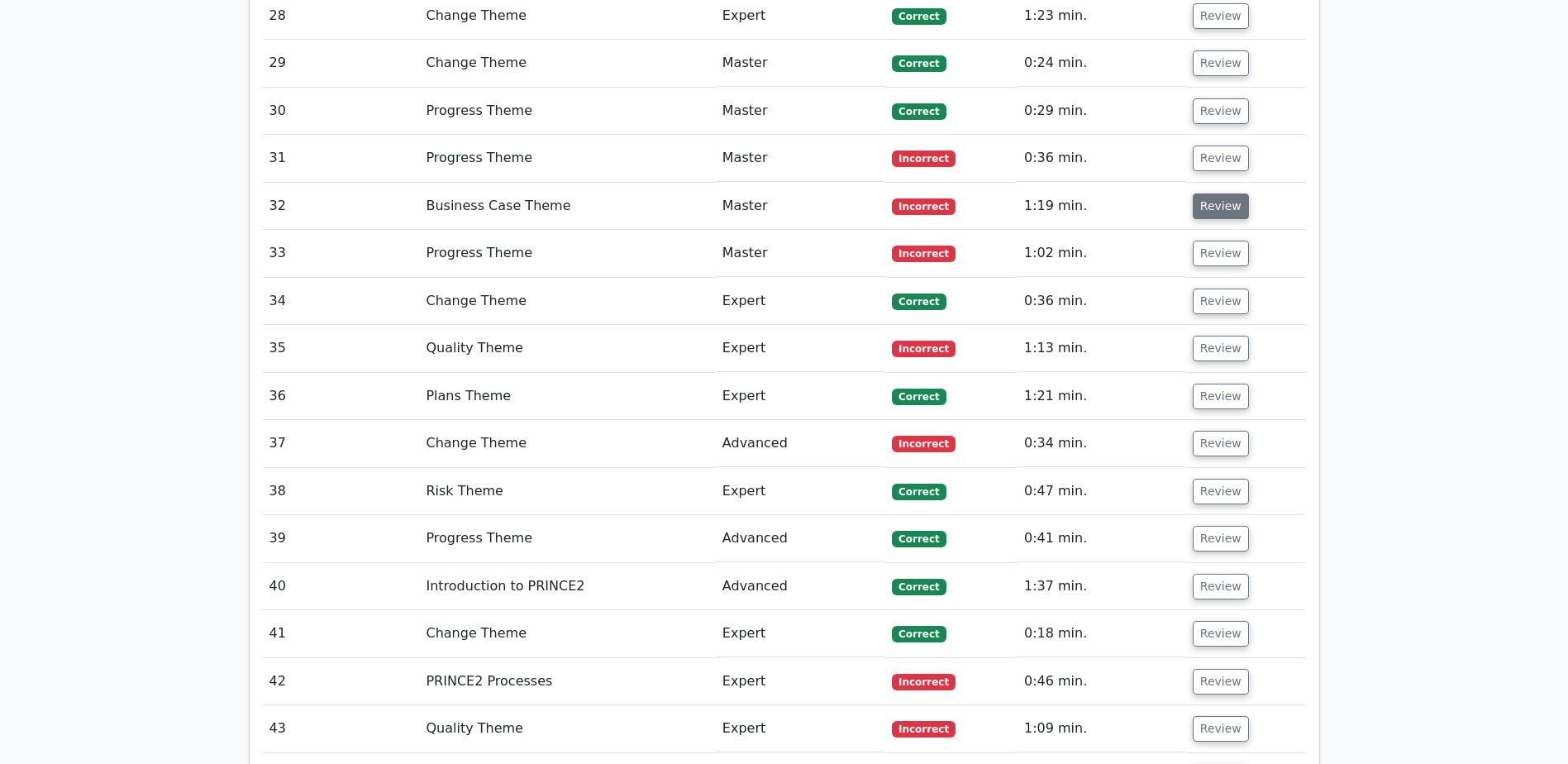
click at [1209, 217] on button "Review" at bounding box center [1221, 206] width 57 height 26
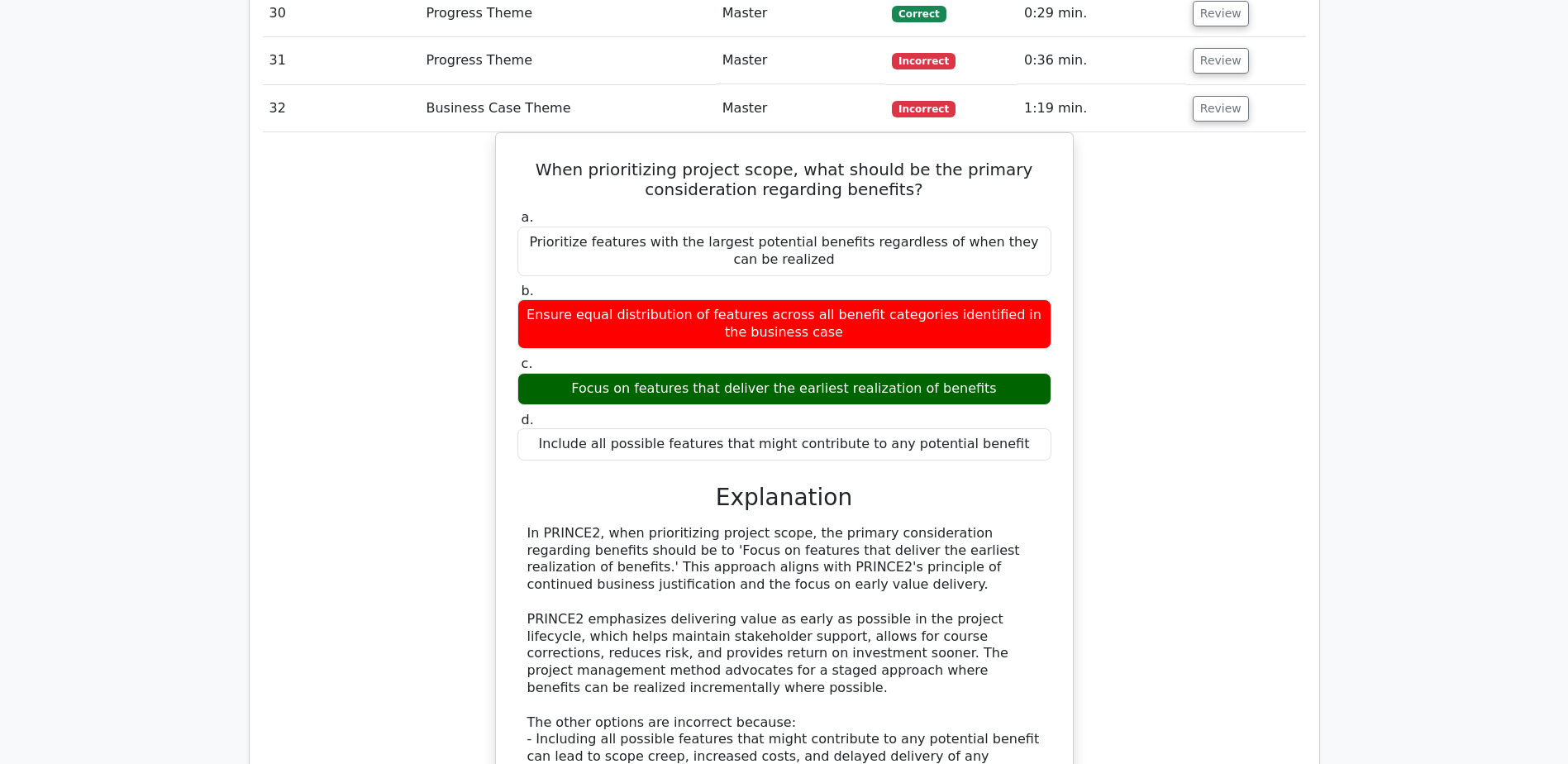
scroll to position [2233, 0]
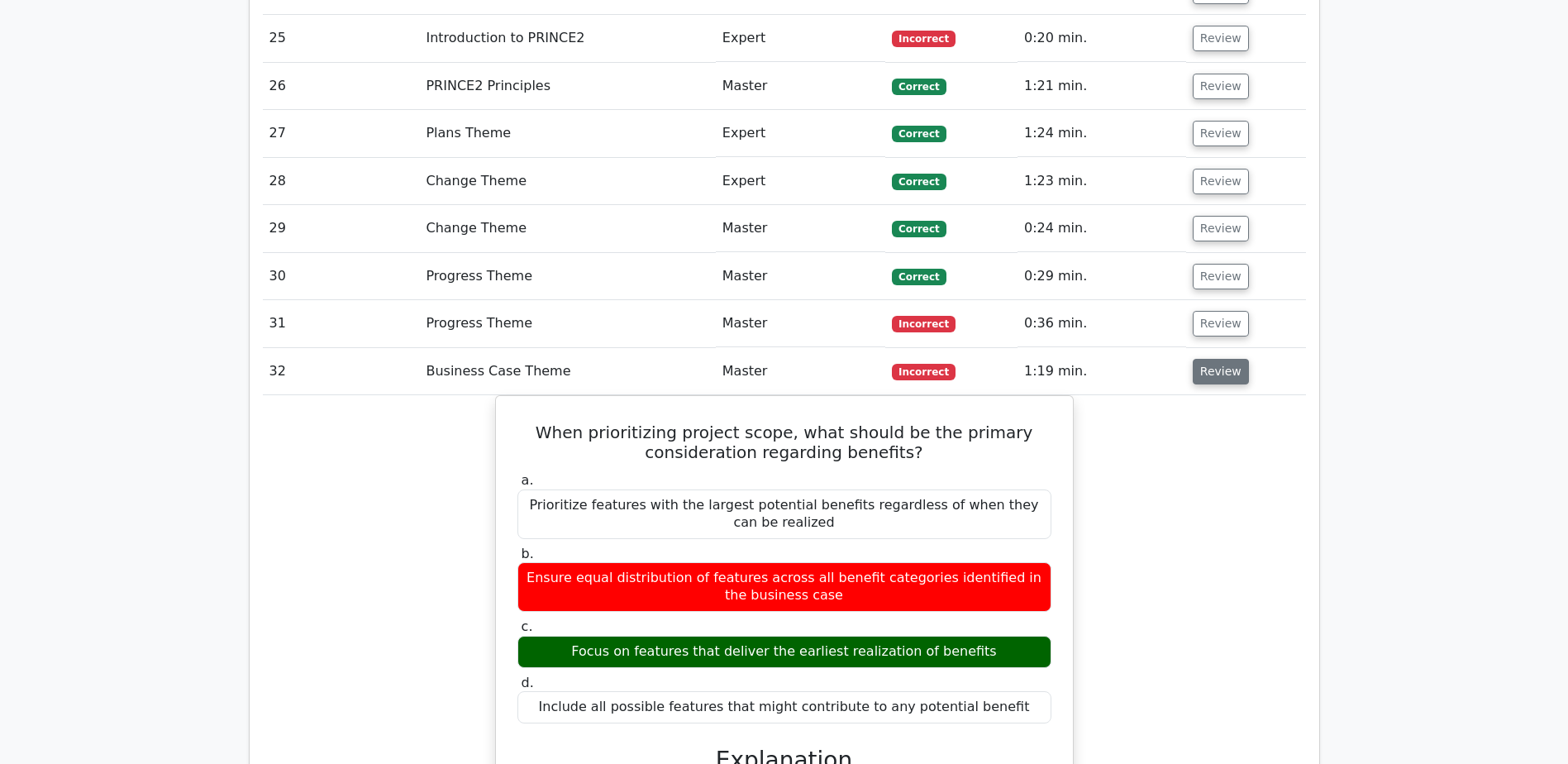
click at [1217, 370] on button "Review" at bounding box center [1221, 372] width 57 height 26
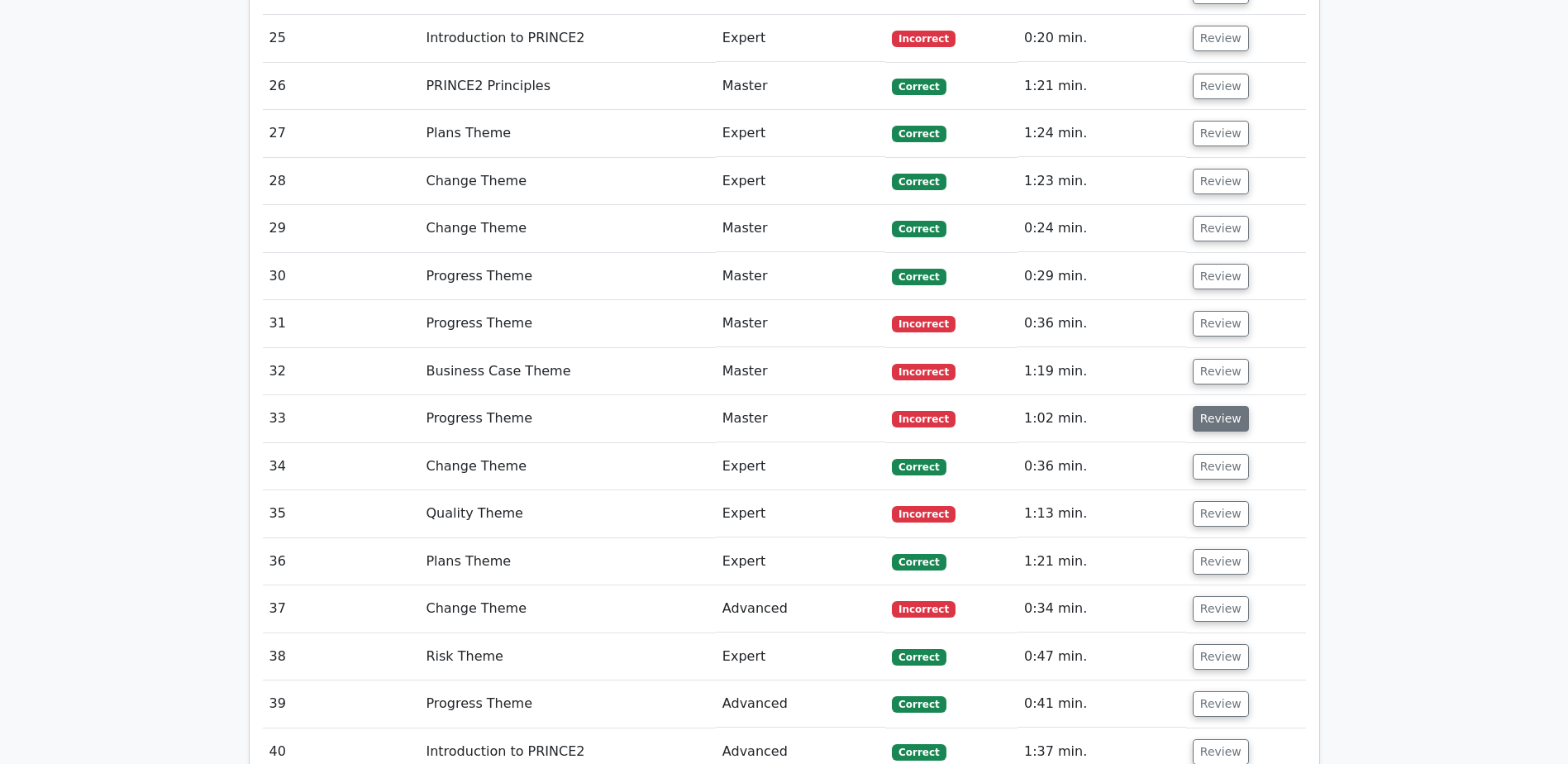
click at [1221, 420] on button "Review" at bounding box center [1221, 418] width 57 height 26
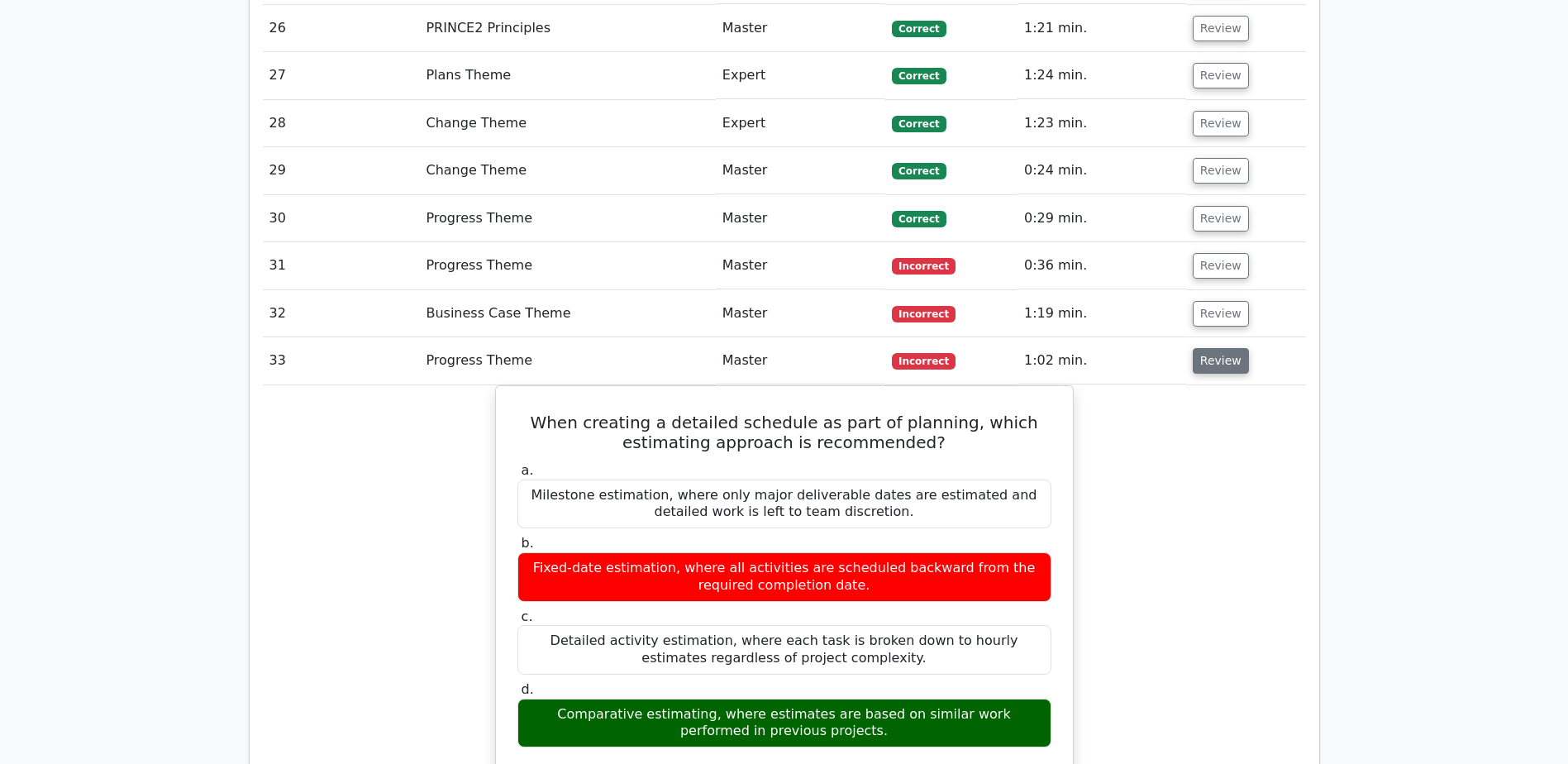
scroll to position [2315, 0]
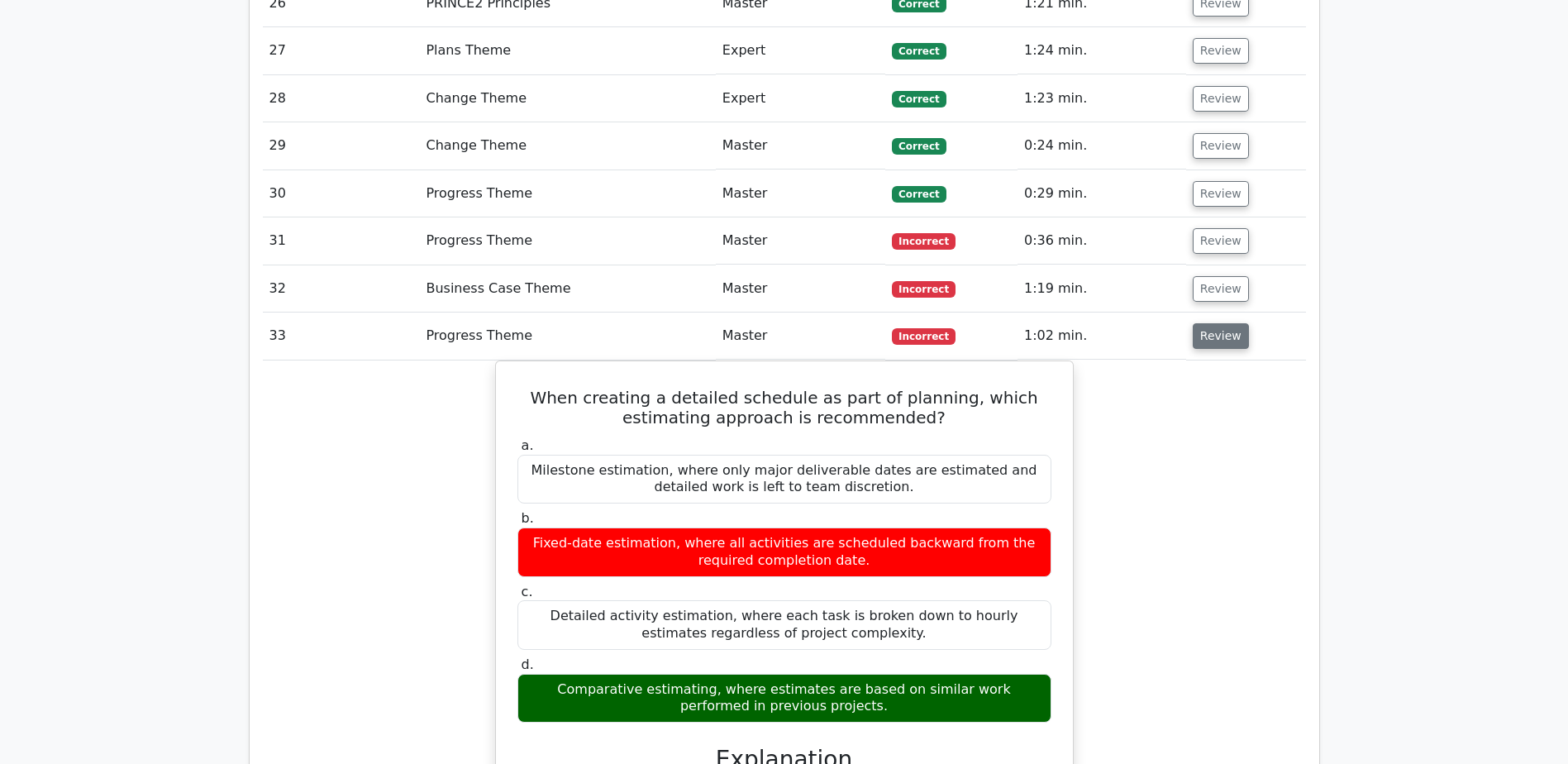
click at [1226, 338] on button "Review" at bounding box center [1221, 336] width 57 height 26
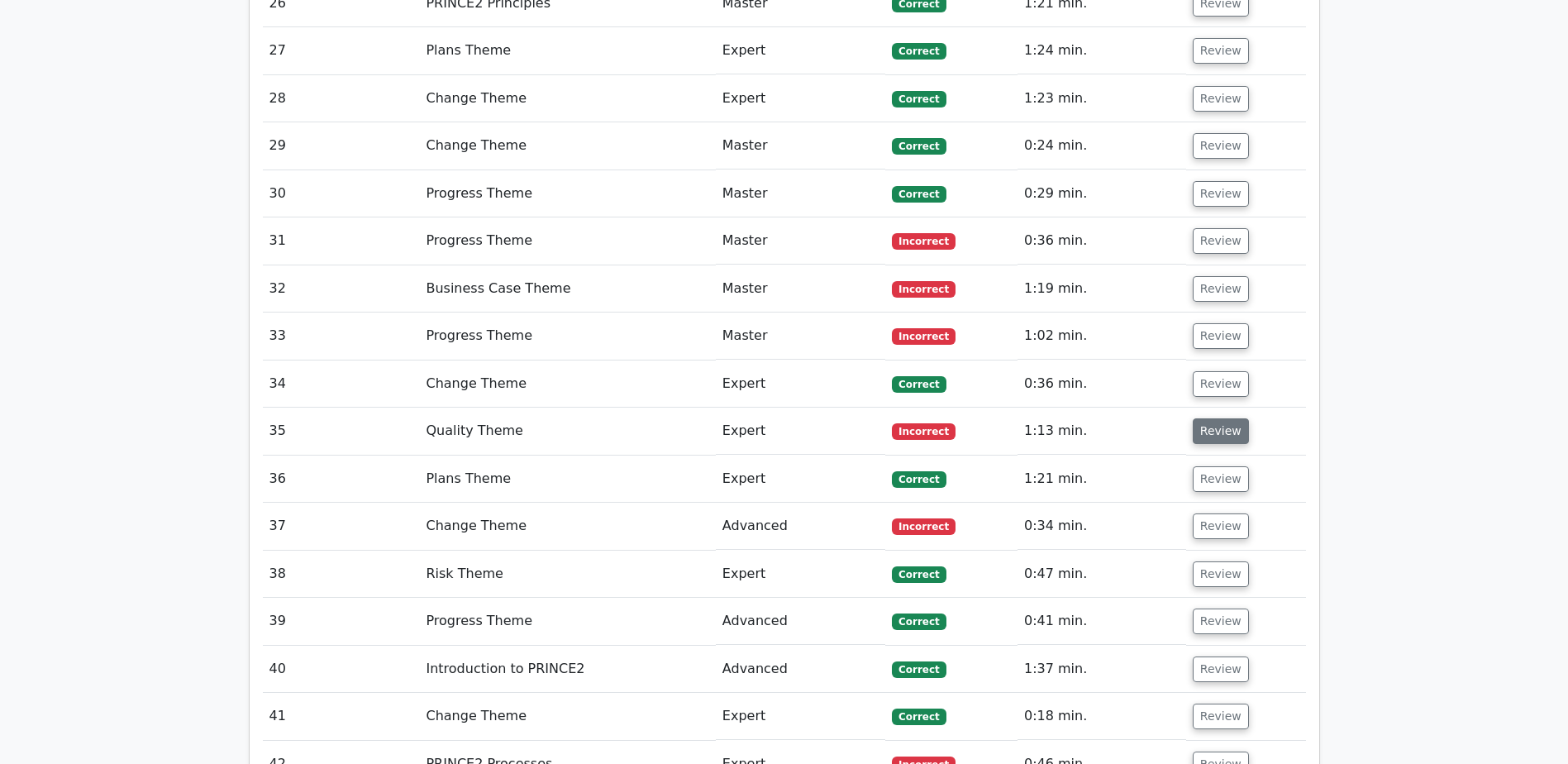
click at [1231, 431] on button "Review" at bounding box center [1221, 431] width 57 height 26
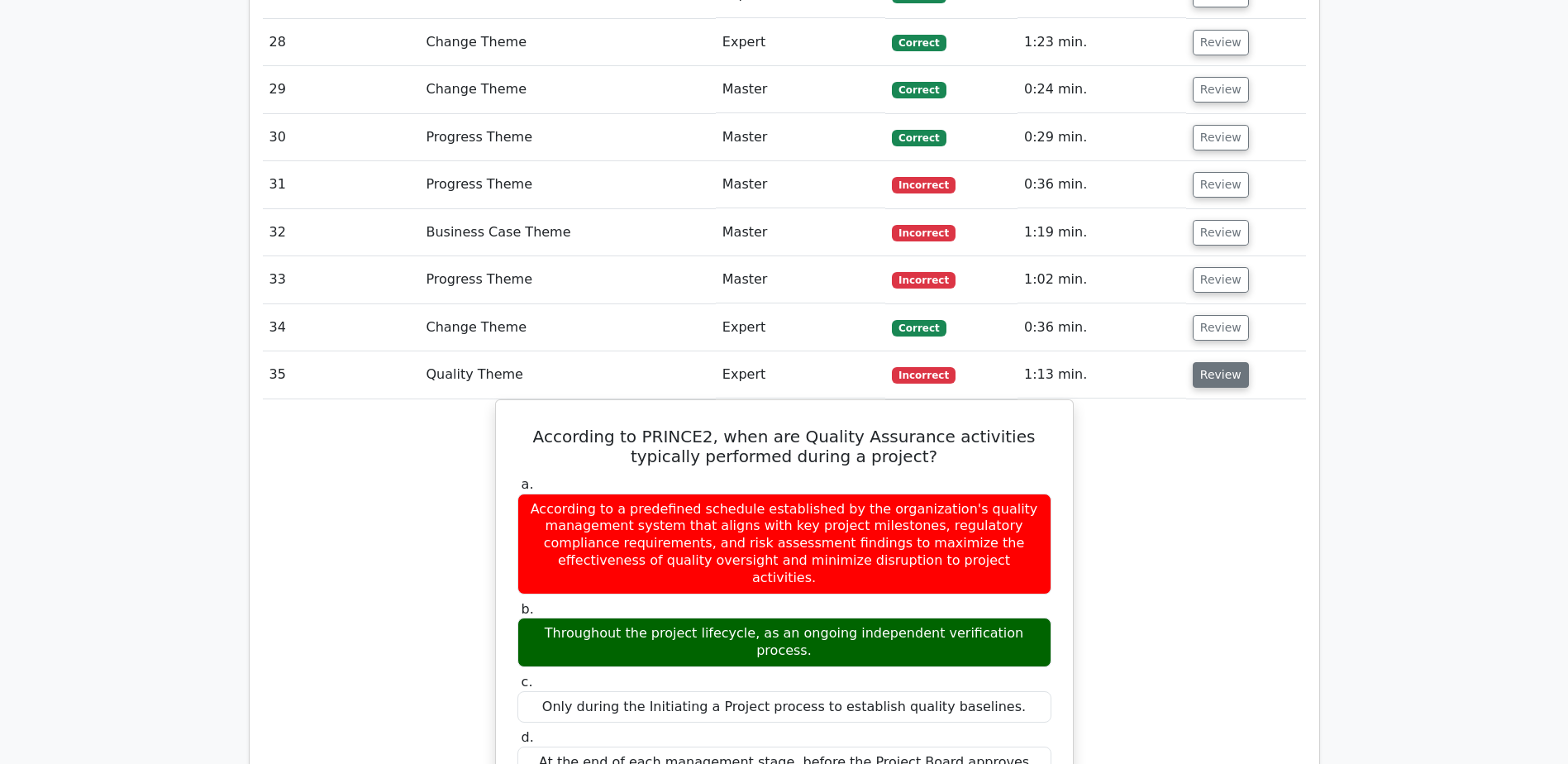
scroll to position [2398, 0]
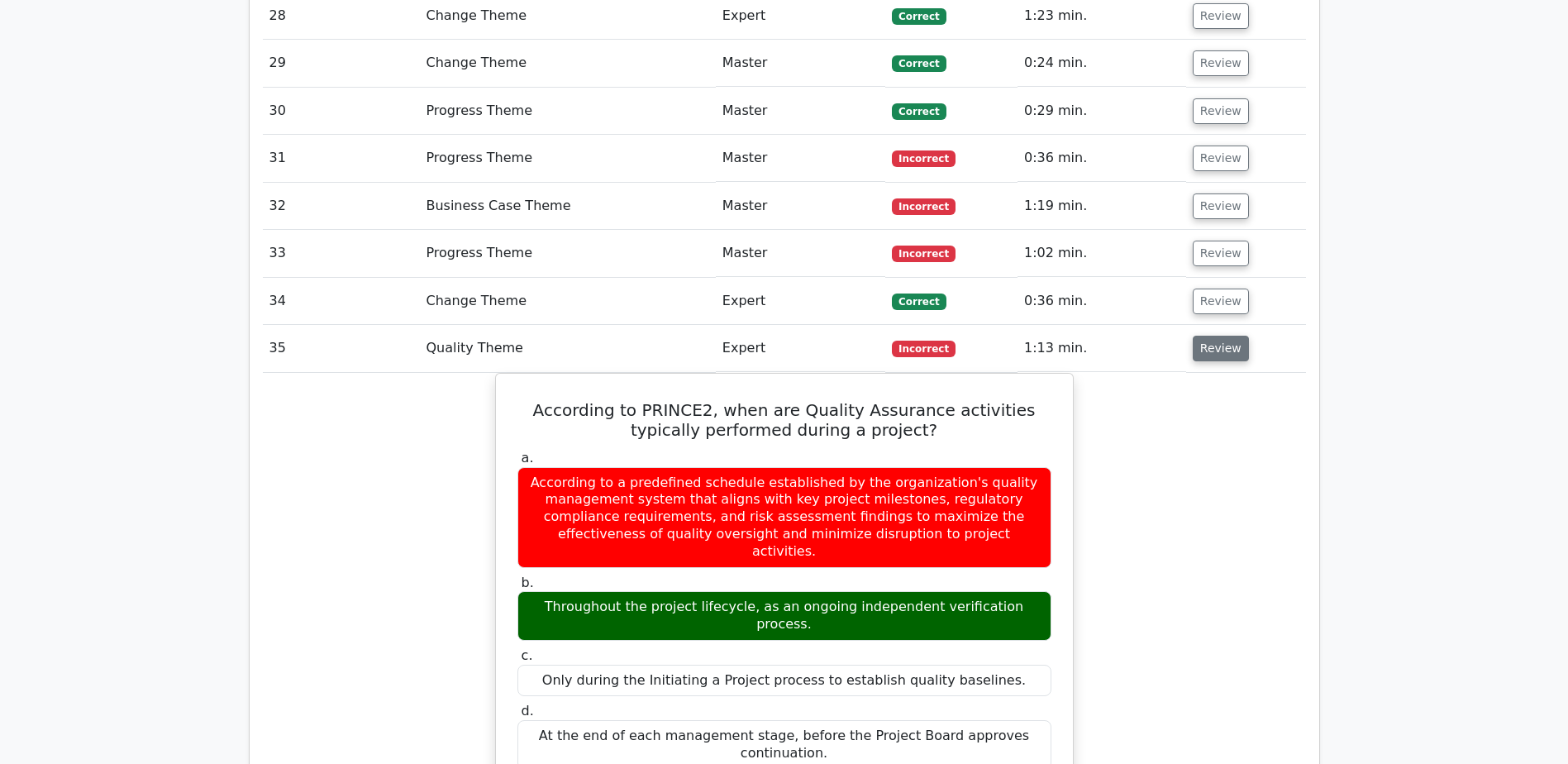
click at [1228, 348] on button "Review" at bounding box center [1221, 348] width 57 height 26
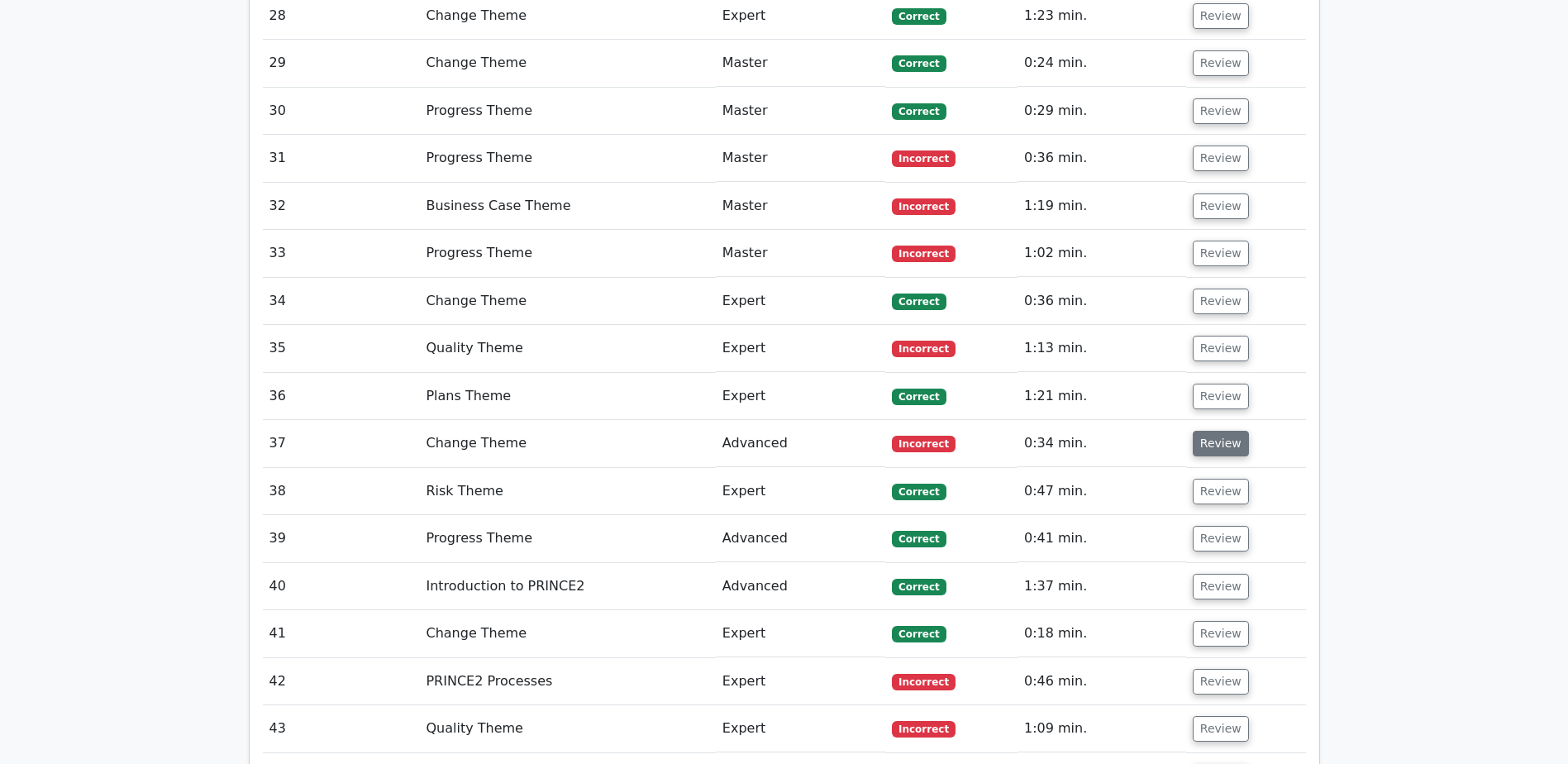
click at [1226, 435] on button "Review" at bounding box center [1221, 443] width 57 height 26
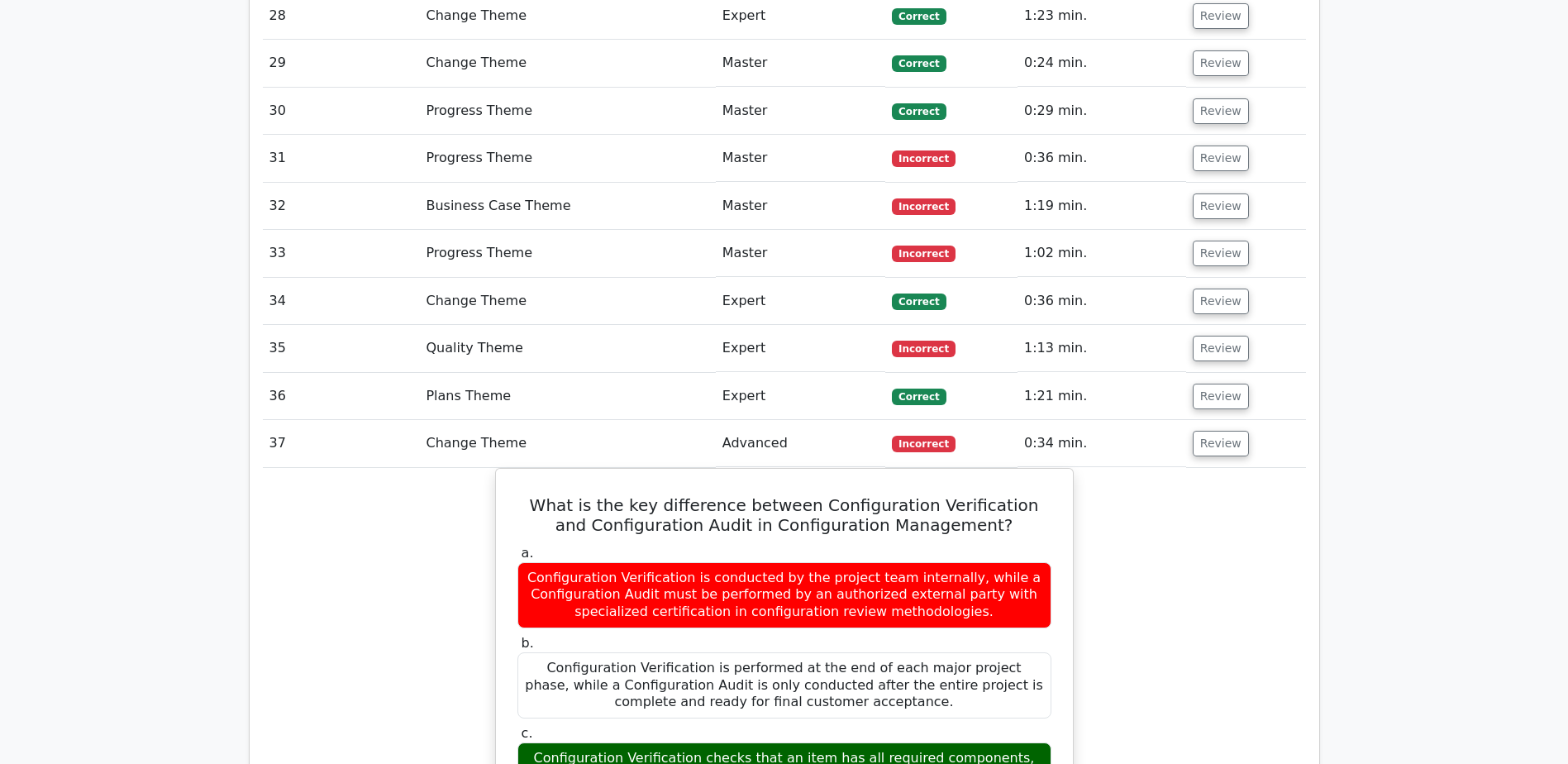
drag, startPoint x: 1226, startPoint y: 435, endPoint x: 1301, endPoint y: 531, distance: 121.8
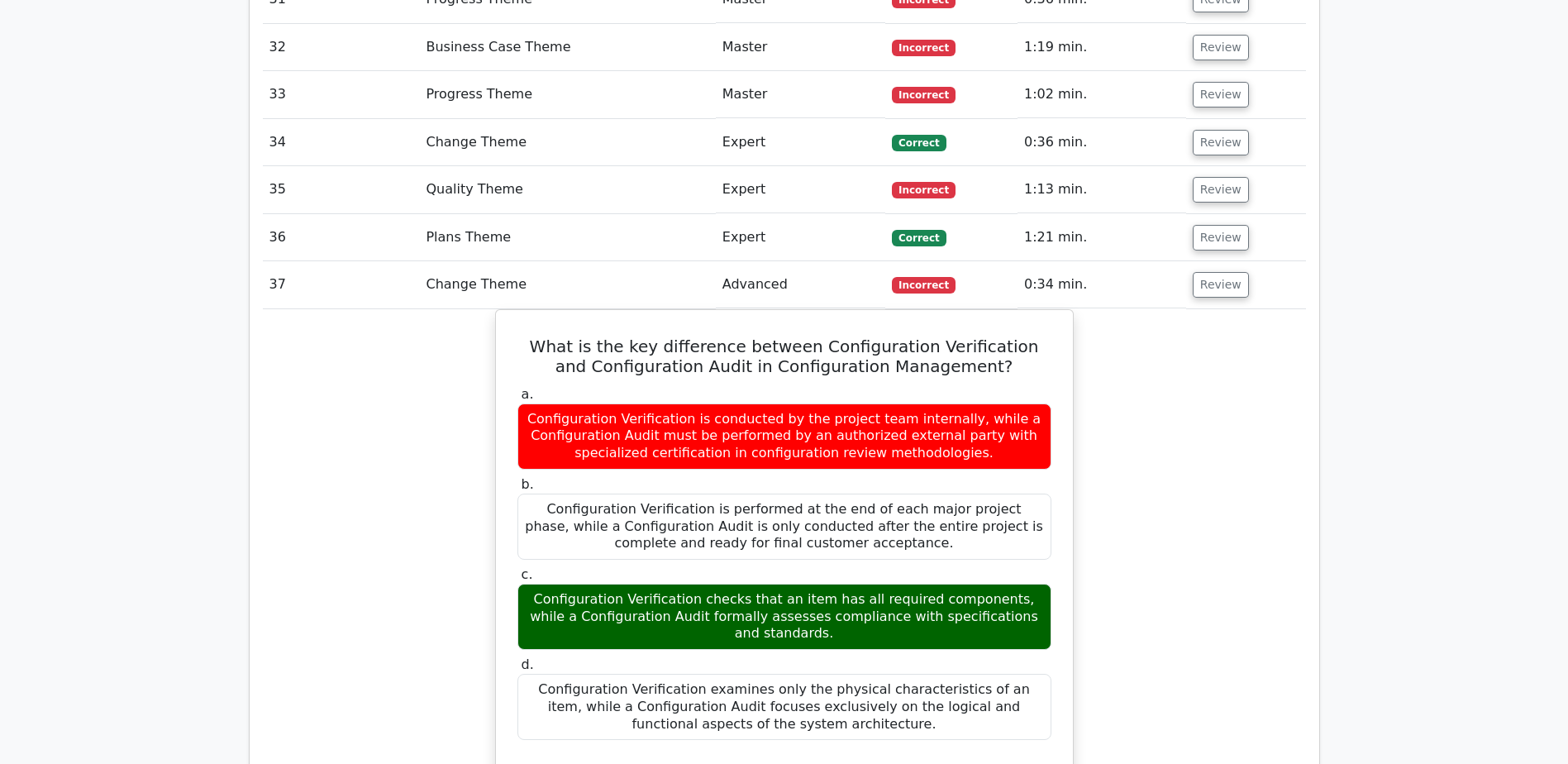
scroll to position [2563, 0]
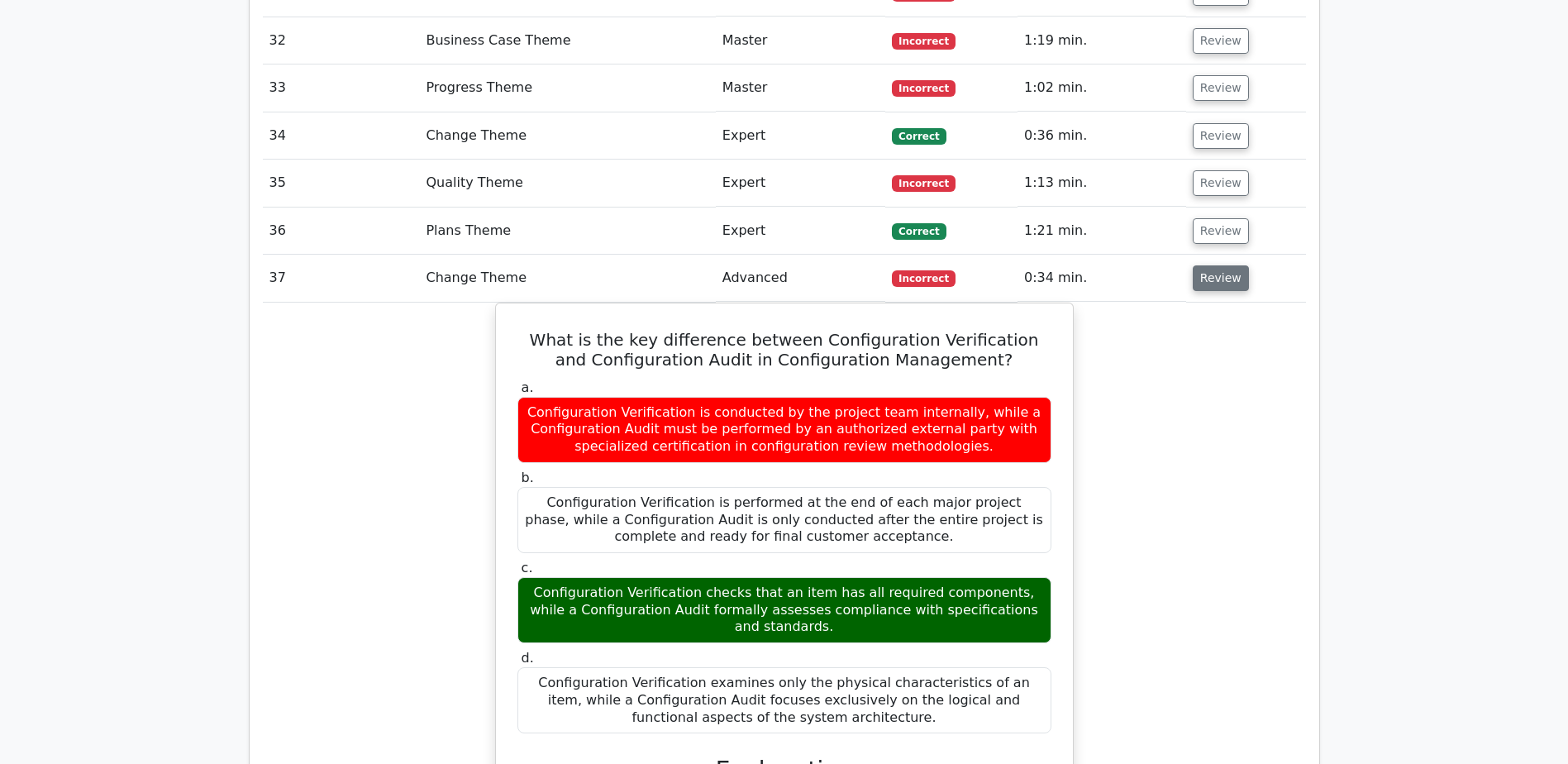
click at [1231, 280] on button "Review" at bounding box center [1221, 278] width 57 height 26
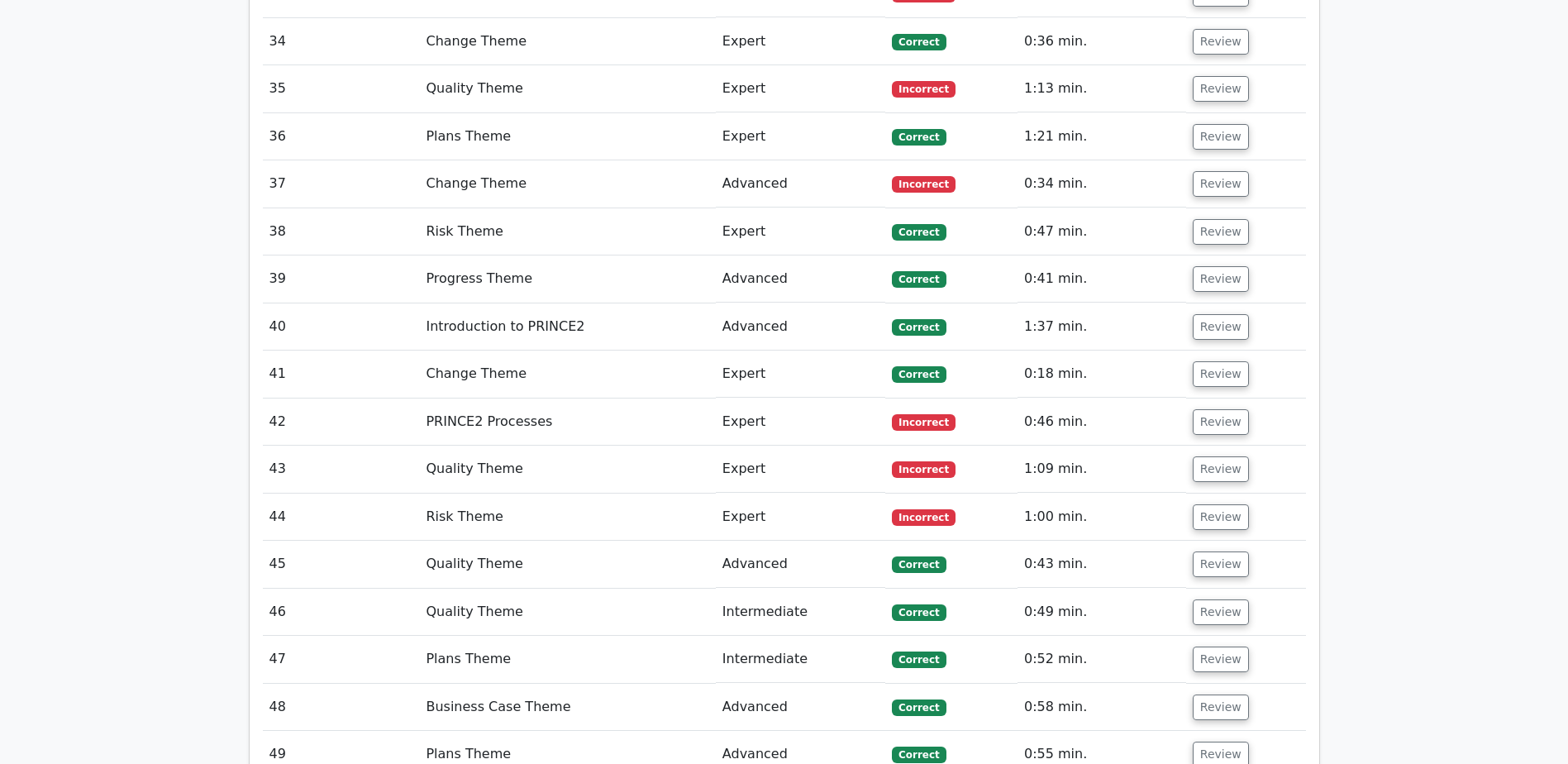
scroll to position [2646, 0]
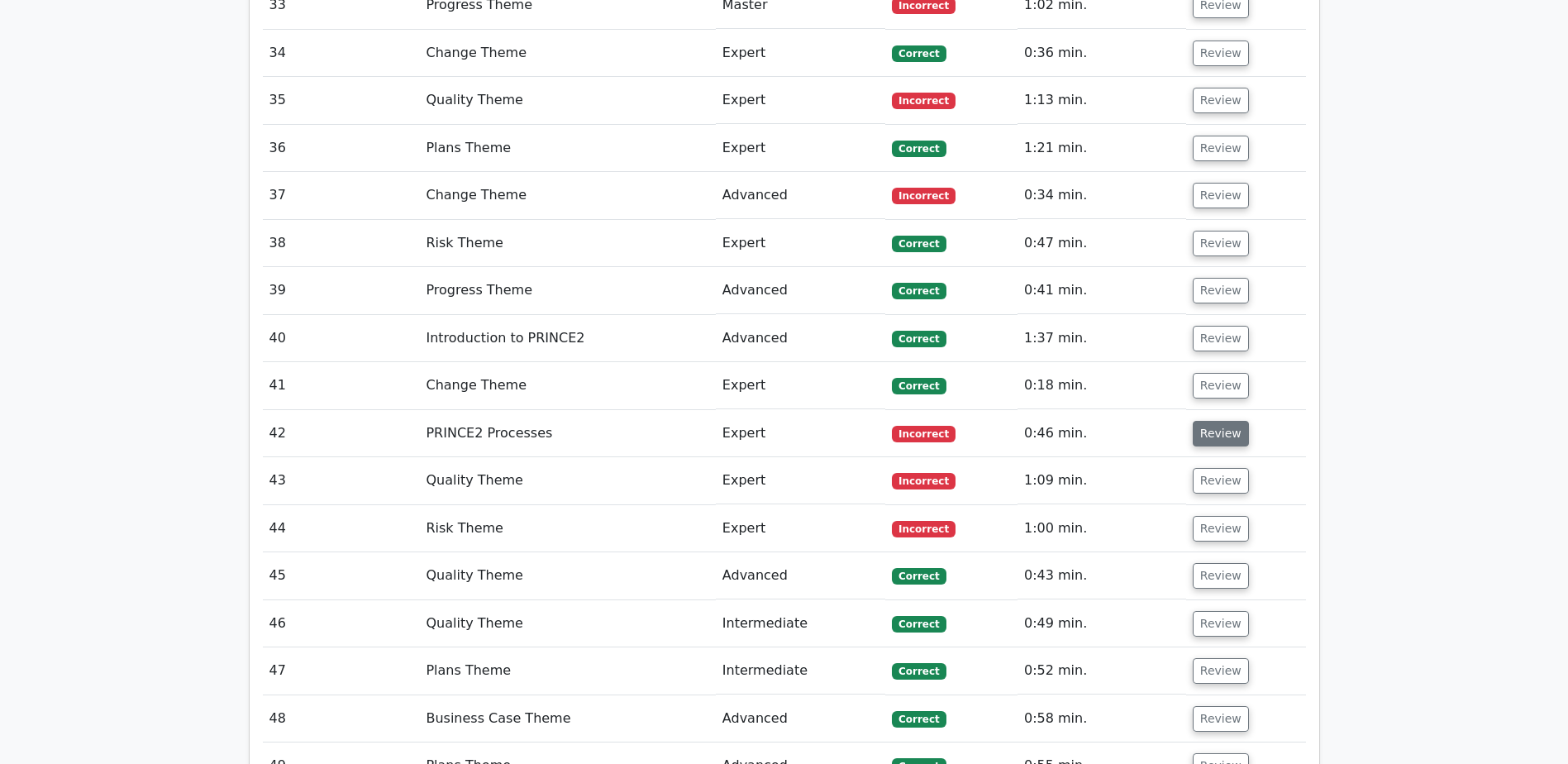
click at [1228, 436] on button "Review" at bounding box center [1221, 433] width 57 height 26
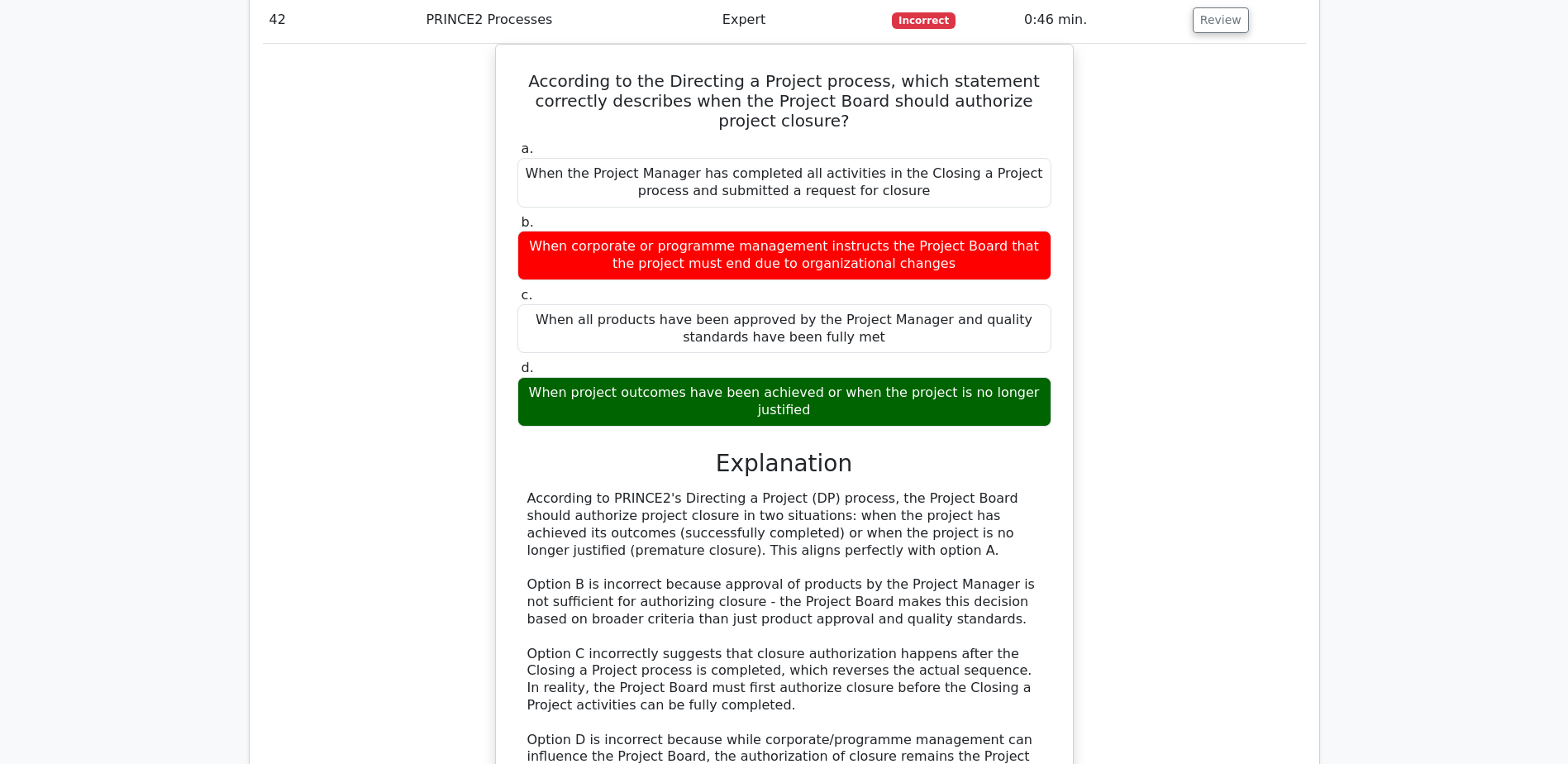
scroll to position [2977, 0]
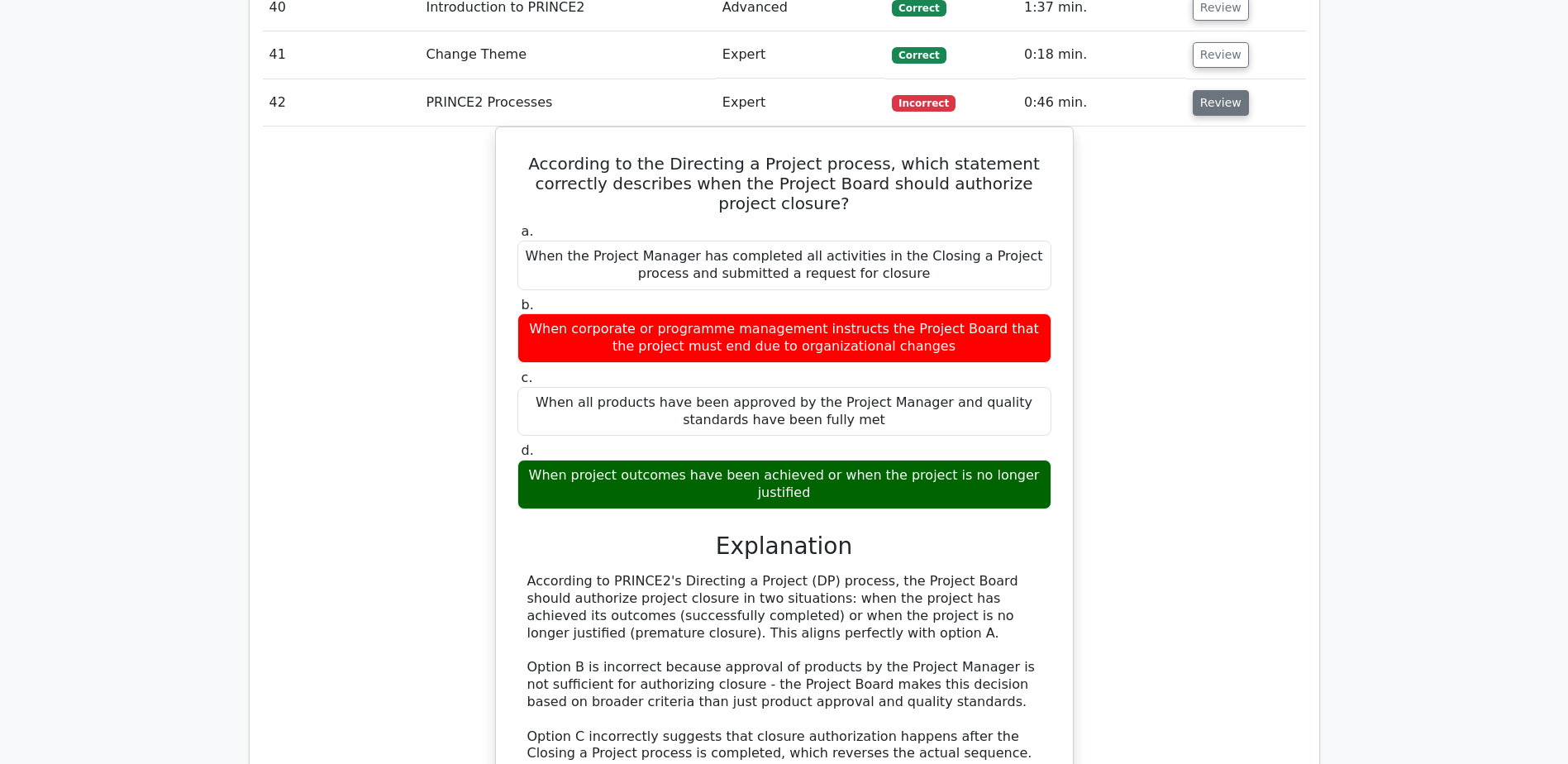
click at [1213, 101] on button "Review" at bounding box center [1221, 102] width 57 height 26
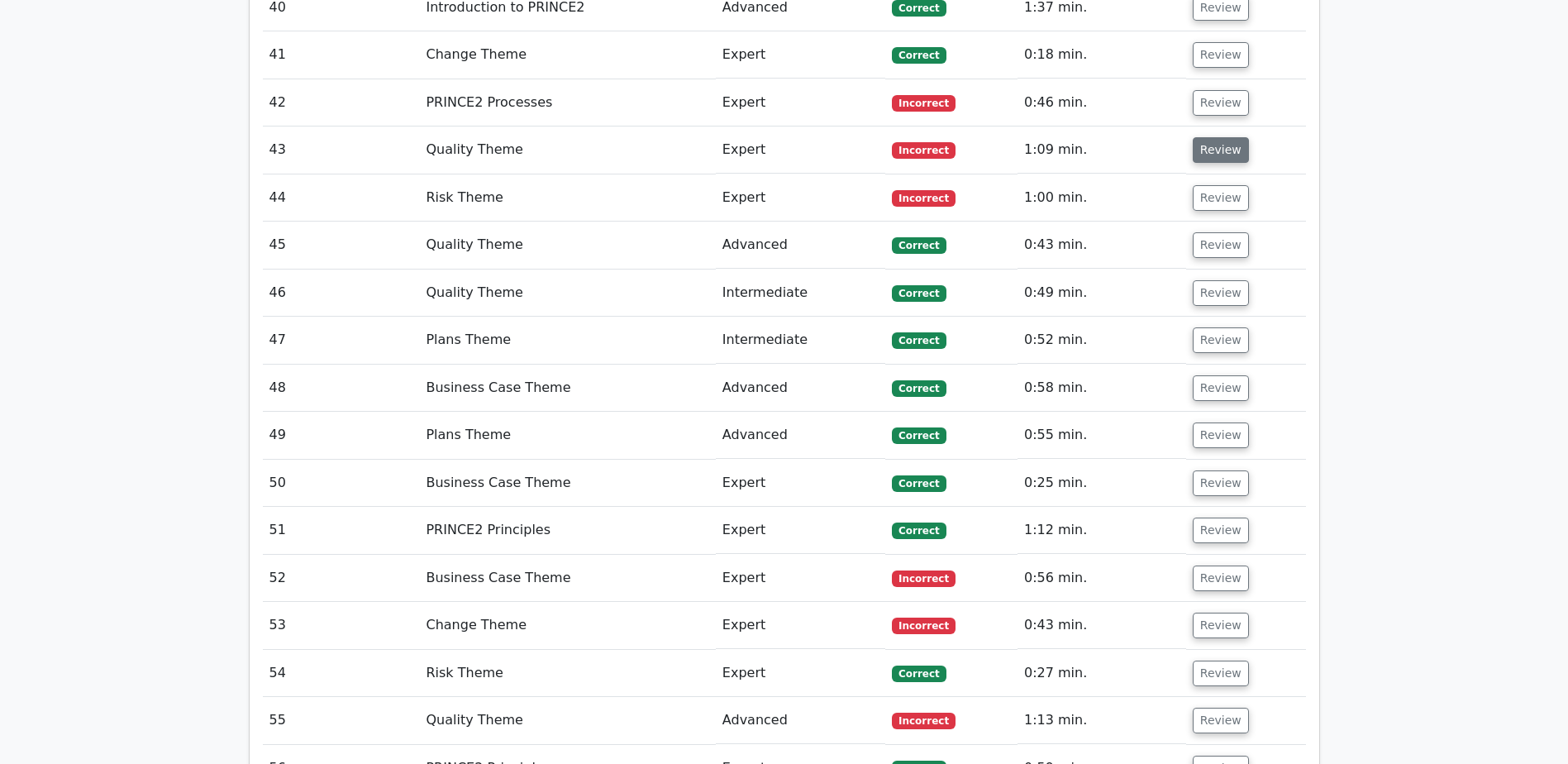
click at [1210, 147] on button "Review" at bounding box center [1221, 150] width 57 height 26
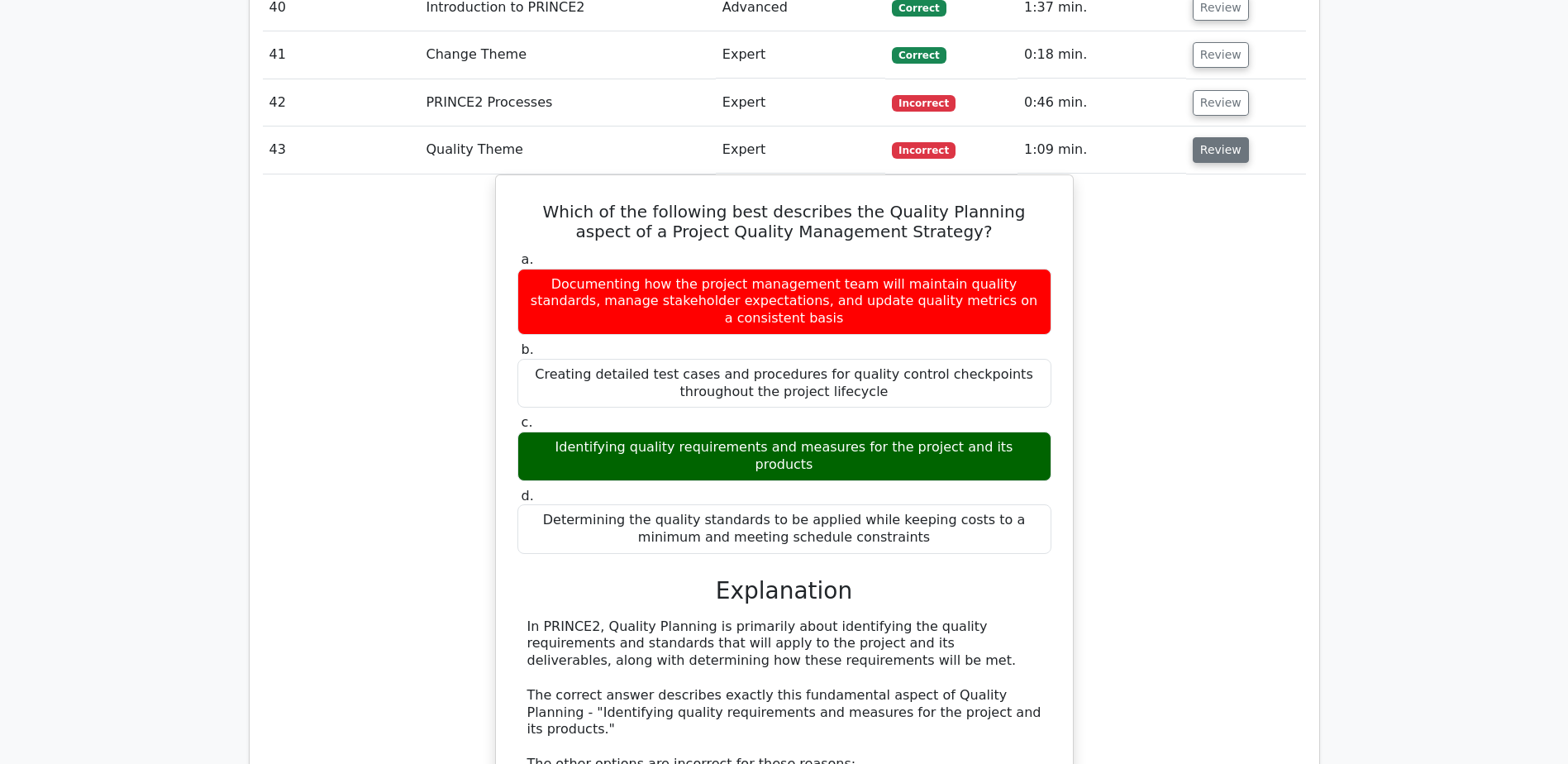
click at [1228, 154] on button "Review" at bounding box center [1221, 150] width 57 height 26
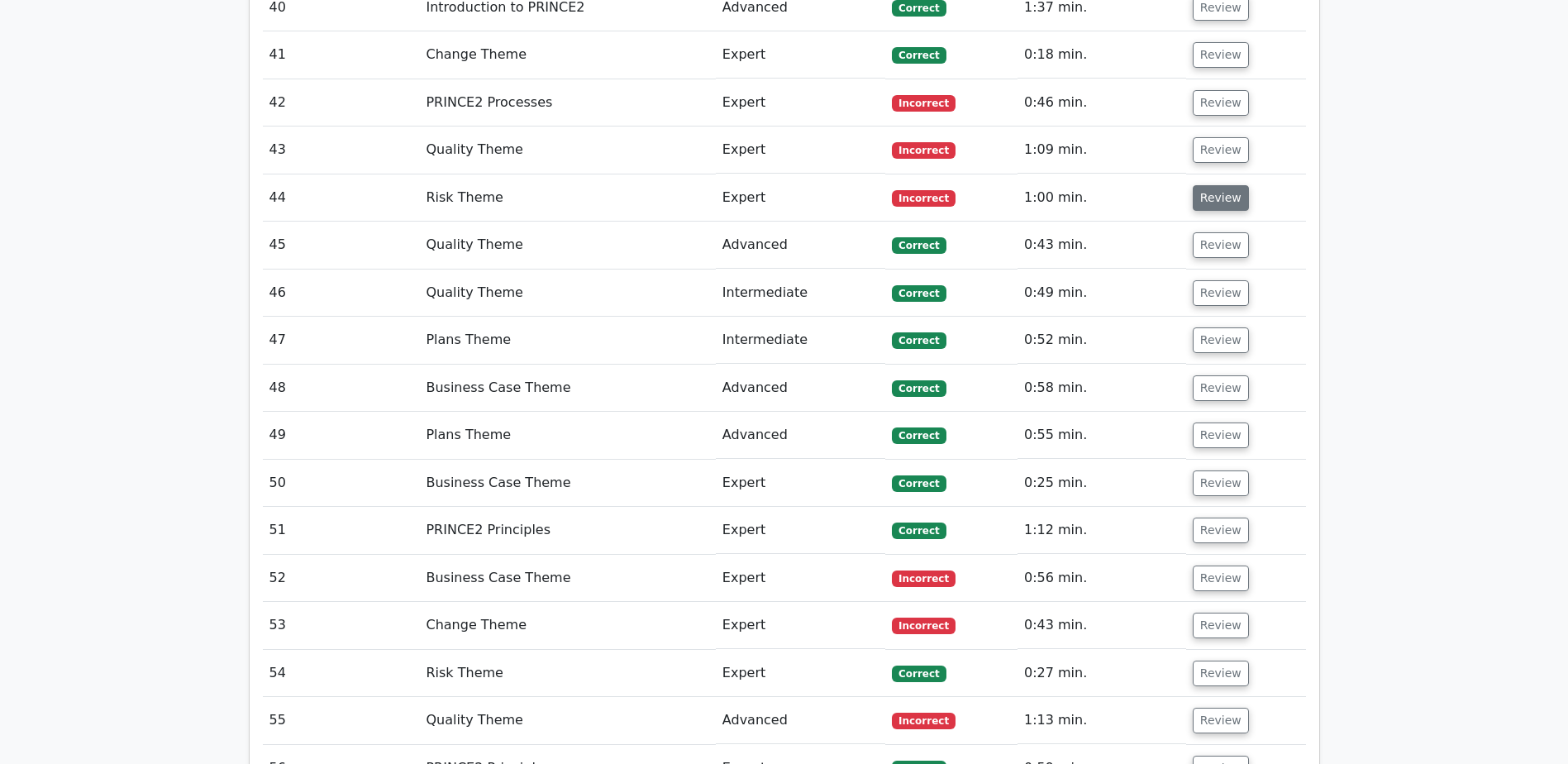
click at [1220, 200] on button "Review" at bounding box center [1221, 198] width 57 height 26
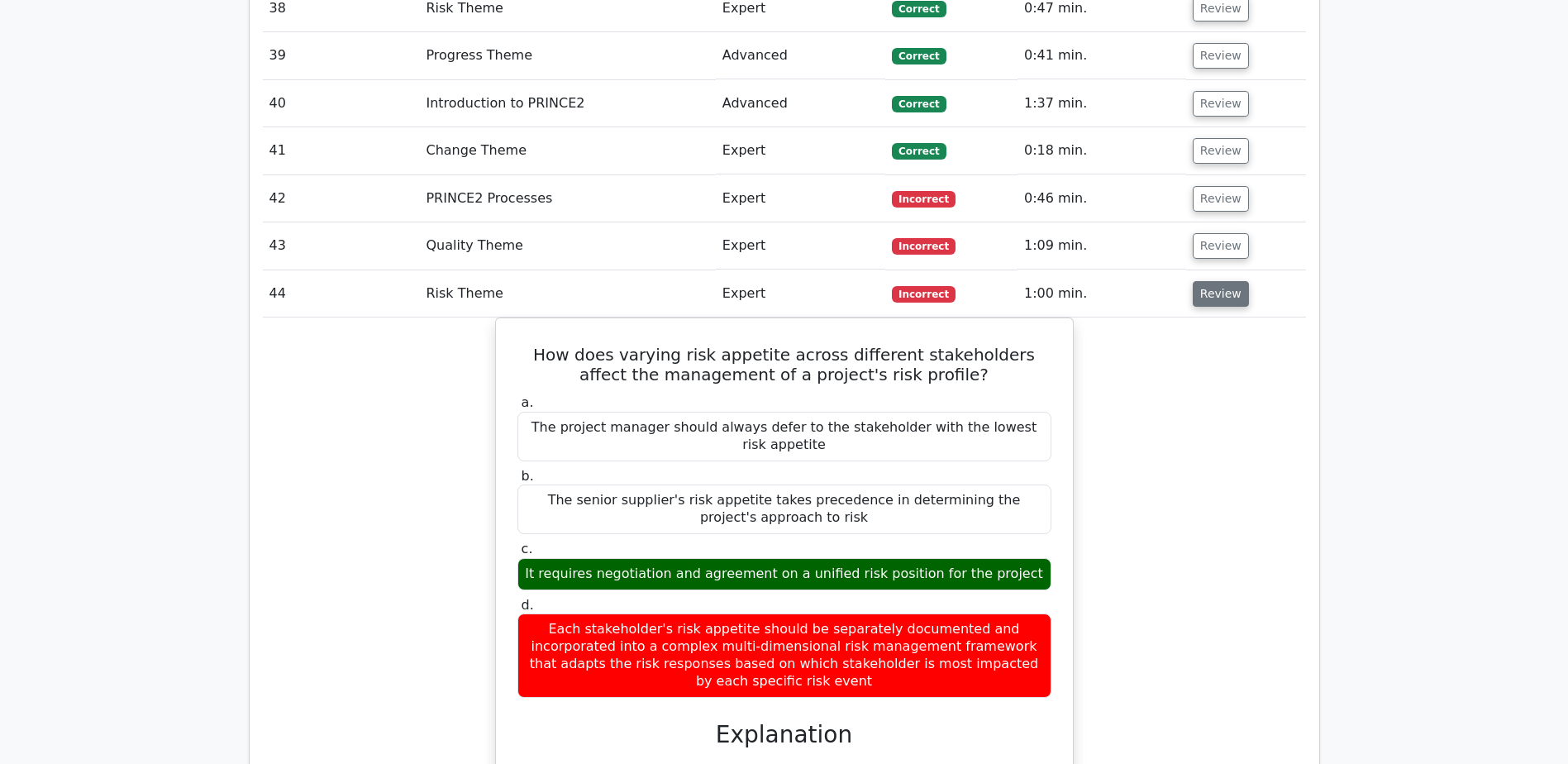
scroll to position [2812, 0]
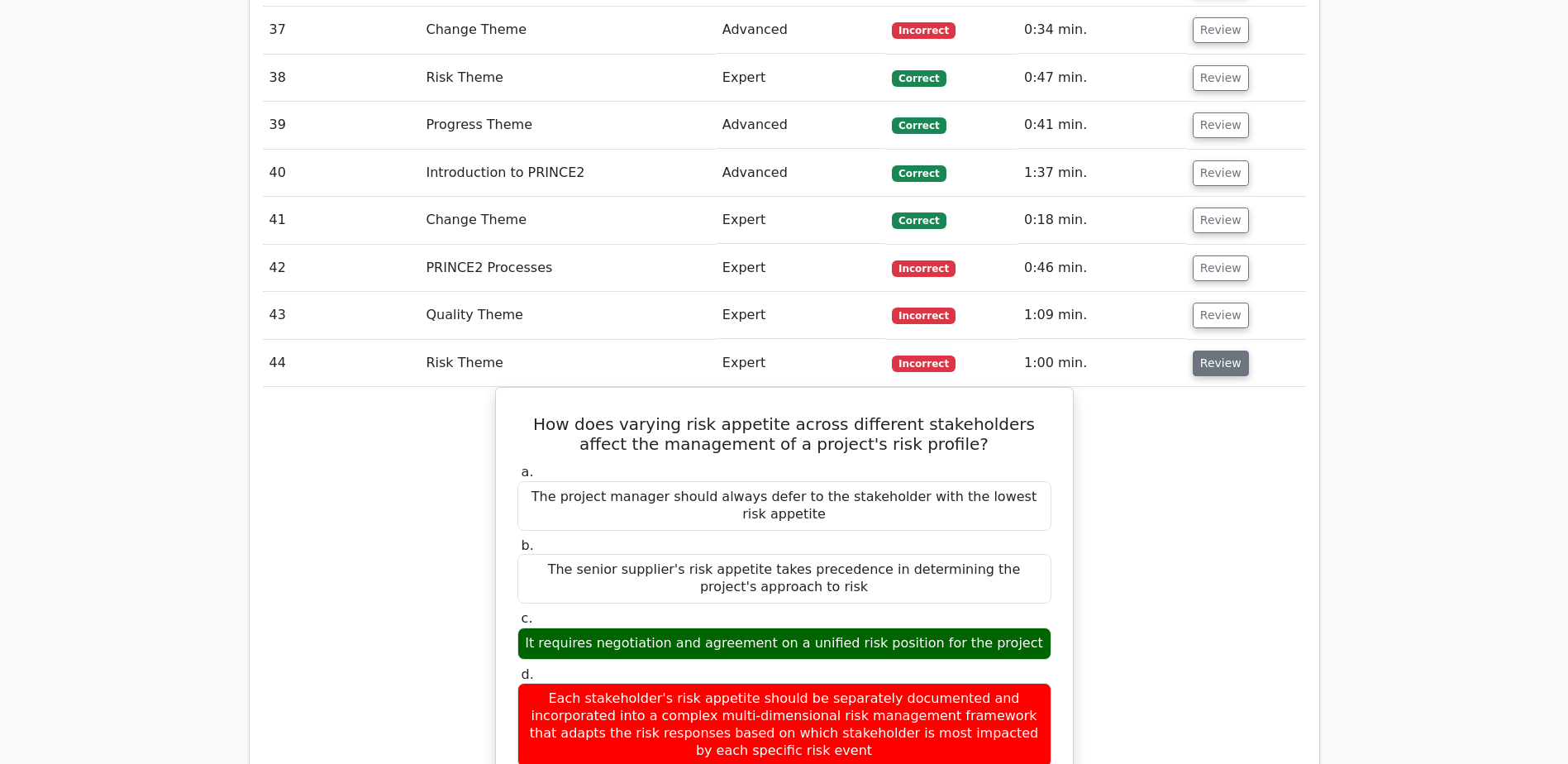
click at [1198, 366] on button "Review" at bounding box center [1221, 363] width 57 height 26
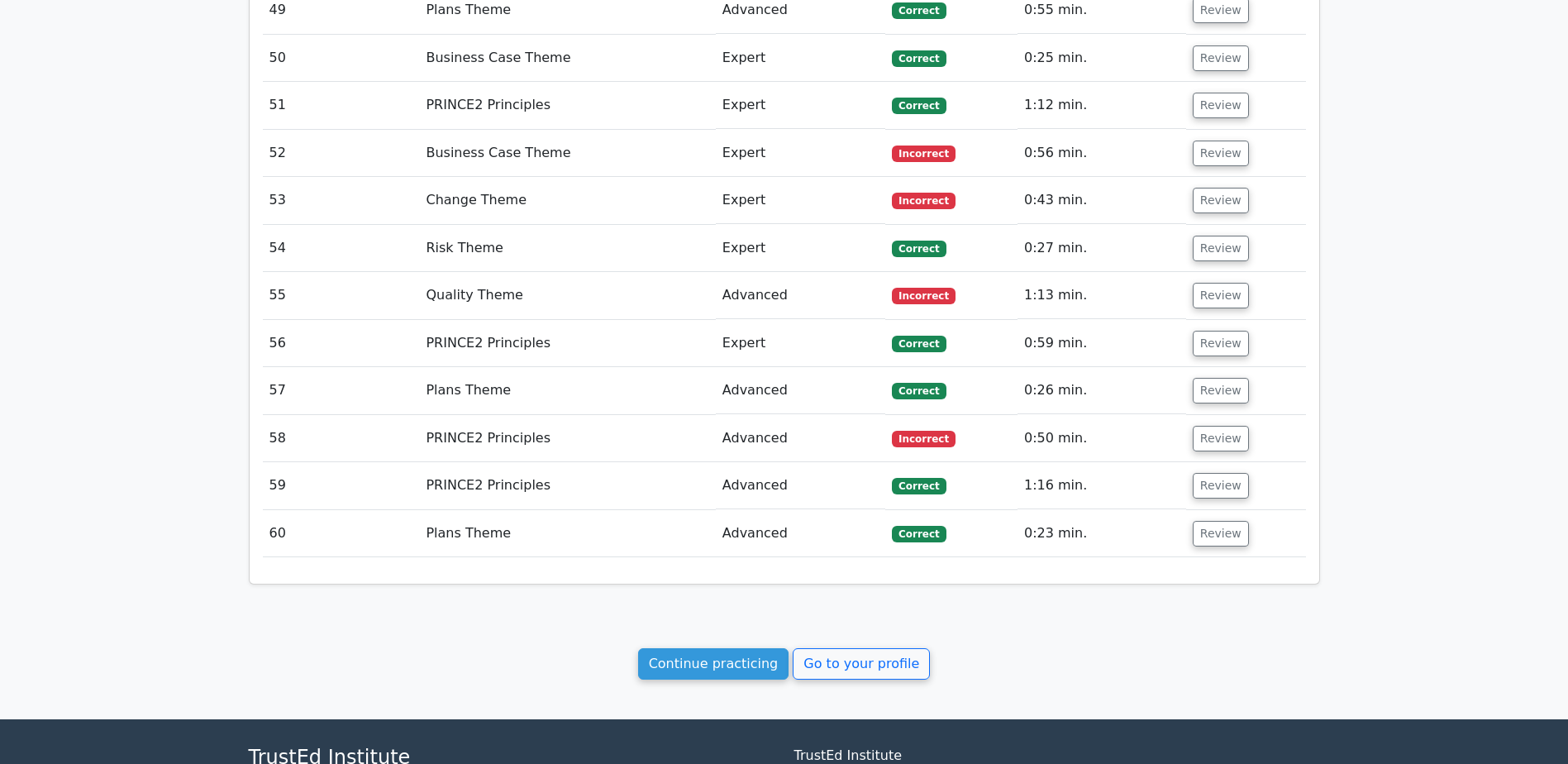
scroll to position [3308, 0]
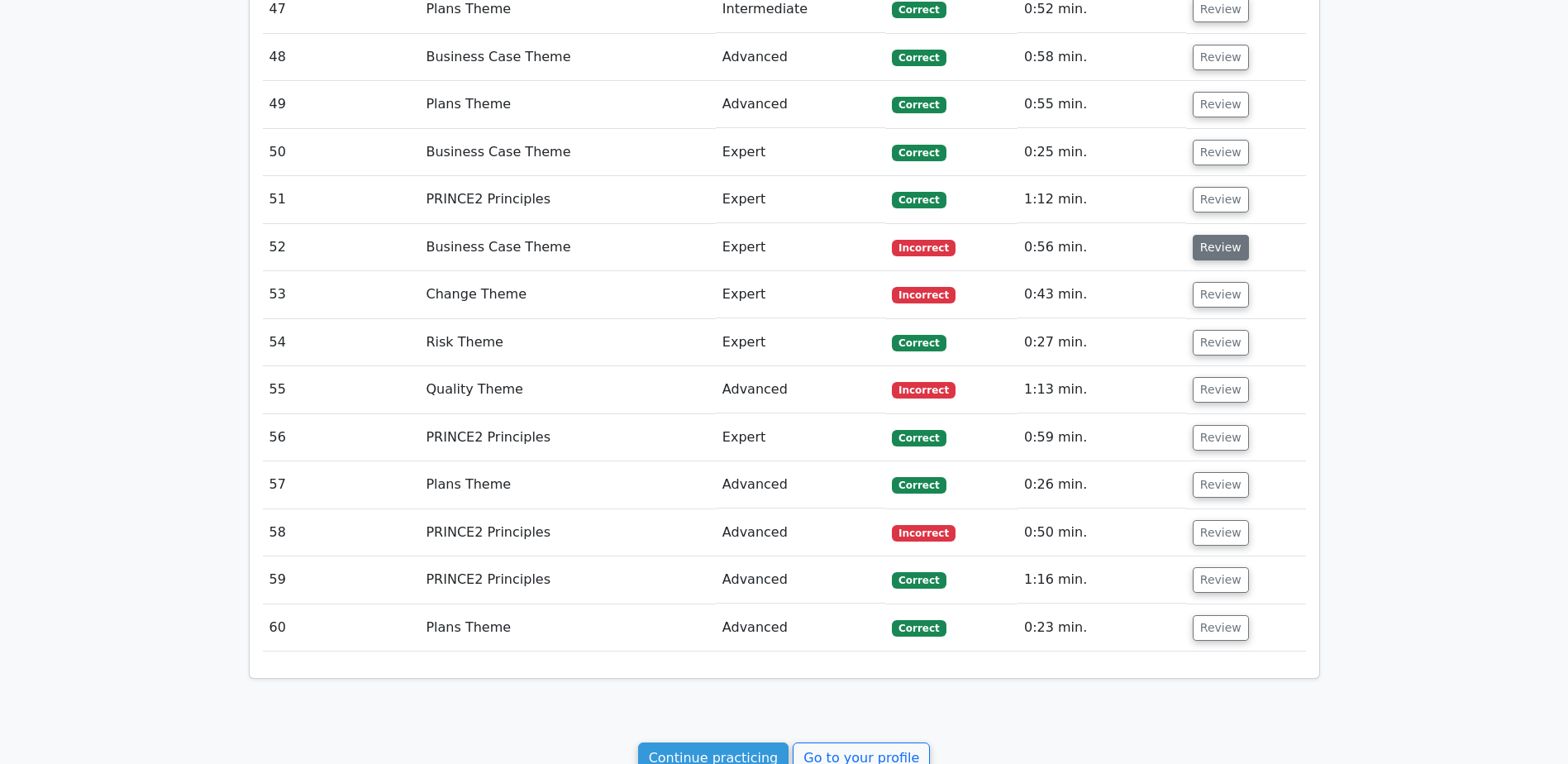
click at [1235, 250] on button "Review" at bounding box center [1221, 247] width 57 height 26
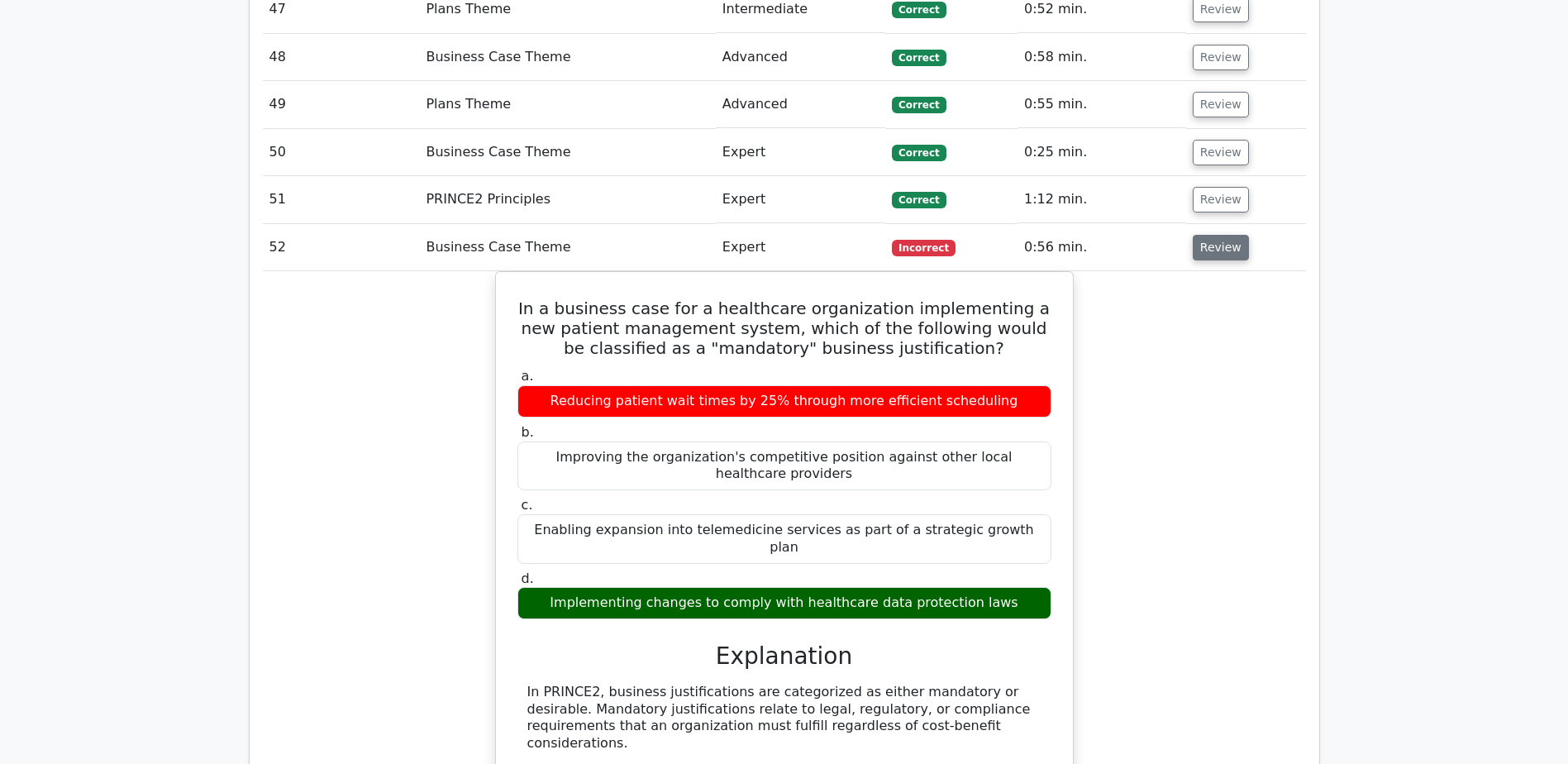
click at [1230, 248] on button "Review" at bounding box center [1221, 247] width 57 height 26
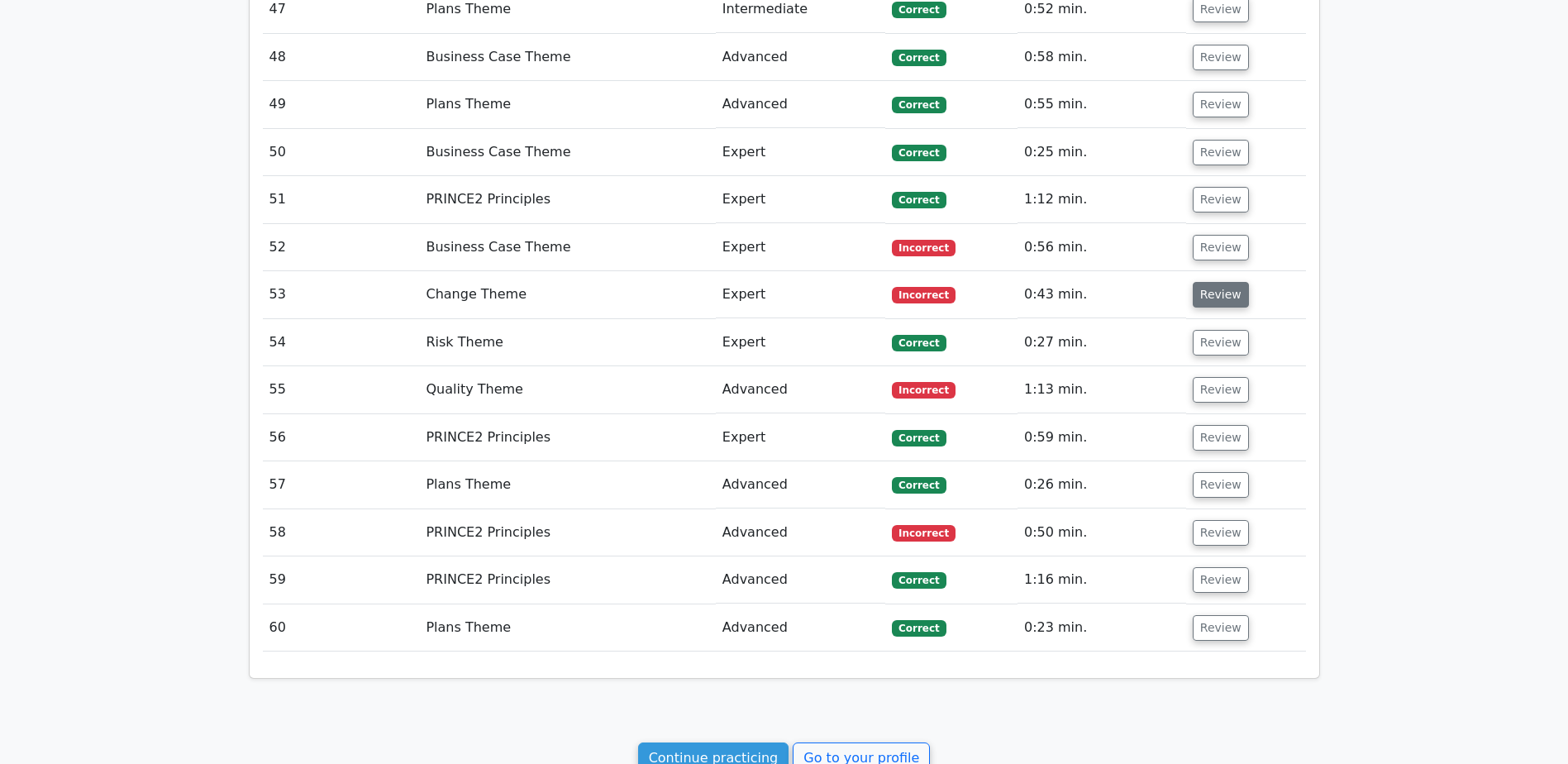
click at [1236, 290] on button "Review" at bounding box center [1221, 294] width 57 height 26
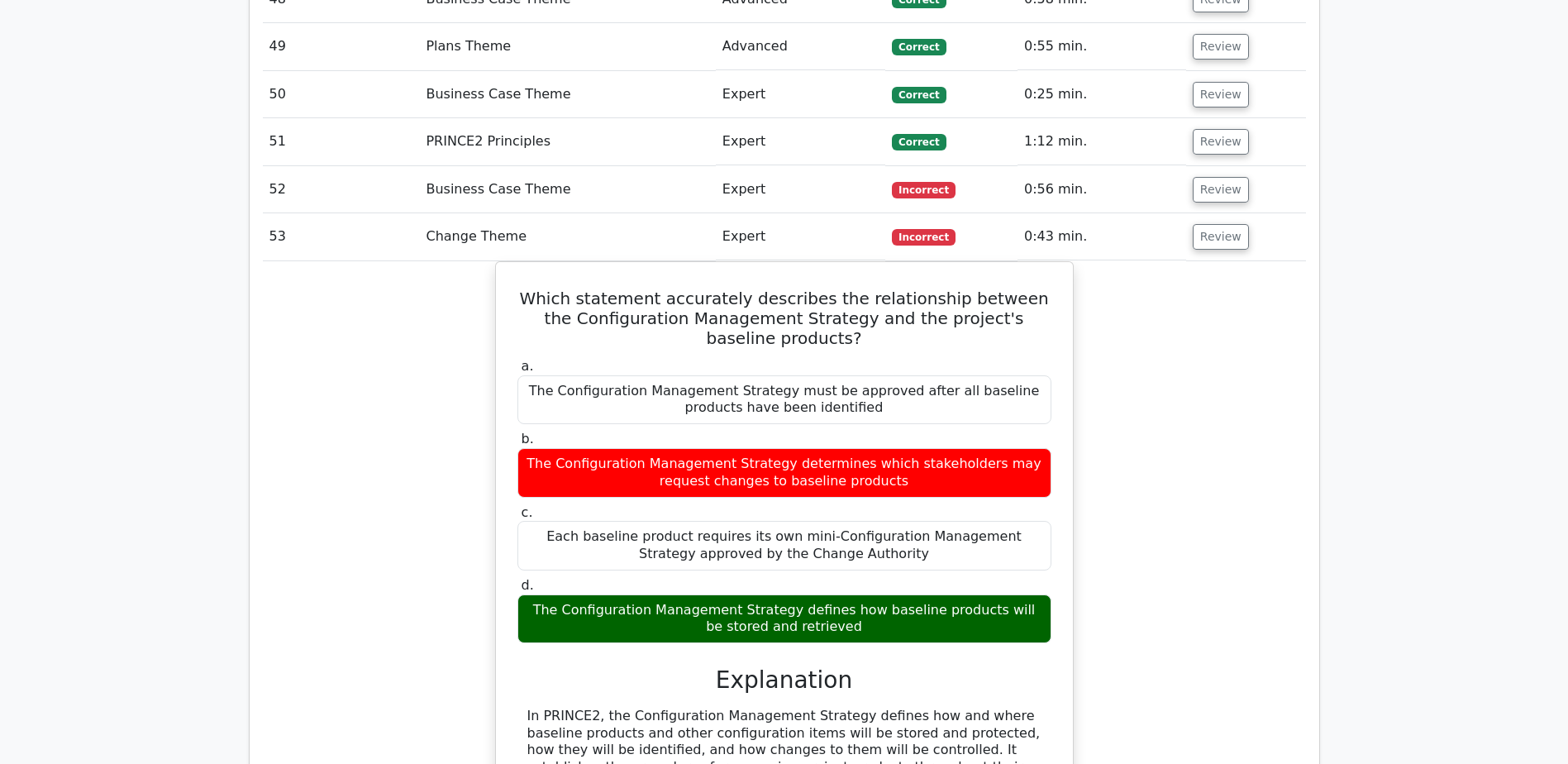
scroll to position [3390, 0]
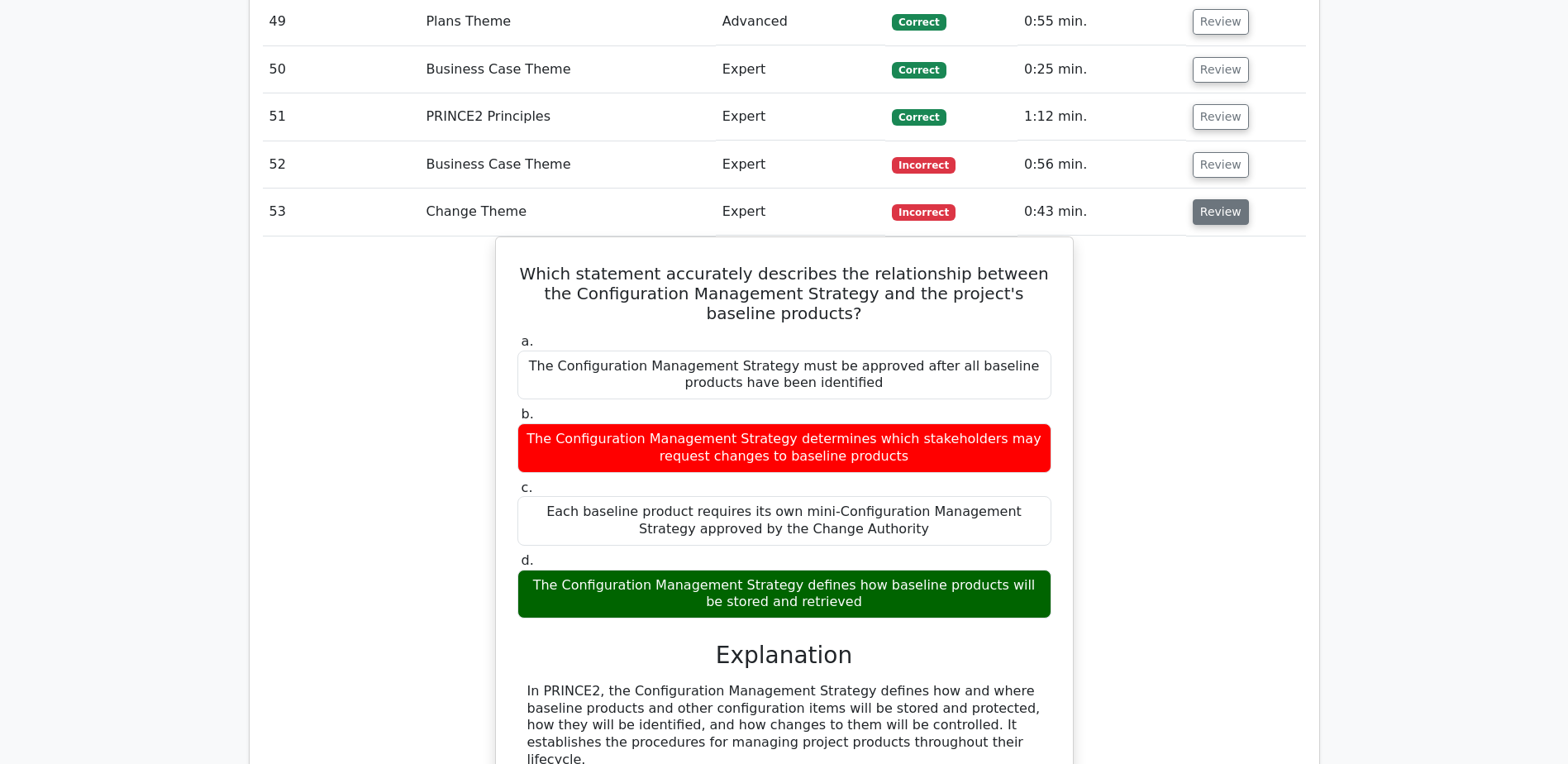
click at [1211, 205] on button "Review" at bounding box center [1221, 212] width 57 height 26
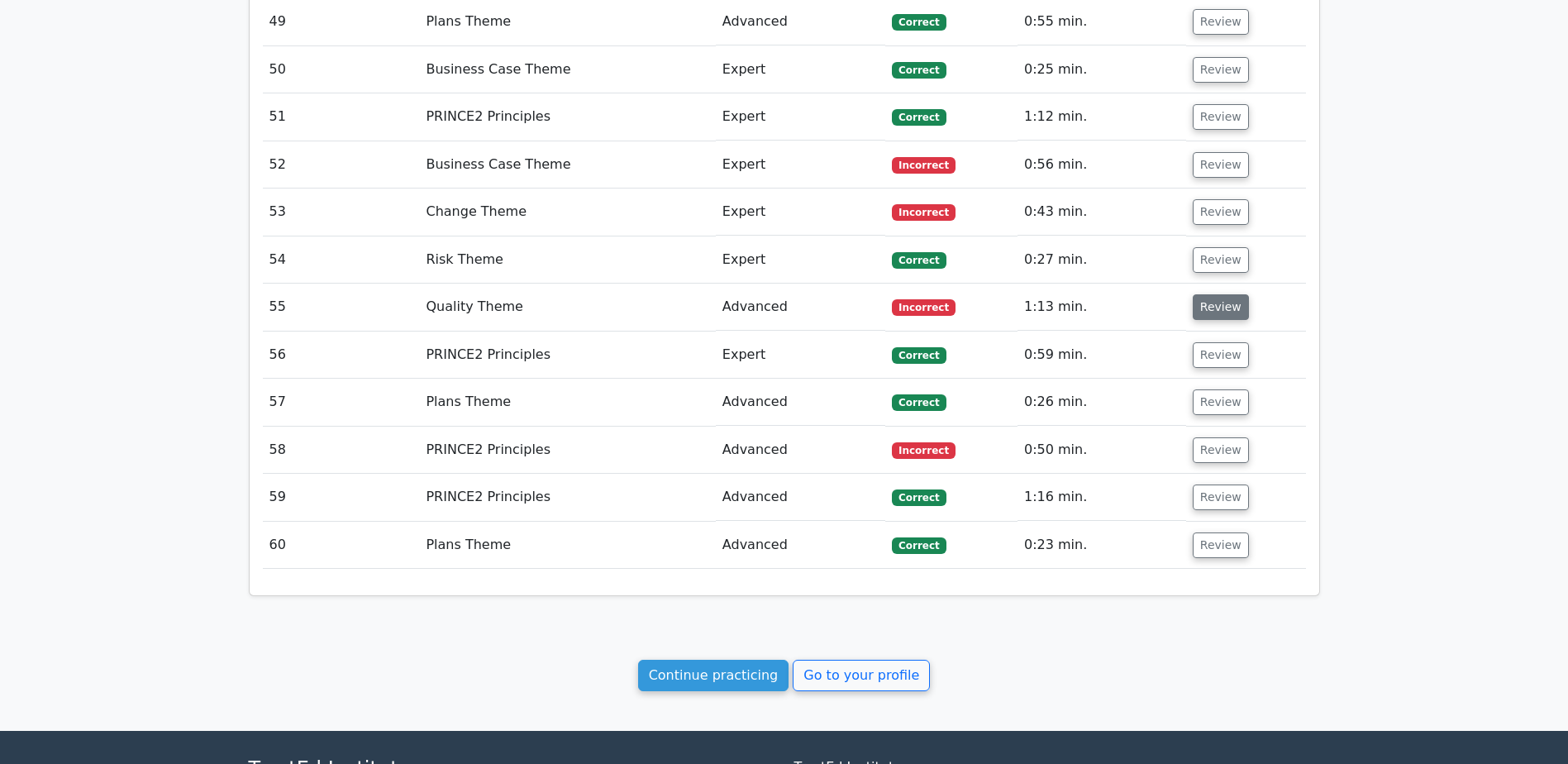
click at [1205, 304] on button "Review" at bounding box center [1221, 307] width 57 height 26
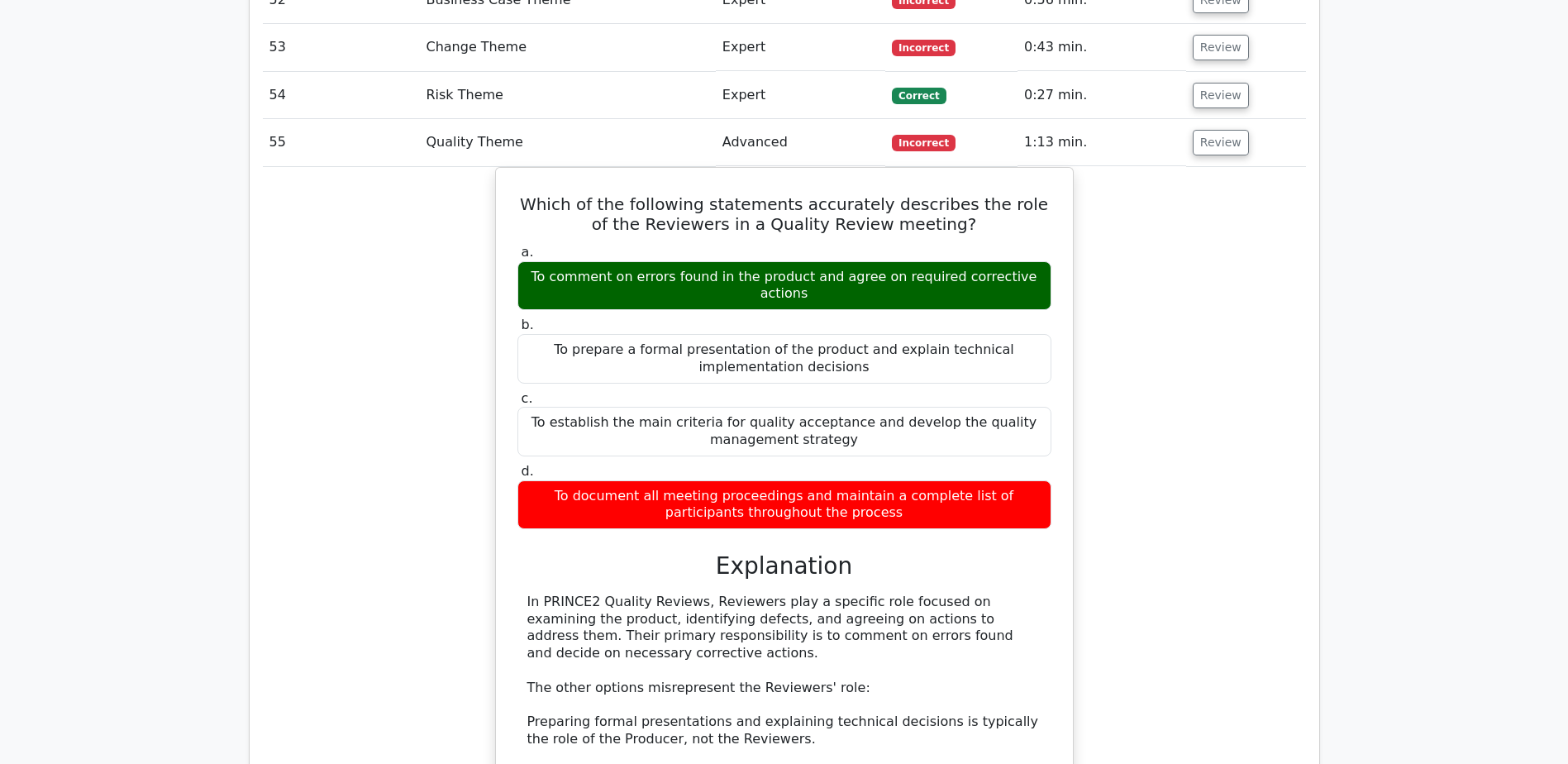
scroll to position [3556, 0]
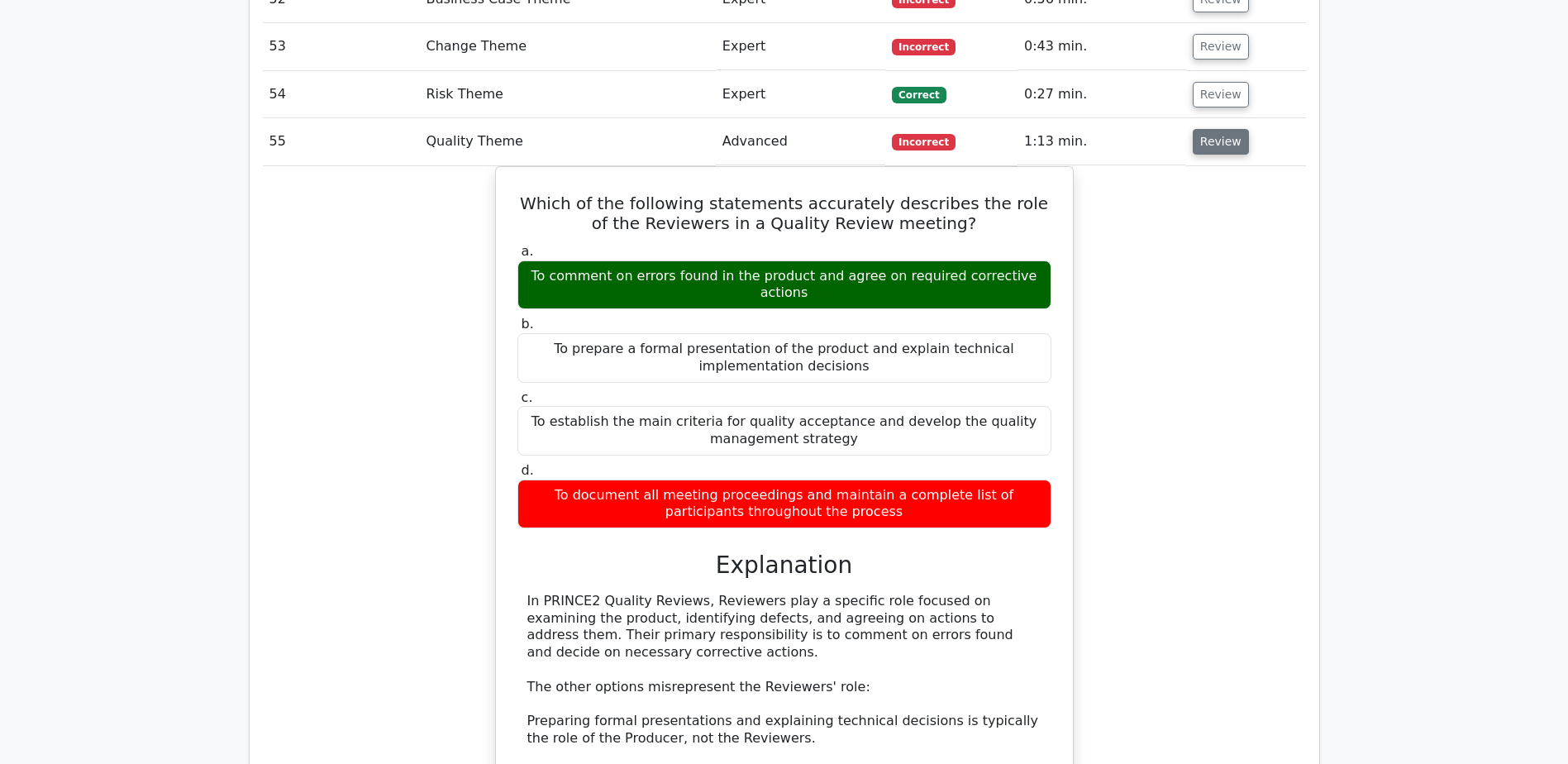
click at [1195, 141] on button "Review" at bounding box center [1221, 141] width 57 height 26
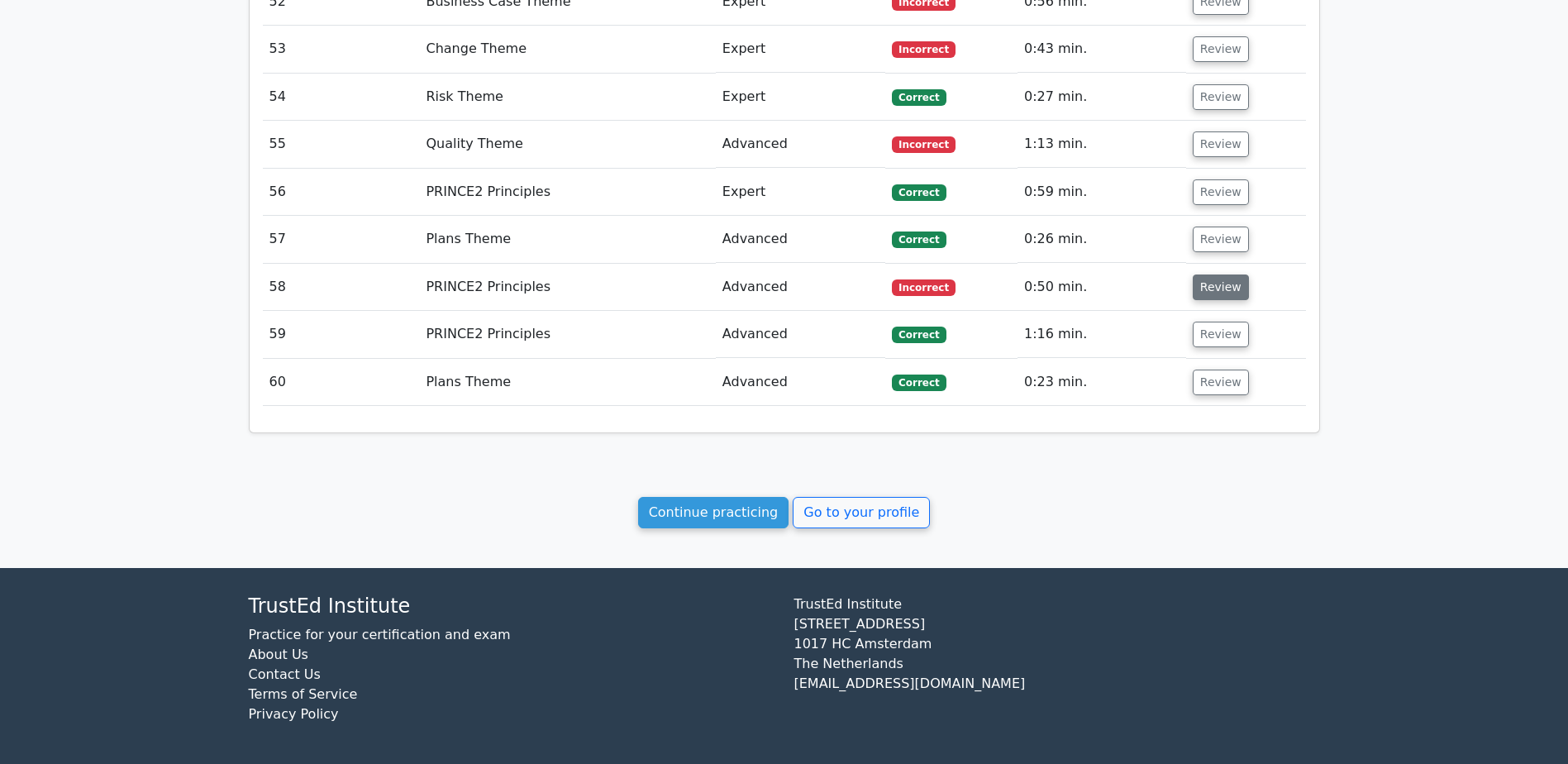
click at [1213, 288] on button "Review" at bounding box center [1221, 287] width 57 height 26
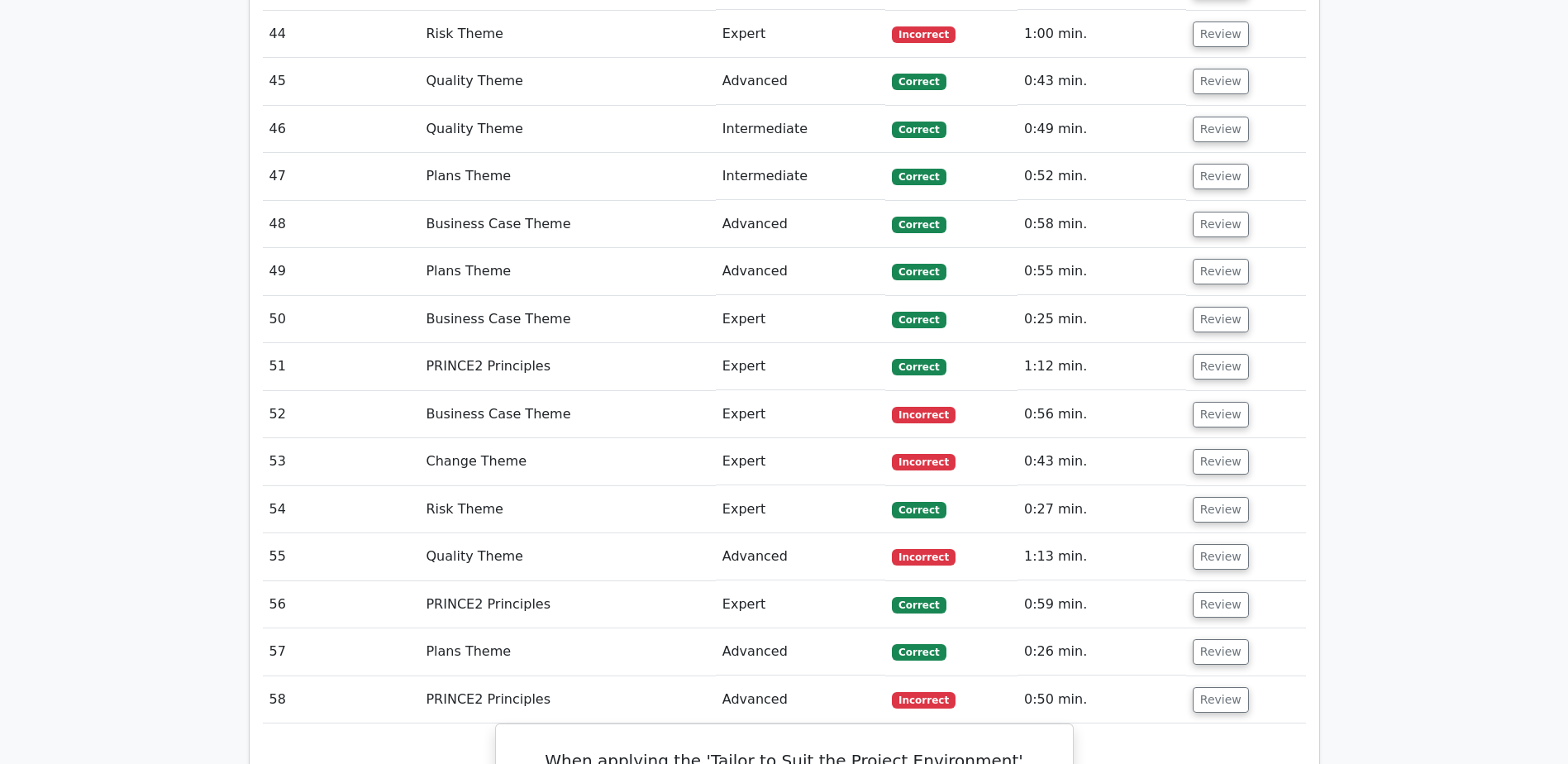
scroll to position [3140, 0]
click at [1234, 706] on button "Review" at bounding box center [1221, 701] width 57 height 26
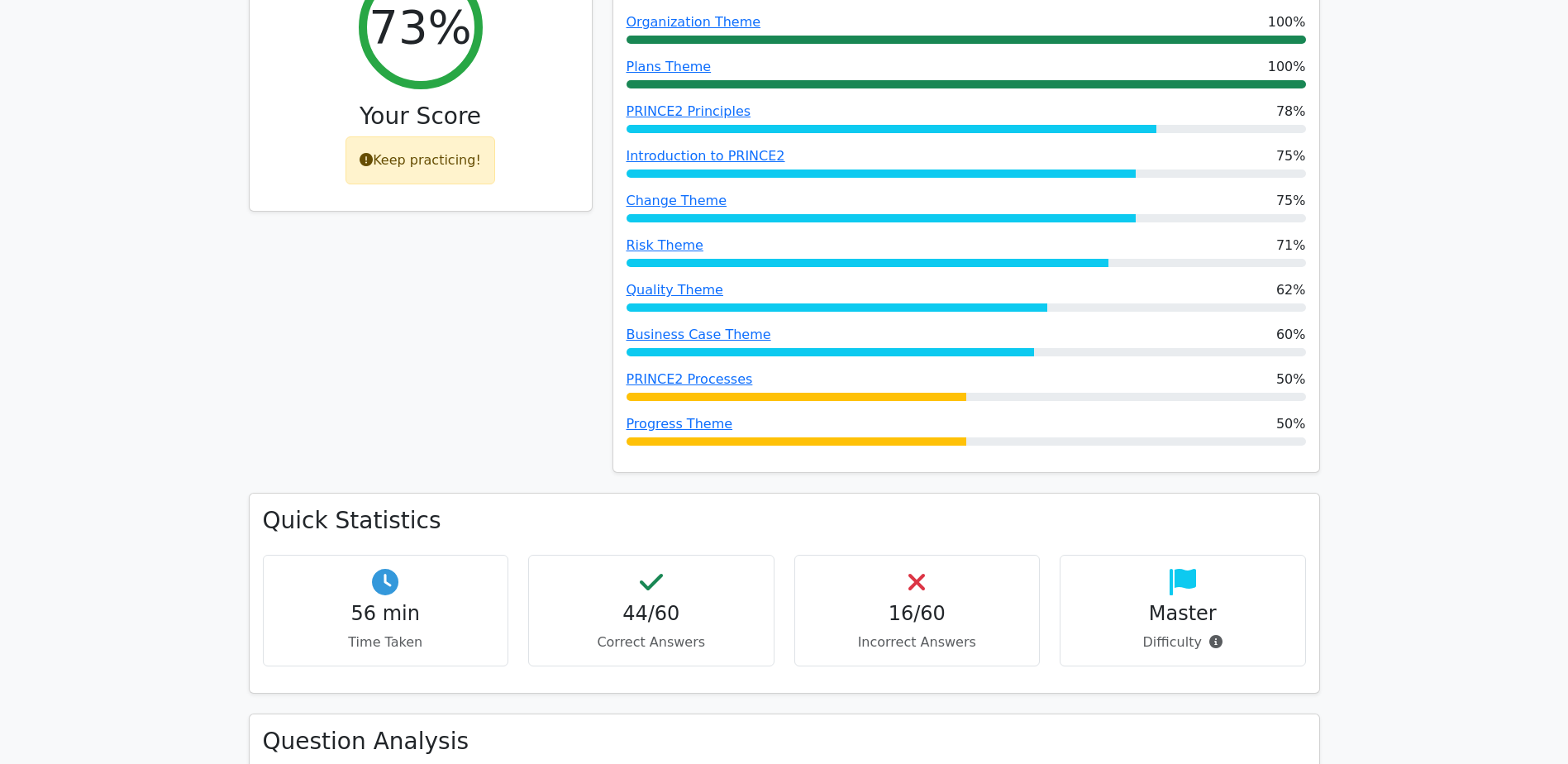
scroll to position [0, 0]
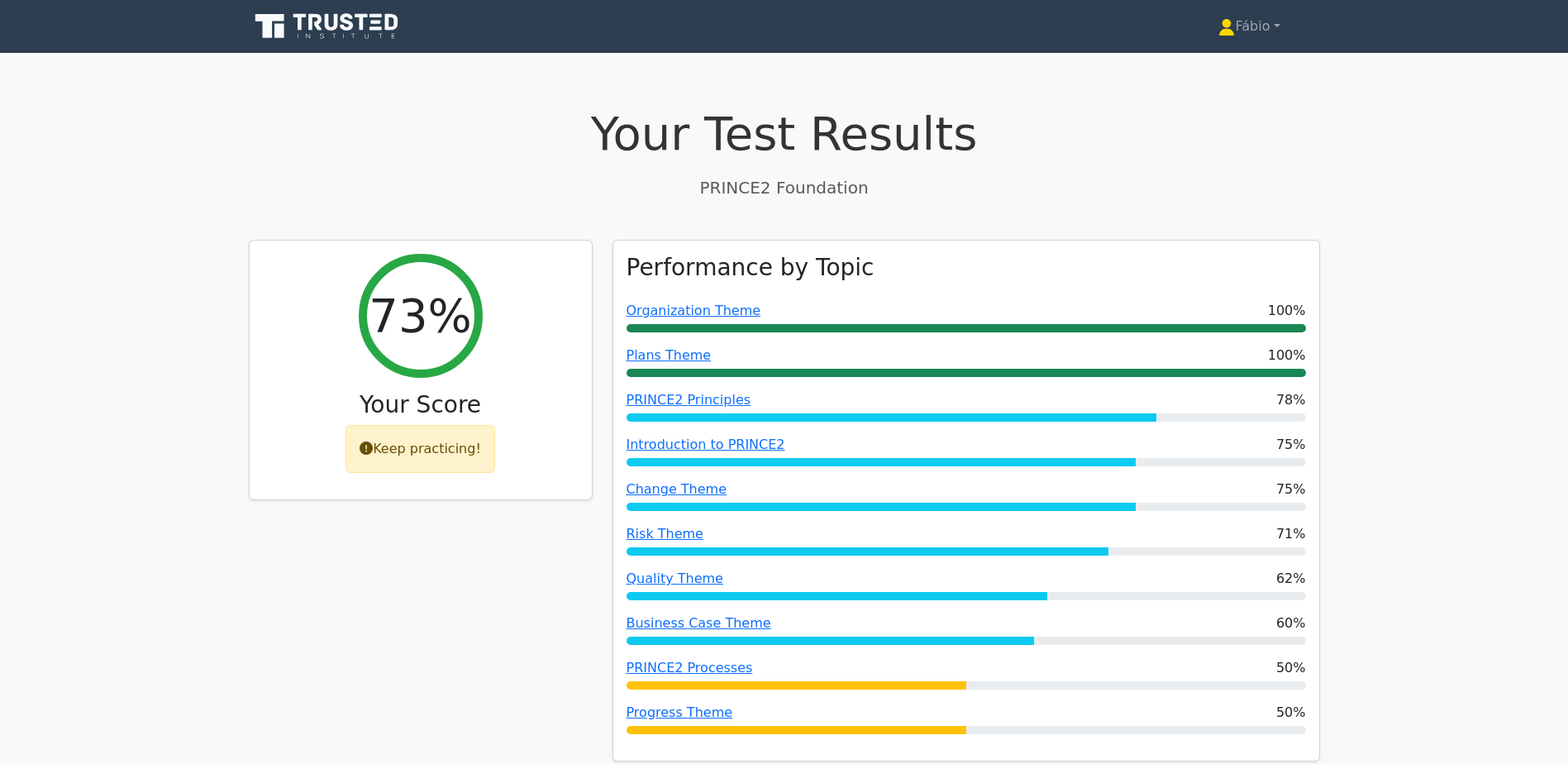
drag, startPoint x: 1254, startPoint y: 693, endPoint x: 1279, endPoint y: 136, distance: 557.6
click at [406, 448] on div "Keep practicing!" at bounding box center [420, 445] width 150 height 48
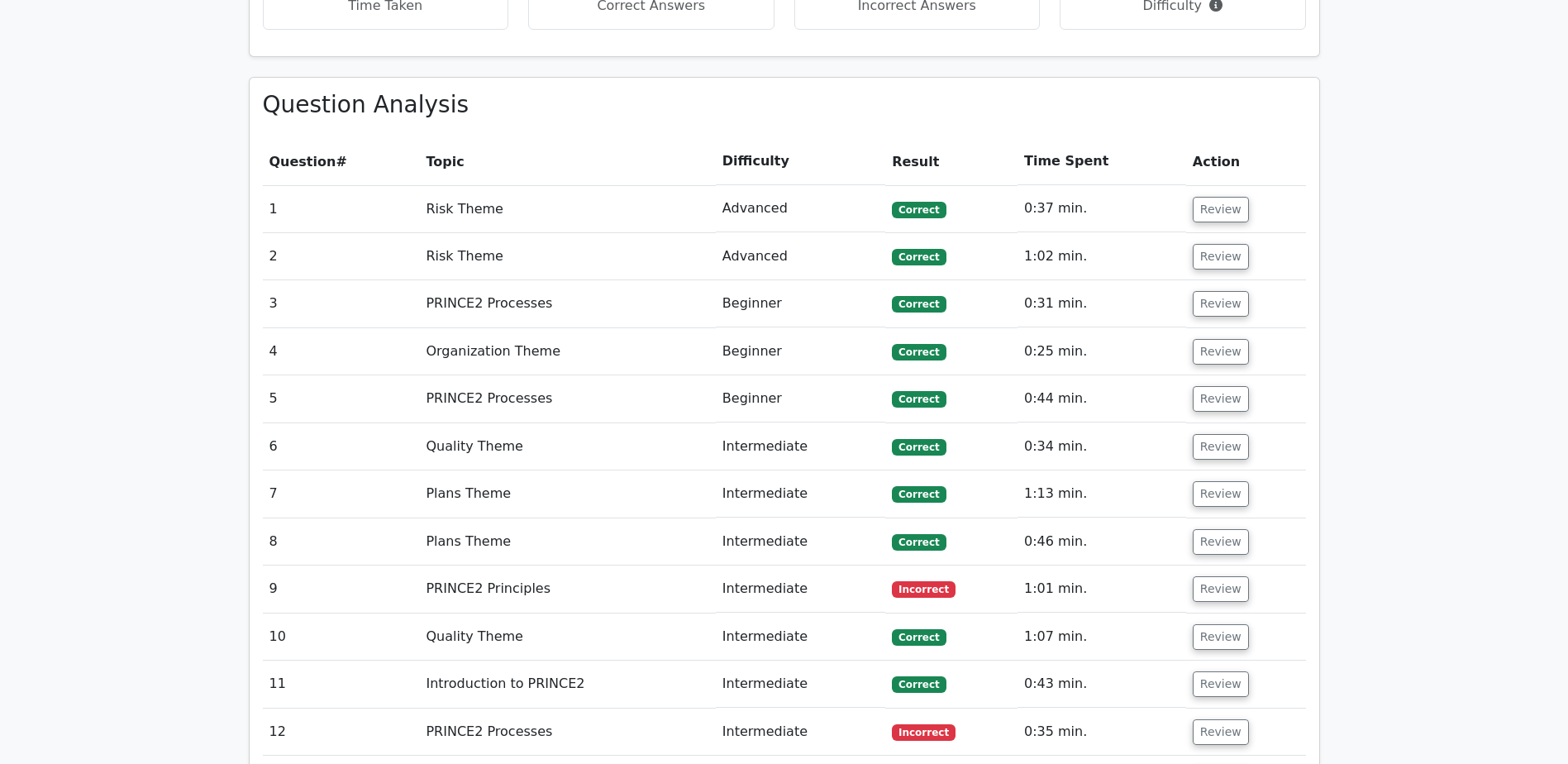
scroll to position [3553, 0]
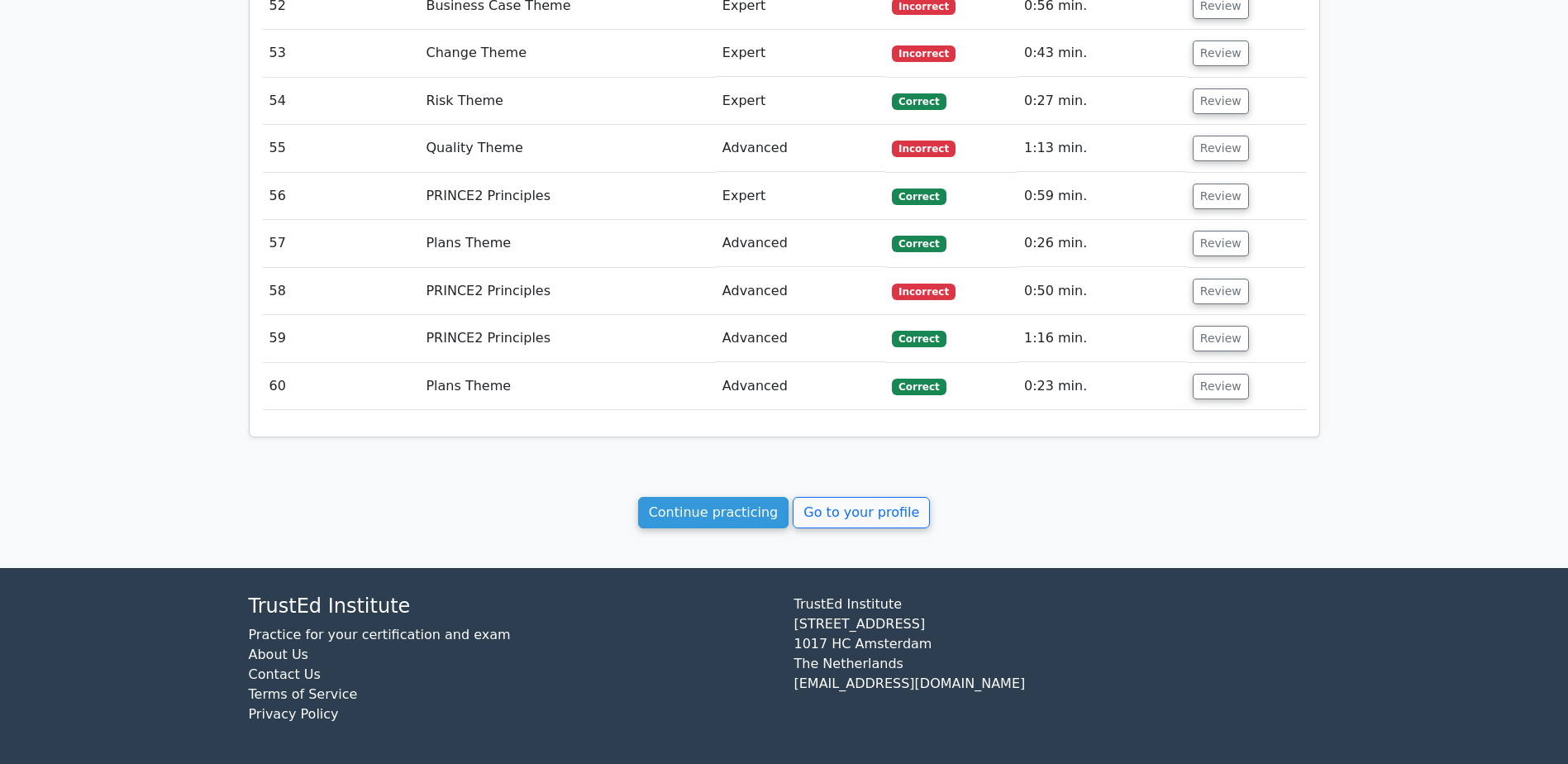
drag, startPoint x: 415, startPoint y: 452, endPoint x: 502, endPoint y: 984, distance: 539.1
click at [853, 514] on link "Go to your profile" at bounding box center [861, 513] width 137 height 32
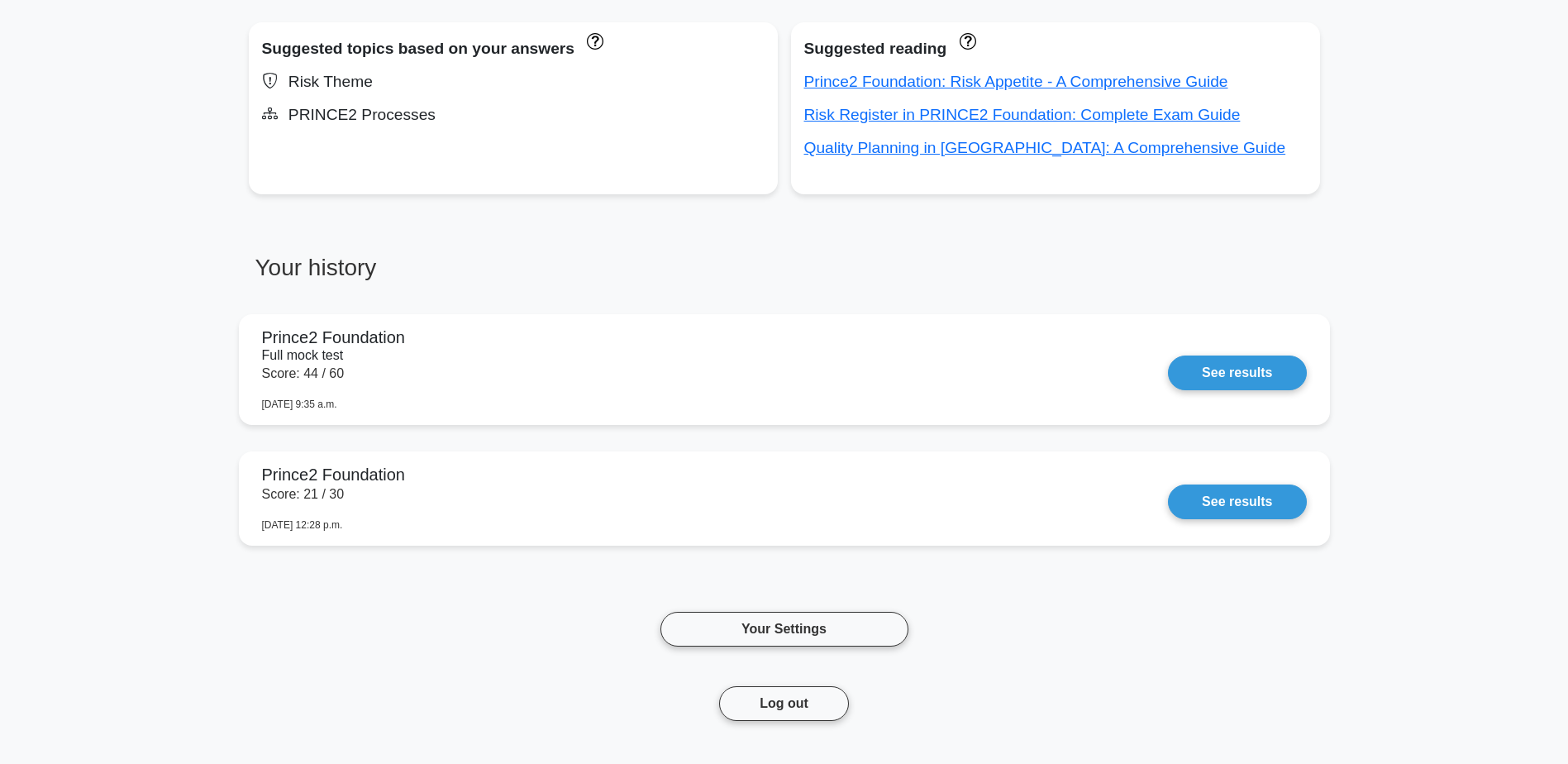
scroll to position [827, 0]
